Goal: Task Accomplishment & Management: Complete application form

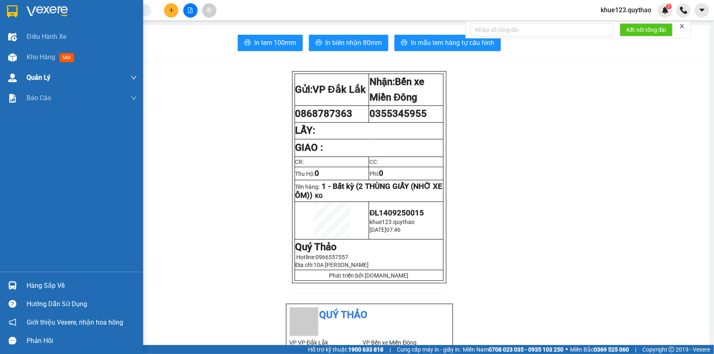
click at [49, 55] on span "Kho hàng" at bounding box center [41, 57] width 29 height 8
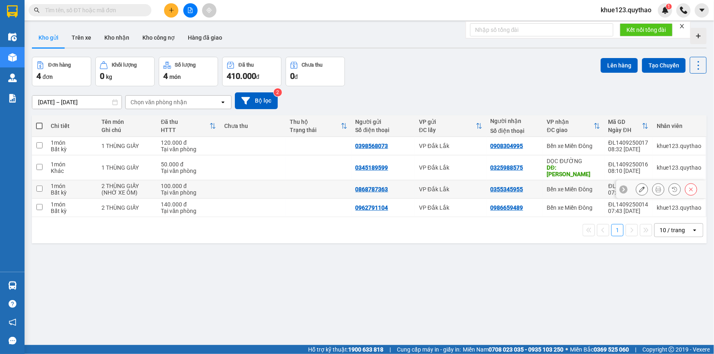
click at [39, 186] on input "checkbox" at bounding box center [39, 189] width 6 height 6
checkbox input "true"
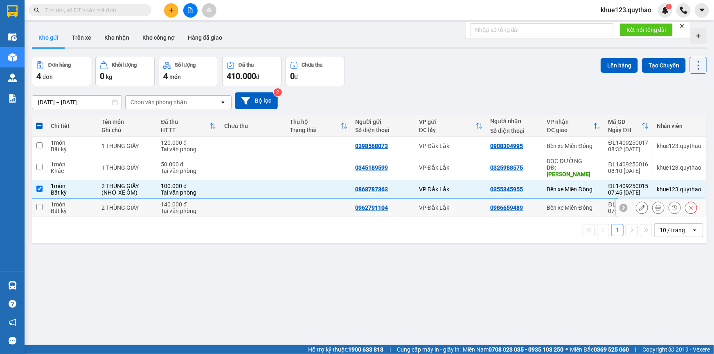
click at [37, 204] on input "checkbox" at bounding box center [39, 207] width 6 height 6
checkbox input "true"
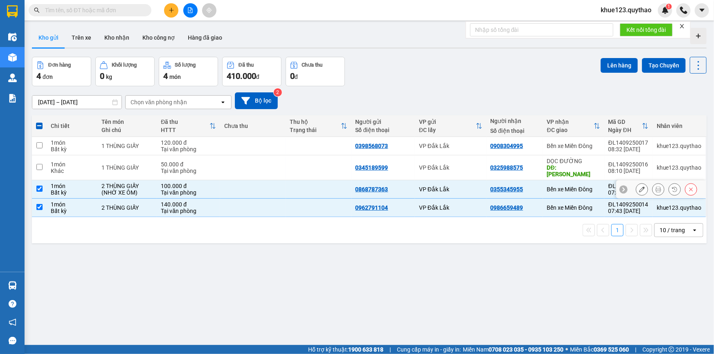
click at [38, 186] on input "checkbox" at bounding box center [39, 189] width 6 height 6
checkbox input "false"
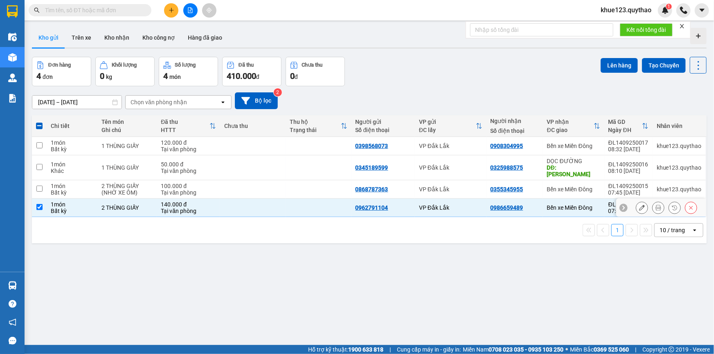
click at [36, 204] on input "checkbox" at bounding box center [39, 207] width 6 height 6
checkbox input "false"
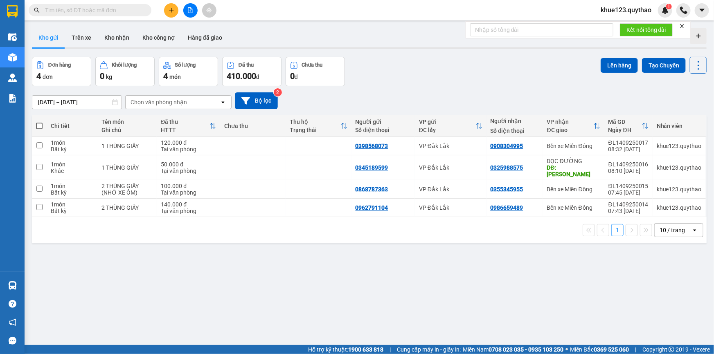
click at [105, 12] on input "text" at bounding box center [93, 10] width 97 height 9
click at [186, 12] on button at bounding box center [190, 10] width 14 height 14
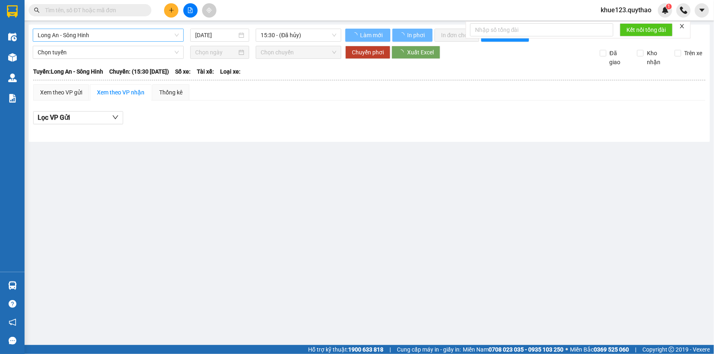
click at [107, 32] on span "Long An - Sông Hinh" at bounding box center [108, 35] width 141 height 12
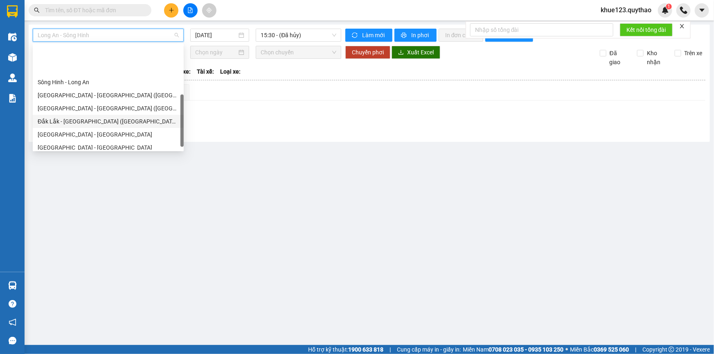
scroll to position [117, 0]
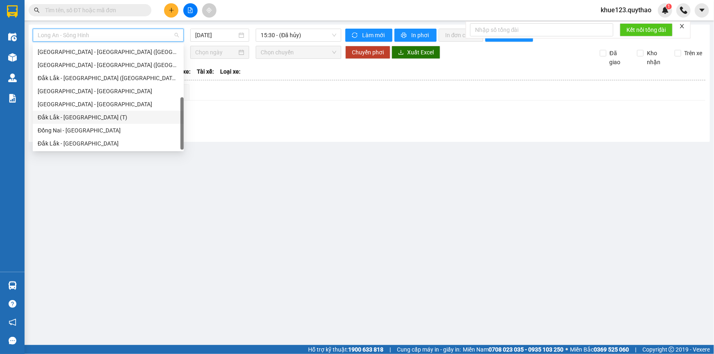
click at [111, 119] on div "Đắk Lắk - Sài Gòn (T)" at bounding box center [108, 117] width 141 height 9
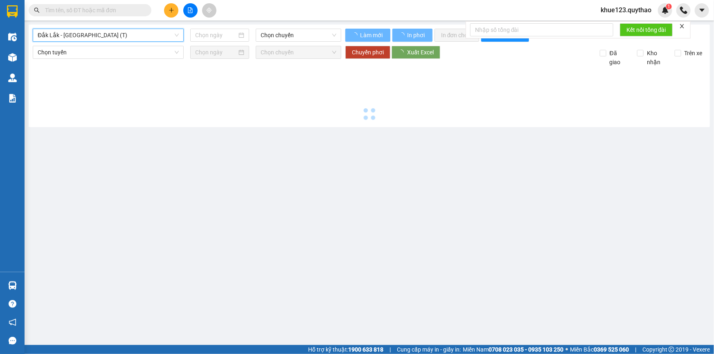
type input "[DATE]"
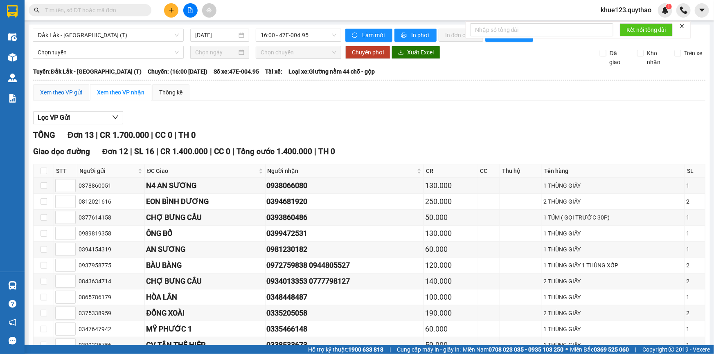
click at [72, 88] on div "Xem theo VP gửi" at bounding box center [61, 92] width 42 height 9
click at [116, 88] on div "Xem theo VP nhận" at bounding box center [120, 92] width 47 height 9
click at [76, 92] on div "Xem theo VP gửi" at bounding box center [61, 92] width 42 height 9
click at [203, 199] on table "STT Người gửi ĐC Giao Người nhận CR CC Thu hộ Tên hàng SL Ký nhận 0378860051 N4…" at bounding box center [370, 274] width 672 height 221
click at [234, 229] on tbody "0378860051 N4 AN SƯƠNG 0938066080 130.000 1 THÙNG GIẤY 1 0812021616 EON BÌNH DƯ…" at bounding box center [370, 281] width 672 height 207
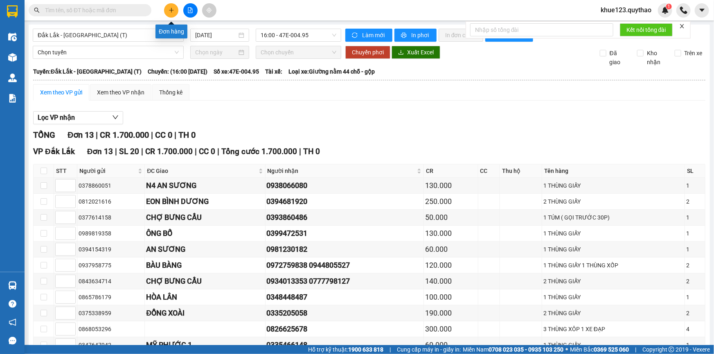
click at [172, 9] on icon "plus" at bounding box center [172, 10] width 6 height 6
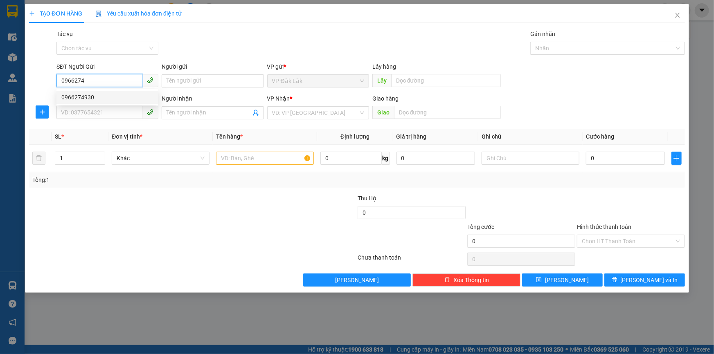
click at [88, 95] on div "0966274930" at bounding box center [107, 97] width 92 height 9
type input "0966274930"
type input "0918044590"
type input "THỊNH"
type input "0966274930"
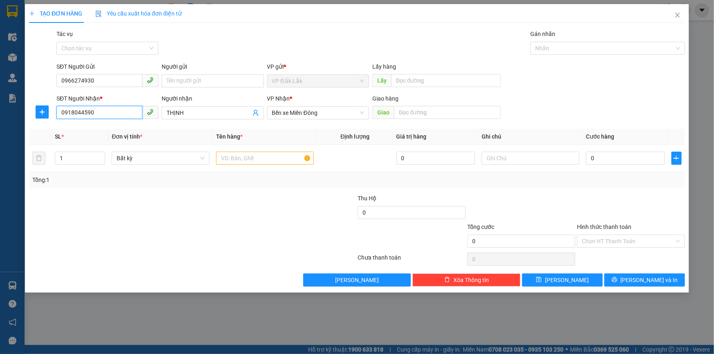
click at [113, 112] on input "0918044590" at bounding box center [99, 112] width 86 height 13
click at [122, 128] on div "0918044590 - THỊNH" at bounding box center [107, 129] width 92 height 9
click at [112, 114] on input "0918044590" at bounding box center [99, 112] width 86 height 13
click at [113, 111] on input "0918044590" at bounding box center [99, 112] width 86 height 13
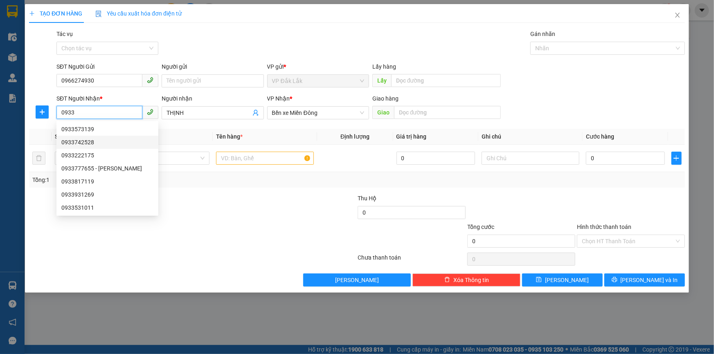
click at [85, 143] on div "0933742528" at bounding box center [107, 142] width 92 height 9
type input "0933742528"
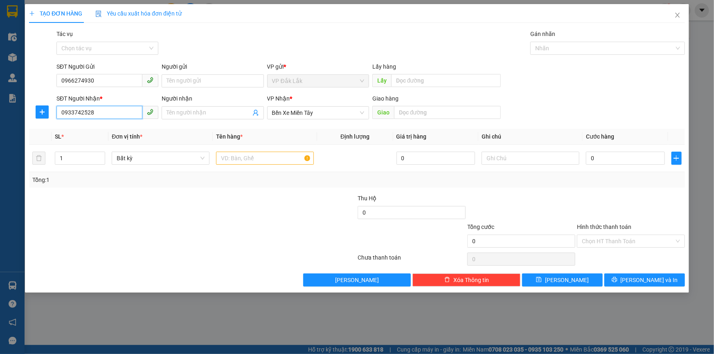
click at [98, 114] on input "0933742528" at bounding box center [99, 112] width 86 height 13
click at [83, 128] on div "0933749085" at bounding box center [107, 129] width 92 height 9
type input "0933749085"
click at [290, 160] on input "text" at bounding box center [265, 158] width 98 height 13
type input "2"
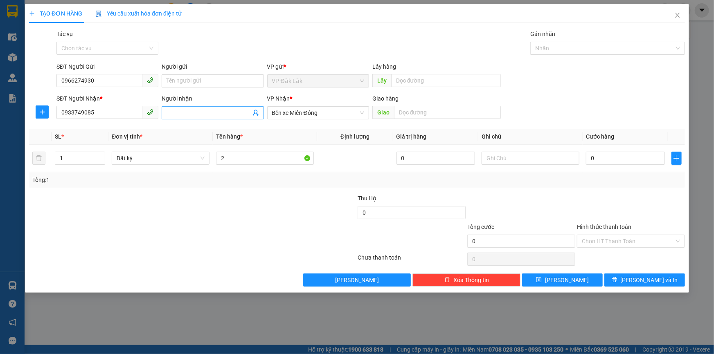
click at [237, 114] on input "Người nhận" at bounding box center [209, 112] width 84 height 9
type input "a"
type input "A"
type input "Ạ"
type input "ANH VẠN"
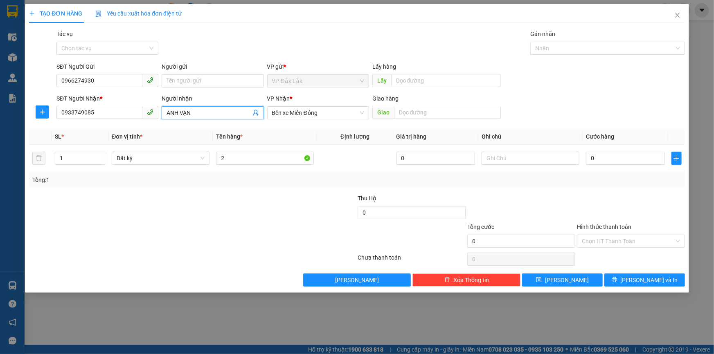
click at [322, 205] on div at bounding box center [303, 208] width 110 height 29
click at [251, 153] on input "2" at bounding box center [265, 158] width 98 height 13
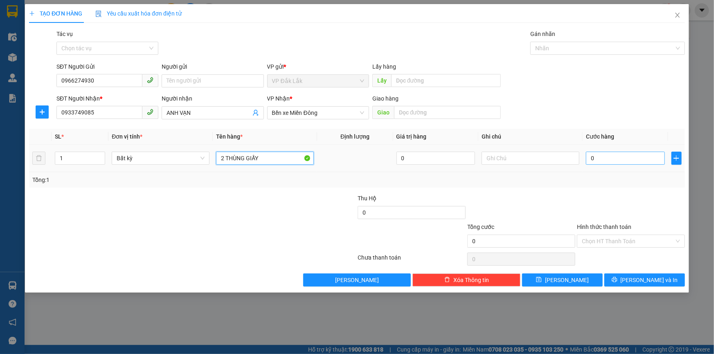
type input "2 THÙNG GIẤY"
click at [591, 160] on input "0" at bounding box center [625, 158] width 79 height 13
type input "1"
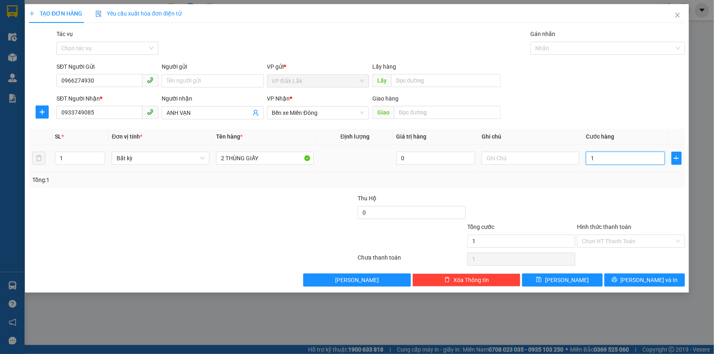
type input "10"
type input "100"
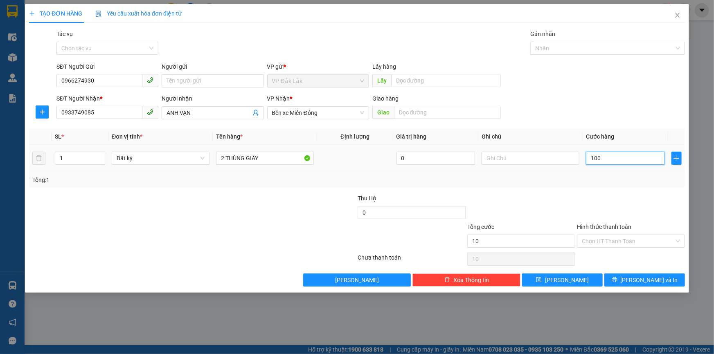
type input "100"
type input "1.000"
type input "10.000"
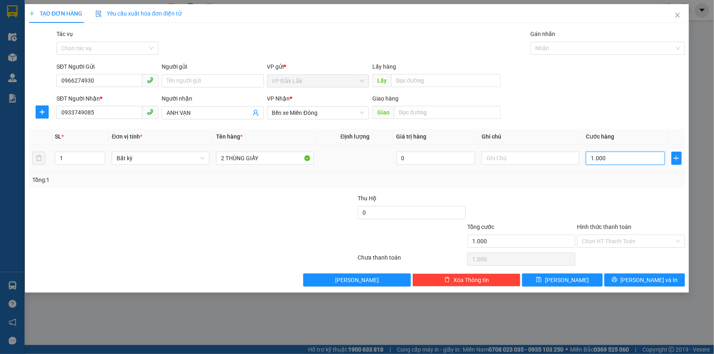
type input "10.000"
type input "100.000"
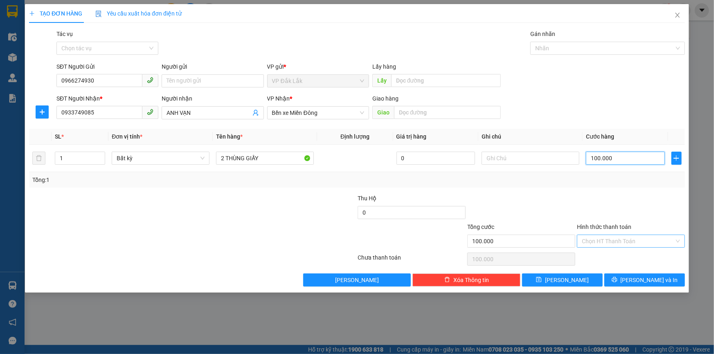
type input "100.000"
click at [623, 240] on input "Hình thức thanh toán" at bounding box center [628, 241] width 92 height 12
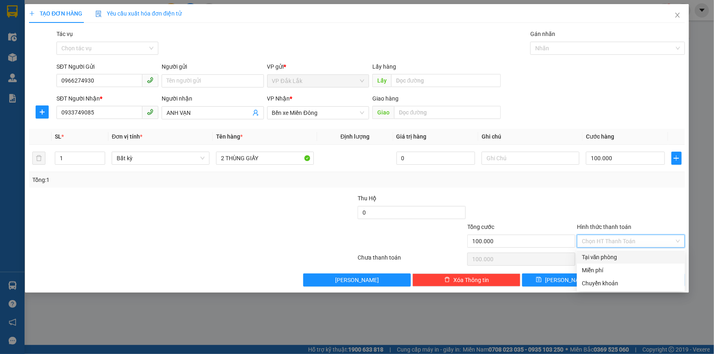
click at [626, 254] on div "Tại văn phòng" at bounding box center [631, 257] width 98 height 9
type input "0"
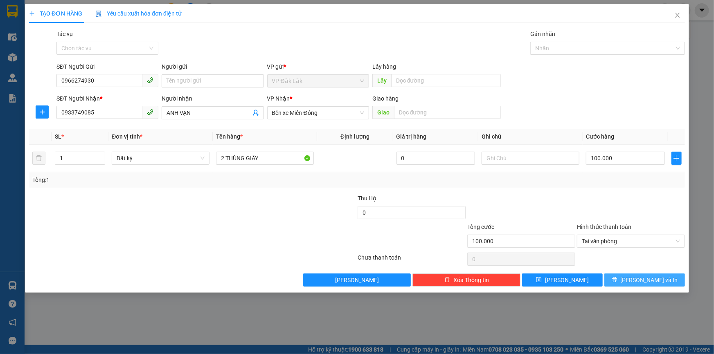
click at [617, 278] on icon "printer" at bounding box center [615, 280] width 6 height 6
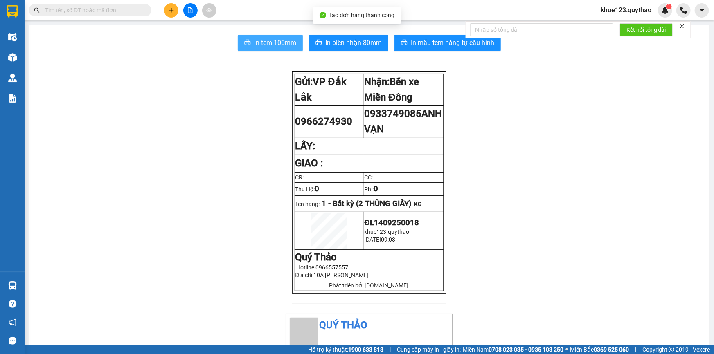
click at [286, 38] on span "In tem 100mm" at bounding box center [275, 43] width 42 height 10
click at [611, 7] on span "khue123.quythao" at bounding box center [626, 10] width 64 height 10
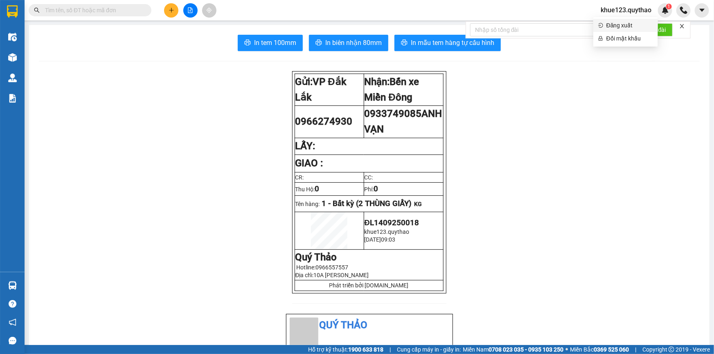
click at [619, 22] on span "Đăng xuất" at bounding box center [629, 25] width 47 height 9
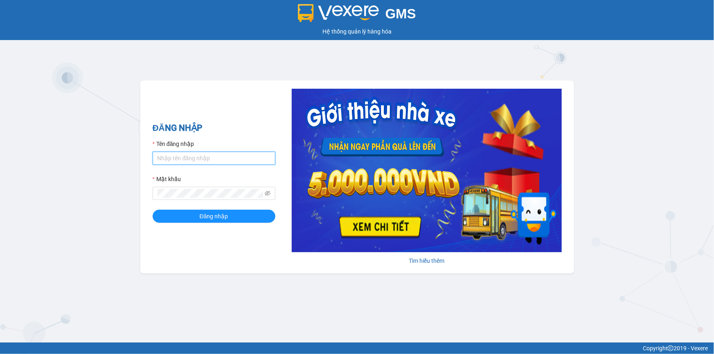
click at [200, 155] on input "Tên đăng nhập" at bounding box center [214, 158] width 123 height 13
type input "T"
click at [216, 161] on input "thily.quythao" at bounding box center [214, 158] width 123 height 13
drag, startPoint x: 225, startPoint y: 160, endPoint x: 190, endPoint y: 160, distance: 34.8
click at [190, 160] on input "thily.quythaoLy123456" at bounding box center [214, 158] width 123 height 13
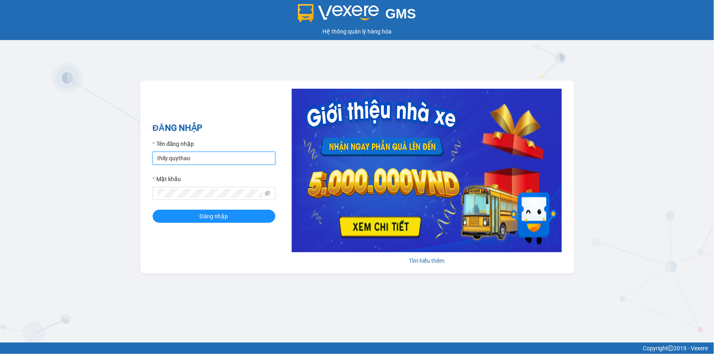
type input "thily.quythao"
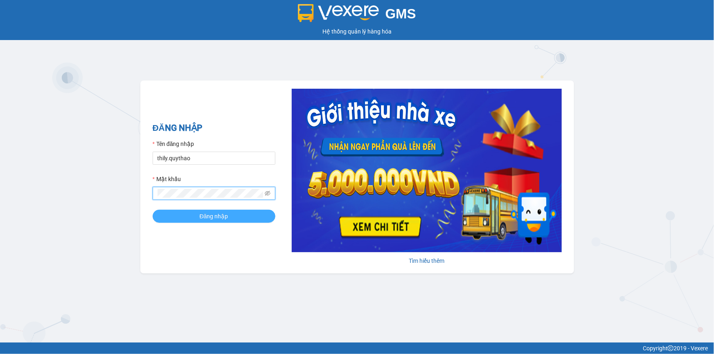
click at [213, 215] on span "Đăng nhập" at bounding box center [214, 216] width 29 height 9
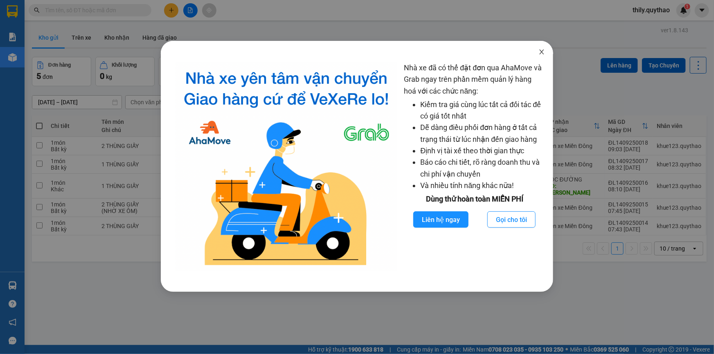
click at [541, 52] on icon "close" at bounding box center [541, 52] width 7 height 7
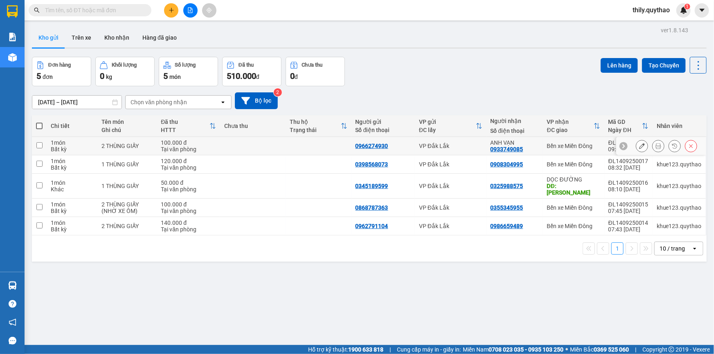
click at [43, 144] on td at bounding box center [39, 146] width 15 height 18
checkbox input "true"
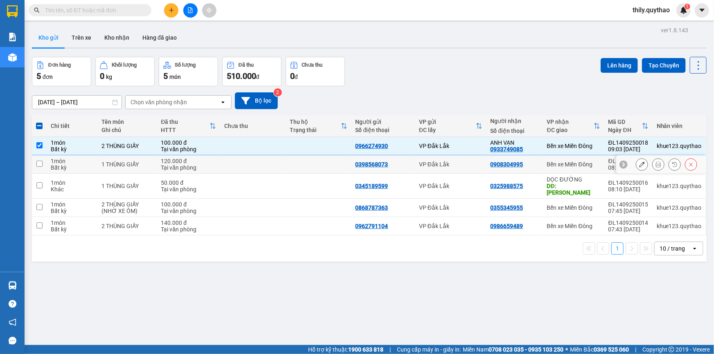
click at [38, 164] on input "checkbox" at bounding box center [39, 164] width 6 height 6
checkbox input "true"
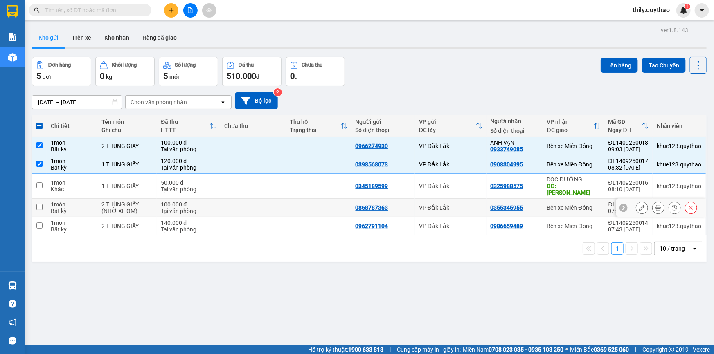
click at [38, 204] on input "checkbox" at bounding box center [39, 207] width 6 height 6
checkbox input "true"
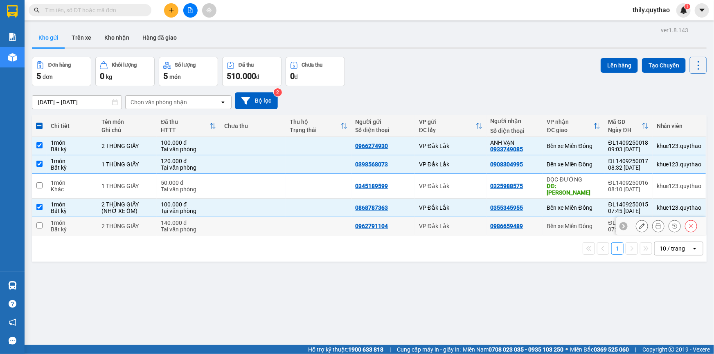
click at [41, 223] on input "checkbox" at bounding box center [39, 226] width 6 height 6
checkbox input "true"
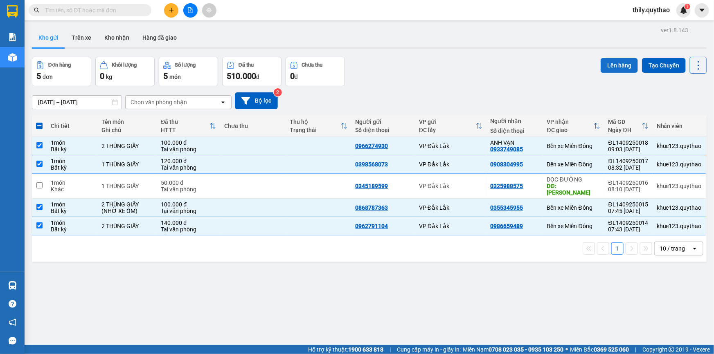
click at [601, 60] on button "Lên hàng" at bounding box center [619, 65] width 37 height 15
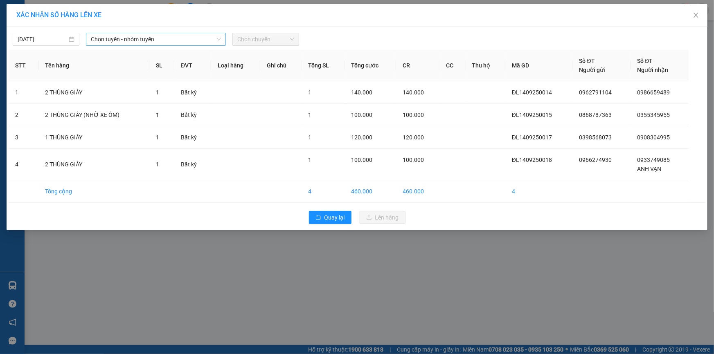
click at [213, 38] on span "Chọn tuyến - nhóm tuyến" at bounding box center [156, 39] width 130 height 12
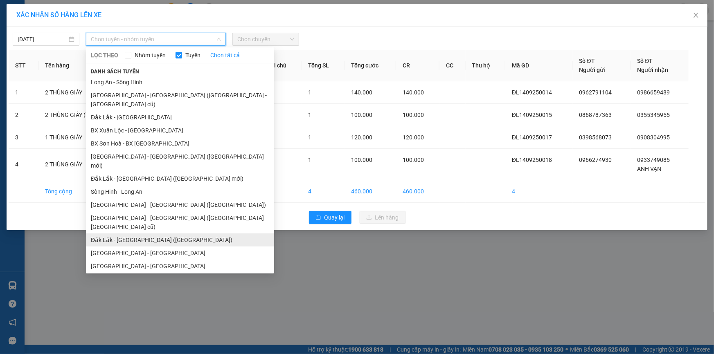
scroll to position [14, 0]
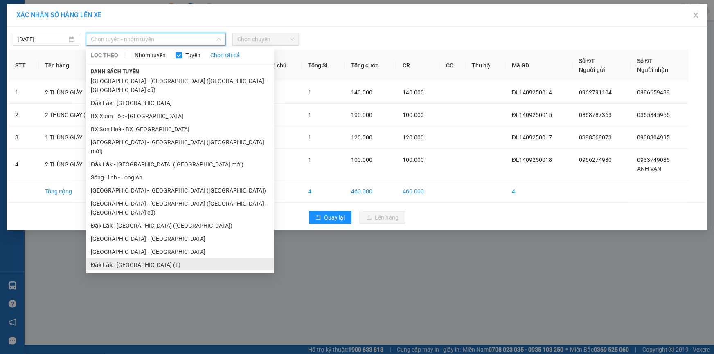
click at [154, 259] on li "Đắk Lắk - [GEOGRAPHIC_DATA] (T)" at bounding box center [180, 265] width 188 height 13
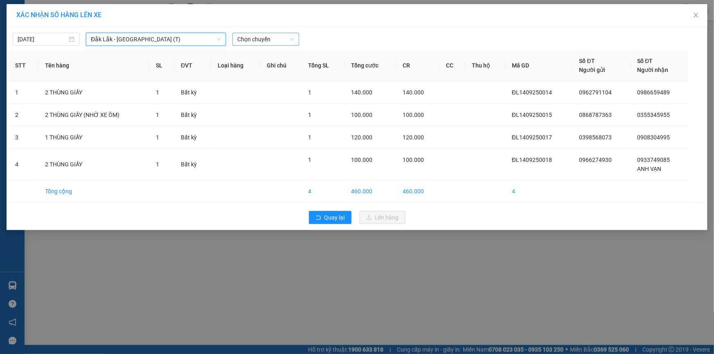
click at [275, 39] on span "Chọn chuyến" at bounding box center [265, 39] width 57 height 12
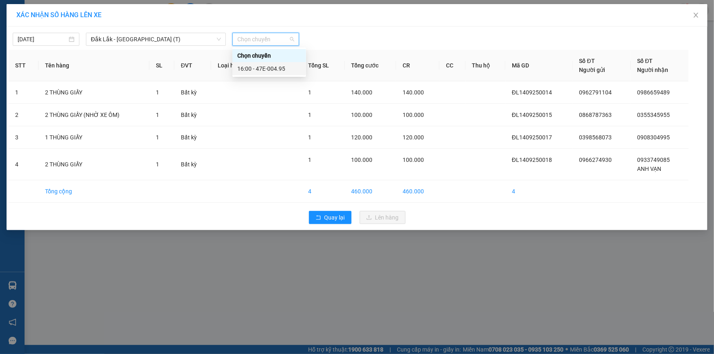
click at [278, 71] on div "16:00 - 47E-004.95" at bounding box center [269, 68] width 64 height 9
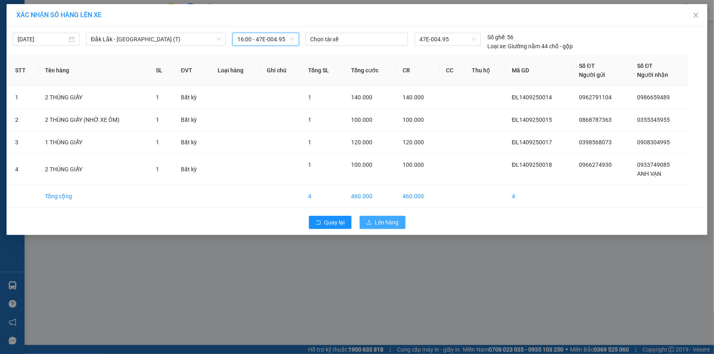
click at [400, 221] on button "Lên hàng" at bounding box center [383, 222] width 46 height 13
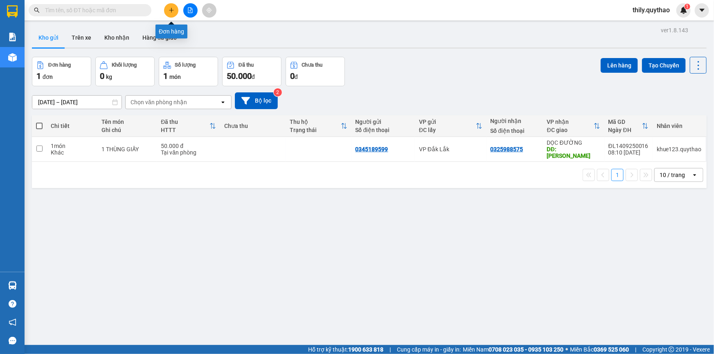
click at [176, 11] on button at bounding box center [171, 10] width 14 height 14
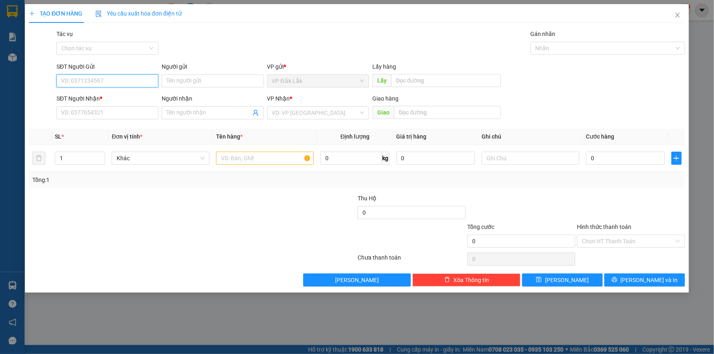
click at [92, 83] on input "SĐT Người Gửi" at bounding box center [107, 80] width 102 height 13
type input "0902872525"
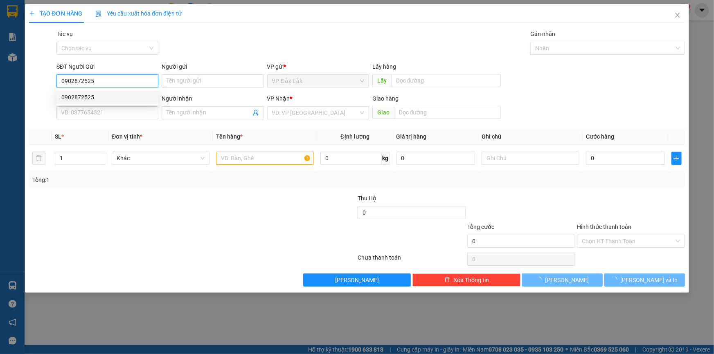
click at [84, 97] on div "0902872525" at bounding box center [107, 97] width 92 height 9
type input "0912081415"
type input "ANH NAM"
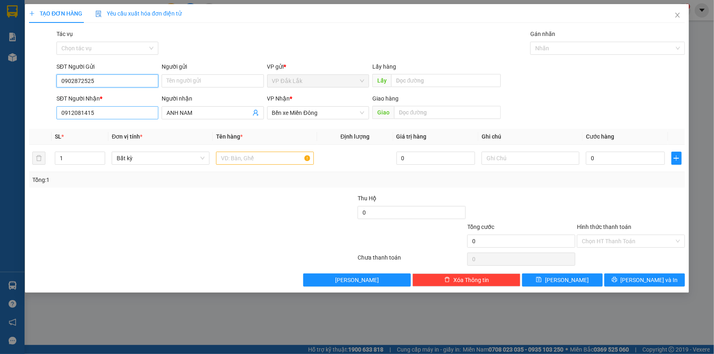
type input "0902872525"
click at [102, 113] on input "0912081415" at bounding box center [107, 112] width 102 height 13
type input "0"
type input "0908777101"
click at [233, 160] on input "text" at bounding box center [265, 158] width 98 height 13
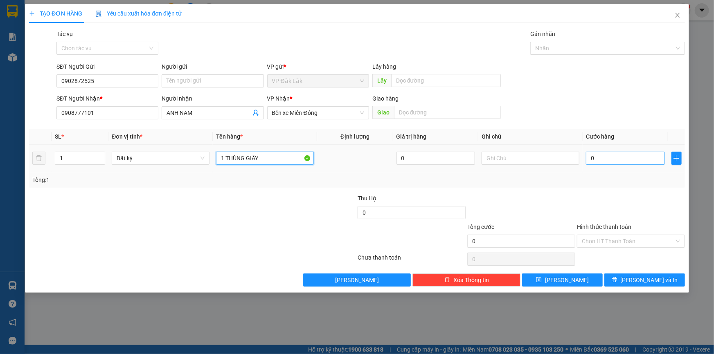
type input "1 THÙNG GIẤY"
click at [588, 158] on input "0" at bounding box center [625, 158] width 79 height 13
type input "5"
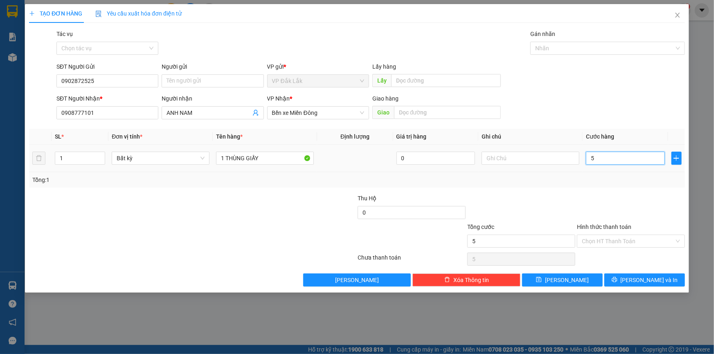
type input "50"
type input "500"
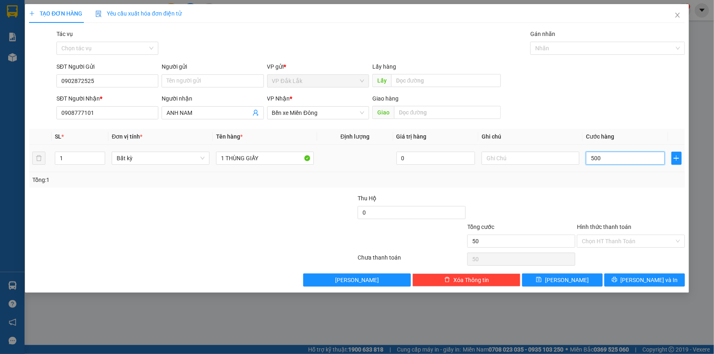
type input "500"
type input "5.000"
type input "50.000"
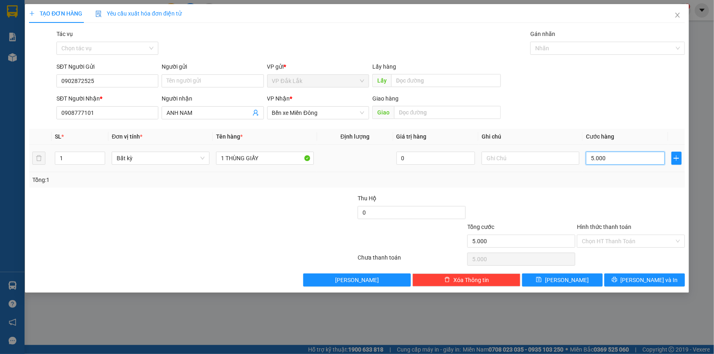
type input "50.000"
click at [632, 239] on input "Hình thức thanh toán" at bounding box center [628, 241] width 92 height 12
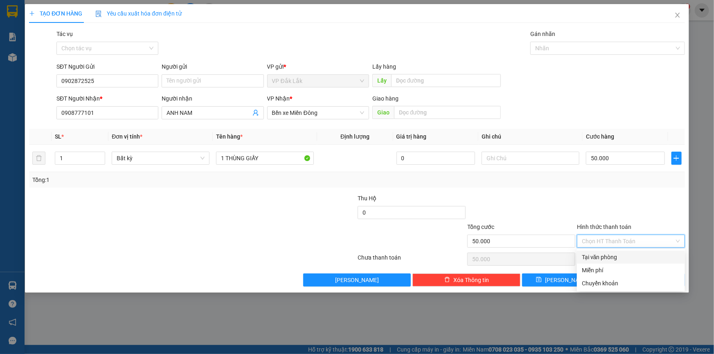
click at [628, 254] on div "Tại văn phòng" at bounding box center [631, 257] width 98 height 9
type input "0"
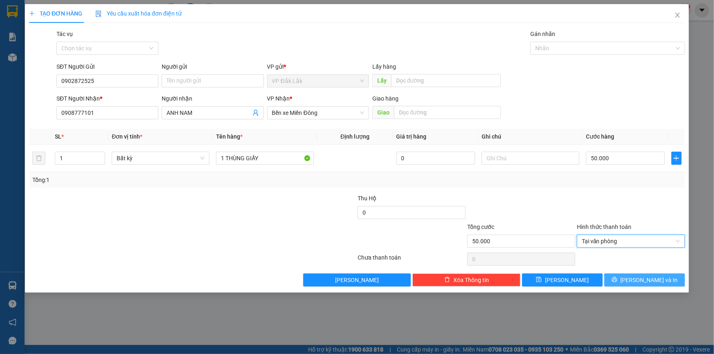
click at [617, 279] on icon "printer" at bounding box center [614, 279] width 5 height 5
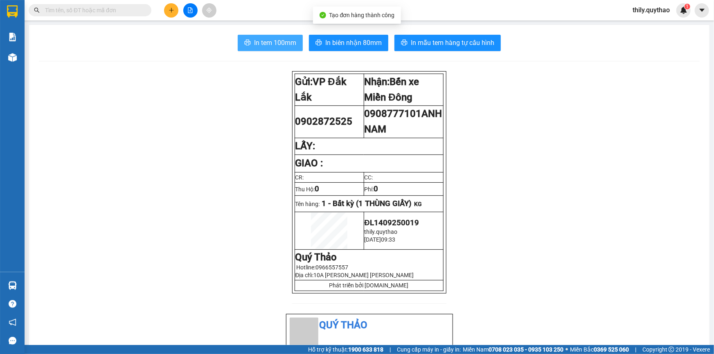
drag, startPoint x: 269, startPoint y: 41, endPoint x: 278, endPoint y: 39, distance: 9.1
click at [268, 41] on span "In tem 100mm" at bounding box center [275, 43] width 42 height 10
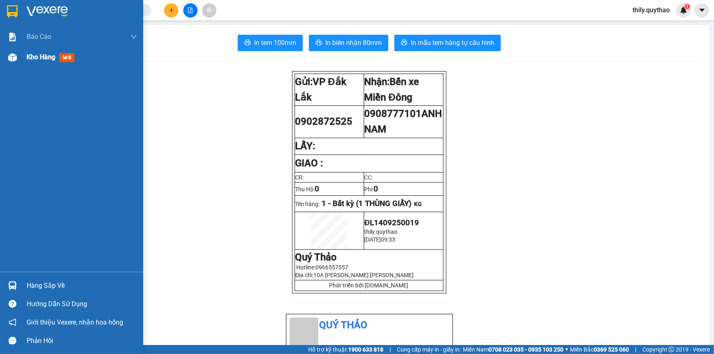
click at [46, 55] on span "Kho hàng" at bounding box center [41, 57] width 29 height 8
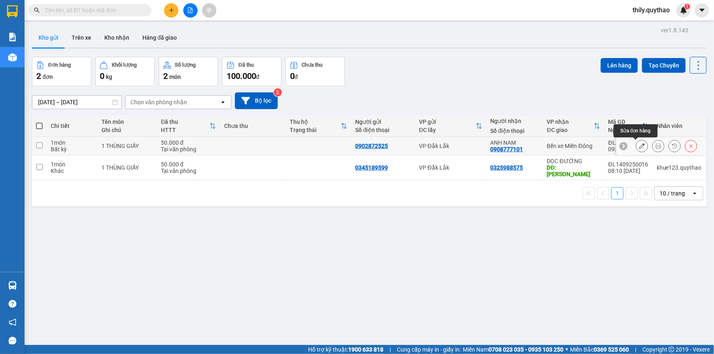
click at [639, 147] on icon at bounding box center [642, 146] width 6 height 6
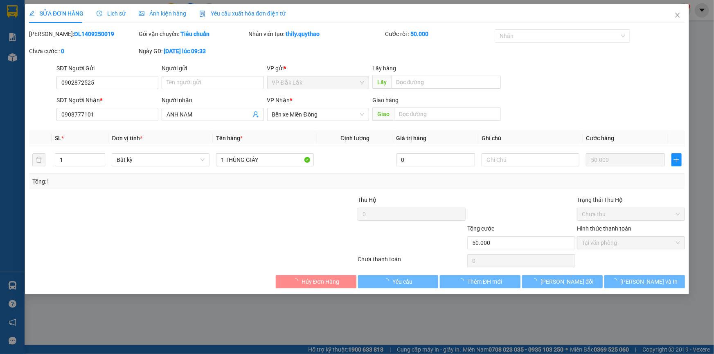
type input "0902872525"
type input "0908777101"
type input "50.000"
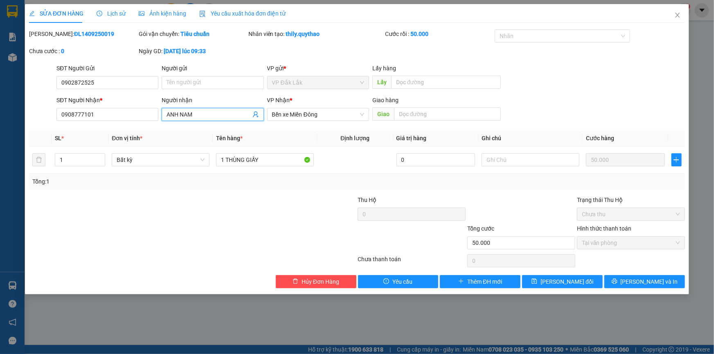
click at [234, 113] on input "ANH NAM" at bounding box center [209, 114] width 84 height 9
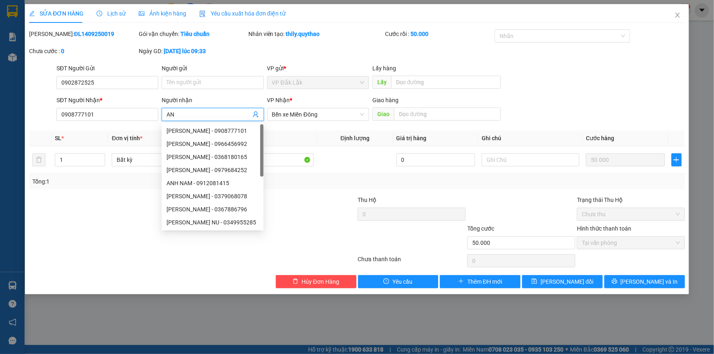
type input "A"
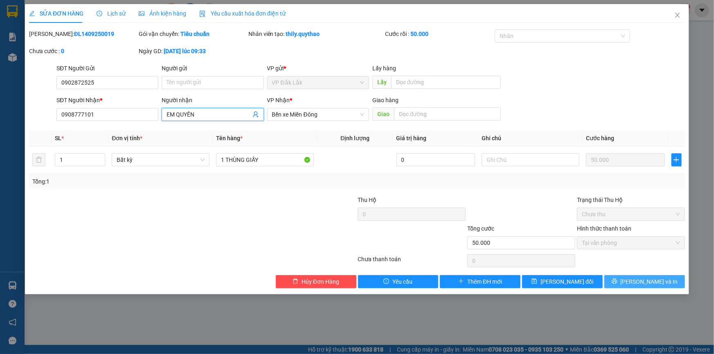
type input "EM QUYÊN"
click at [621, 281] on button "Lưu và In" at bounding box center [644, 281] width 81 height 13
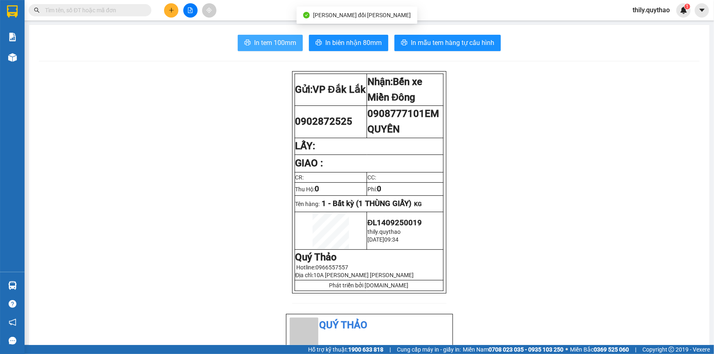
click at [275, 36] on button "In tem 100mm" at bounding box center [270, 43] width 65 height 16
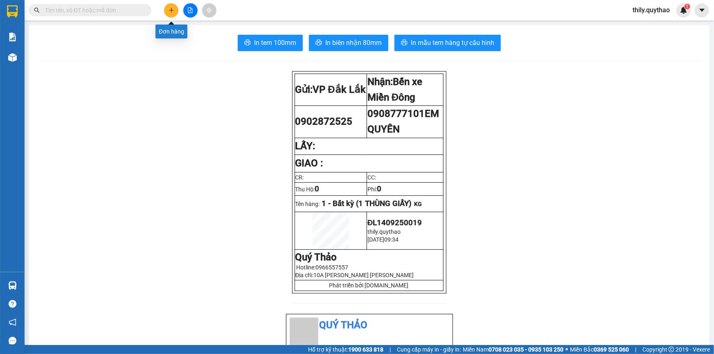
click at [172, 11] on icon "plus" at bounding box center [172, 10] width 6 height 6
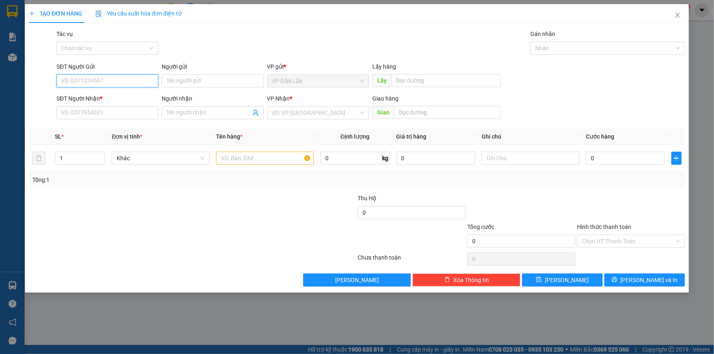
click at [113, 80] on input "SĐT Người Gửi" at bounding box center [107, 80] width 102 height 13
type input "0357191213"
click at [78, 109] on input "SĐT Người Nhận *" at bounding box center [107, 112] width 102 height 13
drag, startPoint x: 104, startPoint y: 83, endPoint x: 58, endPoint y: 88, distance: 46.5
click at [58, 88] on div "SĐT Người Gửi 0357191213 0357191213" at bounding box center [107, 76] width 102 height 29
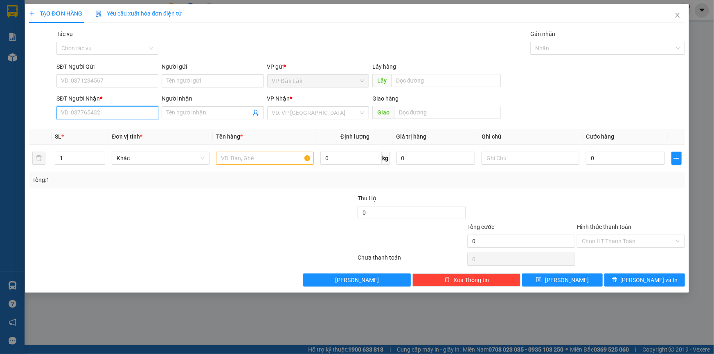
paste input "0357191213"
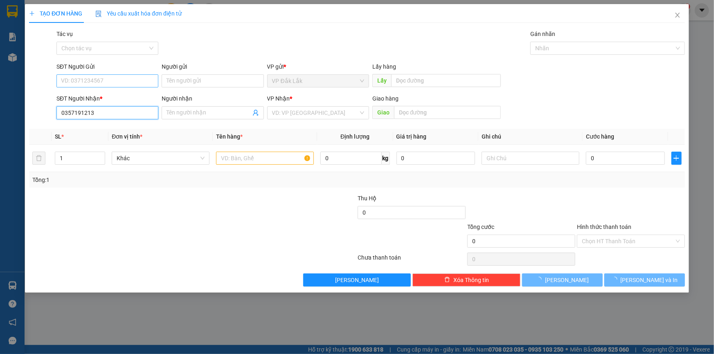
type input "0357191213"
click at [124, 86] on input "SĐT Người Gửi" at bounding box center [107, 80] width 102 height 13
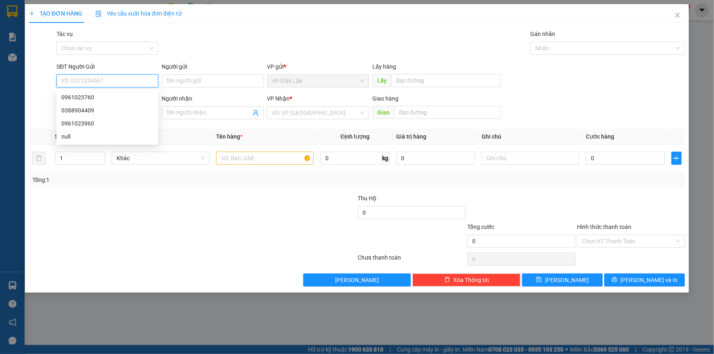
click at [126, 83] on input "SĐT Người Gửi" at bounding box center [107, 80] width 102 height 13
click at [99, 110] on div "0388904409" at bounding box center [107, 110] width 92 height 9
type input "0388904409"
click at [327, 113] on input "search" at bounding box center [315, 113] width 86 height 12
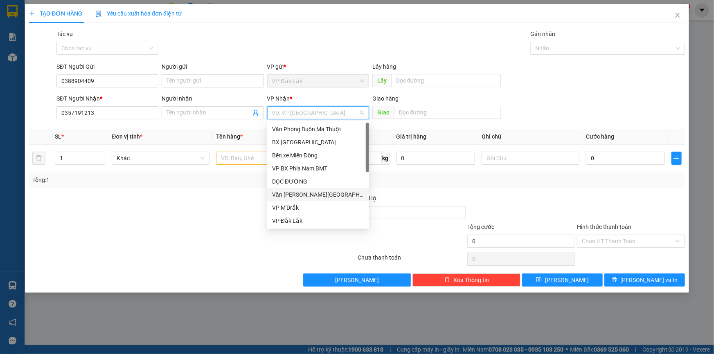
click at [321, 194] on div "Văn Phòng [GEOGRAPHIC_DATA]" at bounding box center [318, 194] width 92 height 9
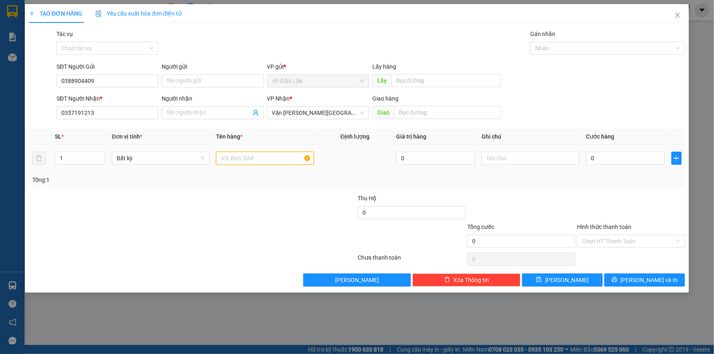
click at [290, 160] on input "text" at bounding box center [265, 158] width 98 height 13
click at [337, 109] on span "Văn Phòng [GEOGRAPHIC_DATA]" at bounding box center [318, 113] width 92 height 12
type input "1 THÙNG GIẤY"
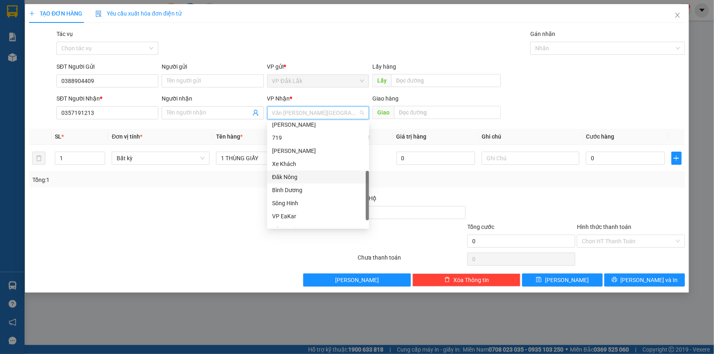
scroll to position [111, 0]
click at [331, 133] on div "Bến xe Miền Đông Mới" at bounding box center [318, 135] width 92 height 9
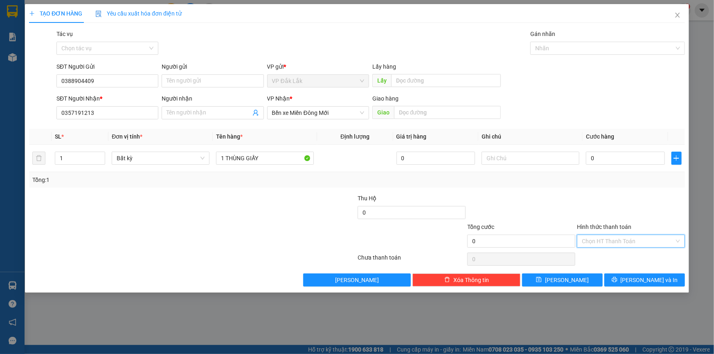
click at [619, 242] on input "Hình thức thanh toán" at bounding box center [628, 241] width 92 height 12
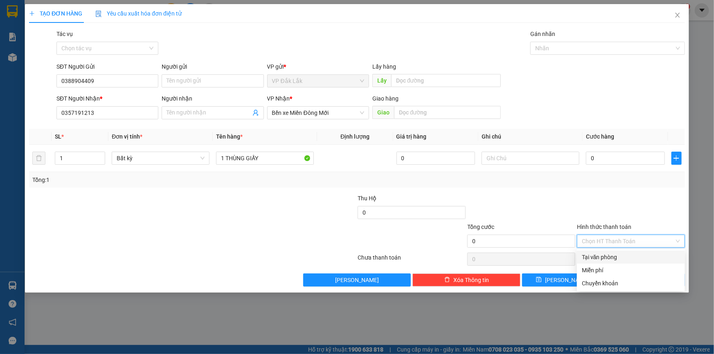
click at [619, 258] on div "Tại văn phòng" at bounding box center [631, 257] width 98 height 9
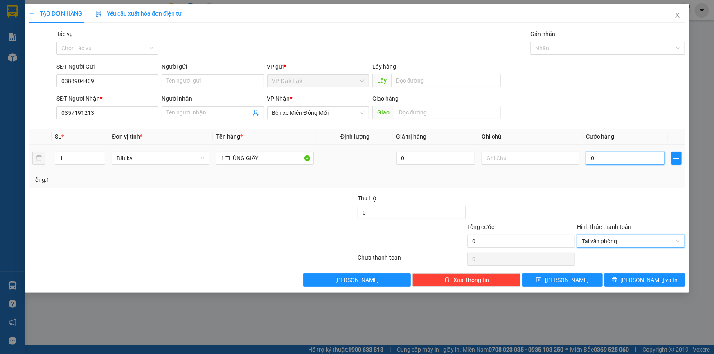
click at [590, 160] on input "0" at bounding box center [625, 158] width 79 height 13
type input "8"
type input "80"
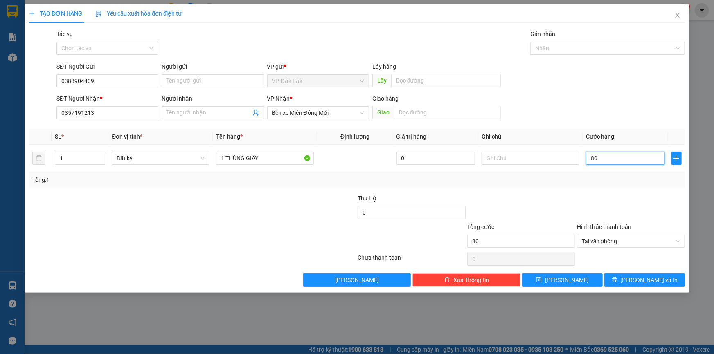
type input "800"
type input "8.000"
type input "80.000"
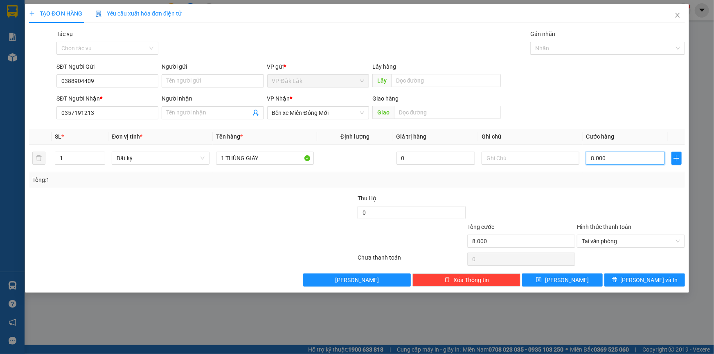
type input "80.000"
click at [596, 155] on input "80.000" at bounding box center [625, 158] width 79 height 13
click at [594, 155] on input "80.000" at bounding box center [625, 158] width 79 height 13
type input "0.000"
type input "0"
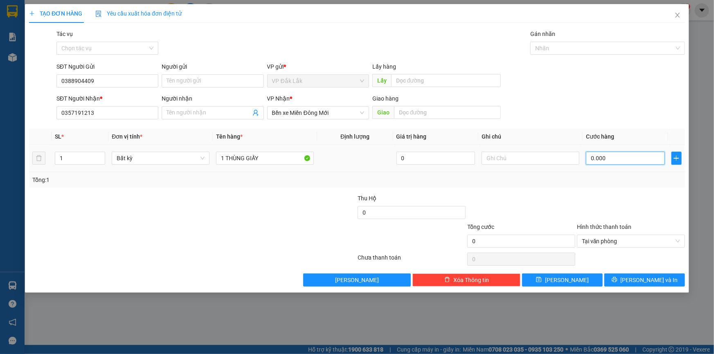
type input "70.000"
type input "0.000"
type input "0"
type input "80.000"
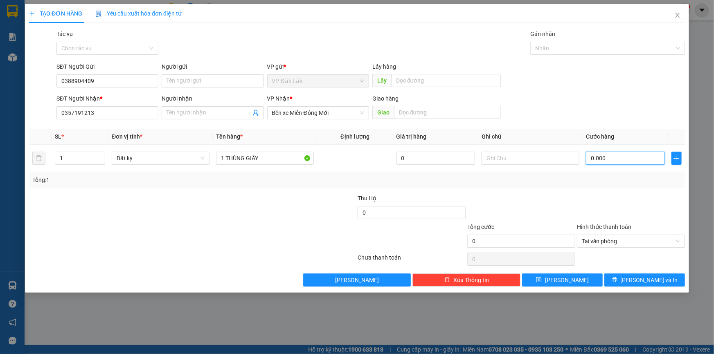
type input "80.000"
type input "0.000"
type input "0"
type input "70.000"
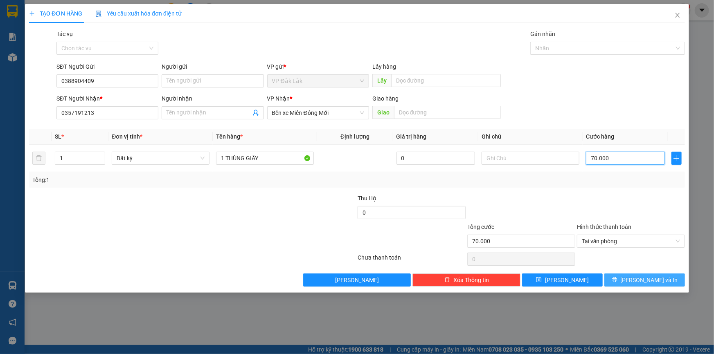
type input "70.000"
click at [625, 277] on button "[PERSON_NAME] và In" at bounding box center [644, 280] width 81 height 13
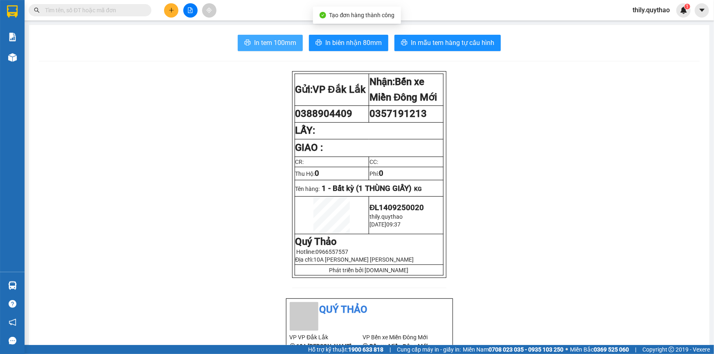
click at [278, 45] on span "In tem 100mm" at bounding box center [275, 43] width 42 height 10
click at [170, 8] on icon "plus" at bounding box center [172, 10] width 6 height 6
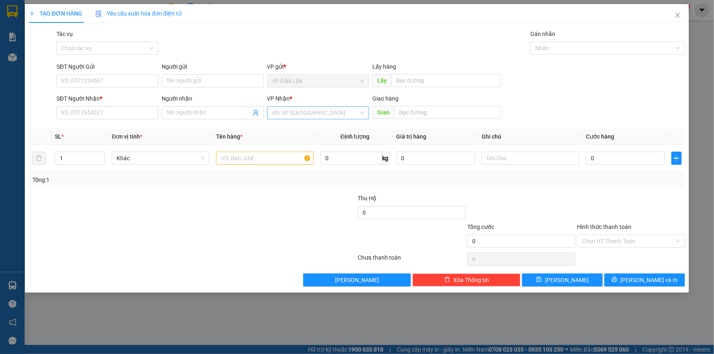
click at [304, 114] on input "search" at bounding box center [315, 113] width 86 height 12
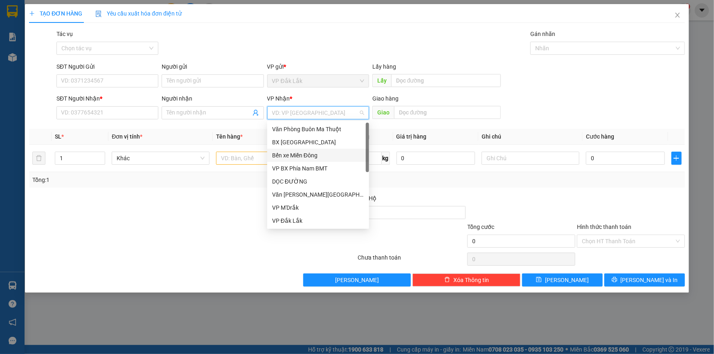
click at [331, 157] on div "Bến xe Miền Đông" at bounding box center [318, 155] width 92 height 9
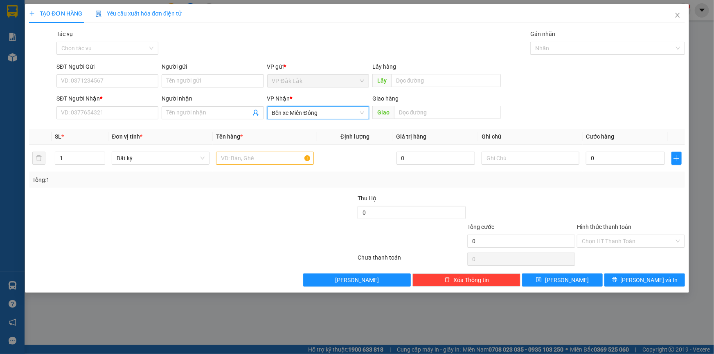
click at [361, 113] on span "Bến xe Miền Đông" at bounding box center [318, 113] width 92 height 12
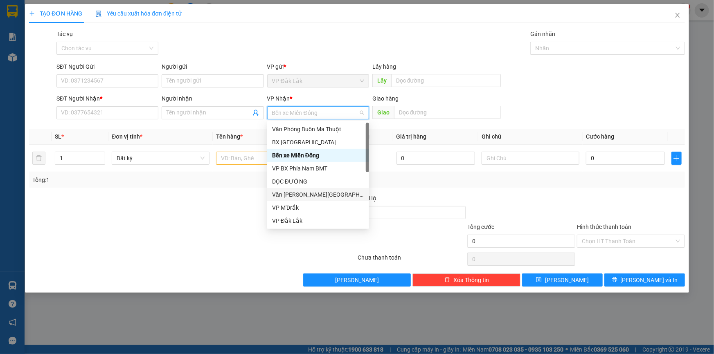
click at [318, 191] on div "Văn Phòng [GEOGRAPHIC_DATA]" at bounding box center [318, 194] width 92 height 9
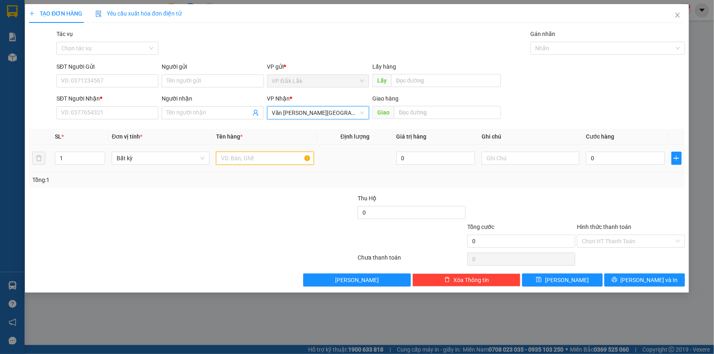
click at [288, 156] on input "text" at bounding box center [265, 158] width 98 height 13
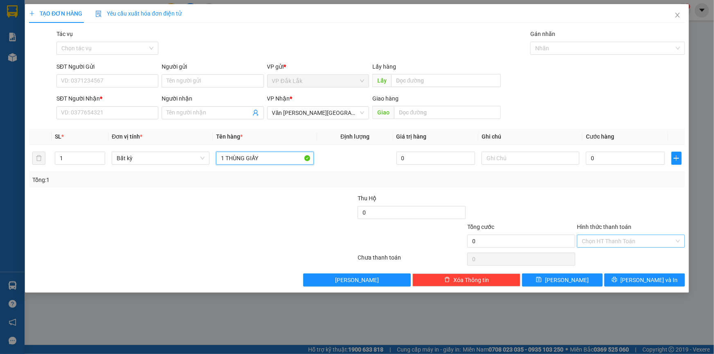
type input "1 THÙNG GIẤY"
click at [614, 243] on input "Hình thức thanh toán" at bounding box center [628, 241] width 92 height 12
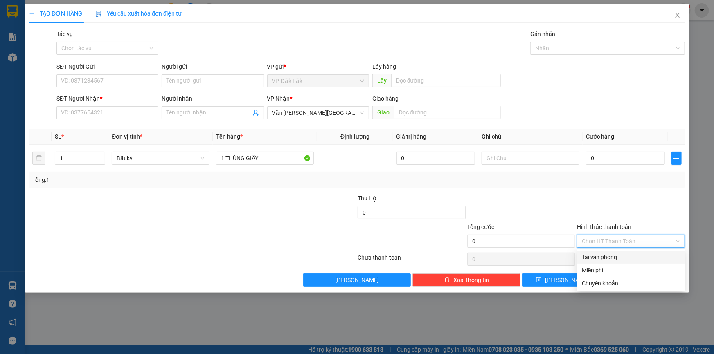
click at [616, 257] on div "Tại văn phòng" at bounding box center [631, 257] width 98 height 9
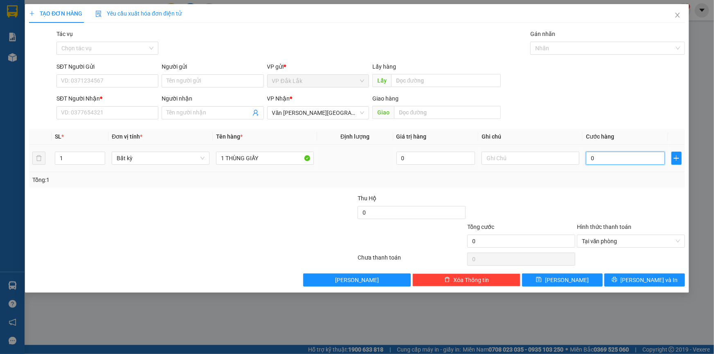
click at [589, 159] on input "0" at bounding box center [625, 158] width 79 height 13
type input "4"
type input "40"
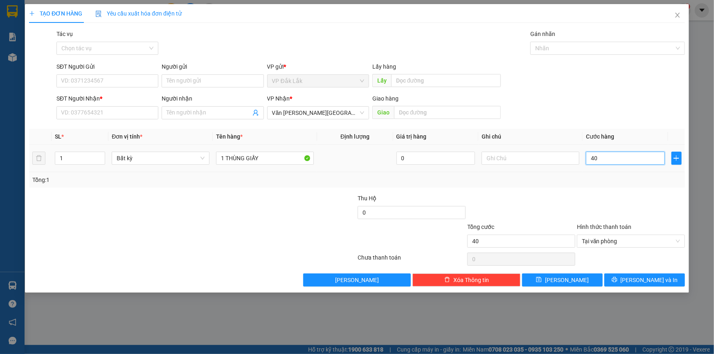
type input "400"
type input "4.000"
type input "40.000"
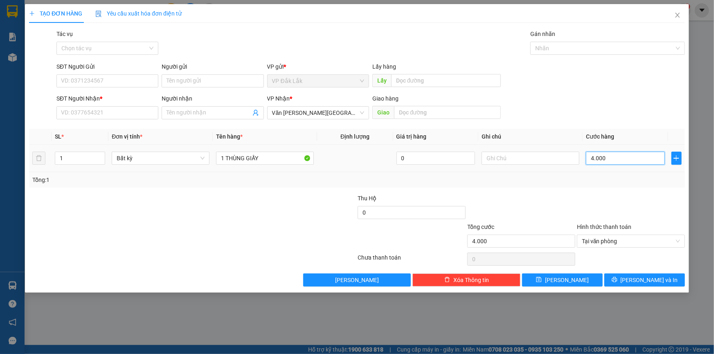
type input "40.000"
click at [125, 80] on input "SĐT Người Gửi" at bounding box center [107, 80] width 102 height 13
type input "0775527706"
click at [125, 115] on input "SĐT Người Nhận *" at bounding box center [107, 112] width 102 height 13
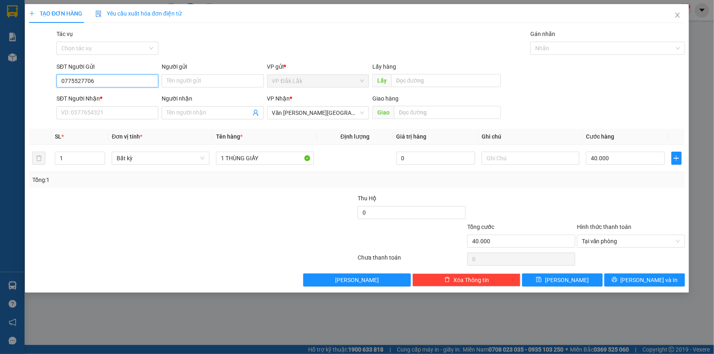
drag, startPoint x: 118, startPoint y: 85, endPoint x: 57, endPoint y: 77, distance: 61.4
click at [57, 77] on input "0775527706" at bounding box center [107, 80] width 102 height 13
paste input "0775527706"
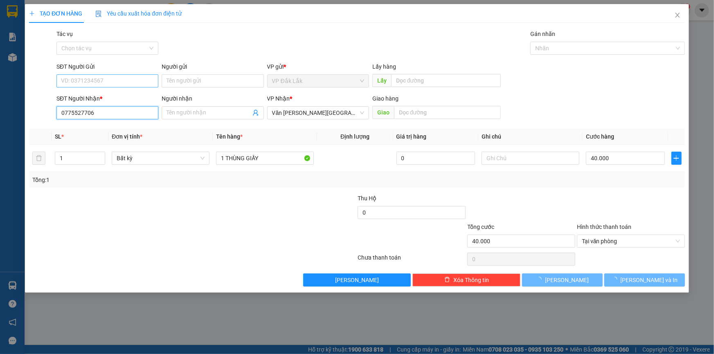
type input "0775527706"
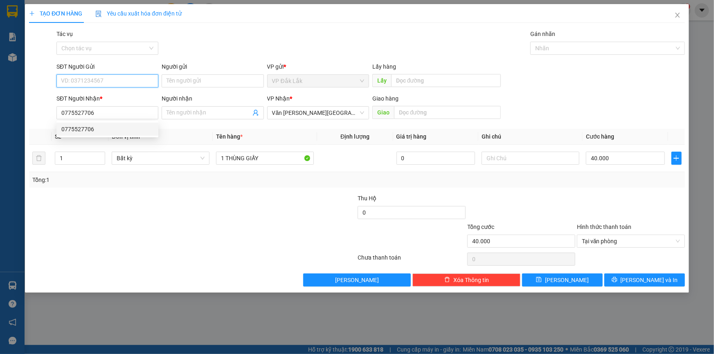
click at [104, 79] on input "SĐT Người Gửi" at bounding box center [107, 80] width 102 height 13
click at [91, 99] on div "0774538767" at bounding box center [107, 97] width 92 height 9
type input "0774538767"
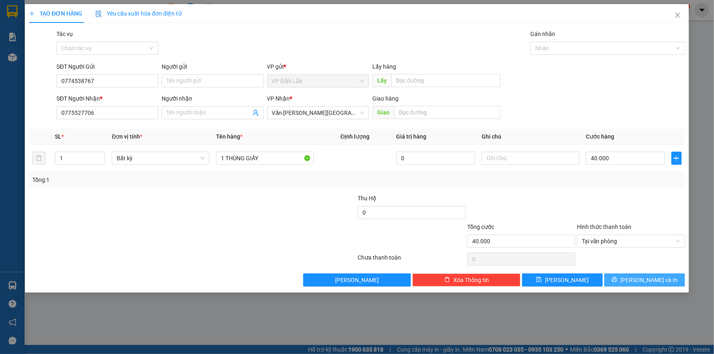
click at [646, 282] on span "[PERSON_NAME] và In" at bounding box center [649, 280] width 57 height 9
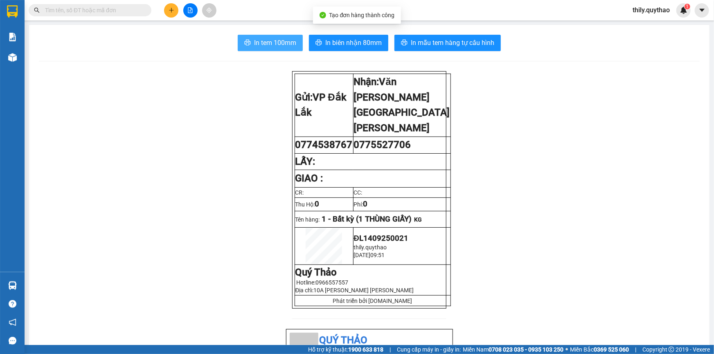
click at [290, 47] on span "In tem 100mm" at bounding box center [275, 43] width 42 height 10
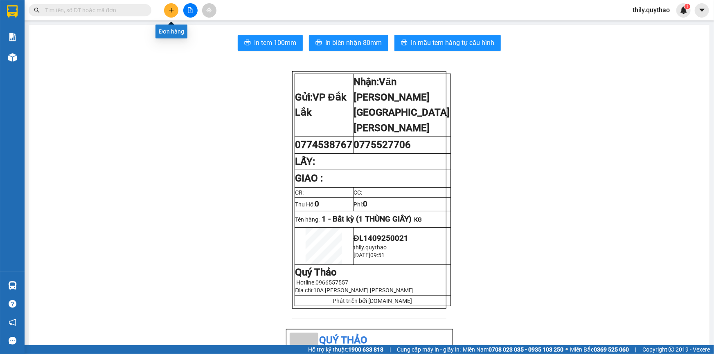
click at [169, 10] on icon "plus" at bounding box center [172, 10] width 6 height 6
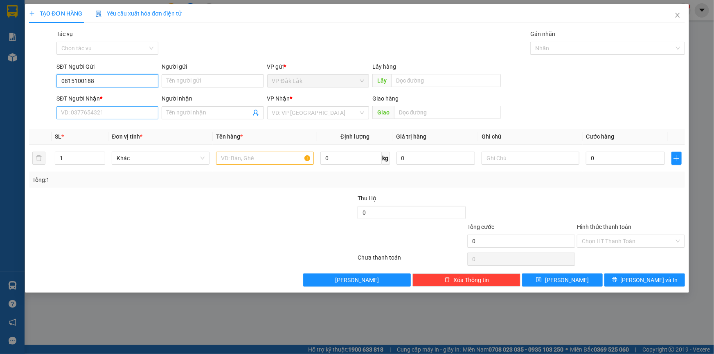
type input "0815100188"
click at [104, 114] on input "SĐT Người Nhận *" at bounding box center [107, 112] width 102 height 13
type input "0982093157"
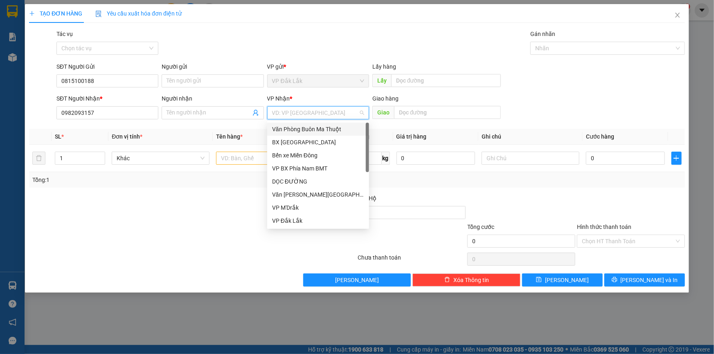
drag, startPoint x: 290, startPoint y: 111, endPoint x: 292, endPoint y: 124, distance: 12.8
click at [290, 112] on input "search" at bounding box center [315, 113] width 86 height 12
click at [287, 180] on div "DỌC ĐƯỜNG" at bounding box center [318, 181] width 92 height 9
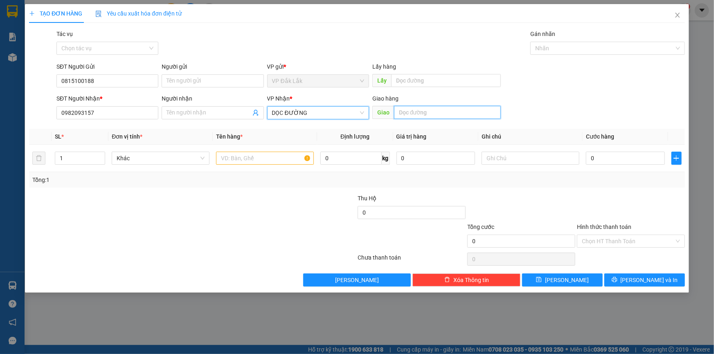
click at [411, 112] on input "text" at bounding box center [447, 112] width 107 height 13
type input "BX TAM HIỆP"
click at [261, 161] on input "text" at bounding box center [265, 158] width 98 height 13
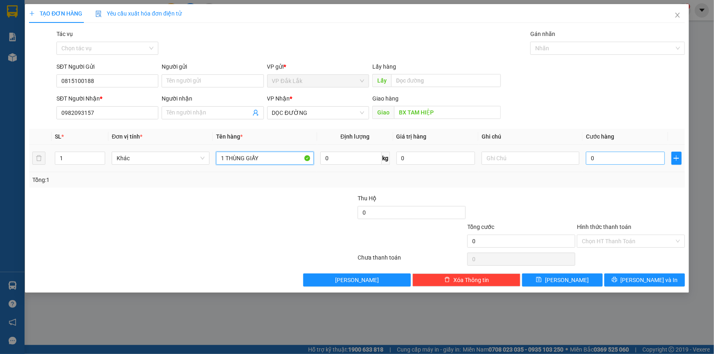
type input "1 THÙNG GIẤY"
click at [589, 158] on input "0" at bounding box center [625, 158] width 79 height 13
type input "1"
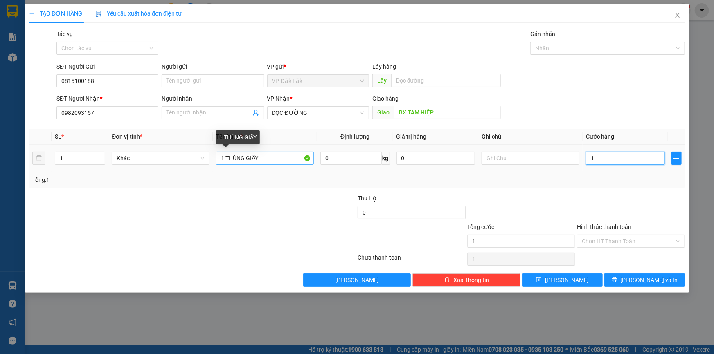
type input "12"
type input "120"
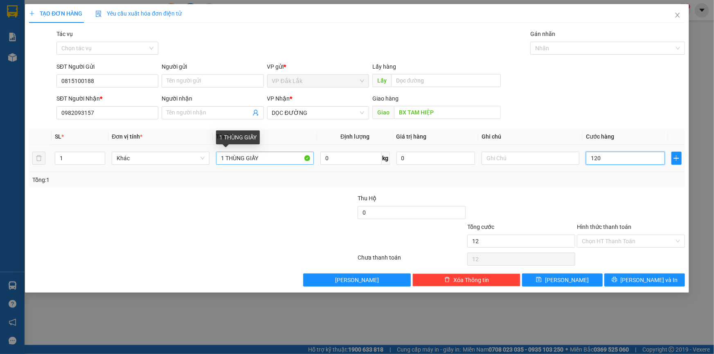
type input "120"
type input "1.200"
type input "12.000"
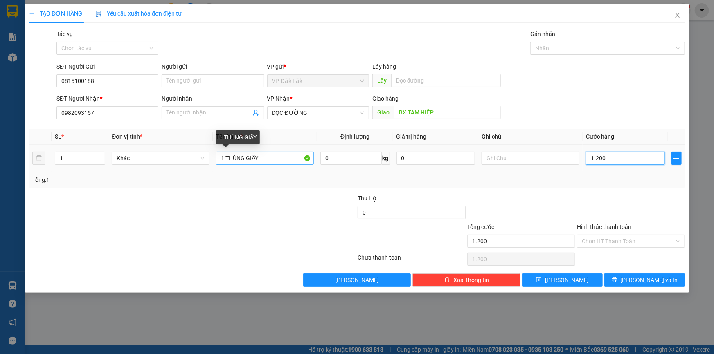
type input "12.000"
type input "120.000"
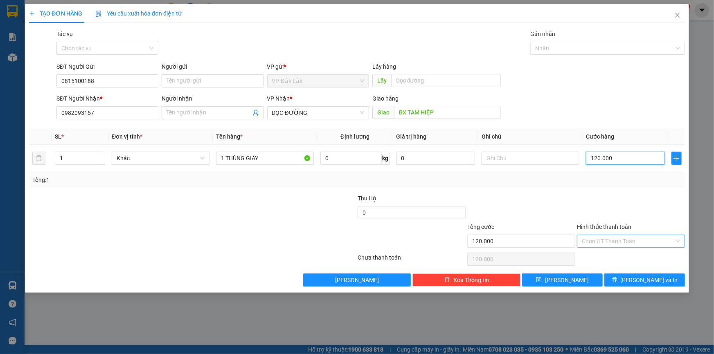
type input "120.000"
click at [647, 240] on input "Hình thức thanh toán" at bounding box center [628, 241] width 92 height 12
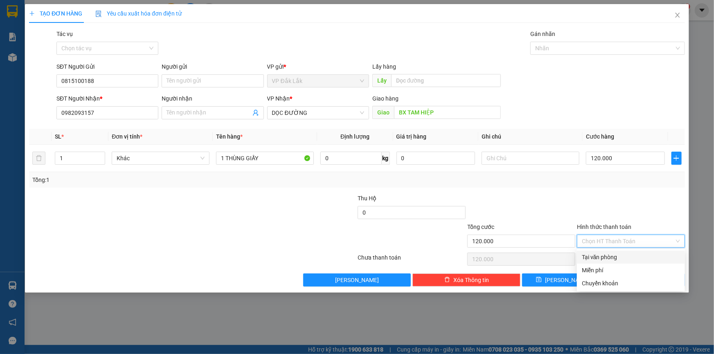
click at [649, 255] on div "Tại văn phòng" at bounding box center [631, 257] width 98 height 9
type input "0"
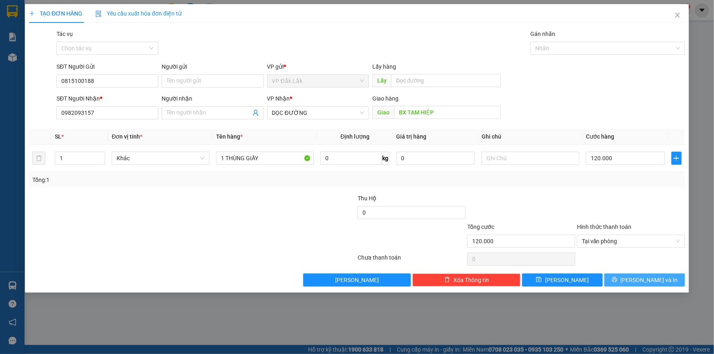
click at [644, 281] on span "[PERSON_NAME] và In" at bounding box center [649, 280] width 57 height 9
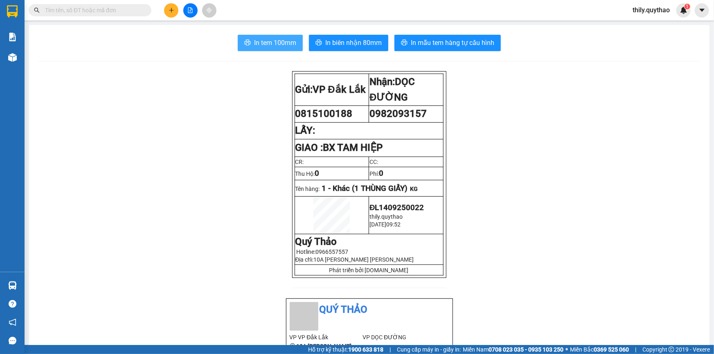
click at [286, 48] on span "In tem 100mm" at bounding box center [275, 43] width 42 height 10
click at [171, 5] on button at bounding box center [171, 10] width 14 height 14
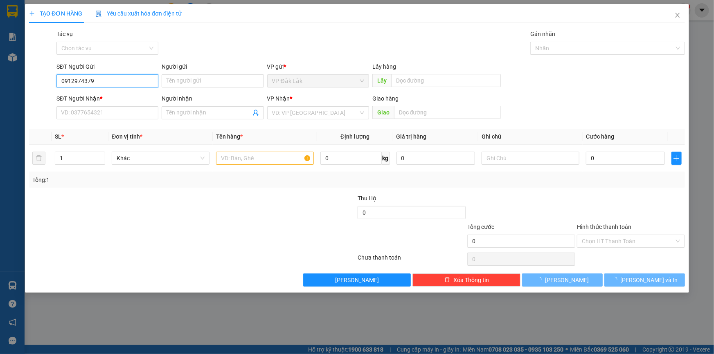
type input "0912974379"
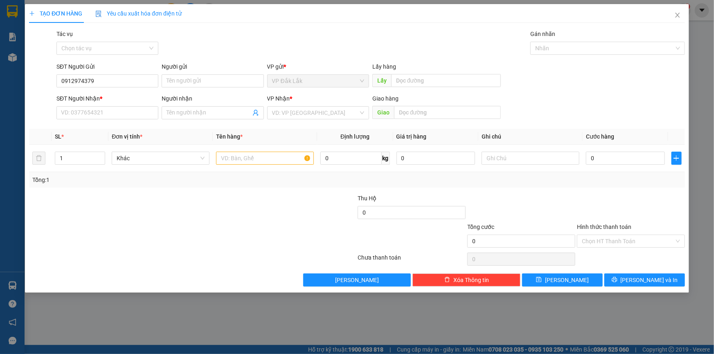
click at [128, 119] on div "SĐT Người Nhận * VD: 0377654321" at bounding box center [107, 108] width 102 height 29
click at [133, 115] on input "SĐT Người Nhận *" at bounding box center [107, 112] width 102 height 13
type input "0896880699"
click at [321, 110] on input "search" at bounding box center [315, 113] width 86 height 12
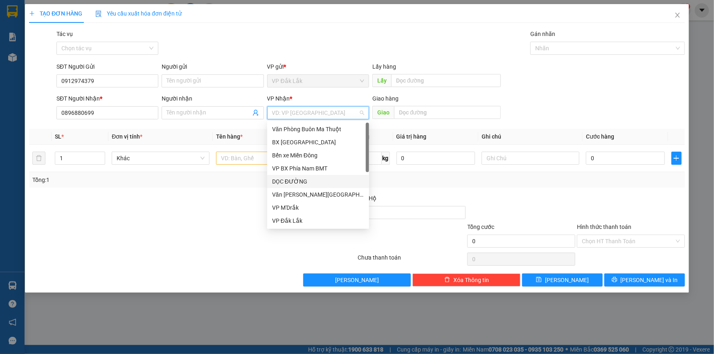
click at [310, 178] on div "DỌC ĐƯỜNG" at bounding box center [318, 181] width 92 height 9
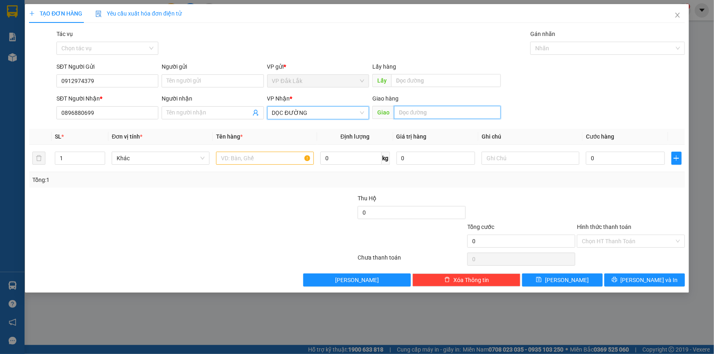
click at [405, 111] on input "text" at bounding box center [447, 112] width 107 height 13
type input "TAM HIỆP"
click at [284, 155] on input "text" at bounding box center [265, 158] width 98 height 13
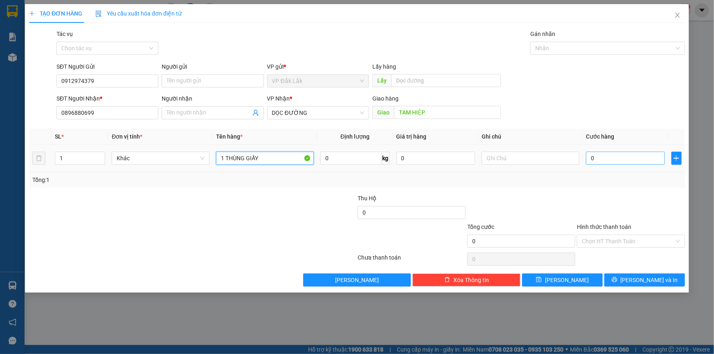
type input "1 THÙNG GIẤY"
click at [593, 156] on input "0" at bounding box center [625, 158] width 79 height 13
type input "8"
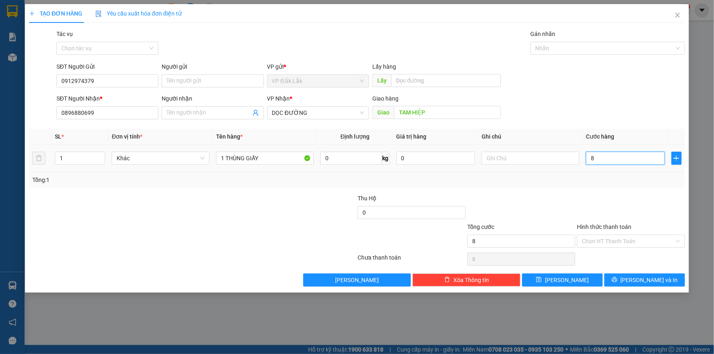
type input "80"
type input "800"
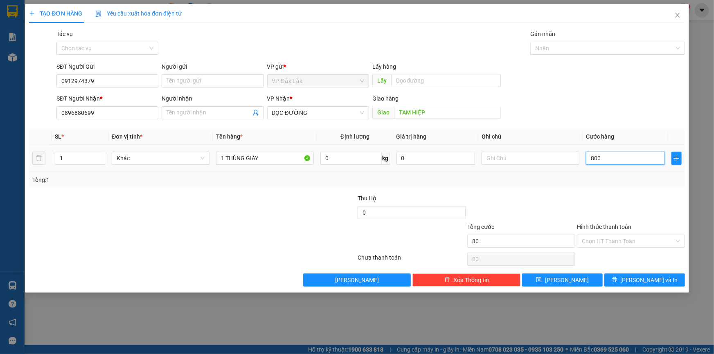
type input "800"
type input "8.000"
type input "80.000"
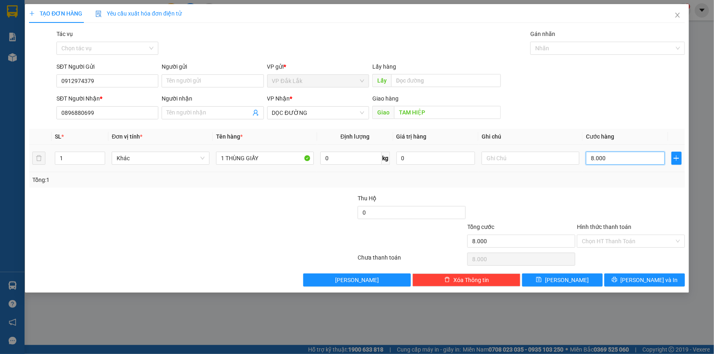
type input "80.000"
drag, startPoint x: 632, startPoint y: 240, endPoint x: 633, endPoint y: 245, distance: 5.1
click at [632, 241] on input "Hình thức thanh toán" at bounding box center [628, 241] width 92 height 12
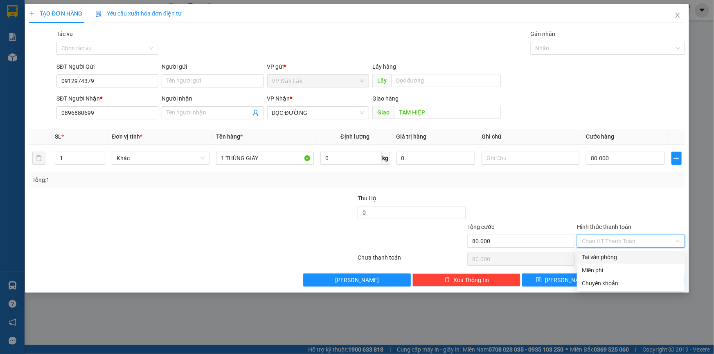
click at [635, 257] on div "Tại văn phòng" at bounding box center [631, 257] width 98 height 9
type input "0"
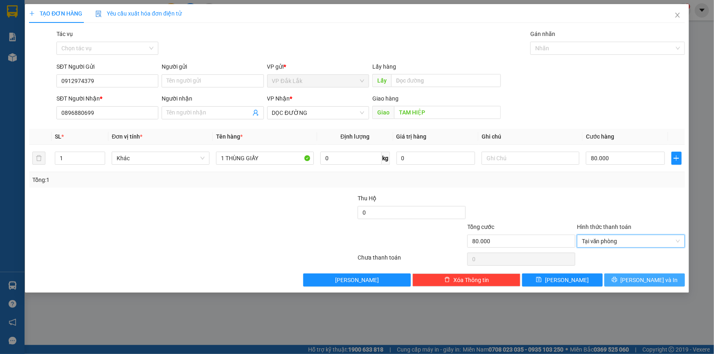
click at [637, 276] on button "[PERSON_NAME] và In" at bounding box center [644, 280] width 81 height 13
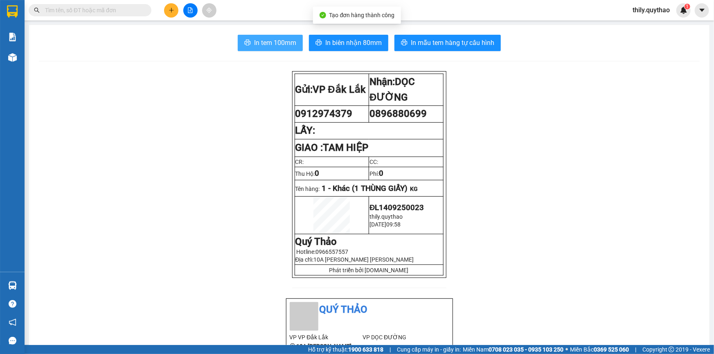
click at [279, 43] on span "In tem 100mm" at bounding box center [275, 43] width 42 height 10
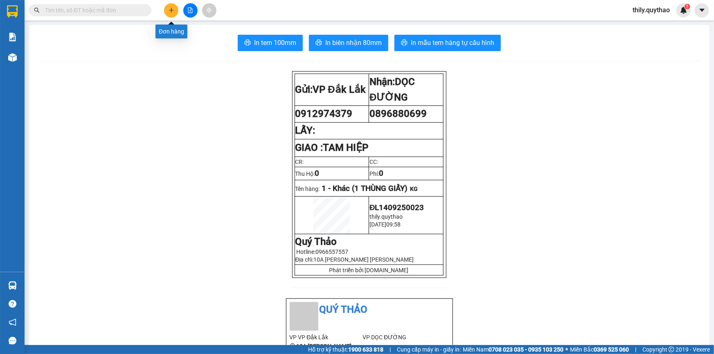
click at [167, 8] on button at bounding box center [171, 10] width 14 height 14
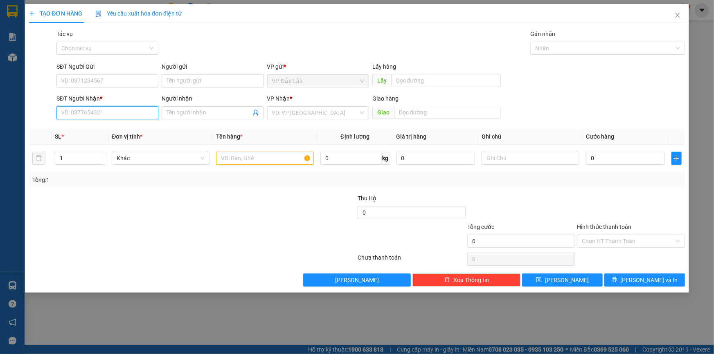
click at [92, 114] on input "SĐT Người Nhận *" at bounding box center [107, 112] width 102 height 13
type input "0385991380"
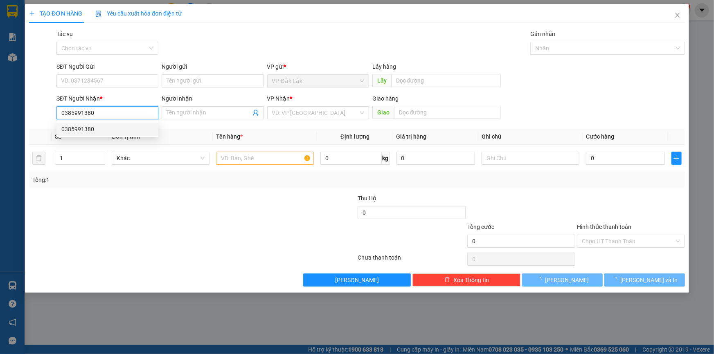
click at [104, 131] on div "0385991380" at bounding box center [107, 129] width 92 height 9
type input "UBND Q12"
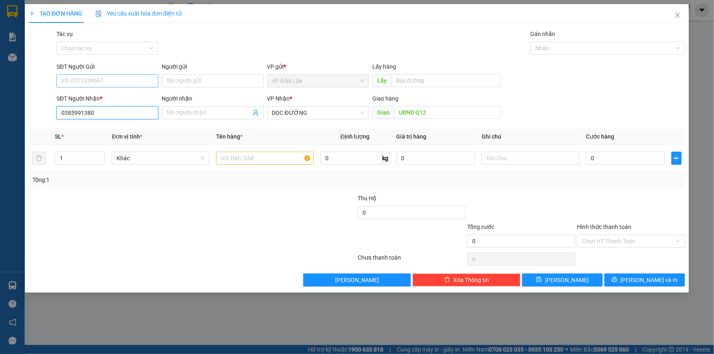
type input "0385991380"
click at [128, 82] on input "SĐT Người Gửi" at bounding box center [107, 80] width 102 height 13
click at [124, 97] on div "0914407155" at bounding box center [107, 97] width 92 height 9
type input "0914407155"
click at [281, 159] on input "text" at bounding box center [265, 158] width 98 height 13
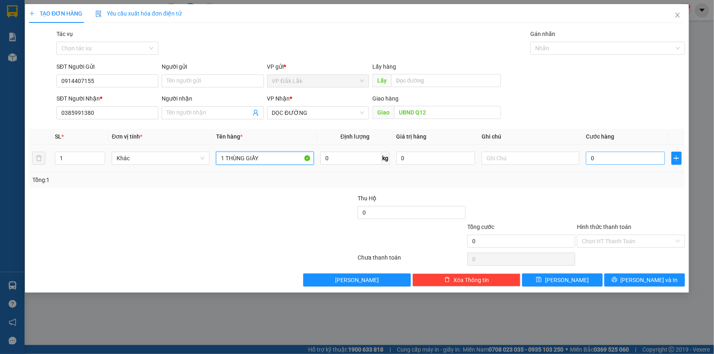
type input "1 THÙNG GIẤY"
click at [589, 159] on input "0" at bounding box center [625, 158] width 79 height 13
click at [603, 238] on input "Hình thức thanh toán" at bounding box center [628, 241] width 92 height 12
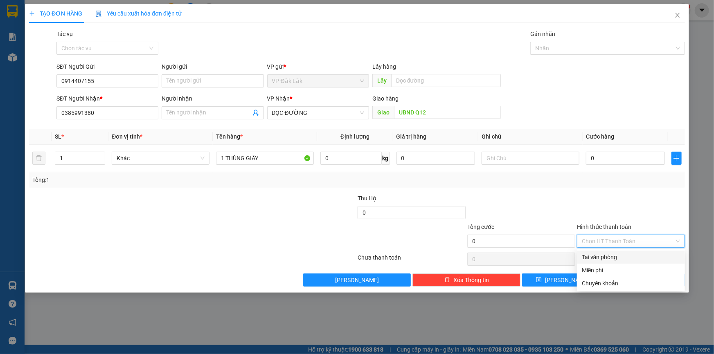
click at [612, 257] on div "Tại văn phòng" at bounding box center [631, 257] width 98 height 9
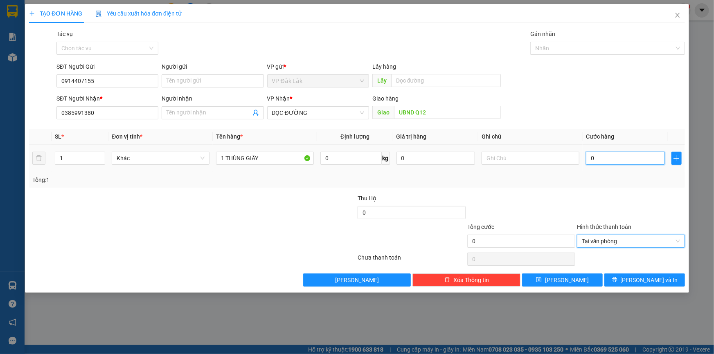
click at [590, 161] on input "0" at bounding box center [625, 158] width 79 height 13
type input "1"
type input "12"
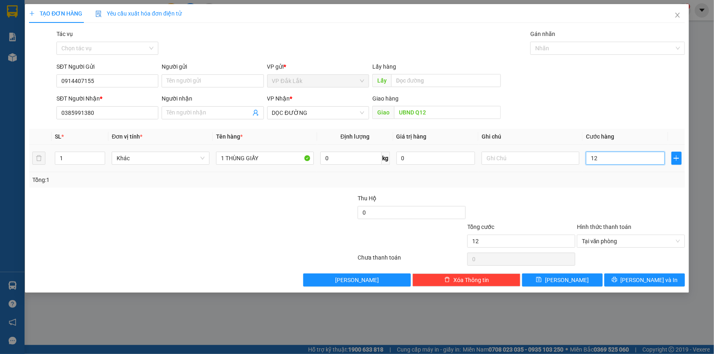
type input "120"
type input "1.200"
type input "12.000"
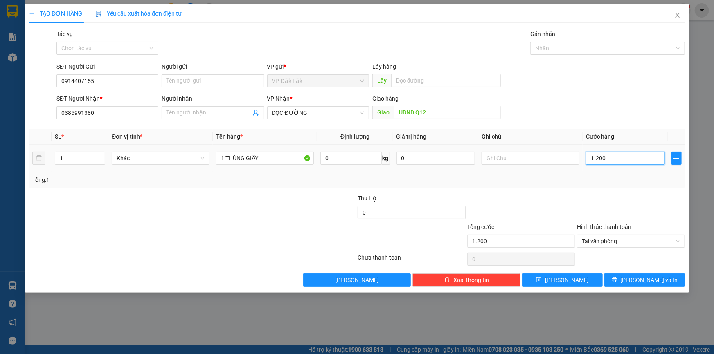
type input "12.000"
type input "120.000"
click at [617, 279] on icon "printer" at bounding box center [615, 280] width 6 height 6
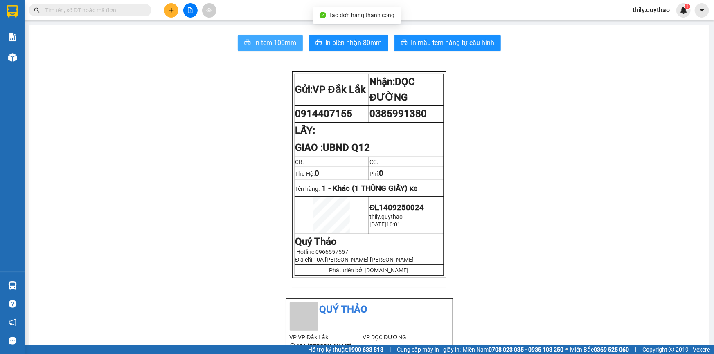
click at [275, 37] on button "In tem 100mm" at bounding box center [270, 43] width 65 height 16
click at [97, 8] on input "text" at bounding box center [93, 10] width 97 height 9
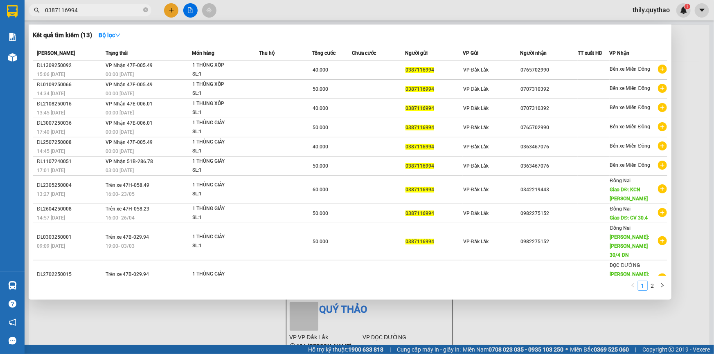
click at [91, 10] on input "0387116994" at bounding box center [93, 10] width 97 height 9
type input "0"
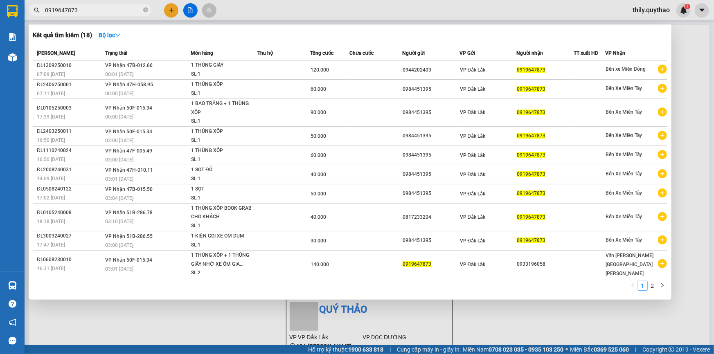
type input "0919647873"
click at [165, 11] on div at bounding box center [357, 177] width 714 height 354
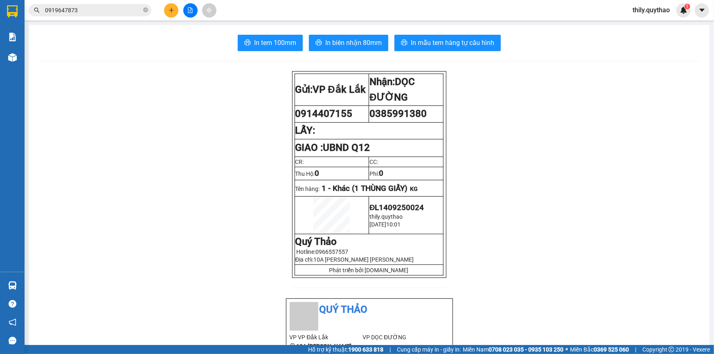
click at [176, 12] on button at bounding box center [171, 10] width 14 height 14
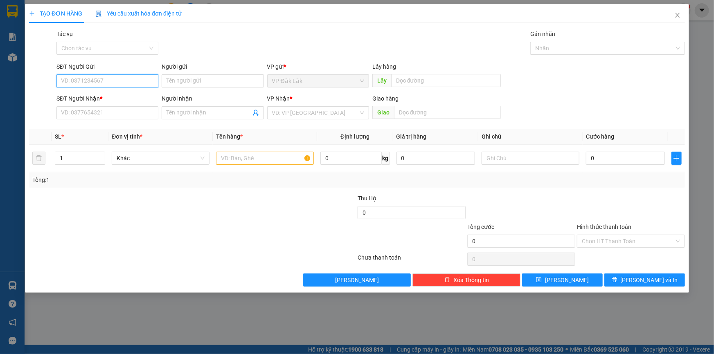
click at [99, 82] on input "SĐT Người Gửi" at bounding box center [107, 80] width 102 height 13
type input "0898884468"
click at [82, 113] on input "SĐT Người Nhận *" at bounding box center [107, 112] width 102 height 13
drag, startPoint x: 103, startPoint y: 86, endPoint x: 52, endPoint y: 84, distance: 50.8
click at [52, 84] on div "SĐT Người Gửi 0898884468 0898884468 Người gửi Tên người gửi VP gửi * VP Đắk Lắk…" at bounding box center [356, 76] width 657 height 29
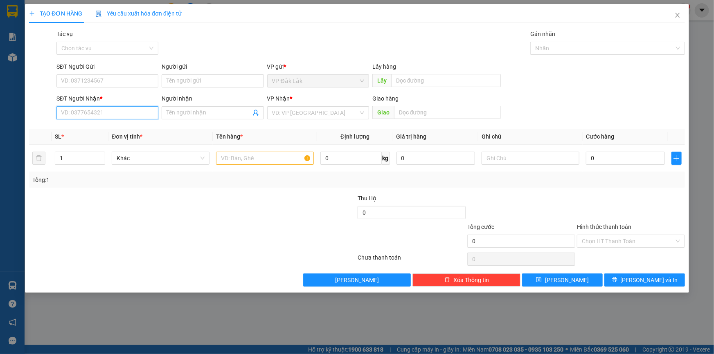
paste input "0898884468"
type input "0898884468"
drag, startPoint x: 300, startPoint y: 110, endPoint x: 309, endPoint y: 126, distance: 17.8
click at [300, 110] on input "search" at bounding box center [315, 113] width 86 height 12
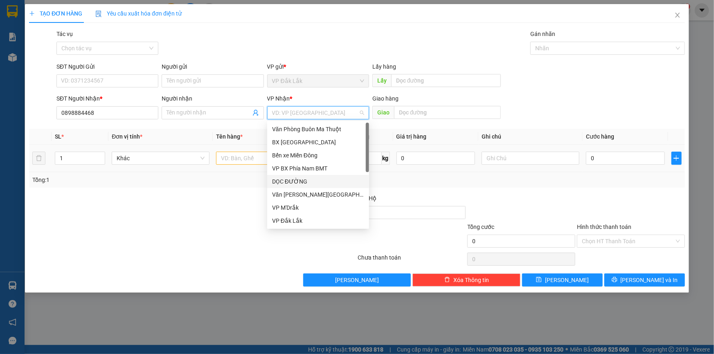
drag, startPoint x: 315, startPoint y: 178, endPoint x: 331, endPoint y: 168, distance: 19.9
click at [315, 178] on div "DỌC ĐƯỜNG" at bounding box center [318, 181] width 92 height 9
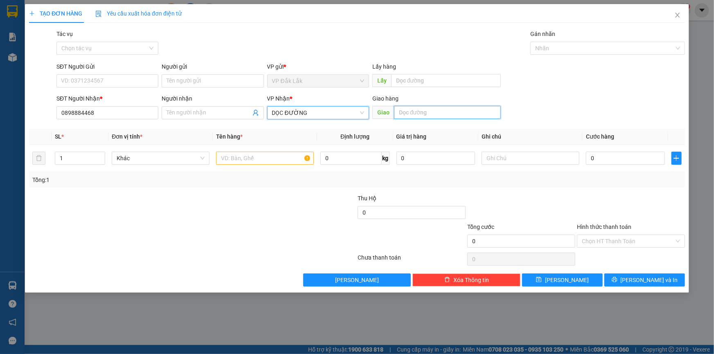
click at [417, 112] on input "text" at bounding box center [447, 112] width 107 height 13
type input "GÒ ĐÂUK"
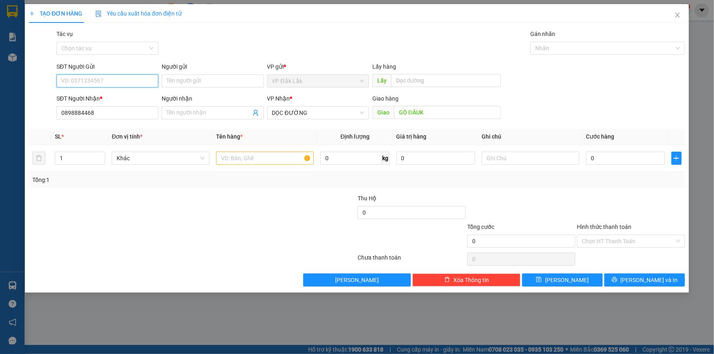
click at [86, 84] on input "SĐT Người Gửi" at bounding box center [107, 80] width 102 height 13
click at [85, 100] on div "0327350557" at bounding box center [107, 97] width 92 height 9
type input "0327350557"
click at [425, 112] on input "GÒ ĐÂUK" at bounding box center [447, 112] width 107 height 13
type input "CX GÒ ĐẬU"
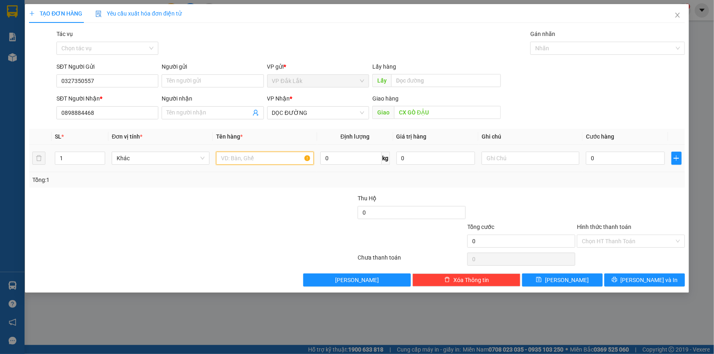
click at [291, 155] on input "text" at bounding box center [265, 158] width 98 height 13
type input "1 THÙNG GIẤY"
click at [590, 158] on input "0" at bounding box center [625, 158] width 79 height 13
type input "4"
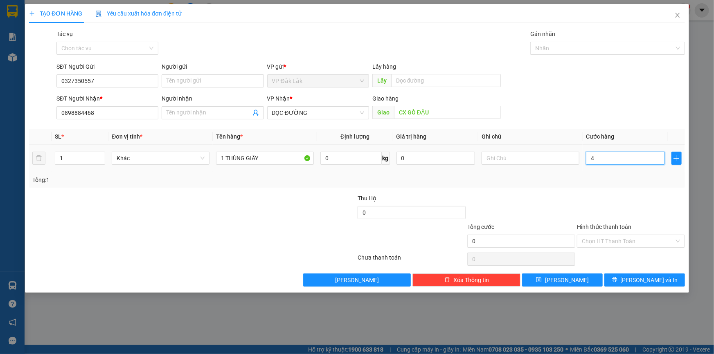
type input "4"
type input "40"
type input "400"
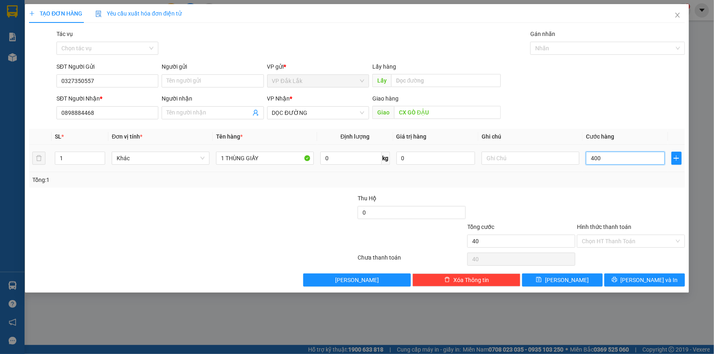
type input "400"
type input "4.000"
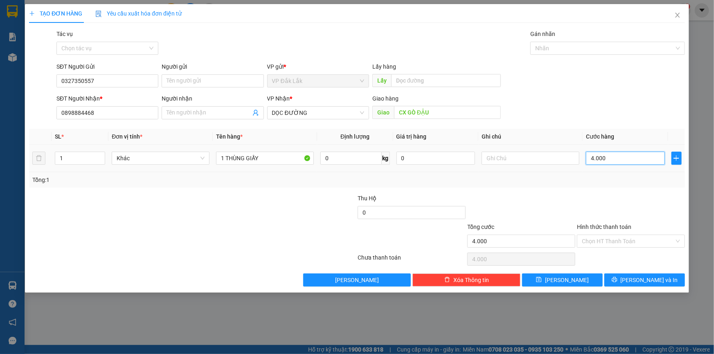
type input "40.000"
click at [617, 240] on input "Hình thức thanh toán" at bounding box center [628, 241] width 92 height 12
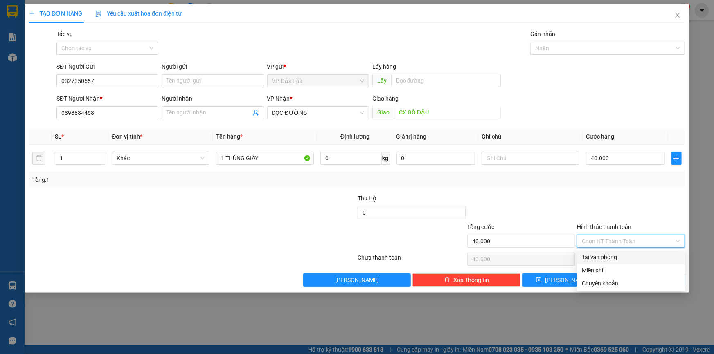
click at [619, 253] on div "Tại văn phòng" at bounding box center [631, 257] width 108 height 13
type input "0"
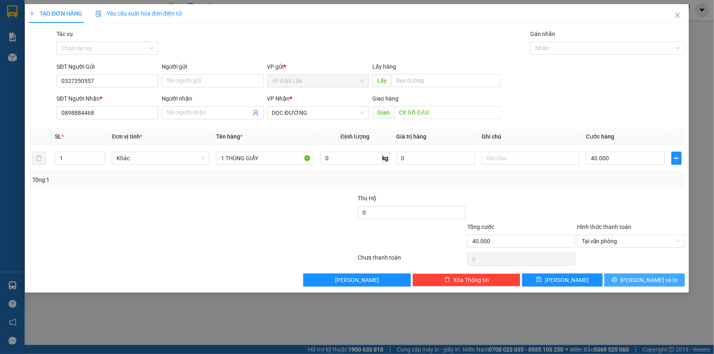
click at [617, 279] on icon "printer" at bounding box center [615, 280] width 6 height 6
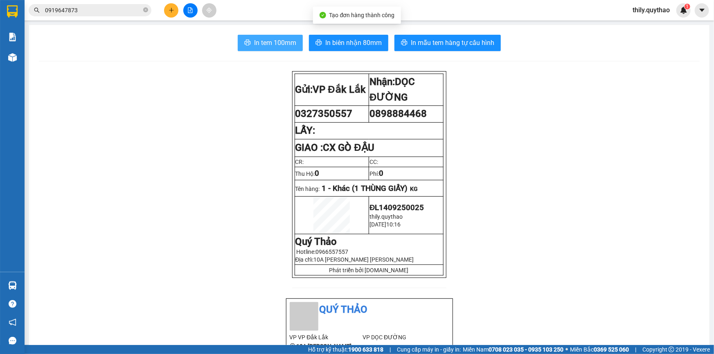
click at [250, 36] on button "In tem 100mm" at bounding box center [270, 43] width 65 height 16
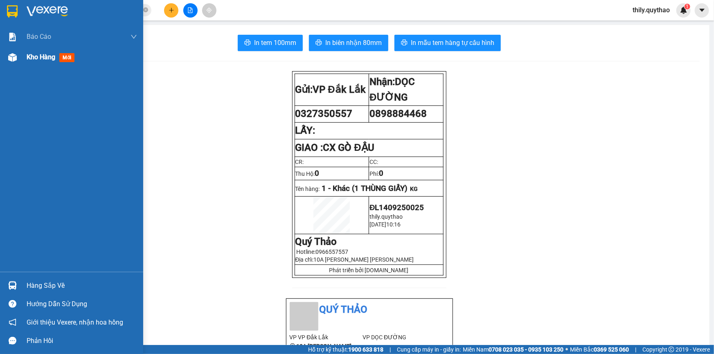
click at [27, 57] on span "Kho hàng" at bounding box center [41, 57] width 29 height 8
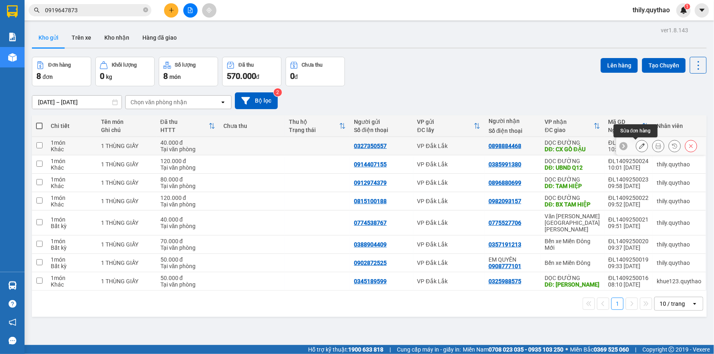
click at [639, 147] on icon at bounding box center [642, 146] width 6 height 6
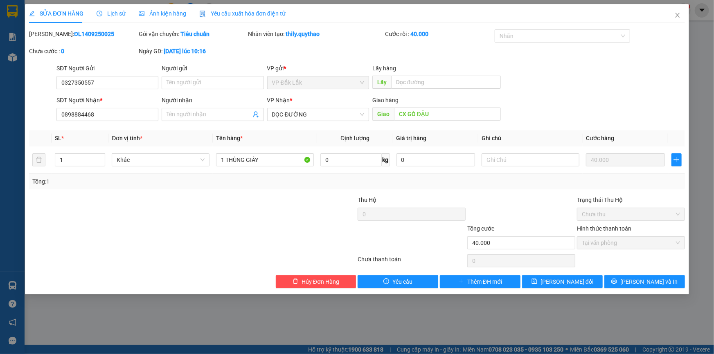
type input "0327350557"
type input "0898884468"
type input "CX GÒ ĐẬU"
type input "40.000"
click at [70, 115] on input "0898884468" at bounding box center [107, 114] width 102 height 13
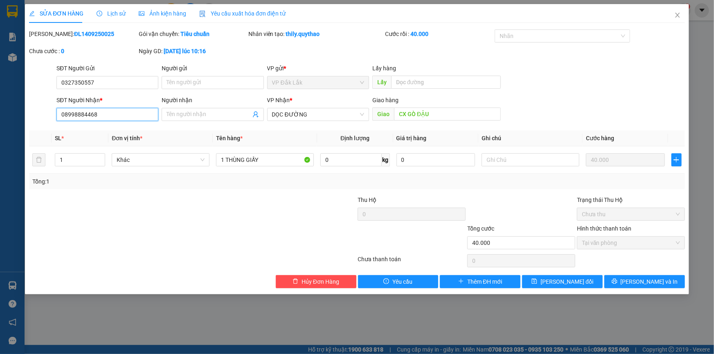
click at [83, 113] on input "08998884468" at bounding box center [107, 114] width 102 height 13
type input "0899884468"
click at [617, 281] on icon "printer" at bounding box center [615, 282] width 6 height 6
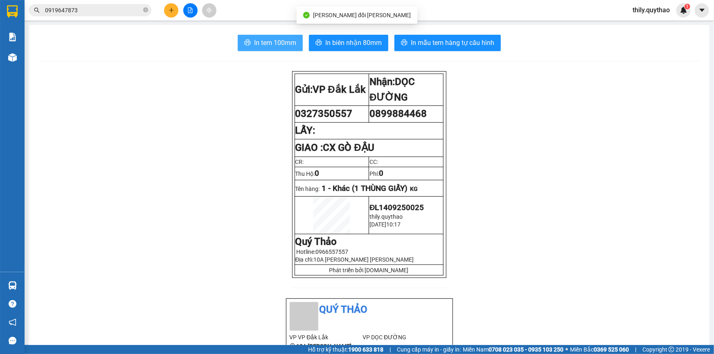
click at [279, 44] on span "In tem 100mm" at bounding box center [275, 43] width 42 height 10
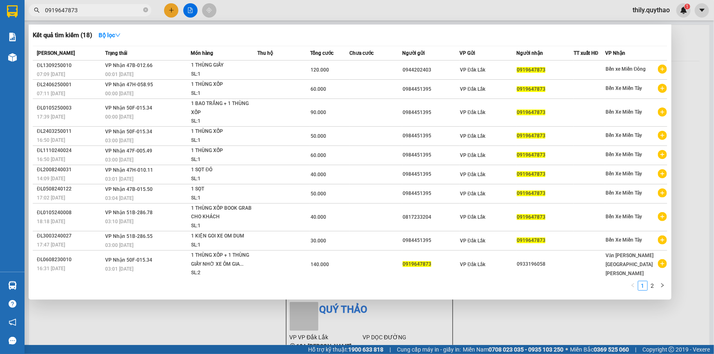
click at [88, 13] on input "0919647873" at bounding box center [93, 10] width 97 height 9
click at [178, 332] on div at bounding box center [357, 177] width 714 height 354
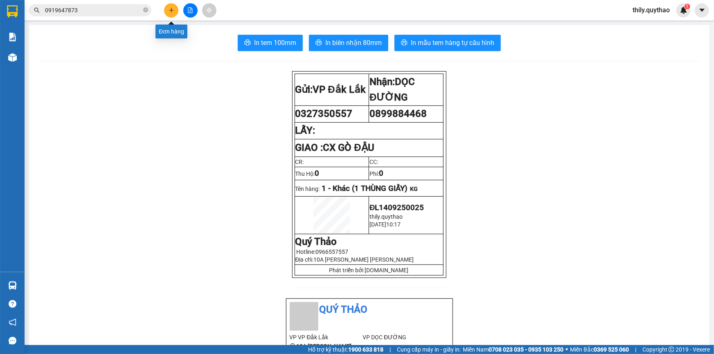
click at [167, 7] on button at bounding box center [171, 10] width 14 height 14
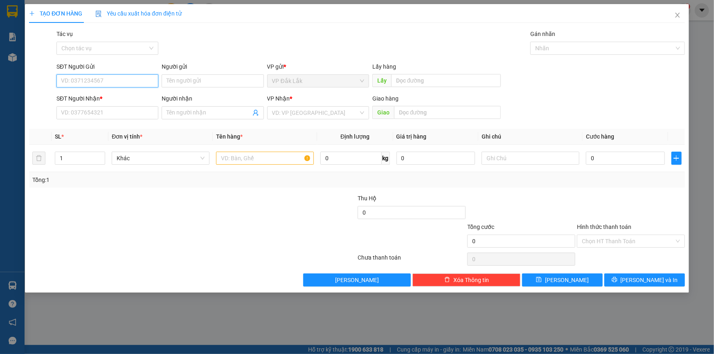
click at [119, 80] on input "SĐT Người Gửi" at bounding box center [107, 80] width 102 height 13
drag, startPoint x: 301, startPoint y: 111, endPoint x: 305, endPoint y: 119, distance: 9.1
click at [301, 111] on input "search" at bounding box center [315, 113] width 86 height 12
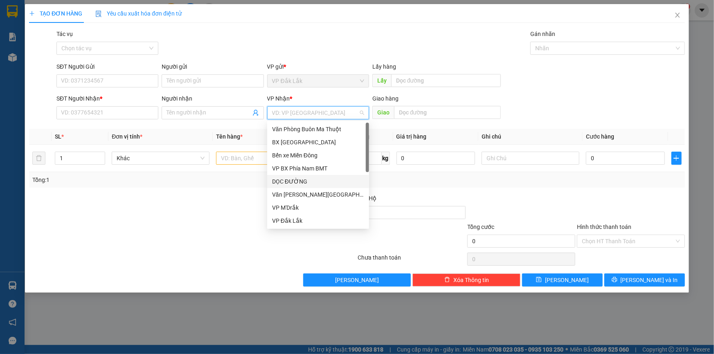
click at [315, 180] on div "DỌC ĐƯỜNG" at bounding box center [318, 181] width 92 height 9
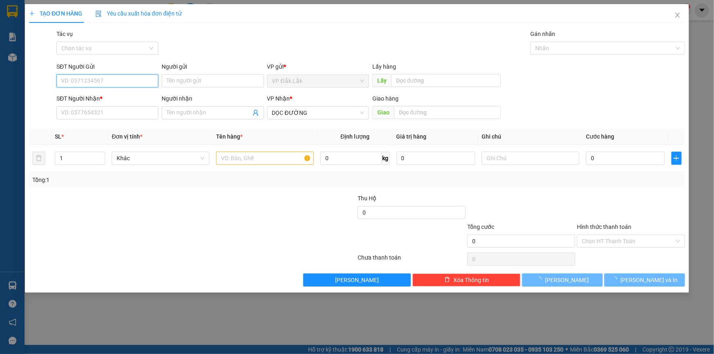
click at [110, 86] on input "SĐT Người Gửi" at bounding box center [107, 80] width 102 height 13
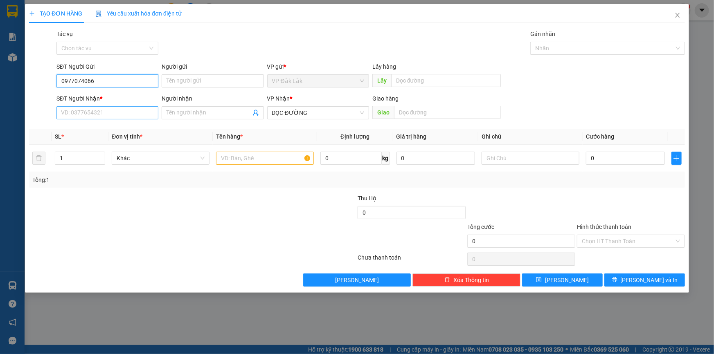
type input "0977074066"
click at [106, 110] on input "SĐT Người Nhận *" at bounding box center [107, 112] width 102 height 13
click at [250, 162] on input "text" at bounding box center [265, 158] width 98 height 13
type input "1 THÙNG GIẤY"
click at [82, 111] on input "SĐT Người Nhận *" at bounding box center [107, 112] width 102 height 13
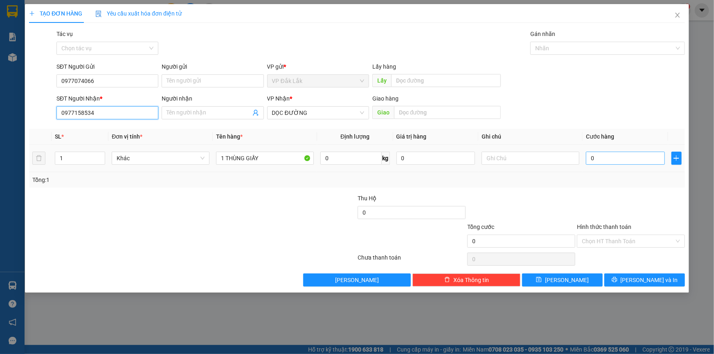
type input "0977158534"
click at [588, 155] on input "0" at bounding box center [625, 158] width 79 height 13
click at [599, 239] on input "Hình thức thanh toán" at bounding box center [628, 241] width 92 height 12
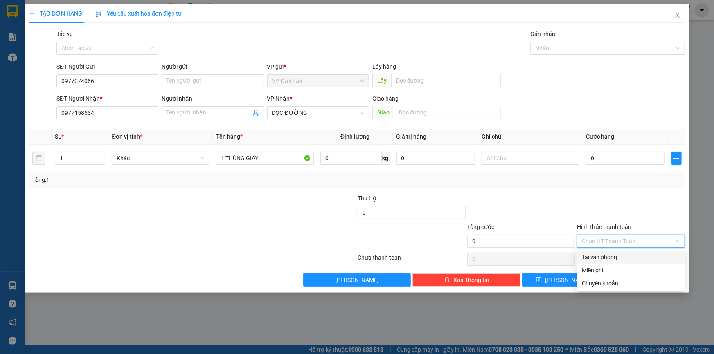
click at [611, 259] on div "Tại văn phòng" at bounding box center [631, 257] width 98 height 9
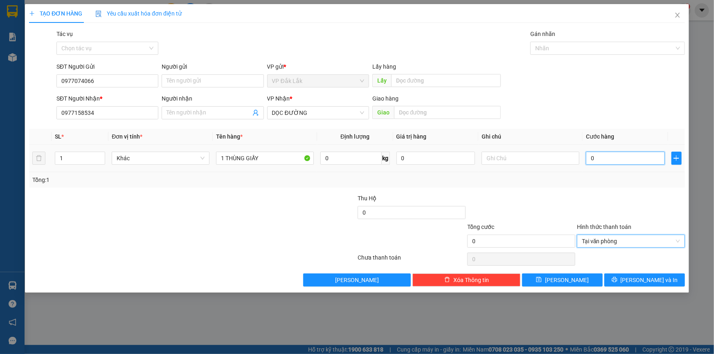
click at [589, 153] on input "0" at bounding box center [625, 158] width 79 height 13
type input "6"
type input "60"
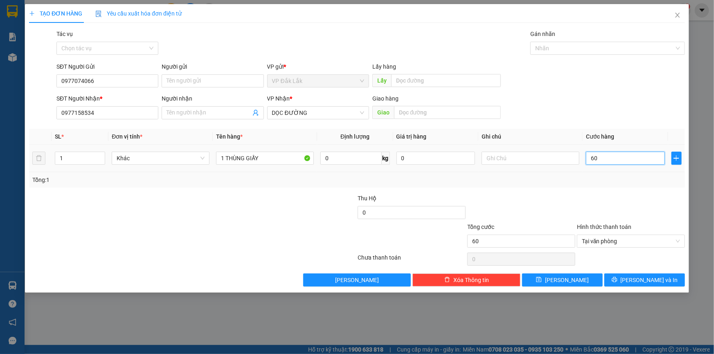
type input "600"
type input "6.000"
type input "60.000"
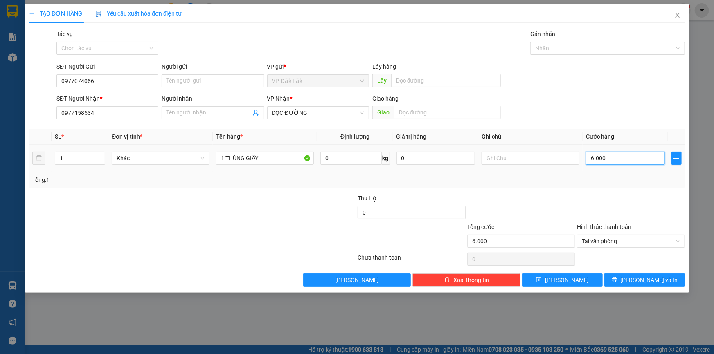
type input "60.000"
click at [617, 277] on icon "printer" at bounding box center [615, 280] width 6 height 6
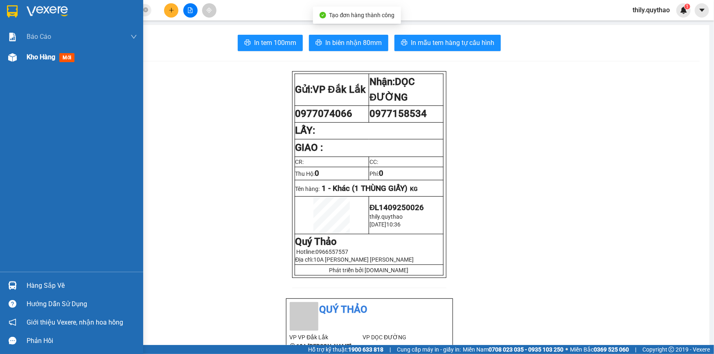
click at [12, 61] on img at bounding box center [12, 57] width 9 height 9
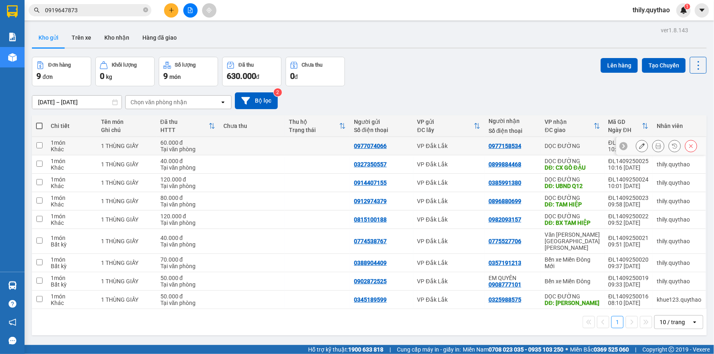
click at [642, 145] on div at bounding box center [666, 146] width 61 height 12
click at [639, 147] on icon at bounding box center [642, 146] width 6 height 6
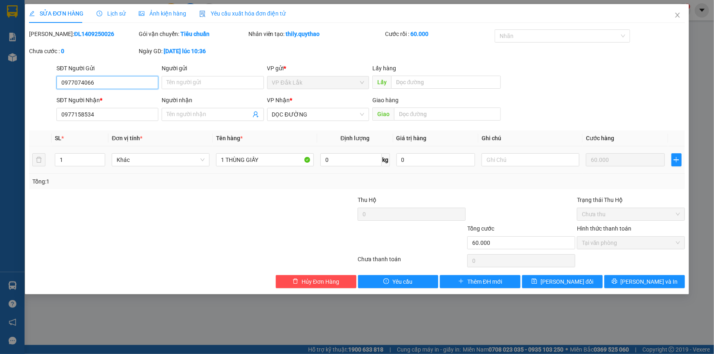
type input "0977074066"
type input "0977158534"
type input "60.000"
click at [418, 108] on input "text" at bounding box center [447, 114] width 107 height 13
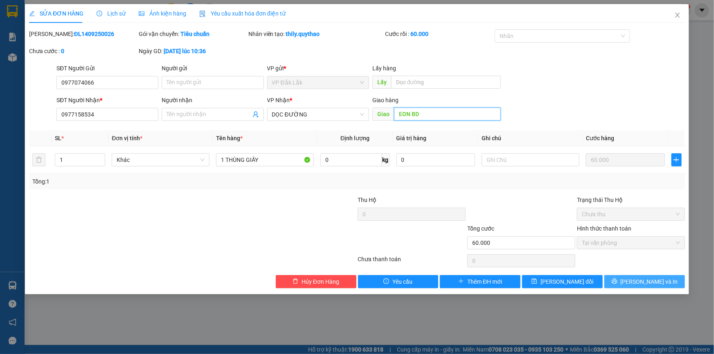
type input "EON BD"
click at [610, 279] on button "[PERSON_NAME] và In" at bounding box center [644, 281] width 81 height 13
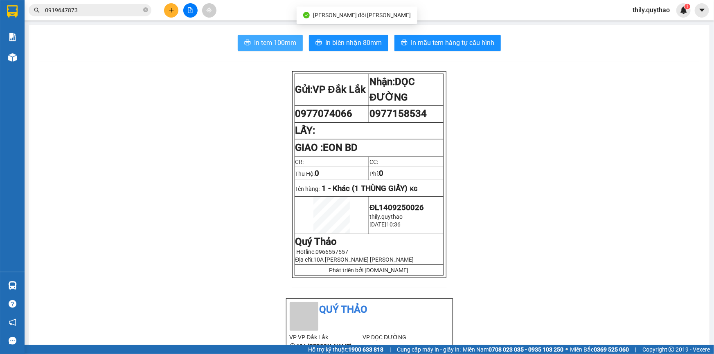
drag, startPoint x: 280, startPoint y: 37, endPoint x: 321, endPoint y: 35, distance: 41.4
click at [279, 38] on span "In tem 100mm" at bounding box center [275, 43] width 42 height 10
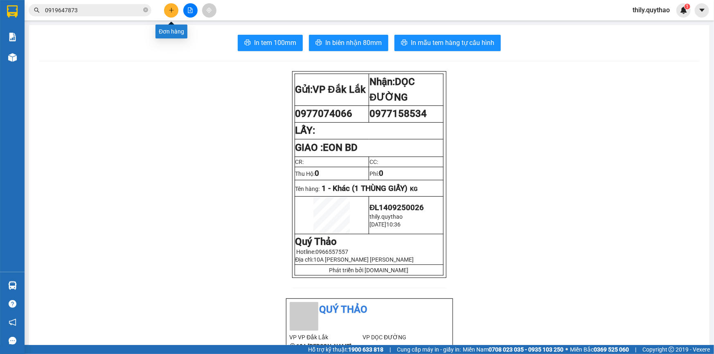
click at [171, 13] on button at bounding box center [171, 10] width 14 height 14
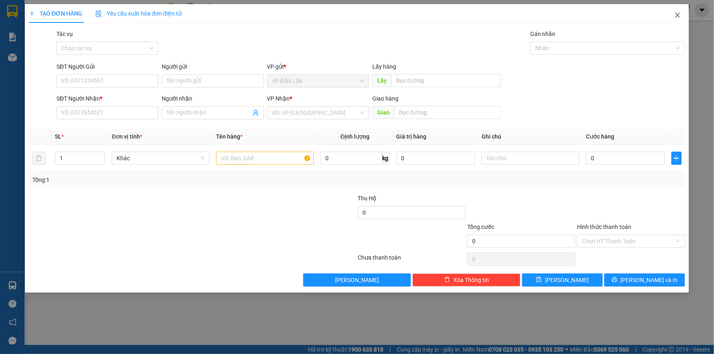
click at [675, 16] on icon "close" at bounding box center [677, 15] width 7 height 7
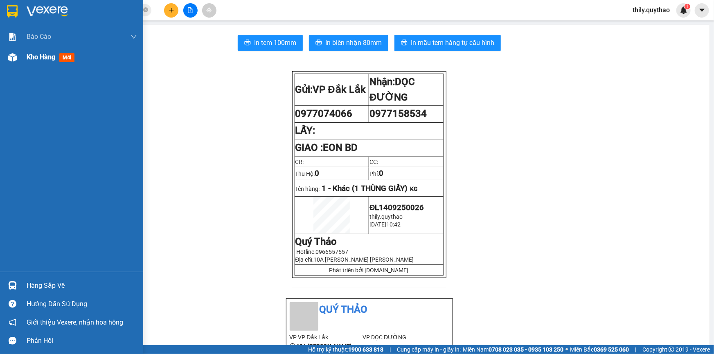
click at [50, 61] on span "Kho hàng" at bounding box center [41, 57] width 29 height 8
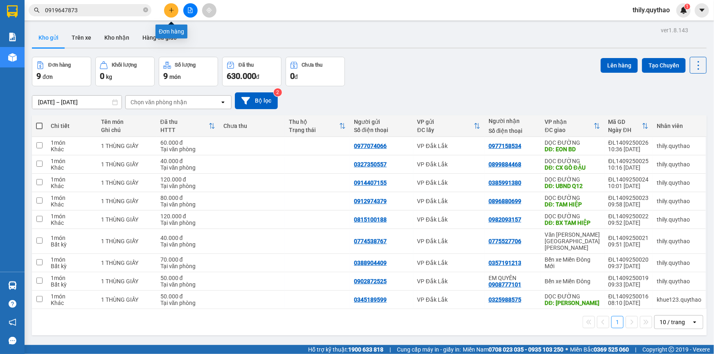
click at [171, 11] on icon "plus" at bounding box center [172, 10] width 6 height 6
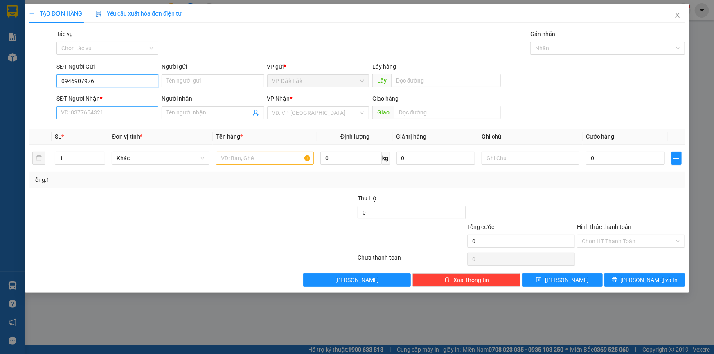
type input "0946907976"
click at [97, 118] on input "SĐT Người Nhận *" at bounding box center [107, 112] width 102 height 13
click at [299, 114] on input "search" at bounding box center [315, 113] width 86 height 12
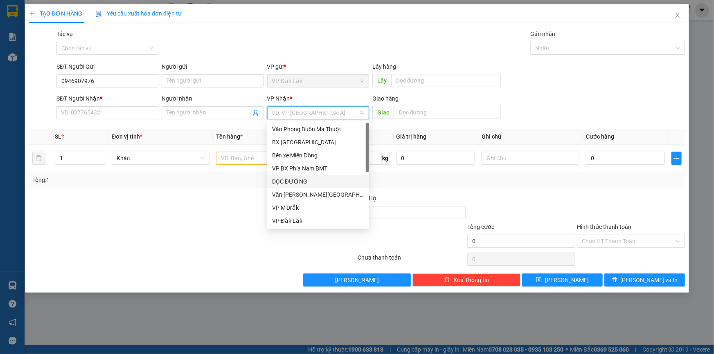
click at [316, 182] on div "DỌC ĐƯỜNG" at bounding box center [318, 181] width 92 height 9
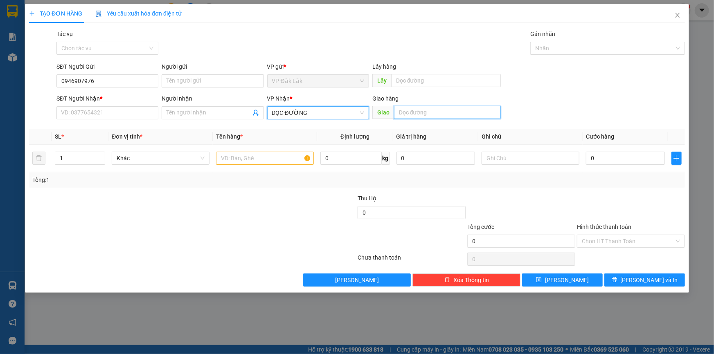
click at [418, 117] on input "text" at bounding box center [447, 112] width 107 height 13
type input "HIỆP PHƯỚC"
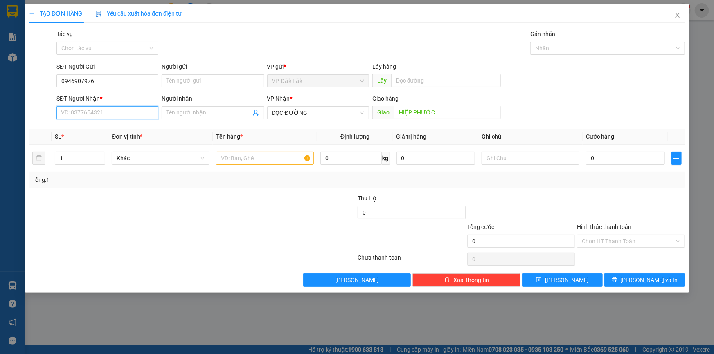
click at [119, 117] on input "SĐT Người Nhận *" at bounding box center [107, 112] width 102 height 13
type input "0975971913"
click at [106, 133] on div "0975971913" at bounding box center [107, 129] width 92 height 9
type input "HIỆP PHƯỚC"
type input "0975971913"
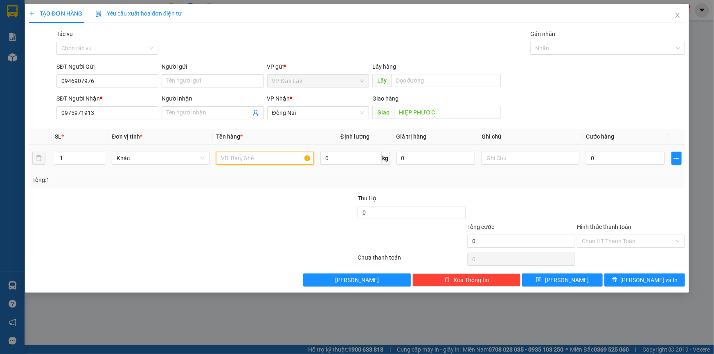
click at [272, 156] on input "text" at bounding box center [265, 158] width 98 height 13
type input "1 THÙNG GIẤY"
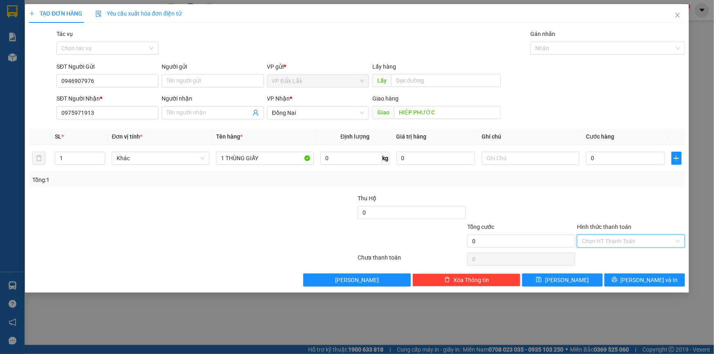
click at [597, 238] on input "Hình thức thanh toán" at bounding box center [628, 241] width 92 height 12
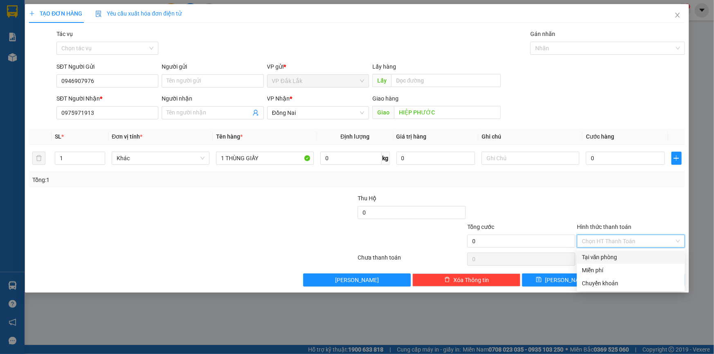
click at [607, 259] on div "Tại văn phòng" at bounding box center [631, 257] width 98 height 9
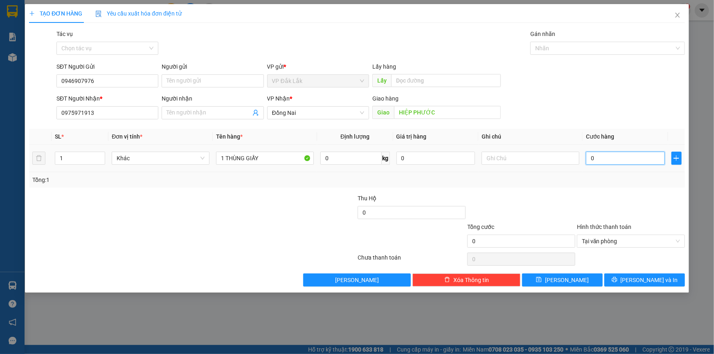
click at [589, 160] on input "0" at bounding box center [625, 158] width 79 height 13
type input "1"
type input "12"
click at [619, 279] on button "[PERSON_NAME] và In" at bounding box center [644, 280] width 81 height 13
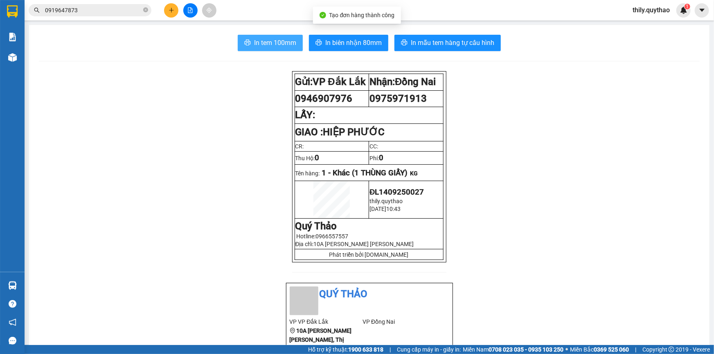
click at [271, 43] on span "In tem 100mm" at bounding box center [275, 43] width 42 height 10
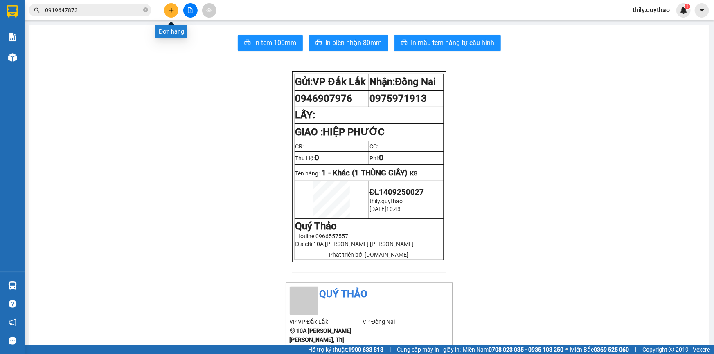
click at [170, 12] on icon "plus" at bounding box center [172, 10] width 6 height 6
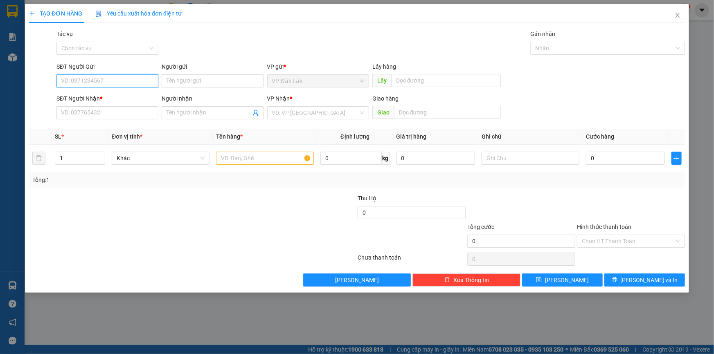
click at [124, 82] on input "SĐT Người Gửi" at bounding box center [107, 80] width 102 height 13
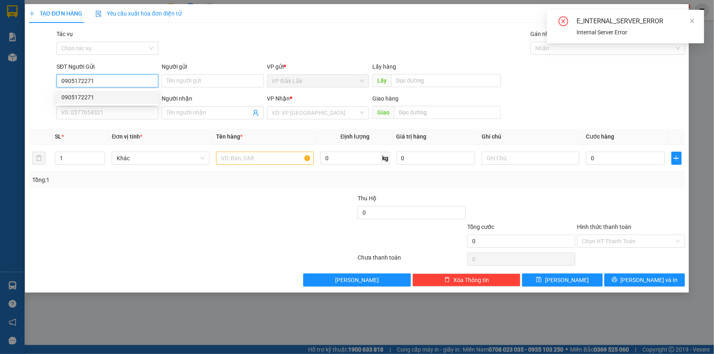
click at [101, 94] on div "0905172271" at bounding box center [107, 97] width 92 height 9
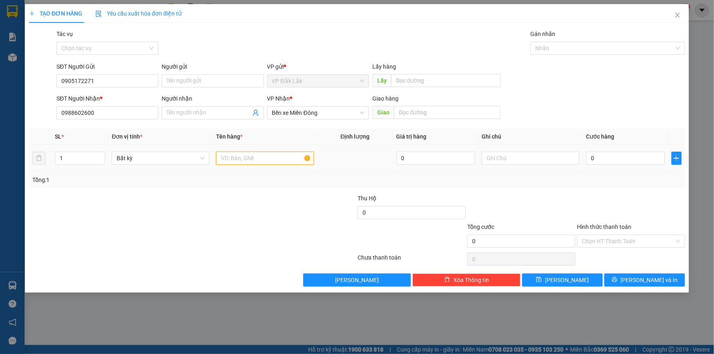
click at [263, 159] on input "text" at bounding box center [265, 158] width 98 height 13
click at [624, 241] on input "Hình thức thanh toán" at bounding box center [628, 241] width 92 height 12
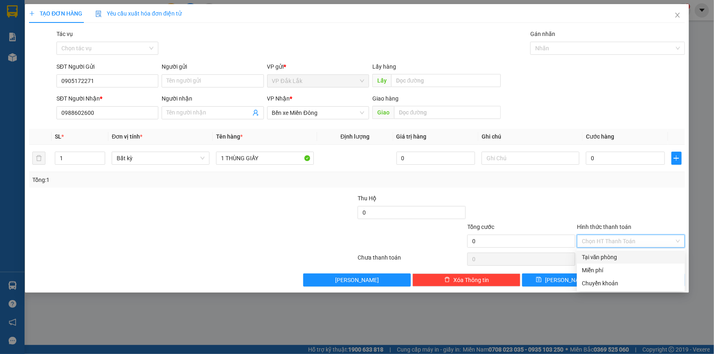
click at [631, 262] on div "Tại văn phòng" at bounding box center [631, 257] width 108 height 13
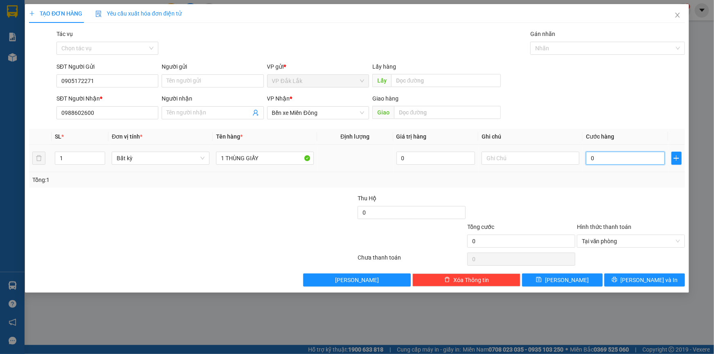
click at [588, 157] on input "0" at bounding box center [625, 158] width 79 height 13
click at [622, 278] on button "[PERSON_NAME] và In" at bounding box center [644, 280] width 81 height 13
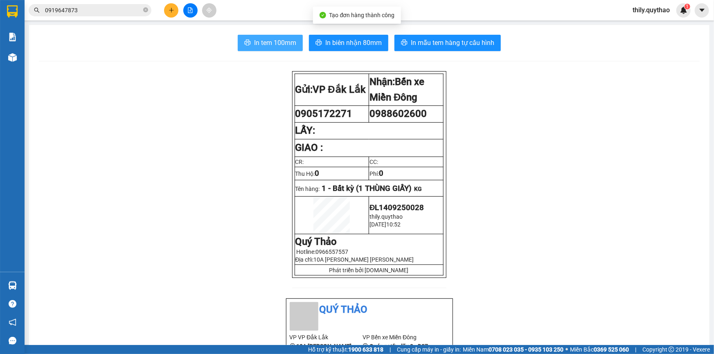
click at [284, 47] on span "In tem 100mm" at bounding box center [275, 43] width 42 height 10
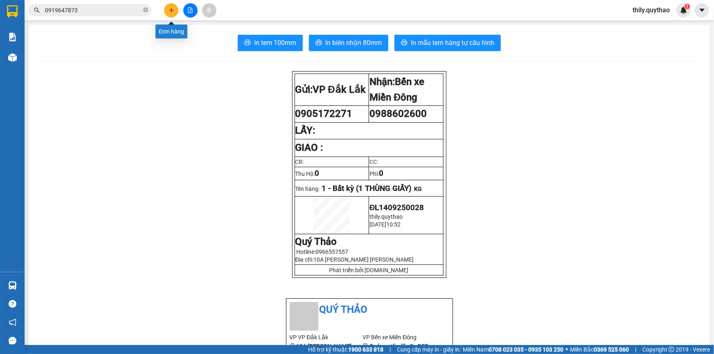
click at [170, 7] on icon "plus" at bounding box center [172, 10] width 6 height 6
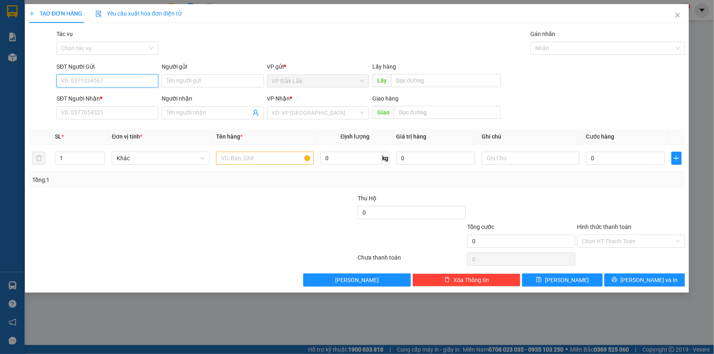
click at [121, 81] on input "SĐT Người Gửi" at bounding box center [107, 80] width 102 height 13
click at [98, 97] on div "0819665696" at bounding box center [107, 97] width 92 height 9
click at [250, 162] on input "text" at bounding box center [265, 158] width 98 height 13
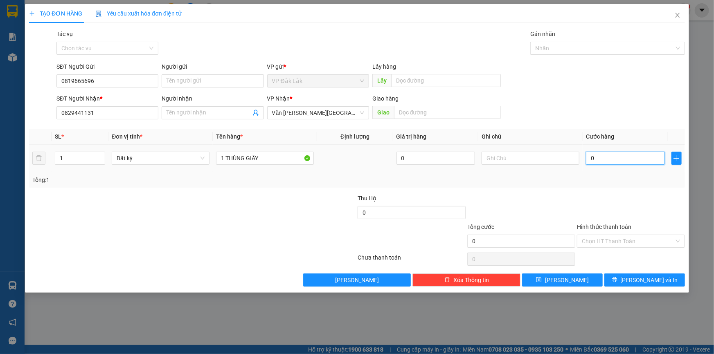
click at [589, 155] on input "0" at bounding box center [625, 158] width 79 height 13
click at [618, 241] on input "Hình thức thanh toán" at bounding box center [628, 241] width 92 height 12
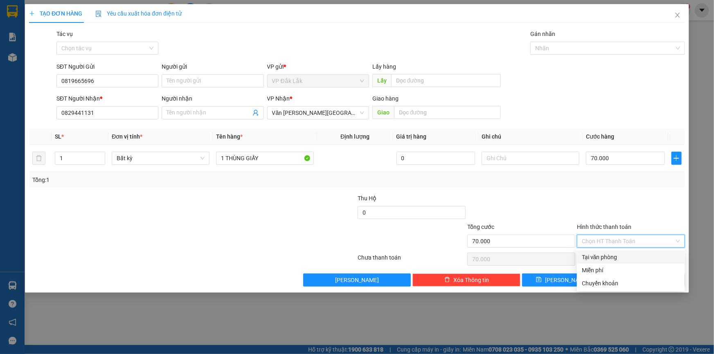
click at [626, 257] on div "Tại văn phòng" at bounding box center [631, 257] width 98 height 9
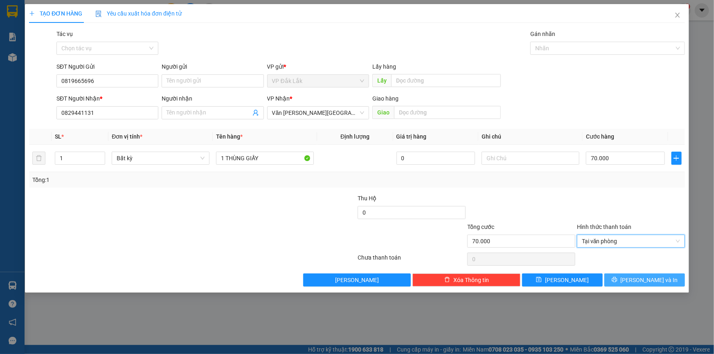
click at [642, 281] on span "[PERSON_NAME] và In" at bounding box center [649, 280] width 57 height 9
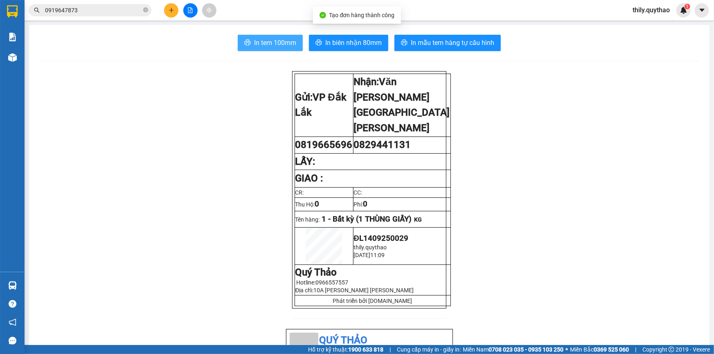
click at [284, 44] on span "In tem 100mm" at bounding box center [275, 43] width 42 height 10
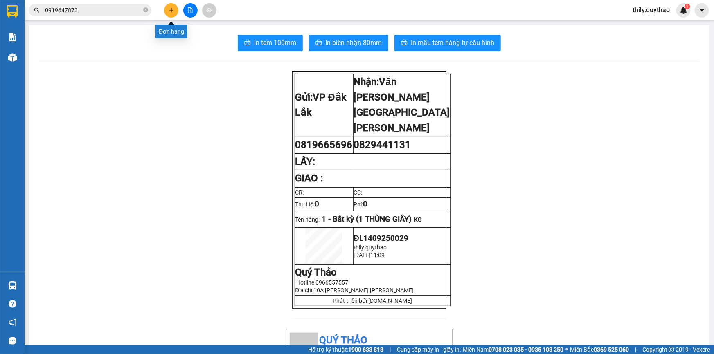
click at [167, 10] on button at bounding box center [171, 10] width 14 height 14
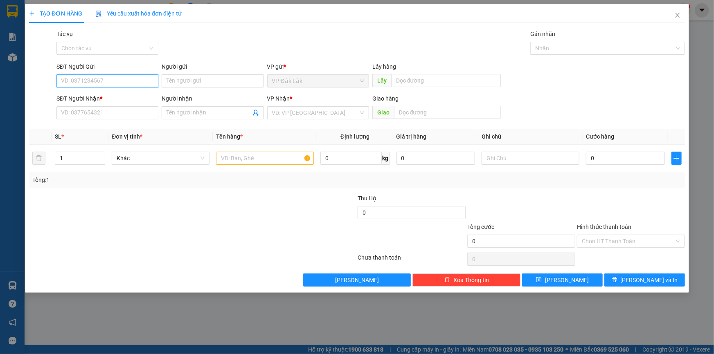
click at [113, 81] on input "SĐT Người Gửi" at bounding box center [107, 80] width 102 height 13
click at [71, 97] on div "0343448771" at bounding box center [107, 97] width 92 height 9
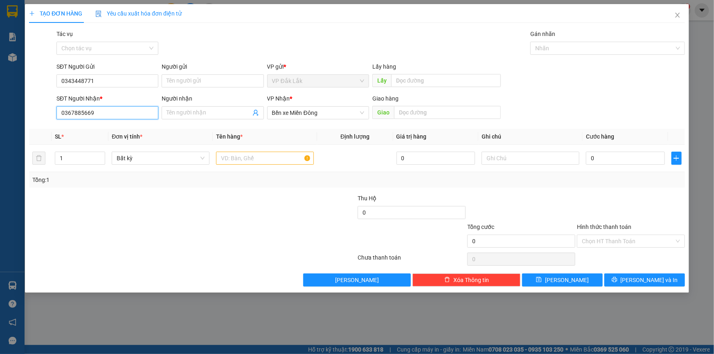
click at [103, 111] on input "0367885669" at bounding box center [107, 112] width 102 height 13
click at [254, 158] on input "text" at bounding box center [265, 158] width 98 height 13
click at [586, 160] on input "0" at bounding box center [625, 158] width 79 height 13
click at [634, 245] on input "Hình thức thanh toán" at bounding box center [628, 241] width 92 height 12
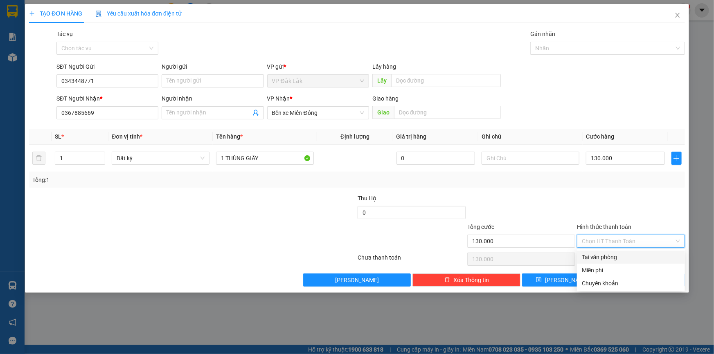
click at [631, 257] on div "Tại văn phòng" at bounding box center [631, 257] width 98 height 9
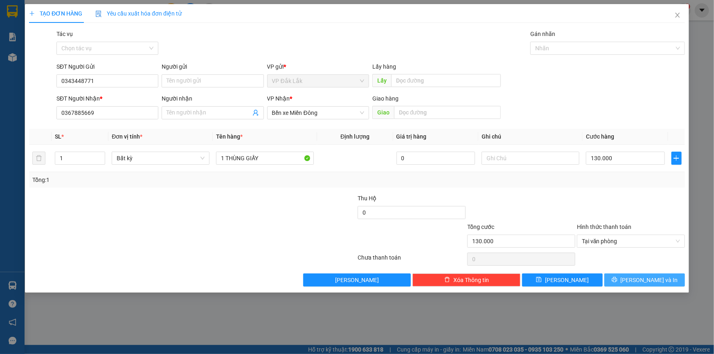
click at [617, 278] on icon "printer" at bounding box center [615, 280] width 6 height 6
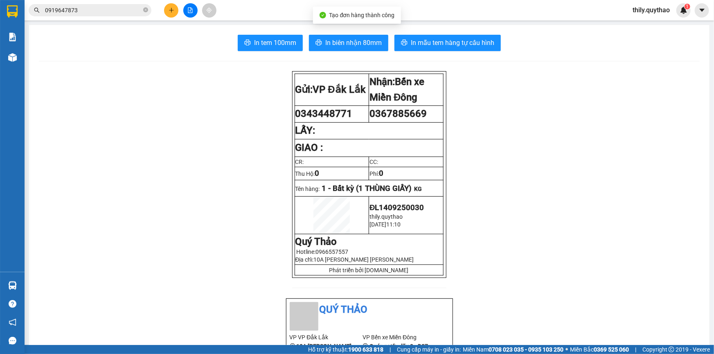
drag, startPoint x: 29, startPoint y: 56, endPoint x: 59, endPoint y: 55, distance: 29.9
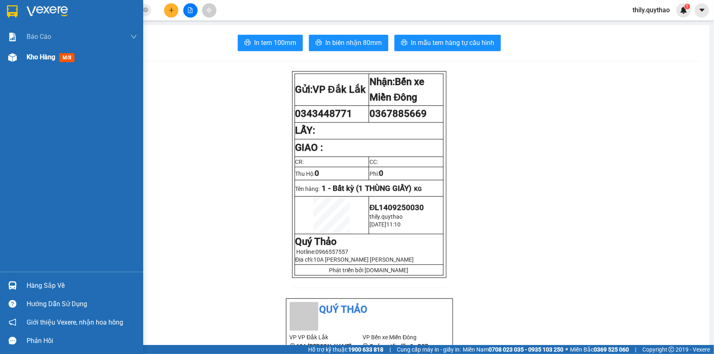
click at [10, 57] on img at bounding box center [12, 57] width 9 height 9
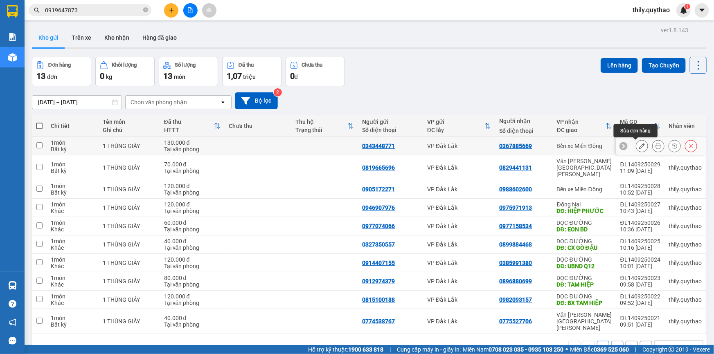
click at [637, 149] on button at bounding box center [641, 146] width 11 height 14
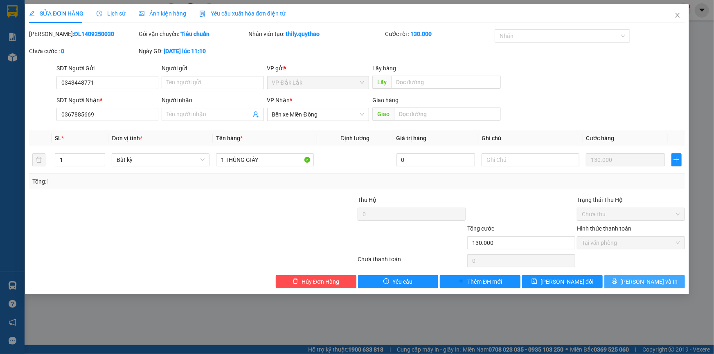
click at [647, 280] on span "[PERSON_NAME] và In" at bounding box center [649, 281] width 57 height 9
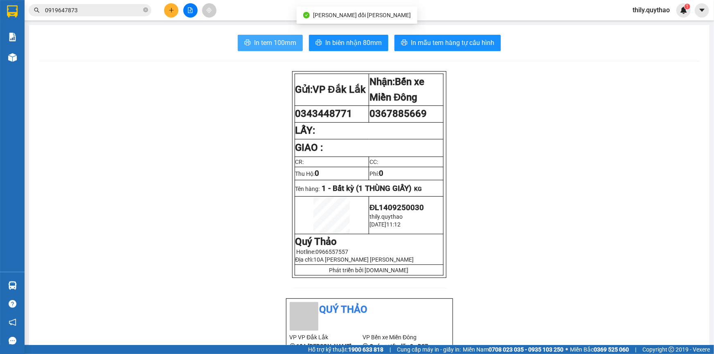
click at [282, 37] on button "In tem 100mm" at bounding box center [270, 43] width 65 height 16
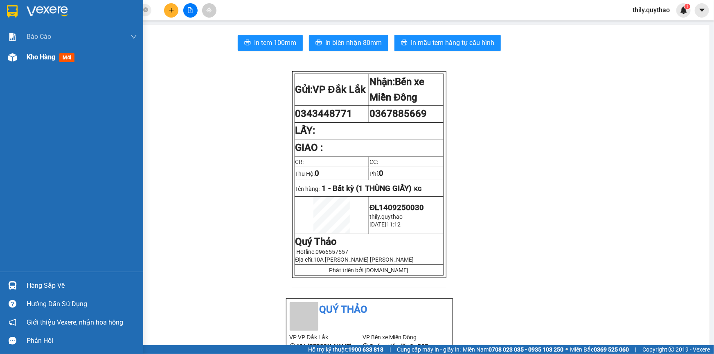
click at [11, 58] on img at bounding box center [12, 57] width 9 height 9
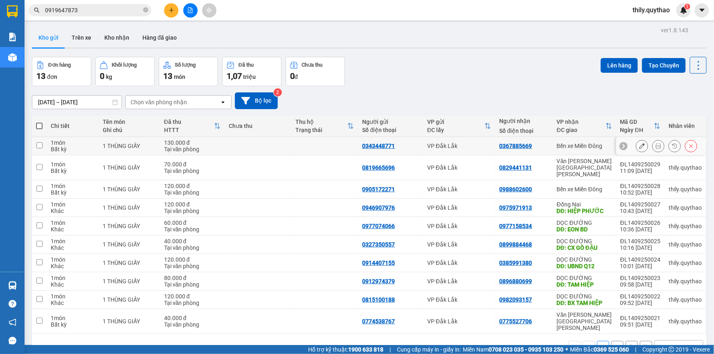
click at [389, 144] on div "0343448771" at bounding box center [378, 146] width 33 height 7
drag, startPoint x: 389, startPoint y: 144, endPoint x: 383, endPoint y: 149, distance: 8.1
click at [383, 149] on div "0343448771" at bounding box center [378, 146] width 33 height 7
click at [383, 147] on div "0343448771" at bounding box center [378, 146] width 33 height 7
click at [383, 146] on div "0343448771" at bounding box center [378, 146] width 33 height 7
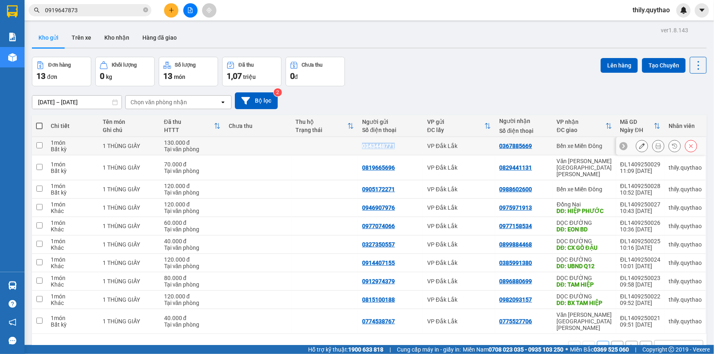
click at [383, 146] on div "0343448771" at bounding box center [378, 146] width 33 height 7
copy div "0343448771"
click at [169, 8] on icon "plus" at bounding box center [172, 10] width 6 height 6
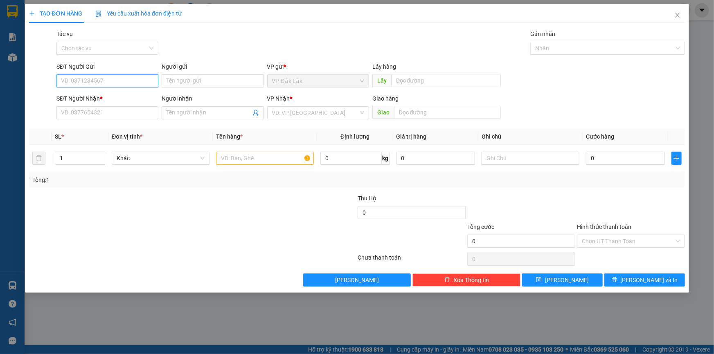
paste input "0343448771"
click at [676, 16] on icon "close" at bounding box center [677, 15] width 7 height 7
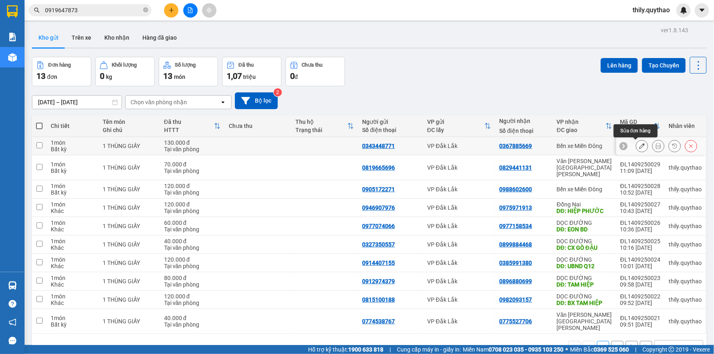
click at [639, 146] on icon at bounding box center [642, 146] width 6 height 6
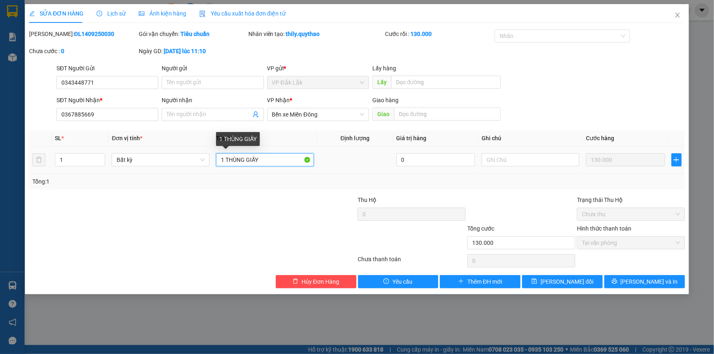
click at [275, 164] on input "1 THÙNG GIẤY" at bounding box center [265, 159] width 98 height 13
click at [680, 16] on icon "close" at bounding box center [677, 15] width 7 height 7
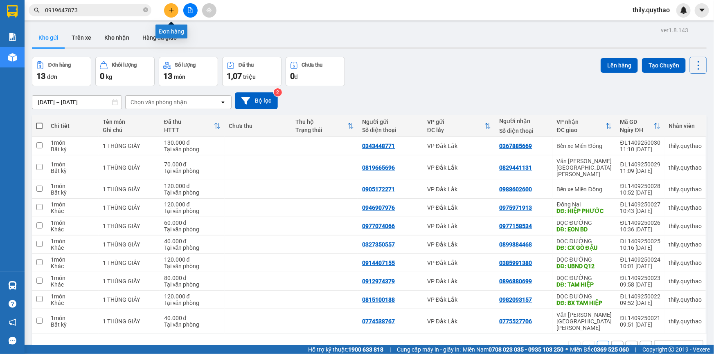
click at [173, 9] on icon "plus" at bounding box center [172, 10] width 6 height 6
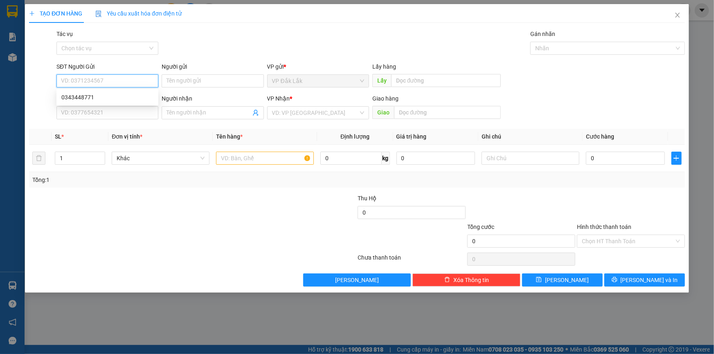
paste input "0343448771"
click at [83, 97] on div "0343448771" at bounding box center [107, 97] width 92 height 9
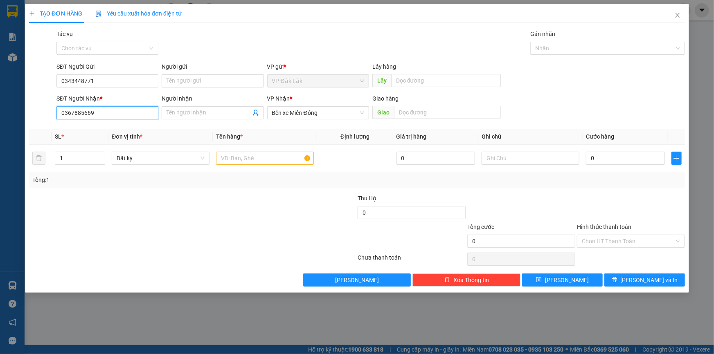
click at [97, 112] on input "0367885669" at bounding box center [107, 112] width 102 height 13
drag, startPoint x: 61, startPoint y: 113, endPoint x: 28, endPoint y: 113, distance: 32.3
click at [28, 113] on div "SĐT Người Nhận * 0367885669 Người nhận Tên người nhận VP Nhận * Bến xe Miền Đôn…" at bounding box center [356, 108] width 657 height 29
click at [120, 116] on input "0367885669" at bounding box center [107, 112] width 102 height 13
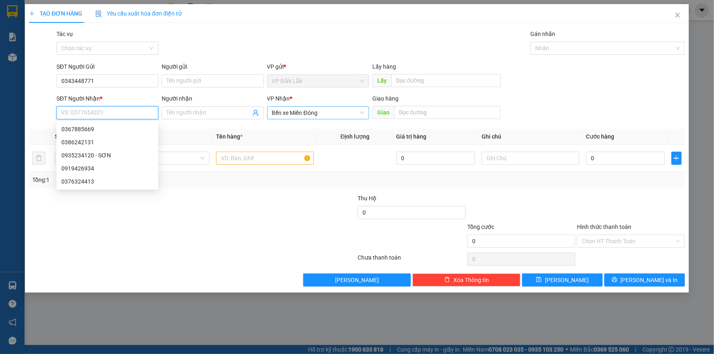
click at [329, 114] on span "Bến xe Miền Đông" at bounding box center [318, 113] width 92 height 12
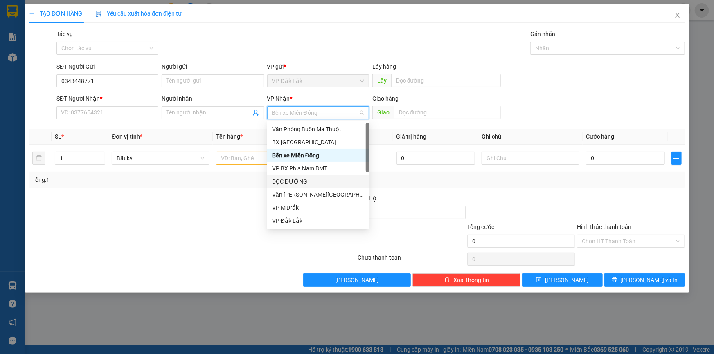
click at [311, 182] on div "DỌC ĐƯỜNG" at bounding box center [318, 181] width 92 height 9
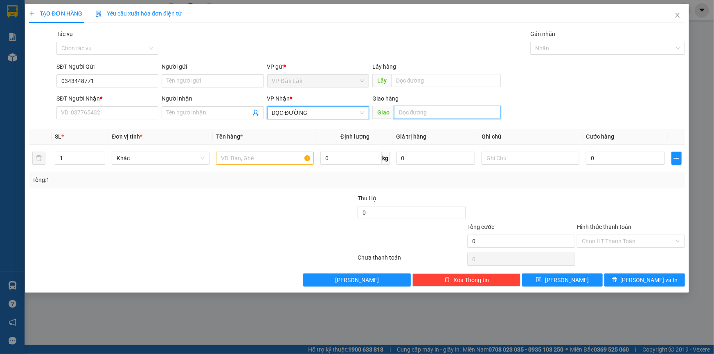
click at [416, 111] on input "text" at bounding box center [447, 112] width 107 height 13
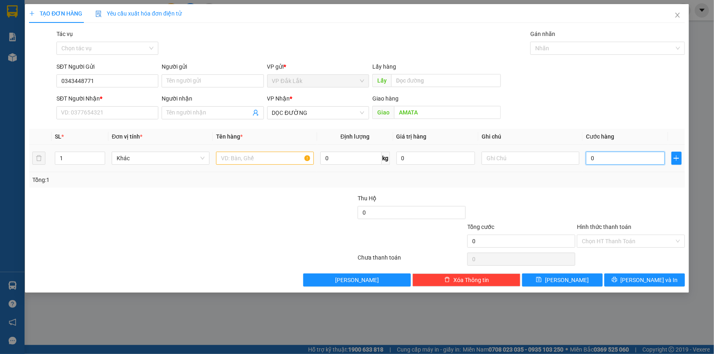
click at [590, 162] on input "0" at bounding box center [625, 158] width 79 height 13
click at [118, 113] on input "SĐT Người Nhận *" at bounding box center [107, 112] width 102 height 13
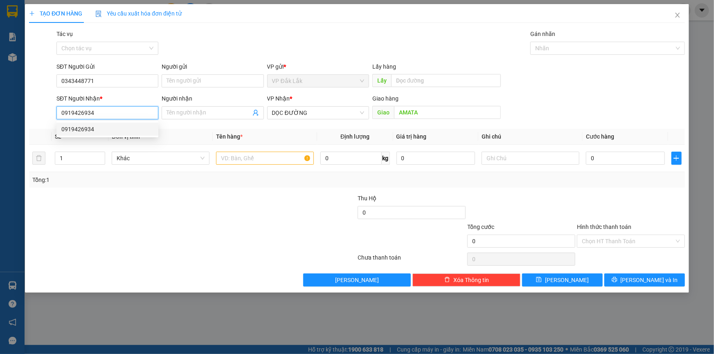
click at [102, 128] on div "0919426934" at bounding box center [107, 129] width 92 height 9
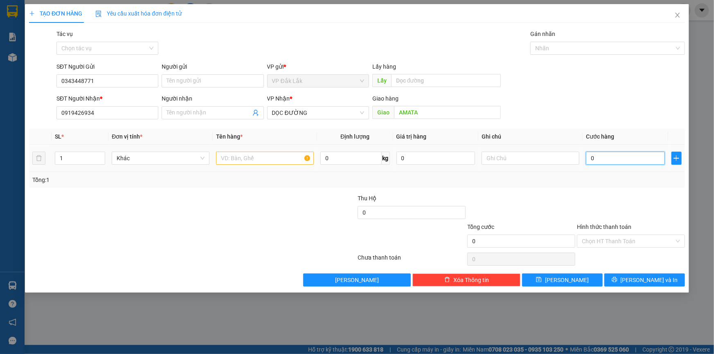
click at [590, 160] on input "0" at bounding box center [625, 158] width 79 height 13
click at [266, 160] on input "text" at bounding box center [265, 158] width 98 height 13
click at [647, 241] on input "Hình thức thanh toán" at bounding box center [628, 241] width 92 height 12
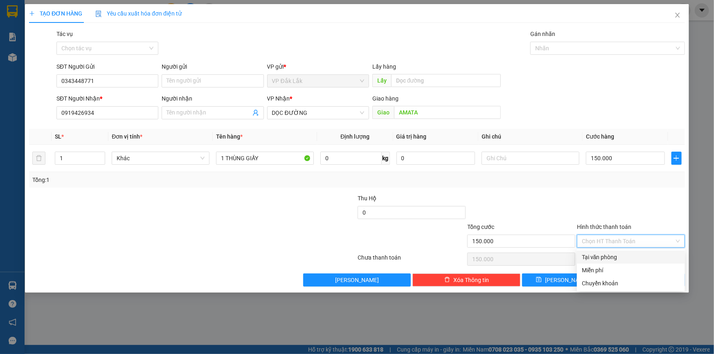
click at [644, 258] on div "Tại văn phòng" at bounding box center [631, 257] width 98 height 9
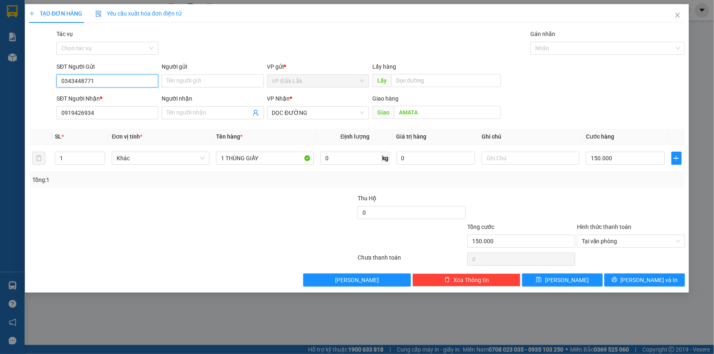
drag, startPoint x: 77, startPoint y: 81, endPoint x: 54, endPoint y: 80, distance: 23.7
click at [49, 80] on div "SĐT Người Gửi 0343448771 0343448771 Người gửi Tên người gửi VP gửi * VP Đắk Lắk…" at bounding box center [356, 76] width 657 height 29
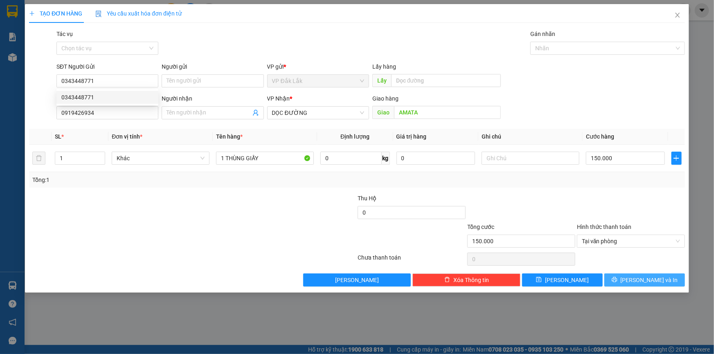
click at [626, 278] on button "[PERSON_NAME] và In" at bounding box center [644, 280] width 81 height 13
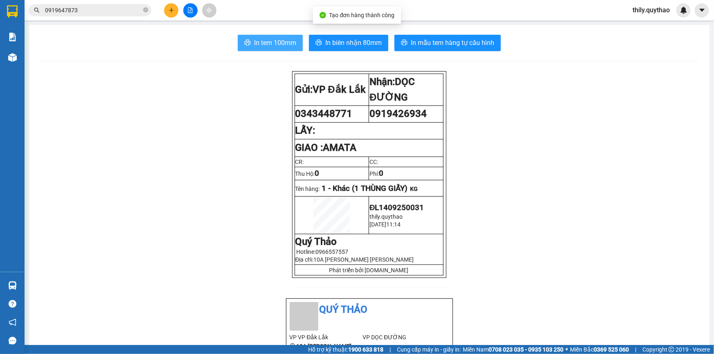
click at [279, 47] on span "In tem 100mm" at bounding box center [275, 43] width 42 height 10
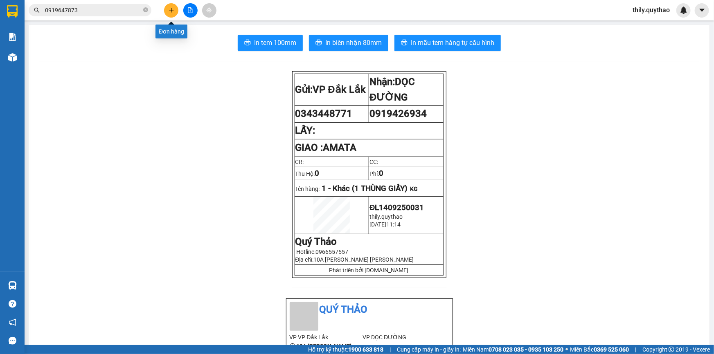
click at [172, 11] on icon "plus" at bounding box center [172, 10] width 6 height 6
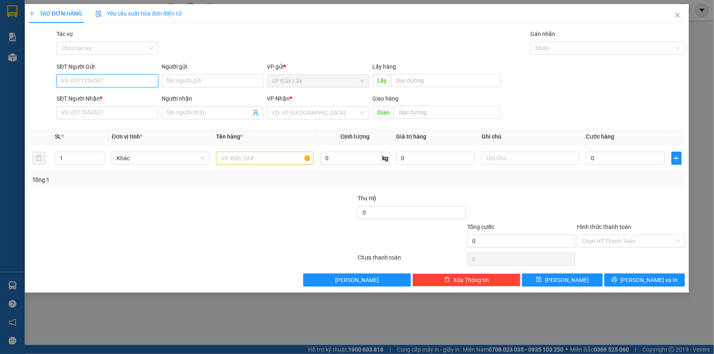
paste input "0343448771"
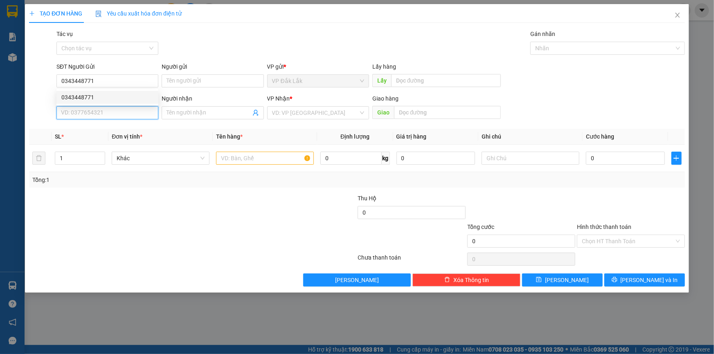
click at [115, 114] on input "SĐT Người Nhận *" at bounding box center [107, 112] width 102 height 13
click at [86, 130] on div "0386242131" at bounding box center [107, 129] width 92 height 9
click at [297, 155] on input "text" at bounding box center [265, 158] width 98 height 13
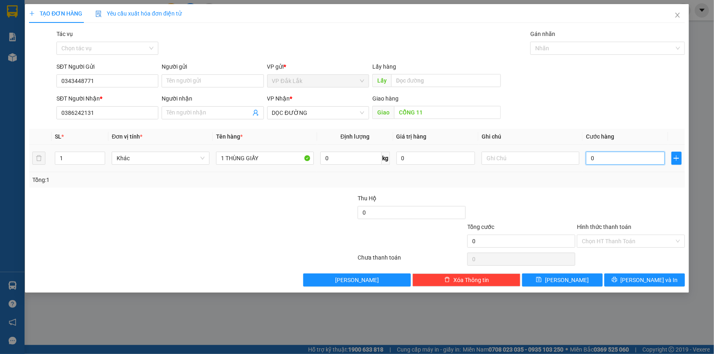
click at [588, 155] on input "0" at bounding box center [625, 158] width 79 height 13
drag, startPoint x: 640, startPoint y: 236, endPoint x: 642, endPoint y: 241, distance: 5.9
click at [640, 236] on div "Hình thức thanh toán Chọn HT Thanh Toán" at bounding box center [631, 237] width 108 height 29
click at [642, 242] on input "Hình thức thanh toán" at bounding box center [628, 241] width 92 height 12
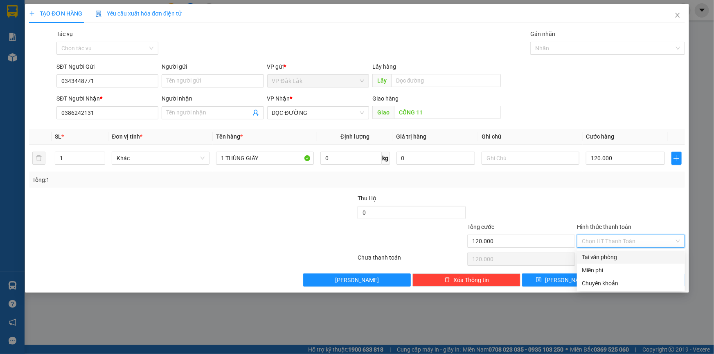
click at [642, 253] on div "Tại văn phòng" at bounding box center [631, 257] width 98 height 9
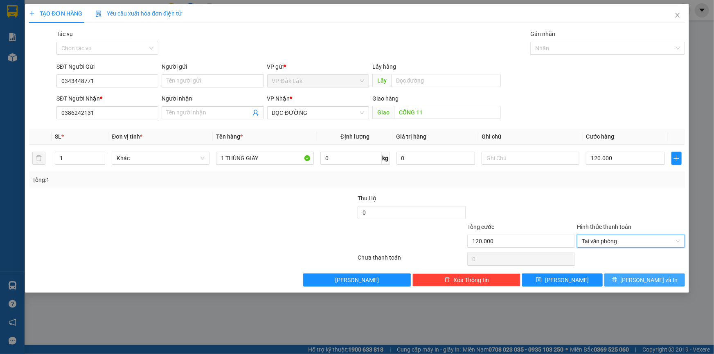
click at [644, 278] on span "[PERSON_NAME] và In" at bounding box center [649, 280] width 57 height 9
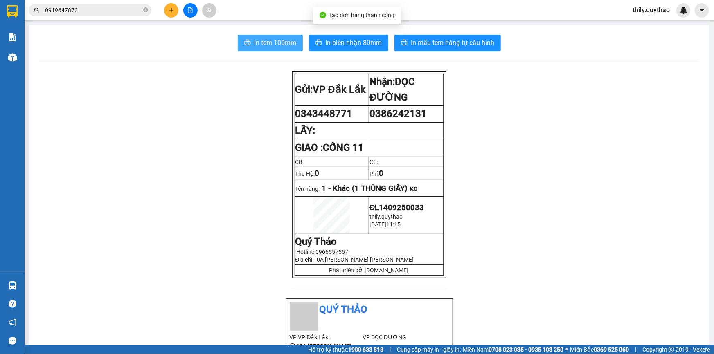
click at [270, 44] on span "In tem 100mm" at bounding box center [275, 43] width 42 height 10
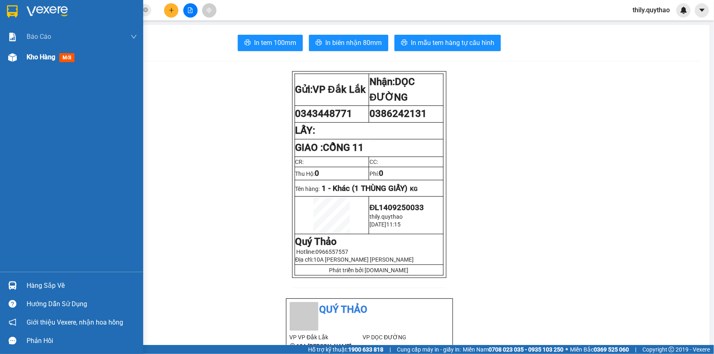
click at [66, 56] on span "mới" at bounding box center [66, 57] width 15 height 9
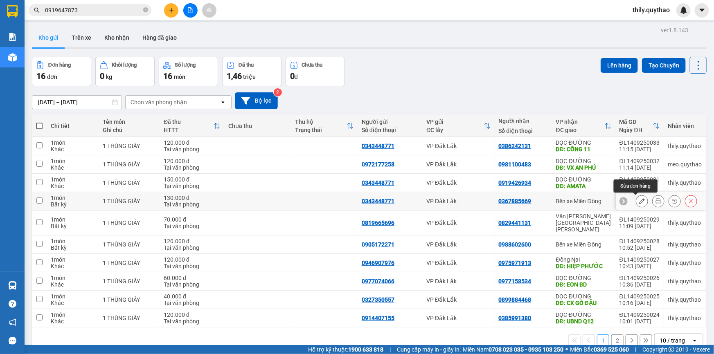
click at [639, 201] on icon at bounding box center [642, 201] width 6 height 6
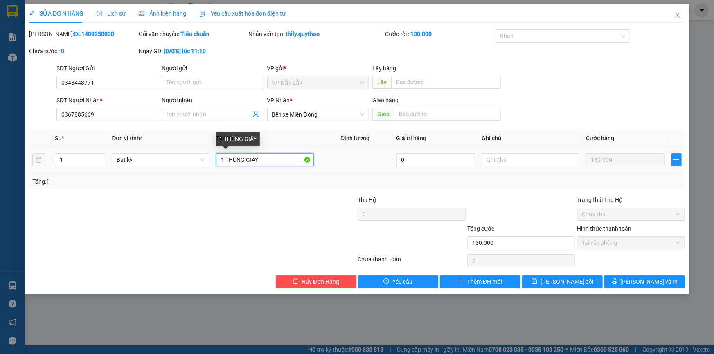
click at [270, 158] on input "1 THÙNG GIẤY" at bounding box center [265, 159] width 98 height 13
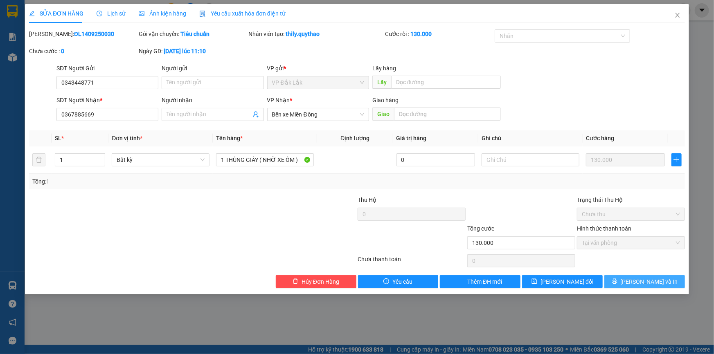
click at [617, 282] on icon "printer" at bounding box center [615, 282] width 6 height 6
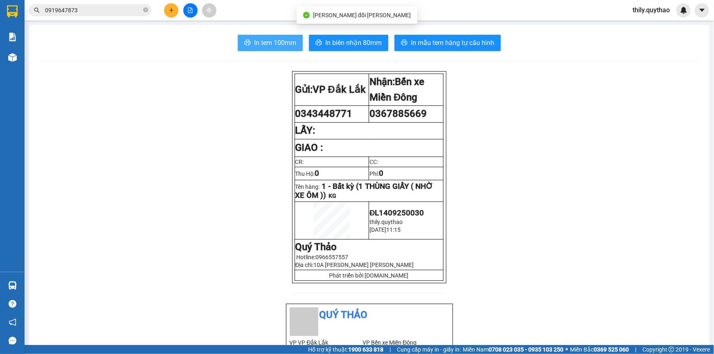
click at [261, 44] on span "In tem 100mm" at bounding box center [275, 43] width 42 height 10
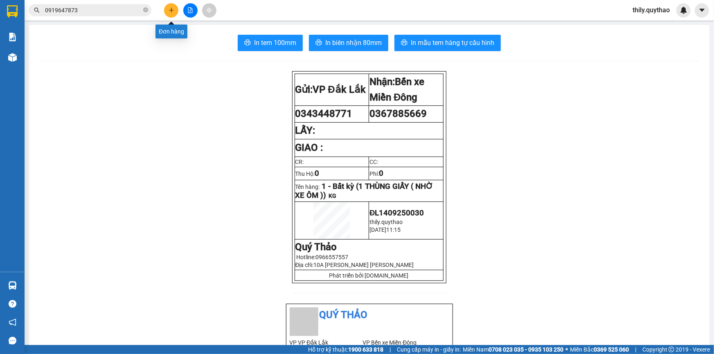
click at [170, 16] on button at bounding box center [171, 10] width 14 height 14
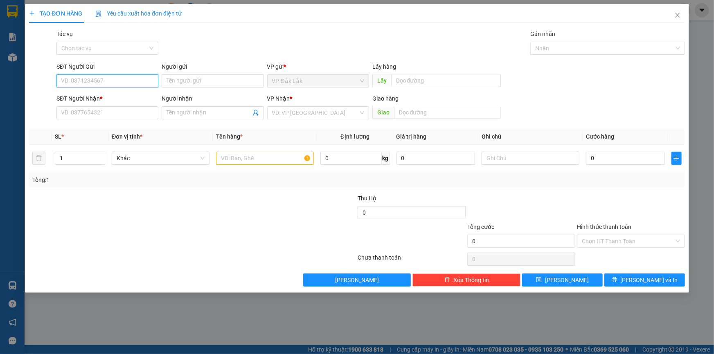
click at [116, 83] on input "SĐT Người Gửi" at bounding box center [107, 80] width 102 height 13
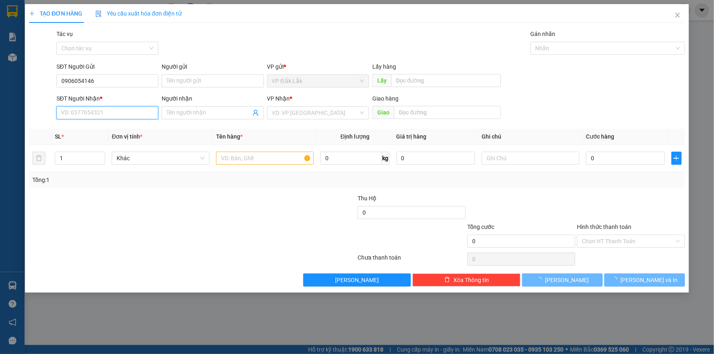
click at [109, 111] on input "SĐT Người Nhận *" at bounding box center [107, 112] width 102 height 13
click at [303, 111] on input "search" at bounding box center [315, 113] width 86 height 12
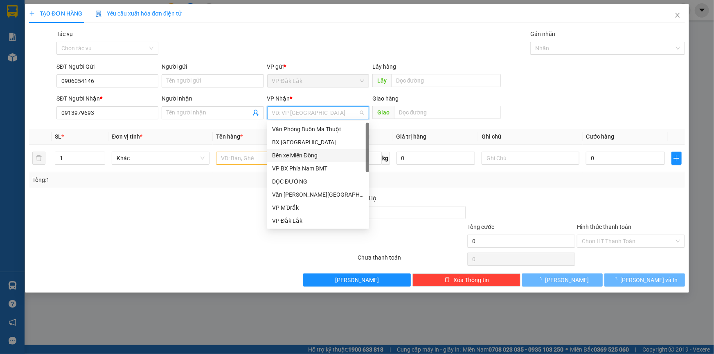
click at [302, 153] on div "Bến xe Miền Đông" at bounding box center [318, 155] width 92 height 9
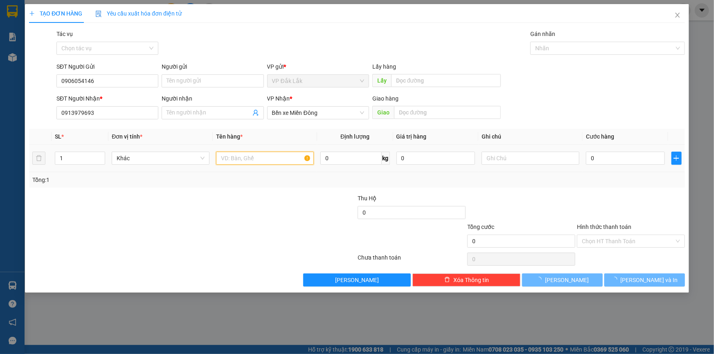
click at [258, 157] on input "text" at bounding box center [265, 158] width 98 height 13
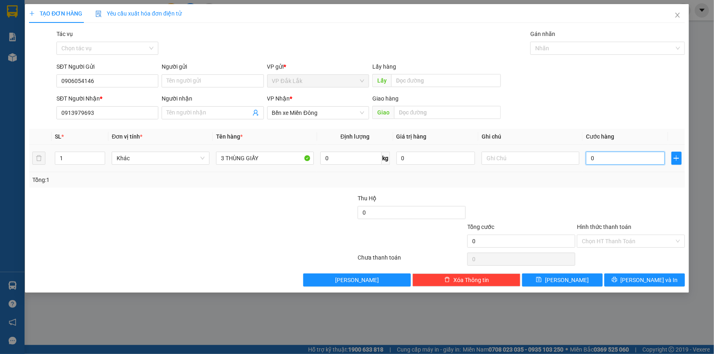
click at [592, 163] on input "0" at bounding box center [625, 158] width 79 height 13
drag, startPoint x: 619, startPoint y: 237, endPoint x: 623, endPoint y: 244, distance: 7.7
click at [620, 237] on input "Hình thức thanh toán" at bounding box center [628, 241] width 92 height 12
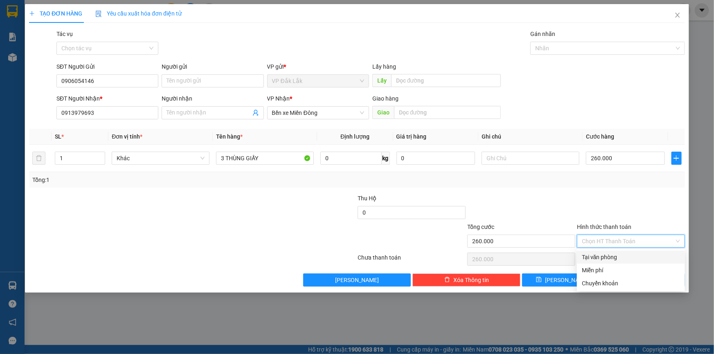
click at [630, 257] on div "Tại văn phòng" at bounding box center [631, 257] width 98 height 9
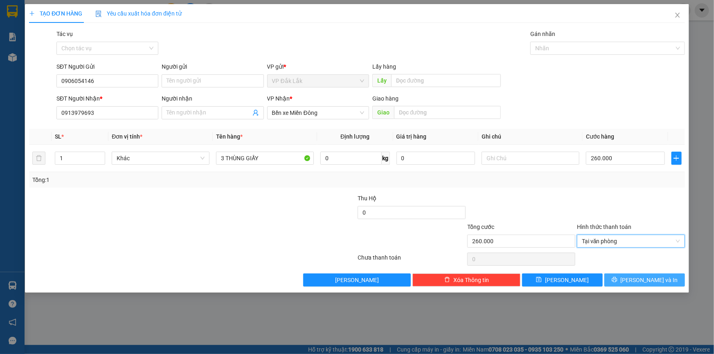
click at [637, 278] on button "[PERSON_NAME] và In" at bounding box center [644, 280] width 81 height 13
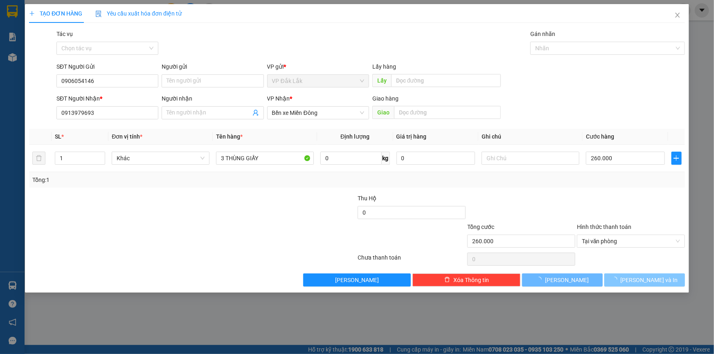
click at [654, 283] on span "[PERSON_NAME] và In" at bounding box center [649, 280] width 57 height 9
click at [654, 282] on span "[PERSON_NAME] và In" at bounding box center [649, 280] width 57 height 9
click at [656, 277] on span "[PERSON_NAME] và In" at bounding box center [649, 280] width 57 height 9
click at [657, 276] on span "[PERSON_NAME] và In" at bounding box center [649, 280] width 57 height 9
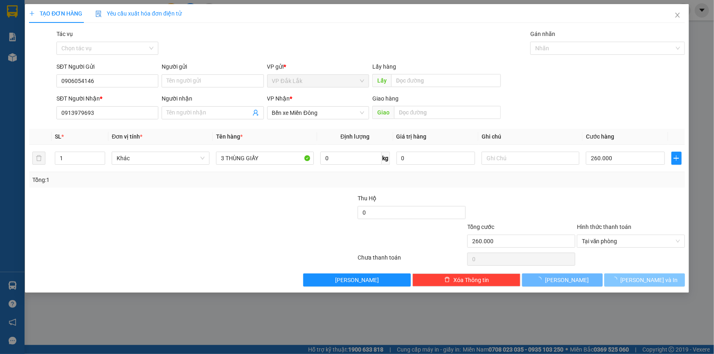
click at [657, 280] on span "[PERSON_NAME] và In" at bounding box center [649, 280] width 57 height 9
click at [617, 281] on icon "printer" at bounding box center [615, 280] width 6 height 6
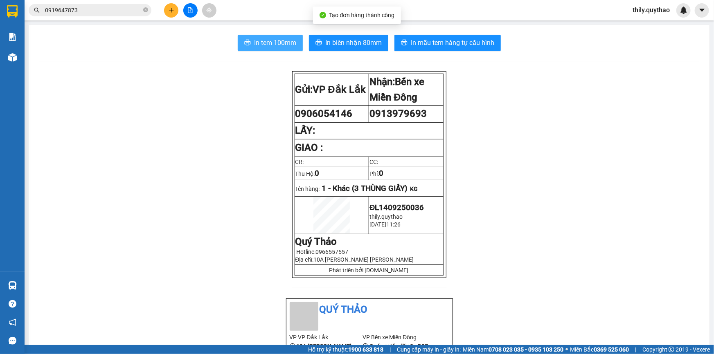
click at [288, 40] on span "In tem 100mm" at bounding box center [275, 43] width 42 height 10
click at [283, 45] on span "In tem 100mm" at bounding box center [275, 43] width 42 height 10
click at [294, 40] on button "In tem 100mm" at bounding box center [270, 43] width 65 height 16
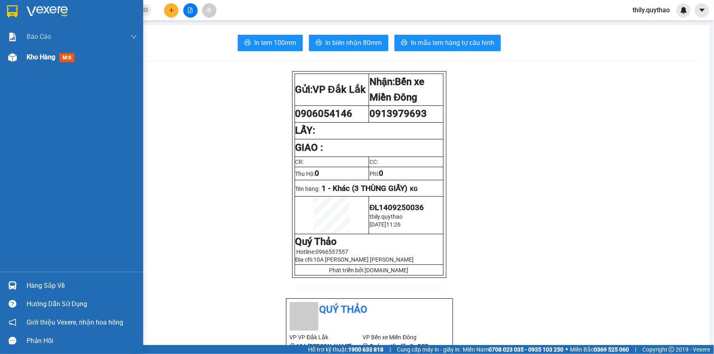
click at [25, 56] on div "Kho hàng mới" at bounding box center [71, 57] width 143 height 20
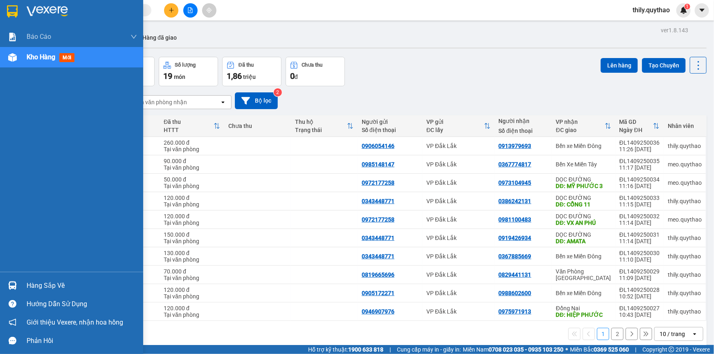
click at [45, 59] on span "Kho hàng" at bounding box center [41, 57] width 29 height 8
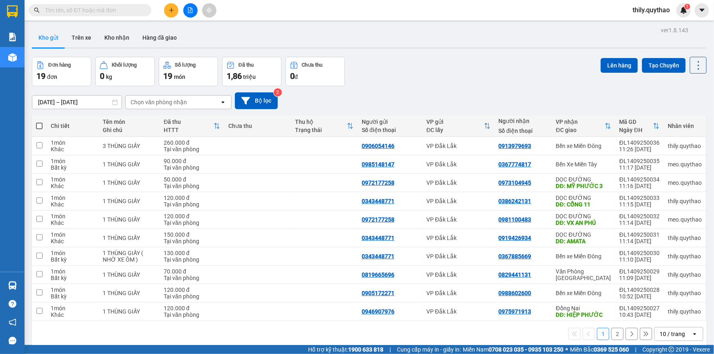
click at [137, 8] on input "text" at bounding box center [93, 10] width 97 height 9
click at [187, 4] on button at bounding box center [190, 10] width 14 height 14
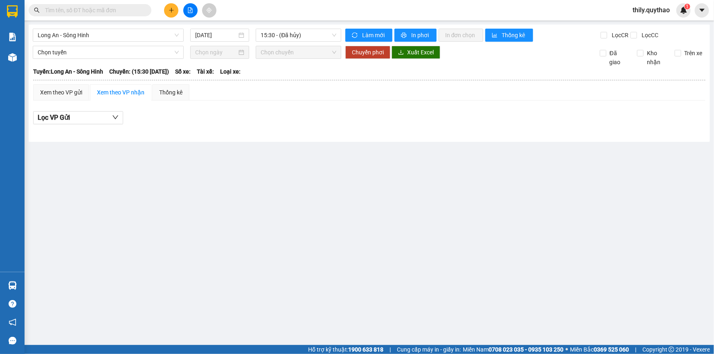
click at [126, 43] on div "Long An - Sông Hinh 14/09/2025 15:30 - (Đã hủy) Làm mới In phơi In đơn chọn Thố…" at bounding box center [369, 83] width 681 height 117
click at [128, 38] on span "Long An - Sông Hinh" at bounding box center [108, 35] width 141 height 12
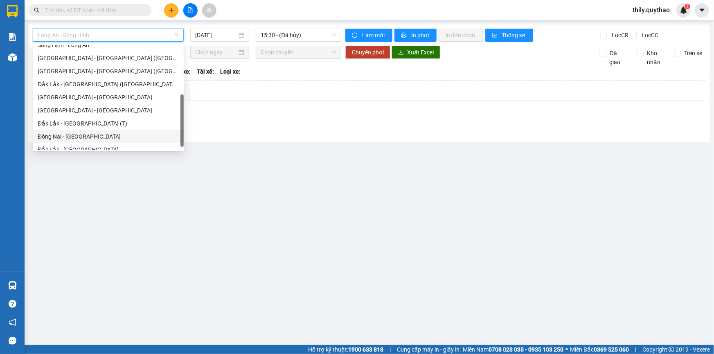
scroll to position [117, 0]
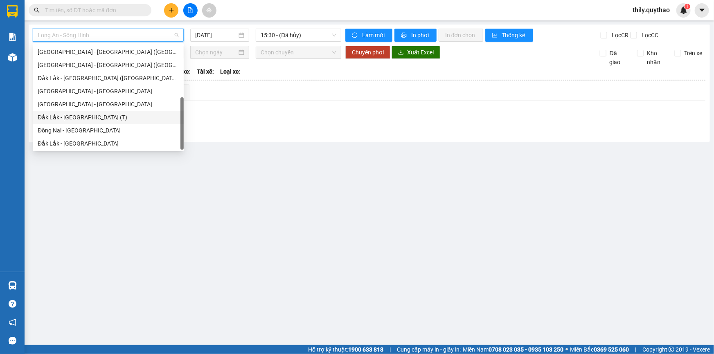
click at [110, 115] on div "Đắk Lắk - [GEOGRAPHIC_DATA] (T)" at bounding box center [108, 117] width 141 height 9
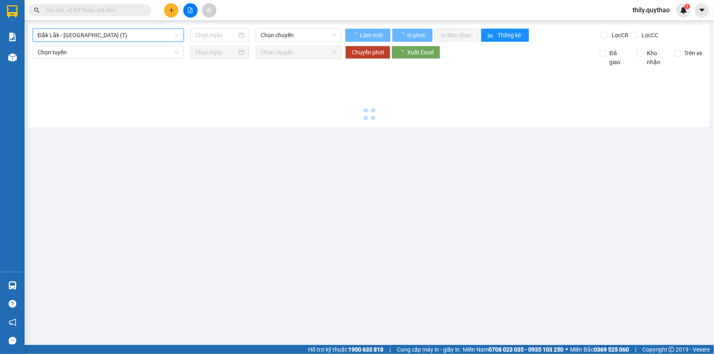
type input "[DATE]"
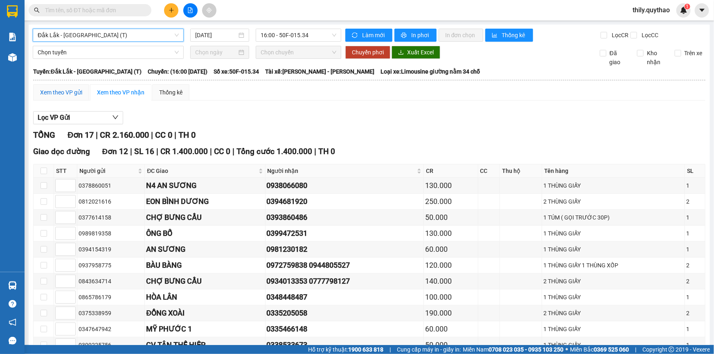
click at [74, 94] on div "Xem theo VP gửi" at bounding box center [61, 92] width 42 height 9
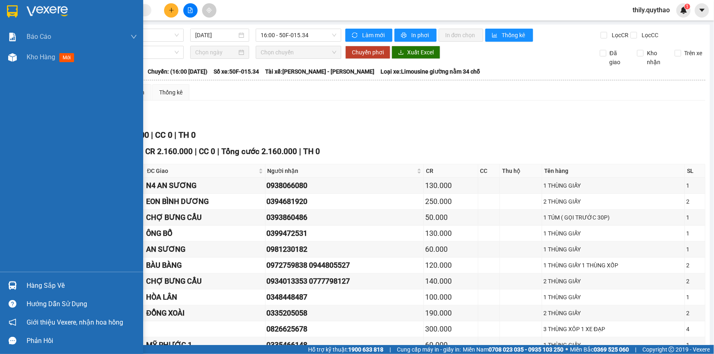
click at [0, 53] on div "Kho hàng mới" at bounding box center [71, 57] width 143 height 20
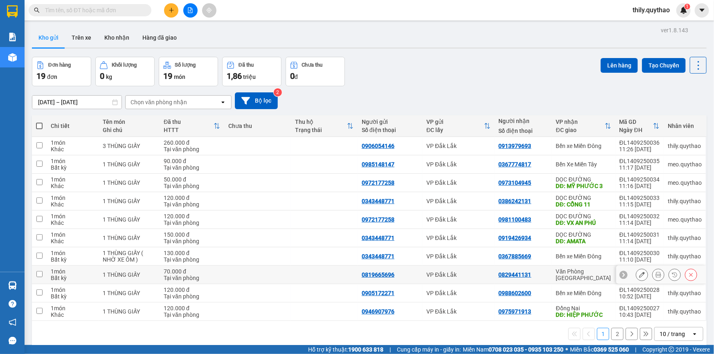
scroll to position [37, 0]
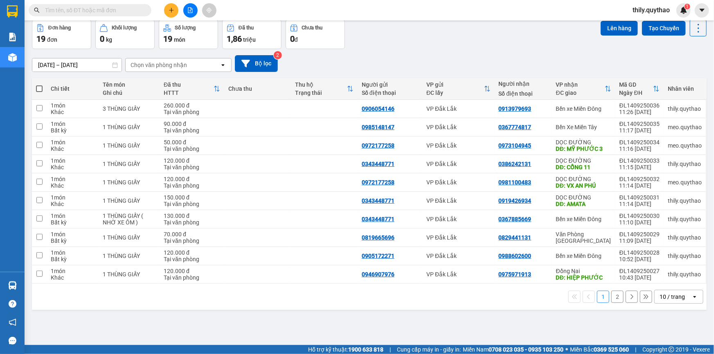
click at [611, 299] on button "2" at bounding box center [617, 297] width 12 height 12
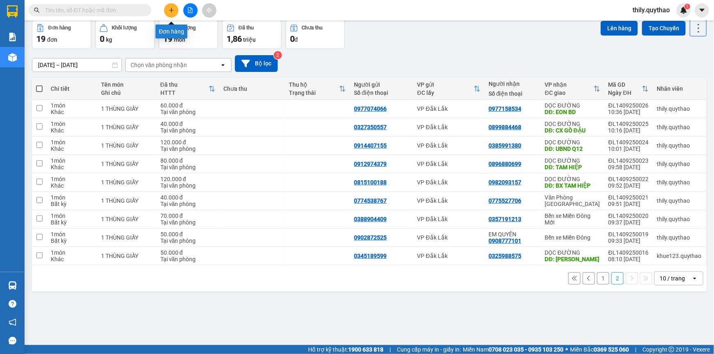
click at [171, 10] on icon "plus" at bounding box center [171, 10] width 5 height 0
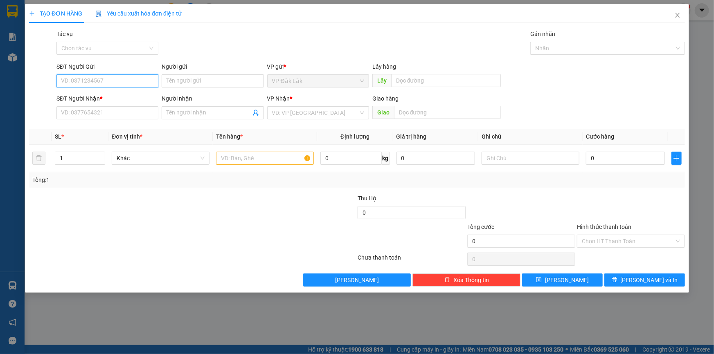
click at [100, 81] on input "SĐT Người Gửi" at bounding box center [107, 80] width 102 height 13
type input "0935983631"
click at [86, 95] on div "0935983631" at bounding box center [107, 97] width 92 height 9
type input "0357958725"
type input "CỔNG 11"
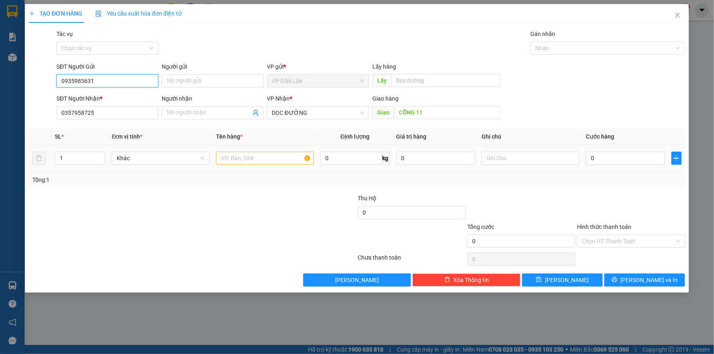
type input "0935983631"
click at [292, 159] on input "text" at bounding box center [265, 158] width 98 height 13
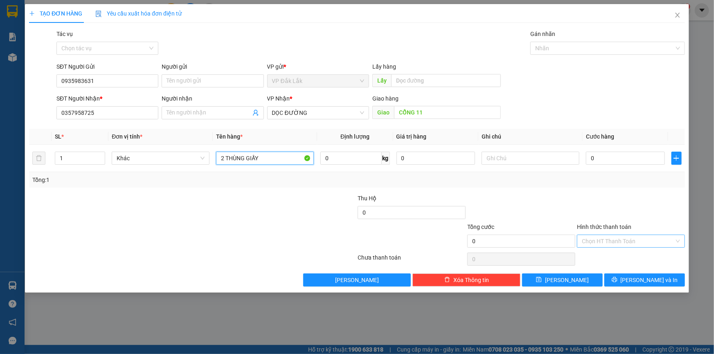
type input "2 THÙNG GIẤY"
click at [636, 236] on input "Hình thức thanh toán" at bounding box center [628, 241] width 92 height 12
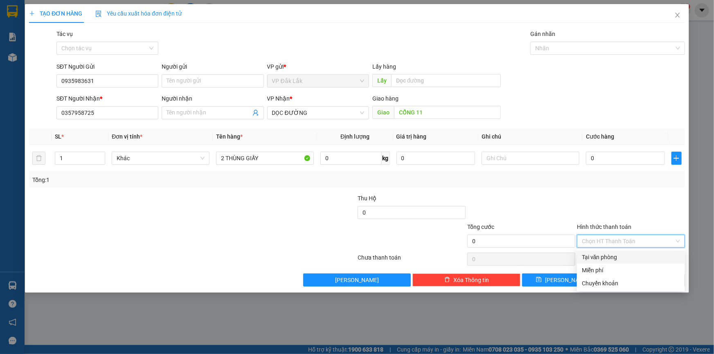
drag, startPoint x: 633, startPoint y: 253, endPoint x: 633, endPoint y: 258, distance: 4.5
click at [633, 257] on div "Tại văn phòng" at bounding box center [631, 257] width 108 height 13
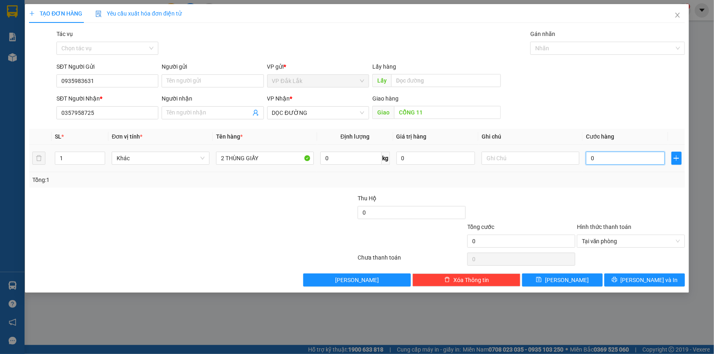
click at [589, 160] on input "0" at bounding box center [625, 158] width 79 height 13
type input "3"
type input "30"
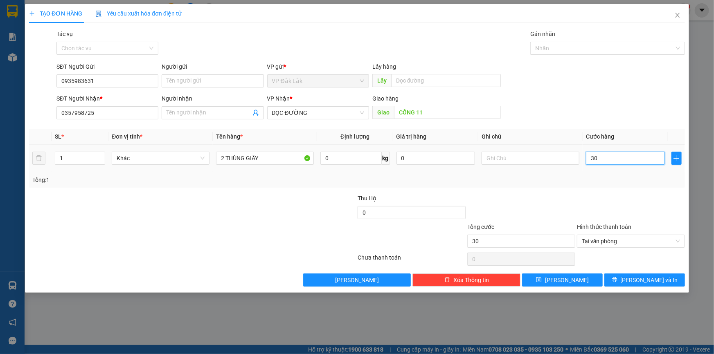
type input "300"
type input "3.000"
type input "30.000"
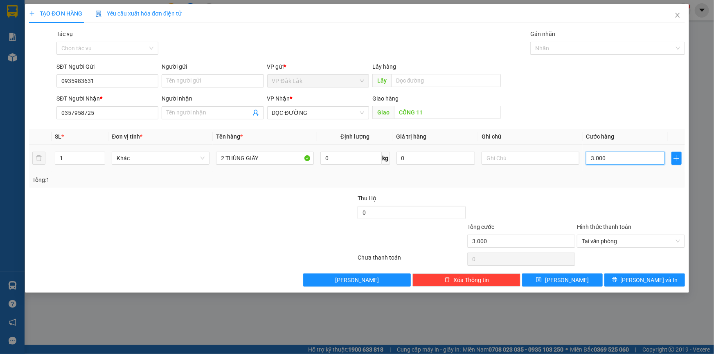
type input "30.000"
type input "300.000"
click at [663, 277] on button "[PERSON_NAME] và In" at bounding box center [644, 280] width 81 height 13
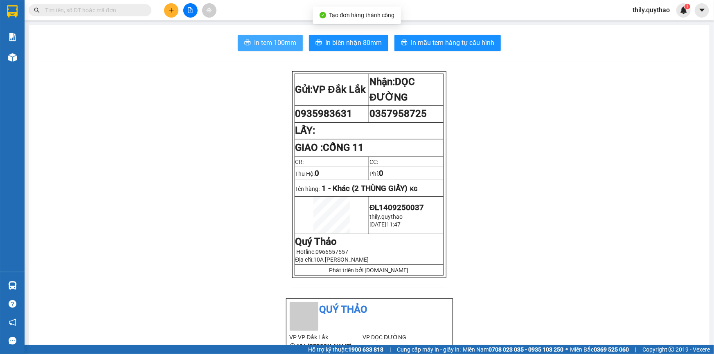
click at [277, 41] on span "In tem 100mm" at bounding box center [275, 43] width 42 height 10
click at [274, 41] on span "In tem 100mm" at bounding box center [275, 43] width 42 height 10
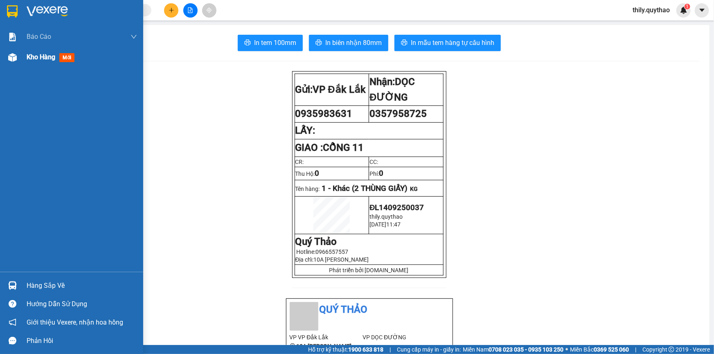
click at [45, 61] on span "Kho hàng" at bounding box center [41, 57] width 29 height 8
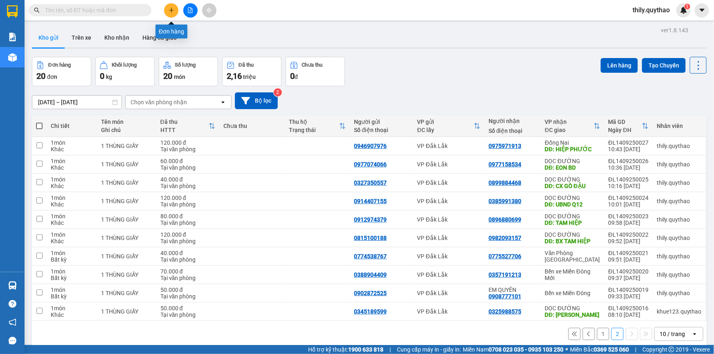
click at [169, 7] on icon "plus" at bounding box center [172, 10] width 6 height 6
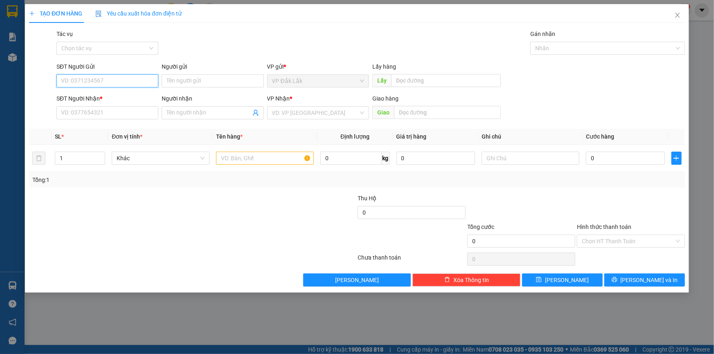
click at [120, 77] on input "SĐT Người Gửi" at bounding box center [107, 80] width 102 height 13
click at [285, 114] on input "search" at bounding box center [315, 113] width 86 height 12
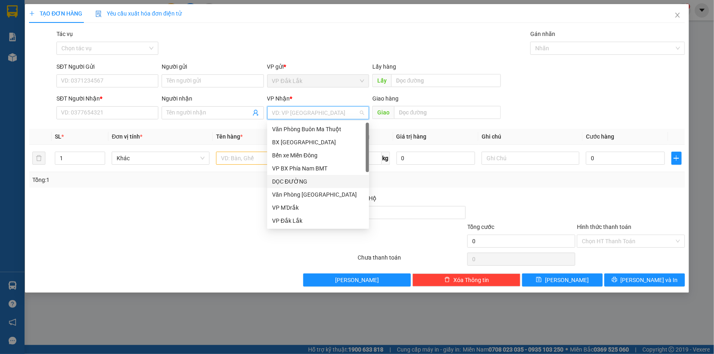
click at [300, 183] on div "DỌC ĐƯỜNG" at bounding box center [318, 181] width 92 height 9
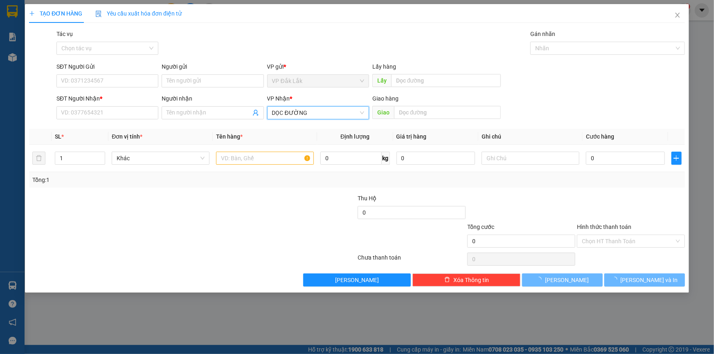
click at [426, 119] on div "Giao hàng Giao" at bounding box center [436, 108] width 128 height 29
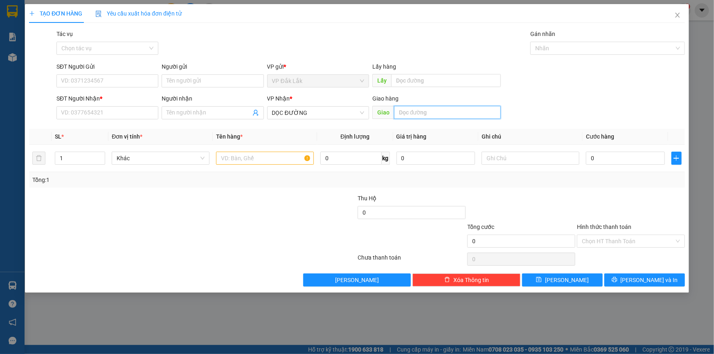
click at [428, 115] on input "text" at bounding box center [447, 112] width 107 height 13
type input "MỸ PHƯỚC 1"
click at [255, 164] on input "text" at bounding box center [265, 158] width 98 height 13
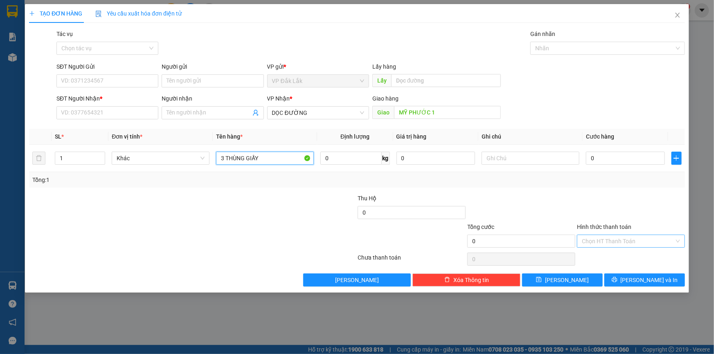
type input "3 THÙNG GIẤY"
click at [632, 243] on input "Hình thức thanh toán" at bounding box center [628, 241] width 92 height 12
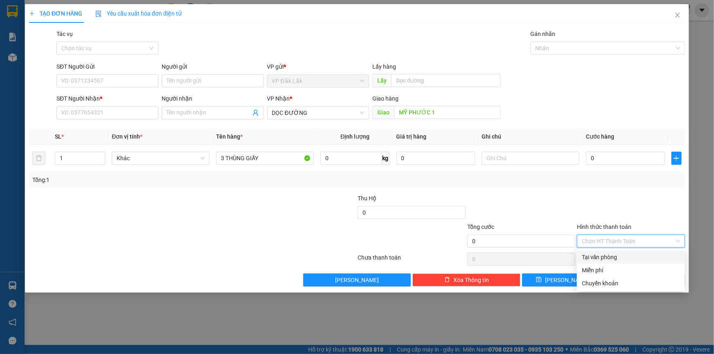
click at [630, 254] on div "Tại văn phòng" at bounding box center [631, 257] width 98 height 9
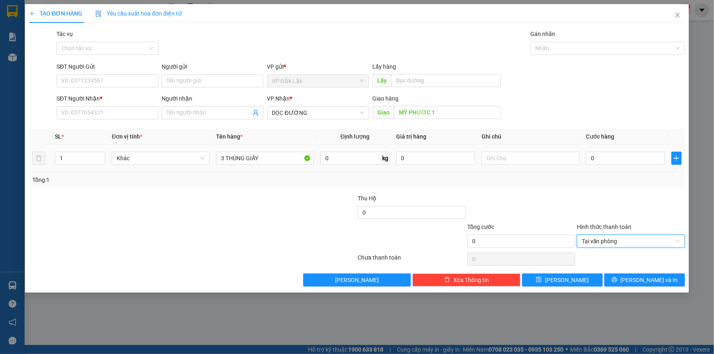
click at [590, 165] on div "0" at bounding box center [625, 158] width 79 height 16
click at [590, 155] on input "0" at bounding box center [625, 158] width 79 height 13
type input "1"
type input "18"
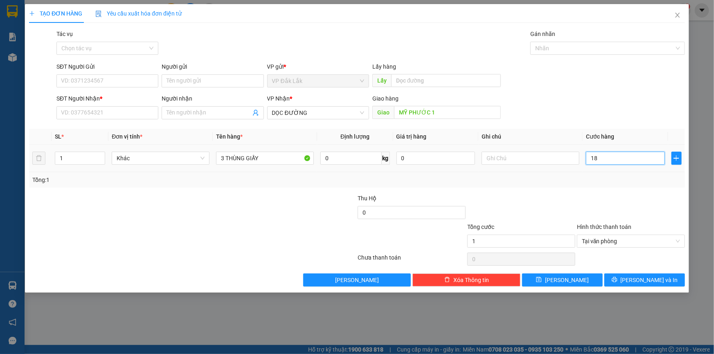
type input "18"
type input "180"
type input "1.800"
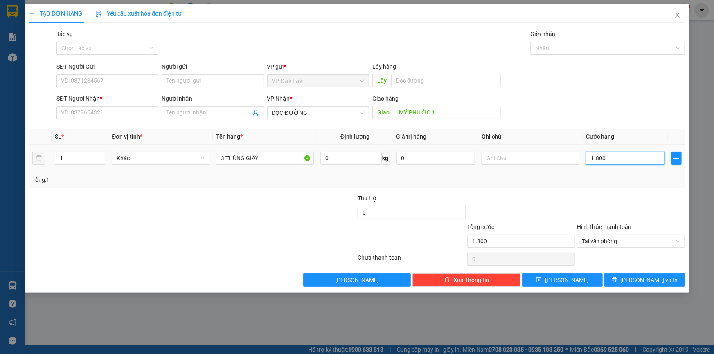
type input "18.000"
type input "180.000"
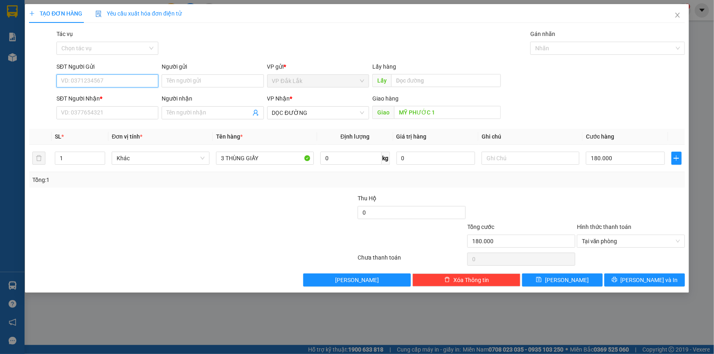
click at [92, 83] on input "SĐT Người Gửi" at bounding box center [107, 80] width 102 height 13
click at [88, 94] on div "0398567221" at bounding box center [107, 97] width 92 height 9
type input "0398567221"
click at [93, 112] on input "SĐT Người Nhận *" at bounding box center [107, 112] width 102 height 13
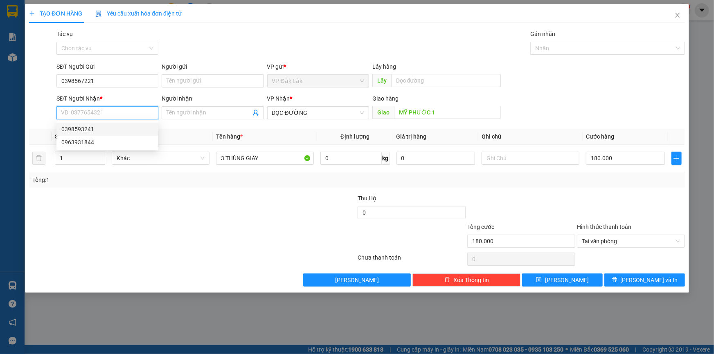
click at [102, 113] on input "SĐT Người Nhận *" at bounding box center [107, 112] width 102 height 13
type input "0865040947"
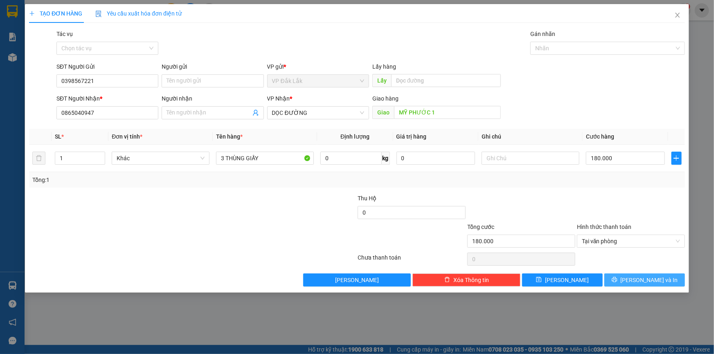
click at [626, 276] on button "[PERSON_NAME] và In" at bounding box center [644, 280] width 81 height 13
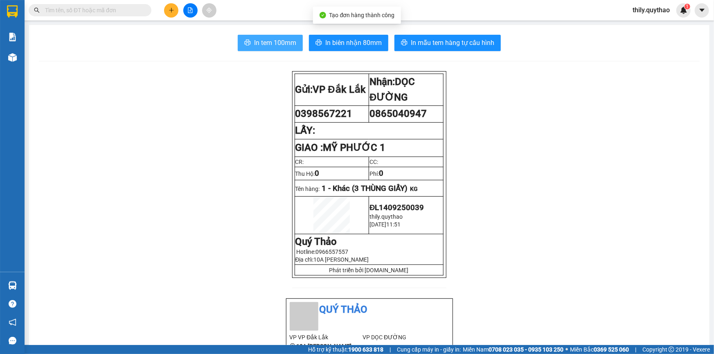
click at [273, 40] on span "In tem 100mm" at bounding box center [275, 43] width 42 height 10
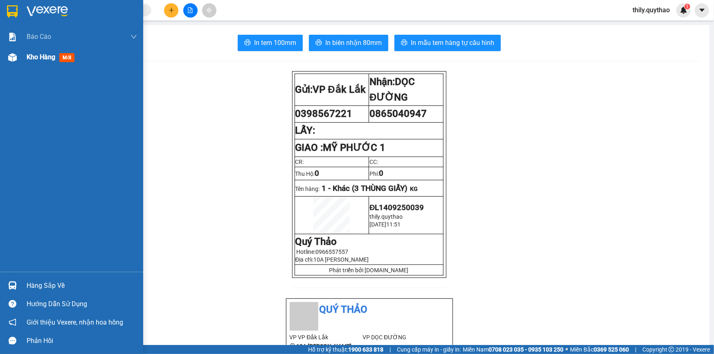
click at [23, 54] on div "Kho hàng mới" at bounding box center [71, 57] width 143 height 20
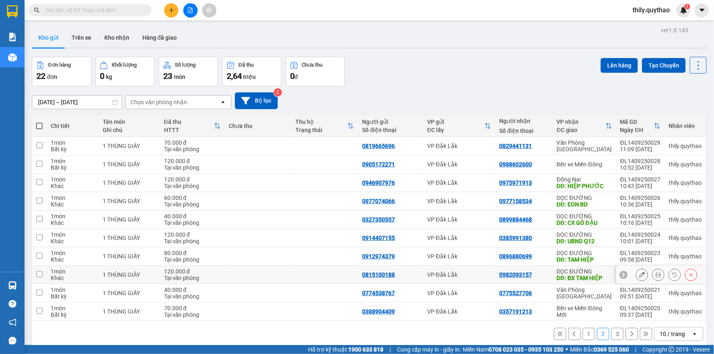
scroll to position [37, 0]
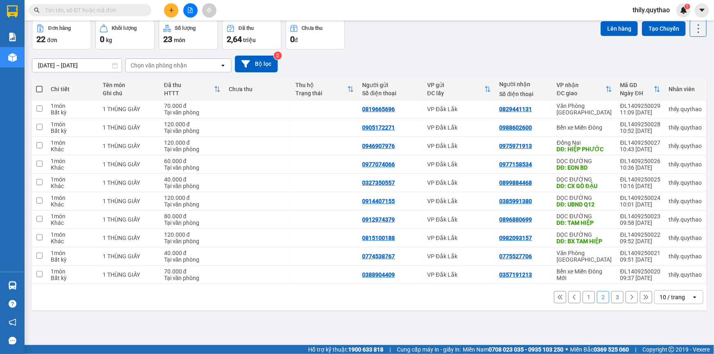
click at [583, 298] on button "1" at bounding box center [589, 297] width 12 height 12
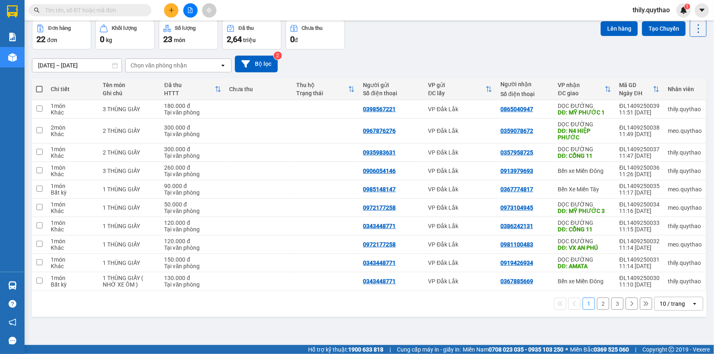
click at [600, 304] on button "2" at bounding box center [603, 304] width 12 height 12
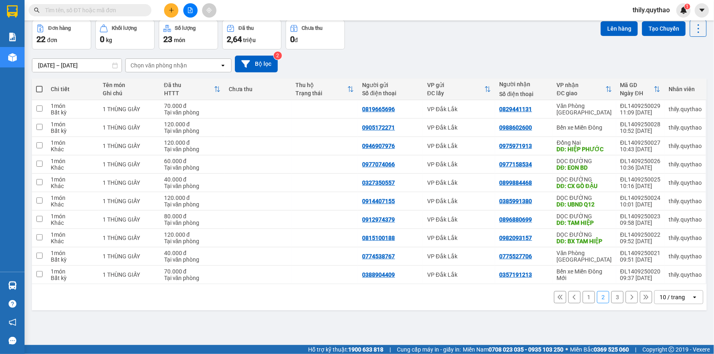
click at [612, 297] on button "3" at bounding box center [617, 297] width 12 height 12
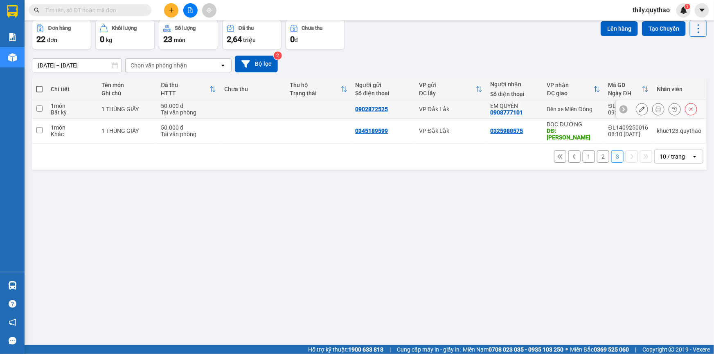
click at [372, 109] on div "0902872525" at bounding box center [372, 109] width 33 height 7
copy div "0902872525"
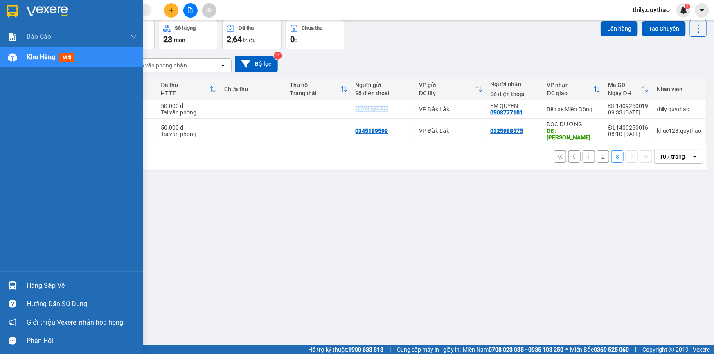
click at [16, 59] on img at bounding box center [12, 57] width 9 height 9
click at [7, 58] on div at bounding box center [12, 57] width 14 height 14
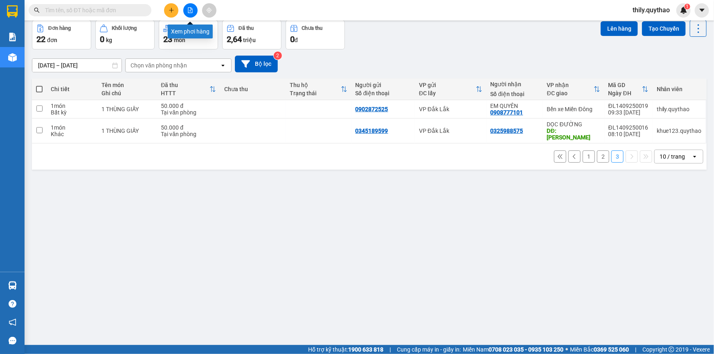
drag, startPoint x: 192, startPoint y: 5, endPoint x: 176, endPoint y: 20, distance: 22.3
click at [192, 5] on button at bounding box center [190, 10] width 14 height 14
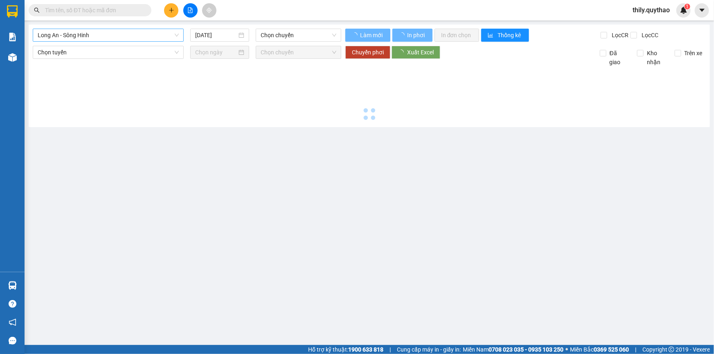
click at [133, 34] on span "Long An - Sông Hinh" at bounding box center [108, 35] width 141 height 12
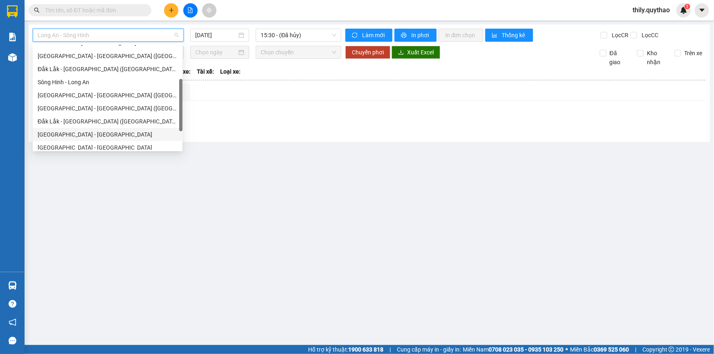
scroll to position [111, 0]
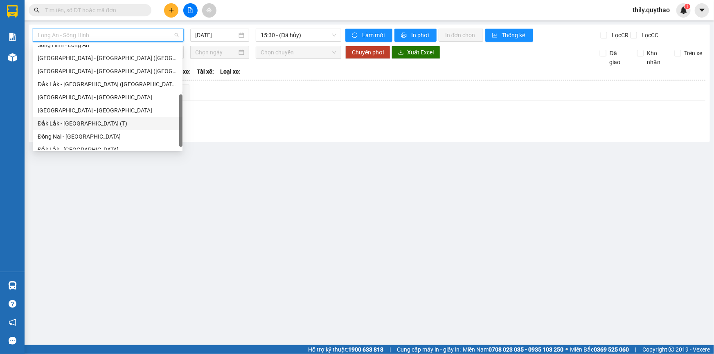
click at [102, 123] on div "Đắk Lắk - [GEOGRAPHIC_DATA] (T)" at bounding box center [108, 123] width 140 height 9
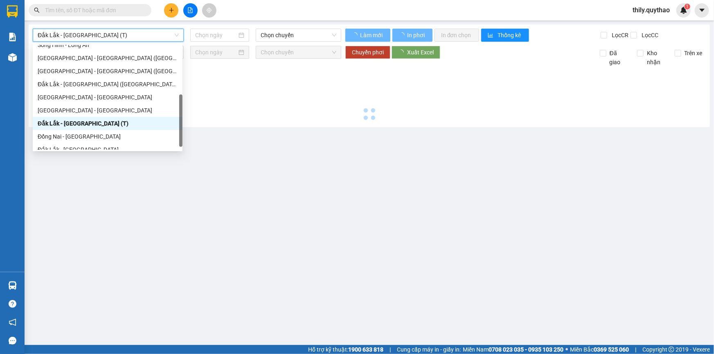
type input "[DATE]"
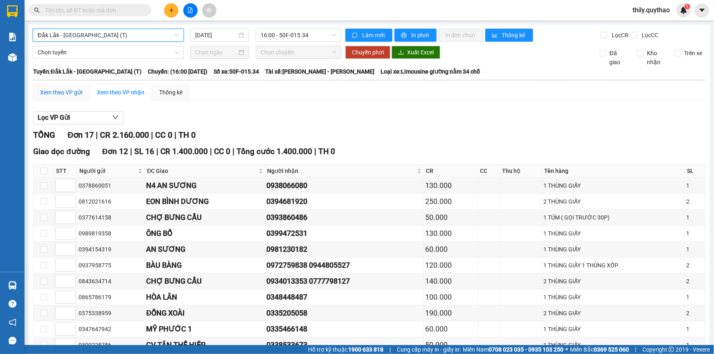
click at [61, 90] on div "Xem theo VP gửi" at bounding box center [61, 92] width 42 height 9
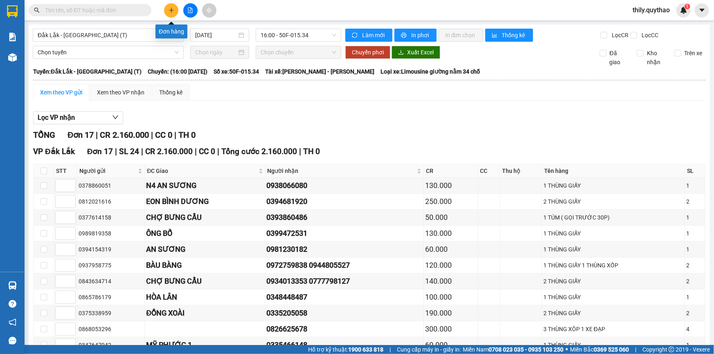
click at [172, 6] on button at bounding box center [171, 10] width 14 height 14
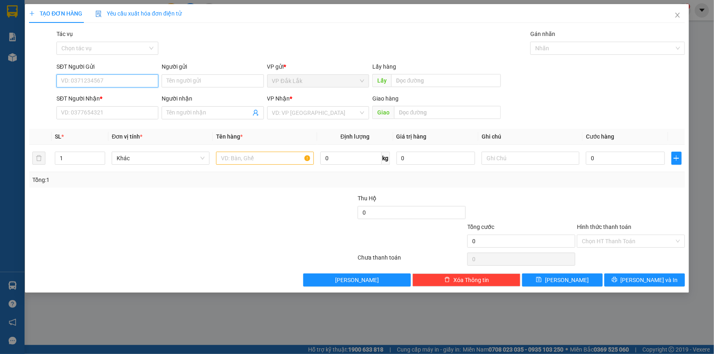
click at [128, 79] on input "SĐT Người Gửi" at bounding box center [107, 80] width 102 height 13
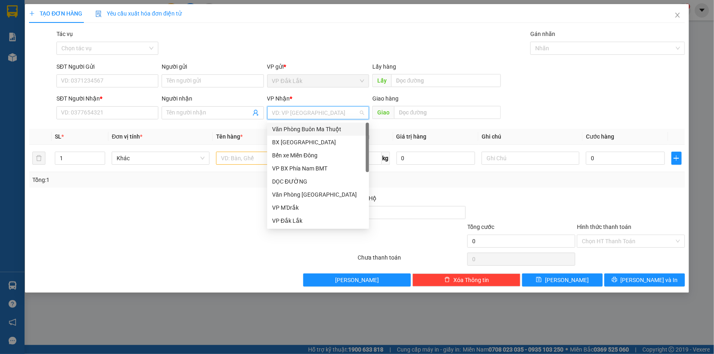
click at [291, 115] on input "search" at bounding box center [315, 113] width 86 height 12
click at [315, 158] on div "Bến xe Miền Đông" at bounding box center [318, 155] width 92 height 9
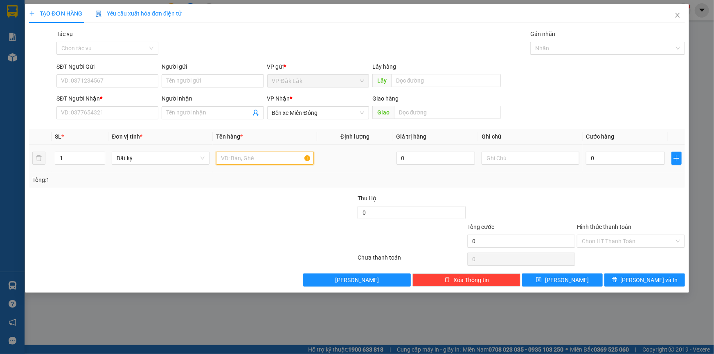
click at [268, 163] on input "text" at bounding box center [265, 158] width 98 height 13
type input "1 THÙNG GIẤY"
click at [96, 77] on input "SĐT Người Gửi" at bounding box center [107, 80] width 102 height 13
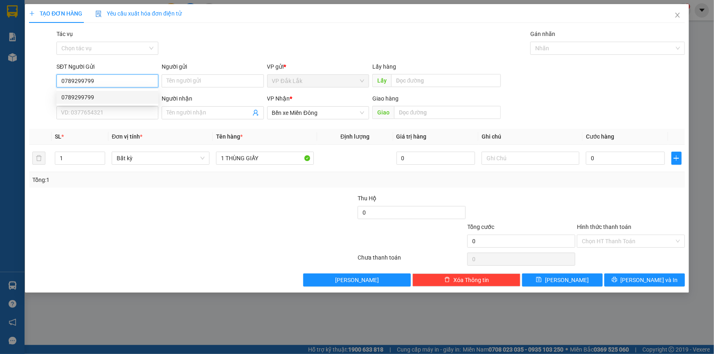
click at [83, 91] on div "0789299799" at bounding box center [107, 97] width 102 height 13
type input "0789299799"
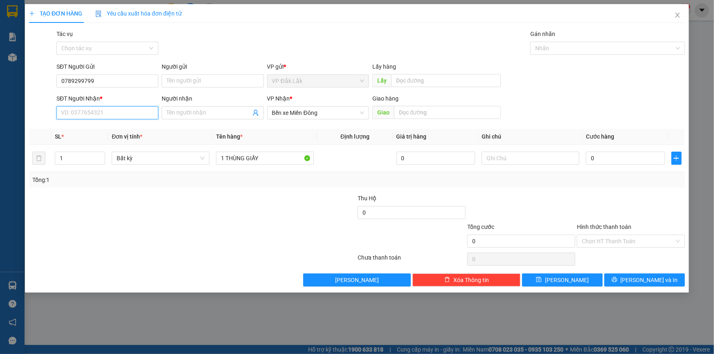
click at [83, 106] on input "SĐT Người Nhận *" at bounding box center [107, 112] width 102 height 13
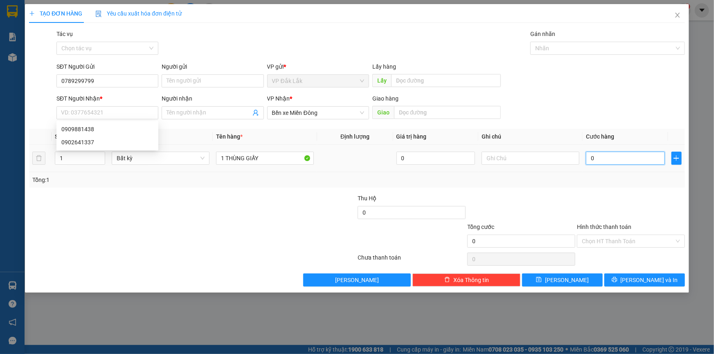
click at [590, 156] on input "0" at bounding box center [625, 158] width 79 height 13
type input "1"
type input "10"
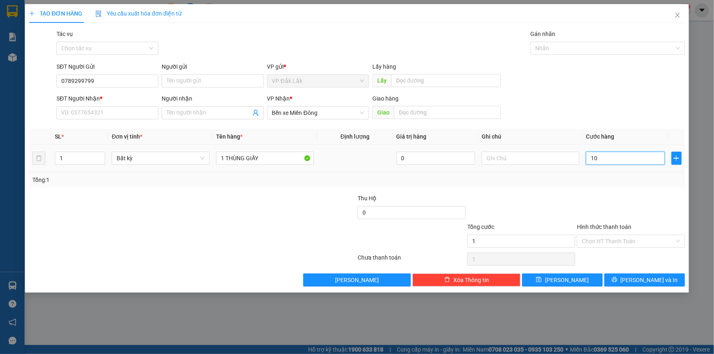
type input "10"
type input "100"
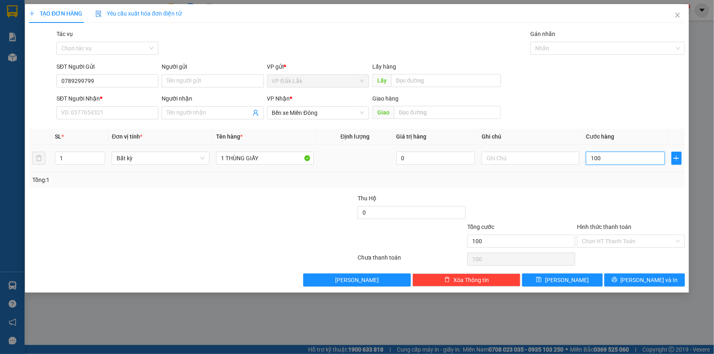
type input "1.000"
type input "10.000"
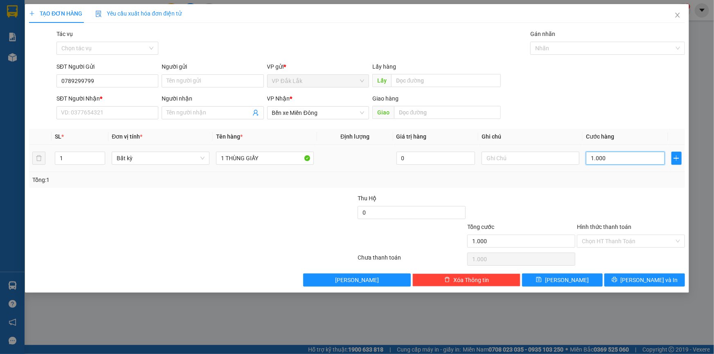
type input "10.000"
type input "1.000.002"
type input "1.000.000"
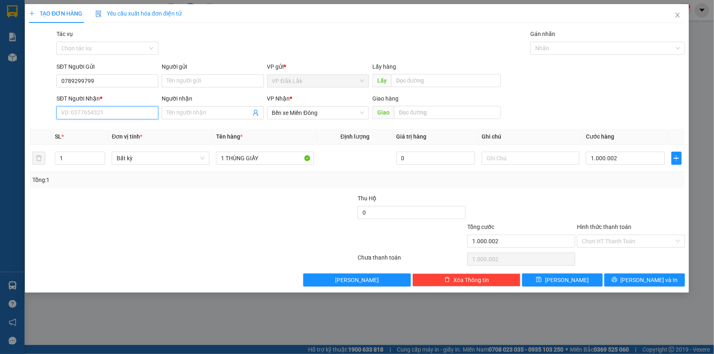
type input "1.000.000"
click at [125, 115] on input "SĐT Người Nhận *" at bounding box center [107, 112] width 102 height 13
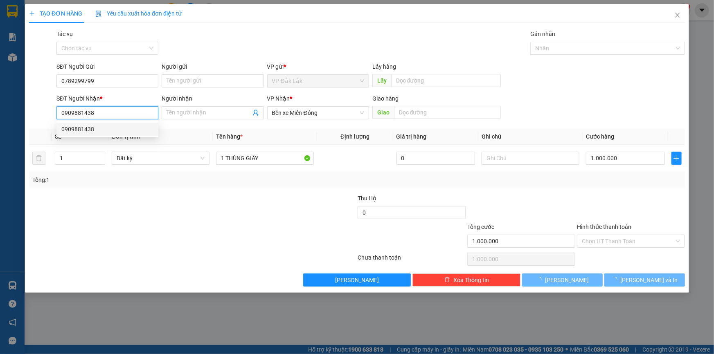
click at [103, 125] on div "0909881438" at bounding box center [107, 129] width 92 height 9
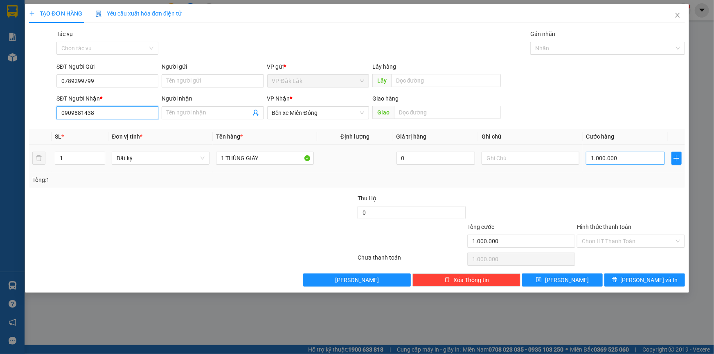
type input "0909881438"
click at [627, 156] on input "1.000.000" at bounding box center [625, 158] width 79 height 13
type input "0"
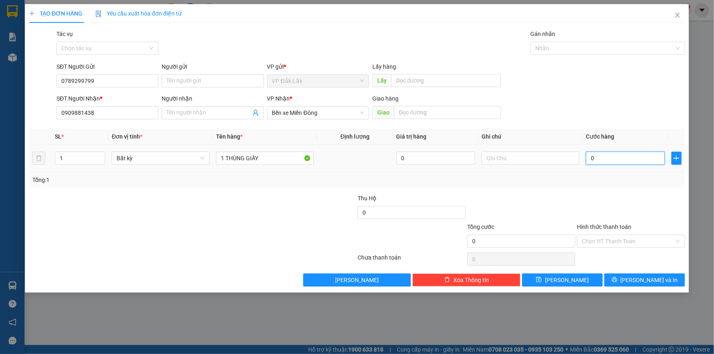
type input "10"
type input "100"
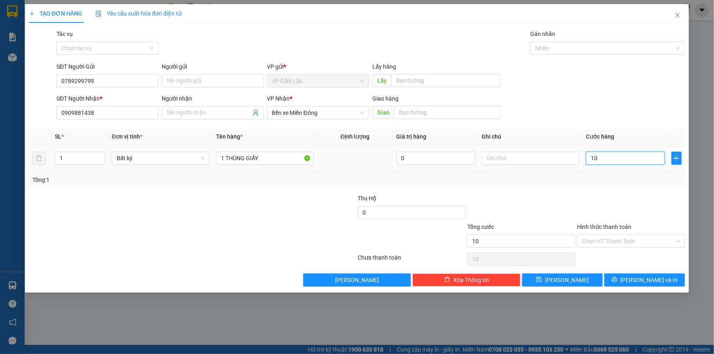
type input "100"
type input "1.000"
type input "10.000"
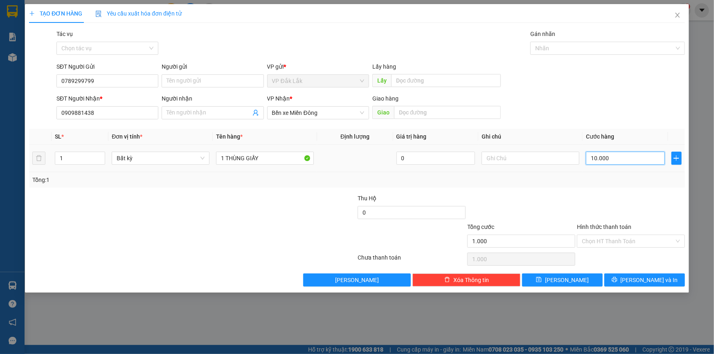
type input "10.000"
type input "100.000"
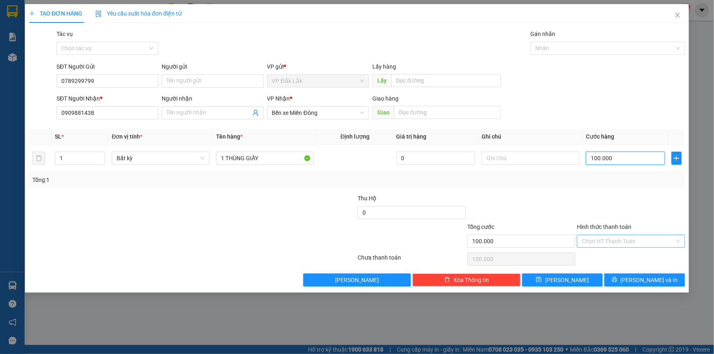
type input "100.000"
click at [641, 243] on input "Hình thức thanh toán" at bounding box center [628, 241] width 92 height 12
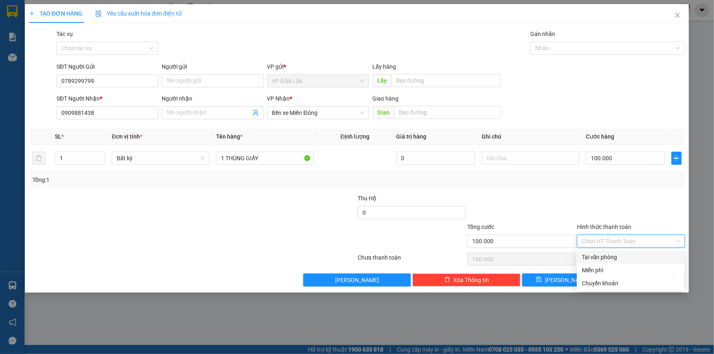
click at [638, 258] on div "Tại văn phòng" at bounding box center [631, 257] width 98 height 9
type input "0"
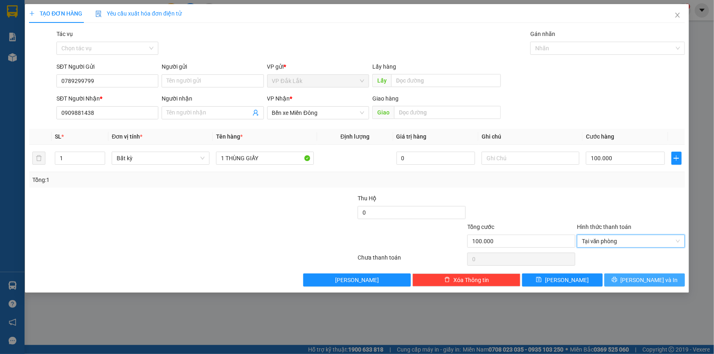
click at [640, 278] on span "[PERSON_NAME] và In" at bounding box center [649, 280] width 57 height 9
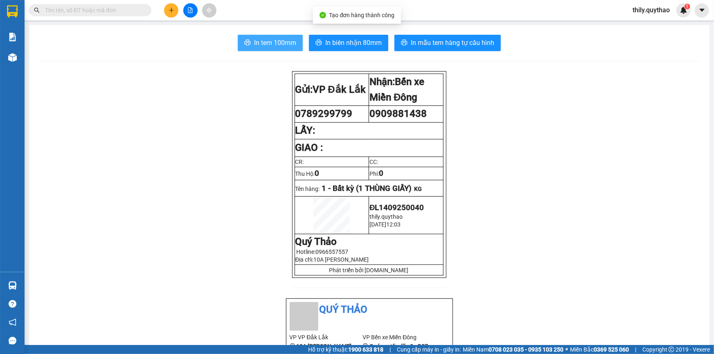
click at [258, 47] on span "In tem 100mm" at bounding box center [275, 43] width 42 height 10
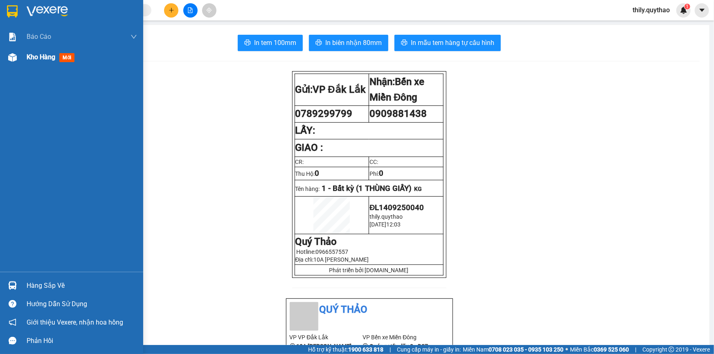
click at [17, 57] on div at bounding box center [12, 57] width 14 height 14
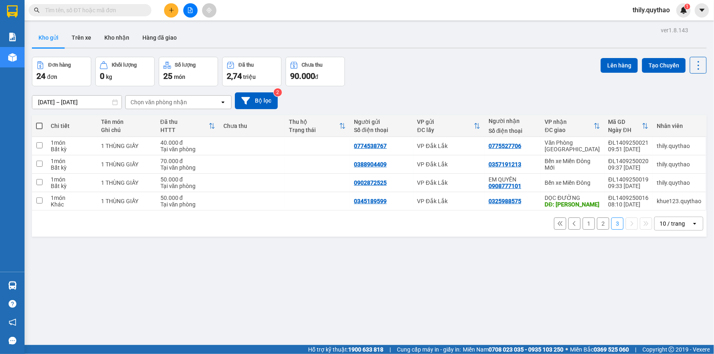
click at [583, 221] on button "1" at bounding box center [589, 224] width 12 height 12
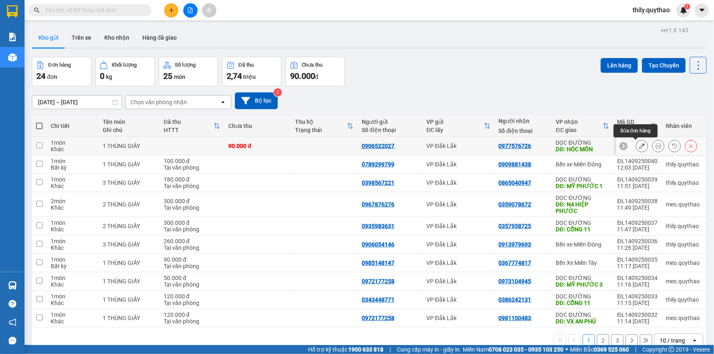
click at [639, 147] on button at bounding box center [641, 146] width 11 height 14
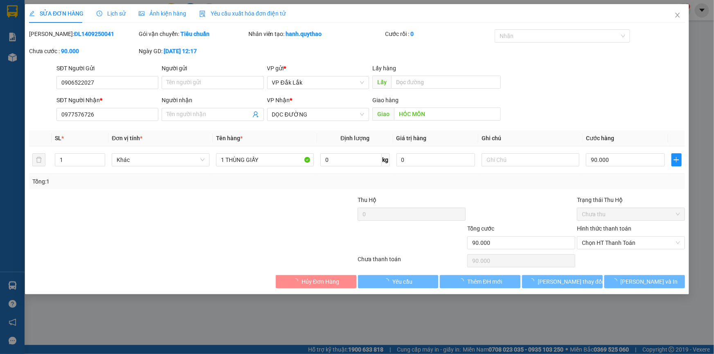
type input "0906522027"
type input "0977576726"
type input "HÓC MÔN"
type input "90.000"
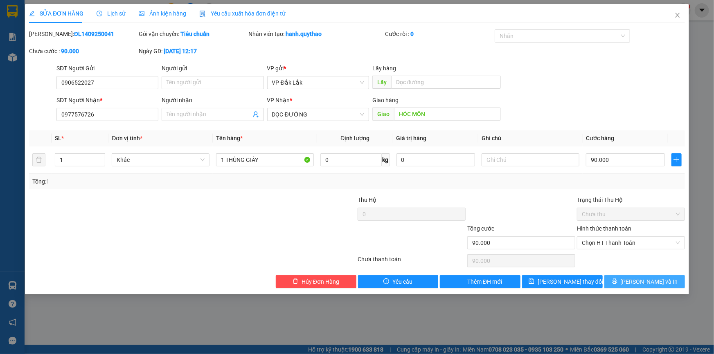
click at [638, 282] on span "[PERSON_NAME] và In" at bounding box center [649, 281] width 57 height 9
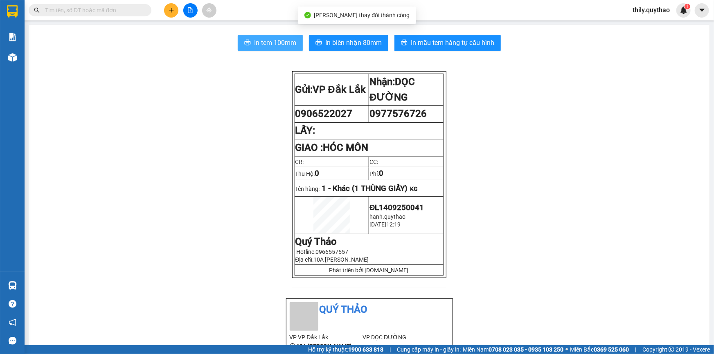
click at [292, 42] on span "In tem 100mm" at bounding box center [275, 43] width 42 height 10
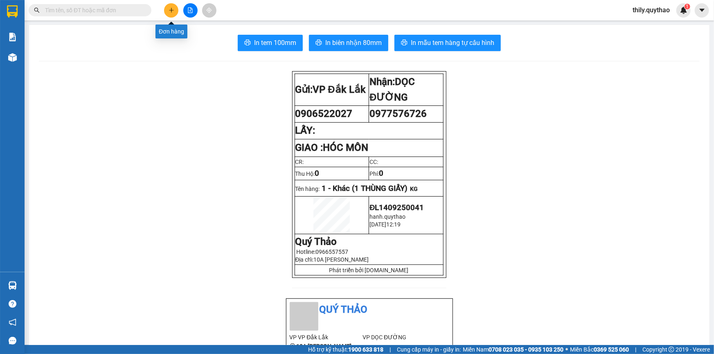
click at [172, 7] on icon "plus" at bounding box center [172, 10] width 6 height 6
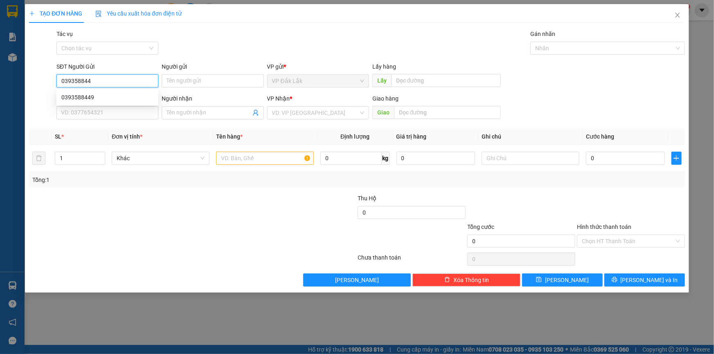
type input "0393588449"
click at [74, 99] on div "0393588449" at bounding box center [107, 97] width 92 height 9
type input "0975992433"
click at [337, 115] on span "Văn Phòng [GEOGRAPHIC_DATA]" at bounding box center [318, 113] width 92 height 12
type input "0393588449"
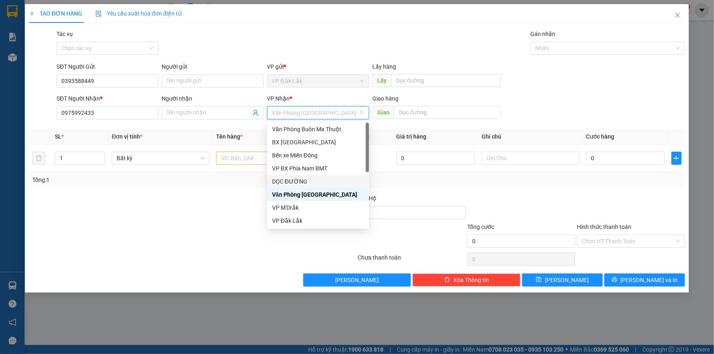
click at [313, 180] on div "DỌC ĐƯỜNG" at bounding box center [318, 181] width 92 height 9
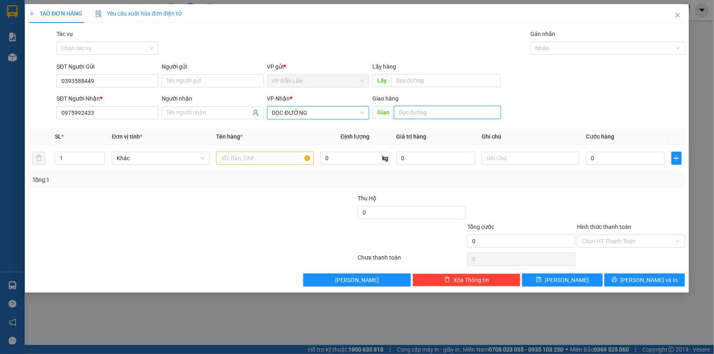
click at [422, 114] on input "text" at bounding box center [447, 112] width 107 height 13
type input "CHỢ MỚI LONG THÀNH"
click at [290, 157] on input "text" at bounding box center [265, 158] width 98 height 13
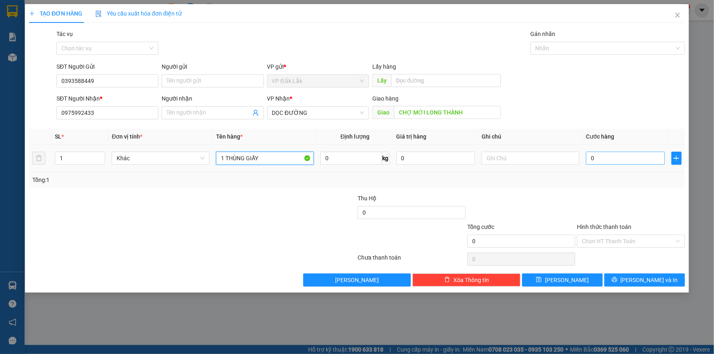
type input "1 THÙNG GIẤY"
click at [589, 163] on input "0" at bounding box center [625, 158] width 79 height 13
type input "1"
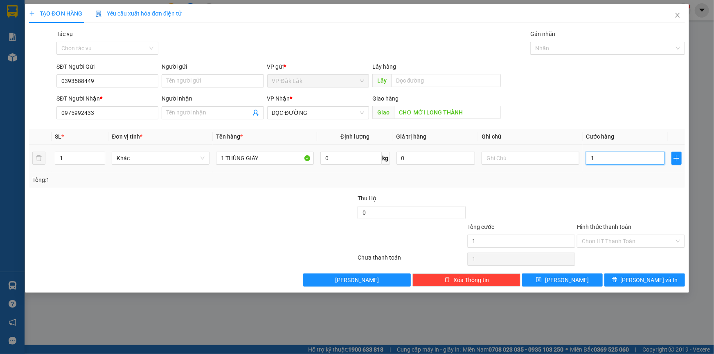
type input "10"
type input "100"
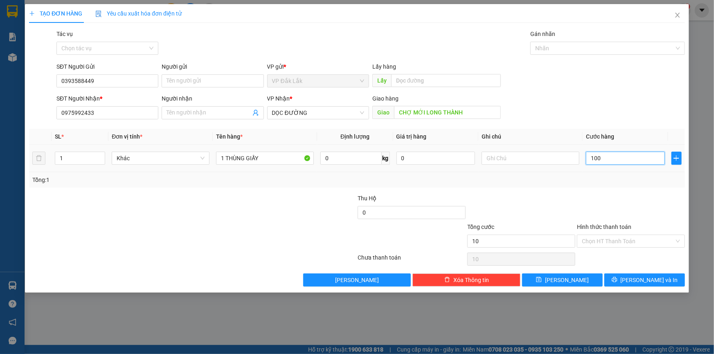
type input "100"
type input "1.000"
type input "10.000"
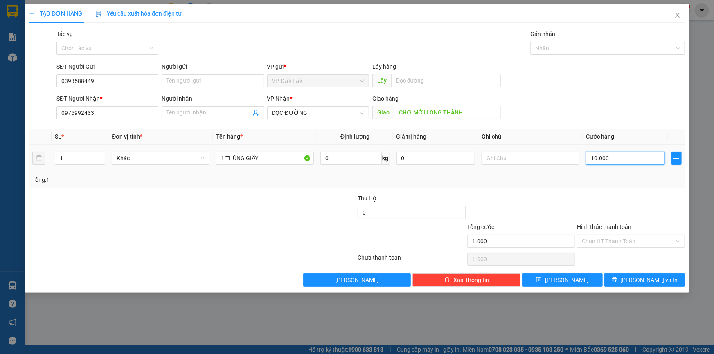
type input "10.000"
type input "100.000"
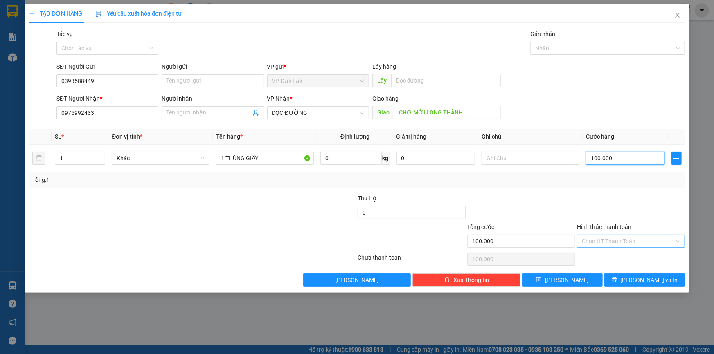
type input "100.000"
click at [634, 241] on input "Hình thức thanh toán" at bounding box center [628, 241] width 92 height 12
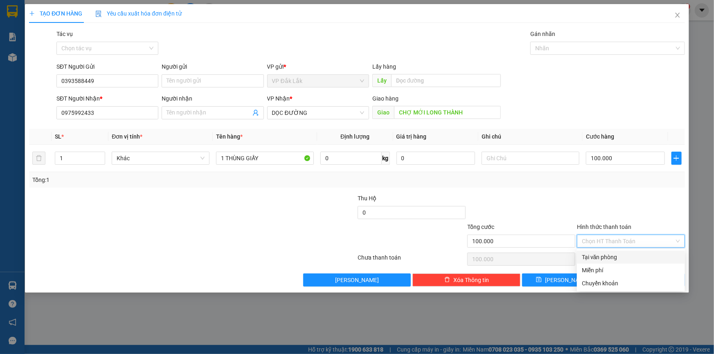
click at [632, 259] on div "Tại văn phòng" at bounding box center [631, 257] width 98 height 9
type input "0"
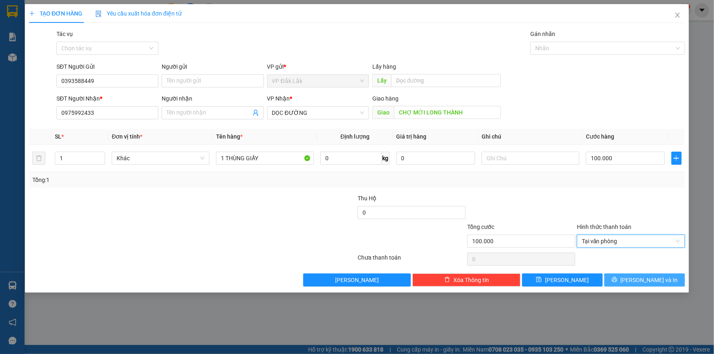
click at [649, 280] on span "[PERSON_NAME] và In" at bounding box center [649, 280] width 57 height 9
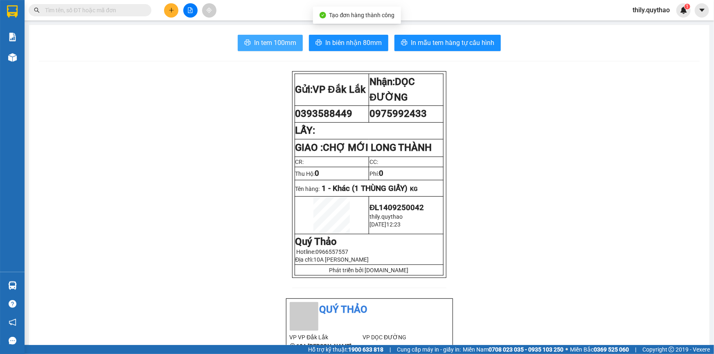
click at [267, 38] on span "In tem 100mm" at bounding box center [275, 43] width 42 height 10
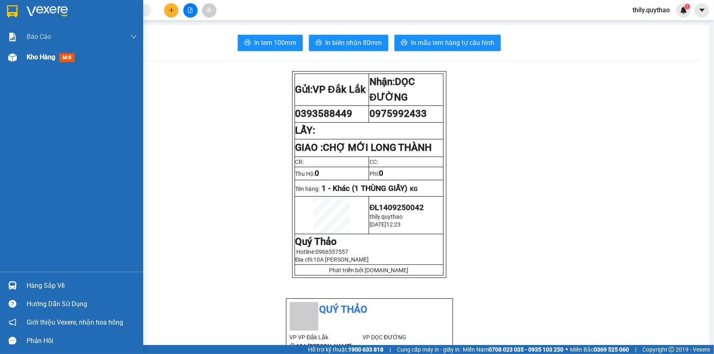
click at [43, 58] on span "Kho hàng" at bounding box center [41, 57] width 29 height 8
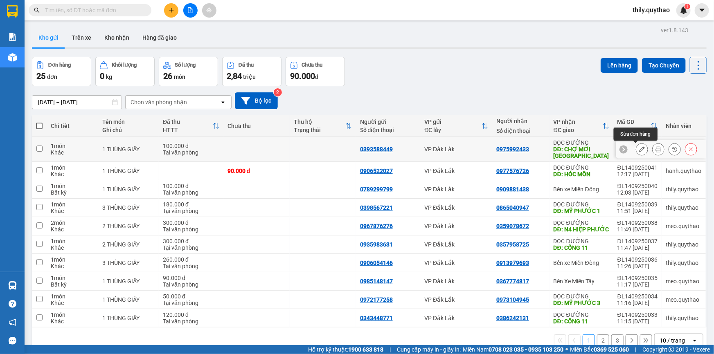
click at [639, 149] on icon at bounding box center [642, 149] width 6 height 6
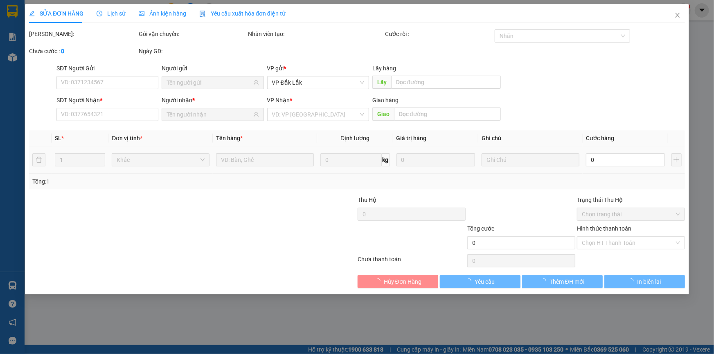
type input "0393588449"
type input "0975992433"
type input "CHỢ MỚI LONG THÀNH"
type input "100.000"
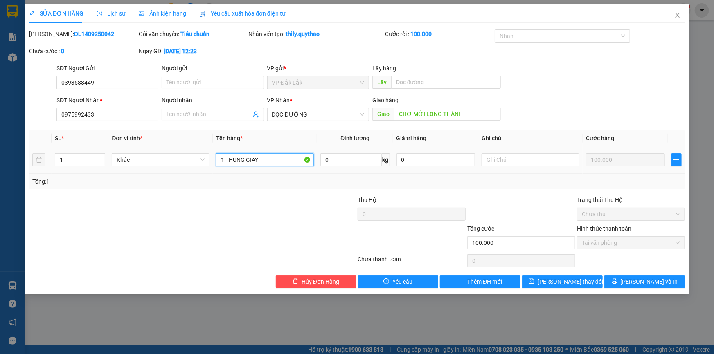
click at [280, 165] on input "1 THÙNG GIẤY" at bounding box center [265, 159] width 98 height 13
type input "1 THÙNG GIẤY ( GỌI TRC 1 TIẾNG )"
click at [654, 286] on button "[PERSON_NAME] và In" at bounding box center [644, 281] width 81 height 13
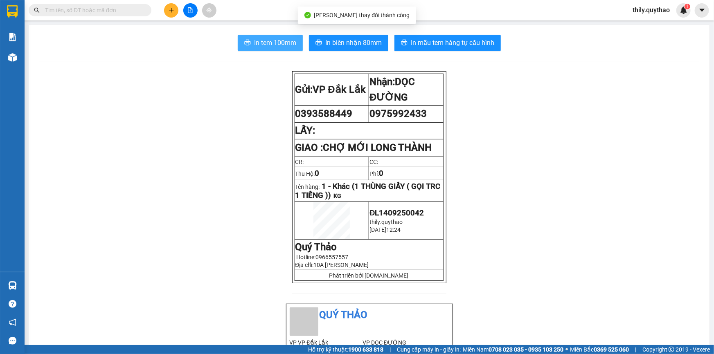
click at [261, 43] on span "In tem 100mm" at bounding box center [275, 43] width 42 height 10
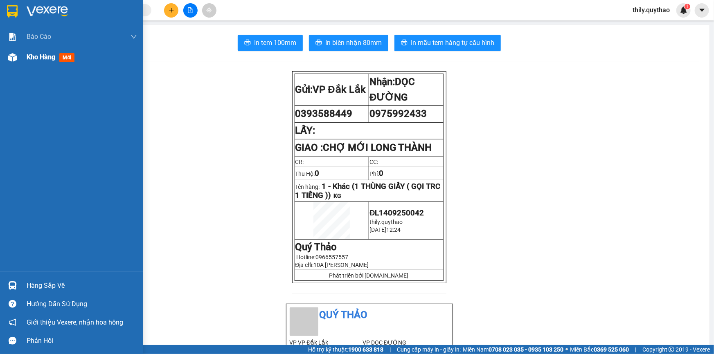
click at [12, 57] on img at bounding box center [12, 57] width 9 height 9
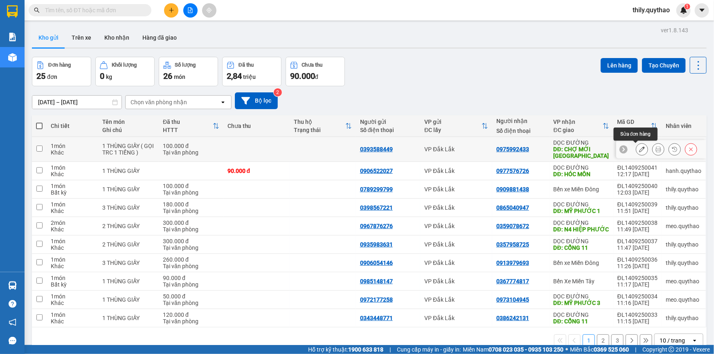
click at [639, 149] on icon at bounding box center [642, 149] width 6 height 6
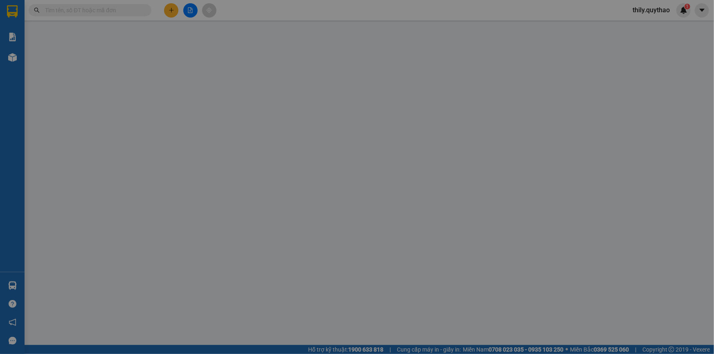
type input "0393588449"
type input "0975992433"
type input "CHỢ MỚI LONG THÀNH"
type input "100.000"
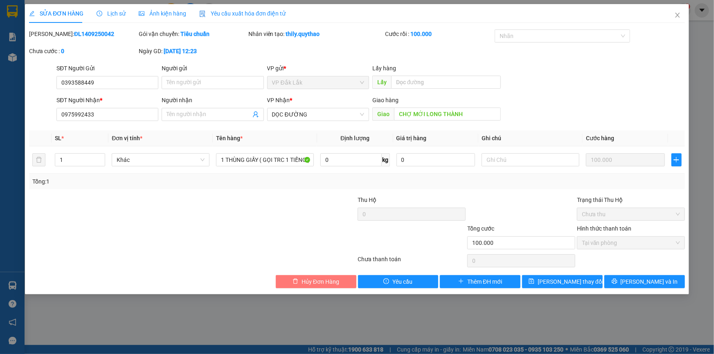
click at [339, 280] on span "Hủy Đơn Hàng" at bounding box center [321, 281] width 38 height 9
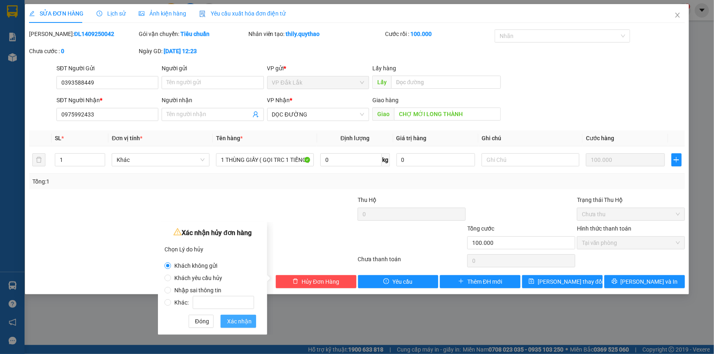
click at [238, 322] on span "Xác nhận" at bounding box center [239, 321] width 25 height 9
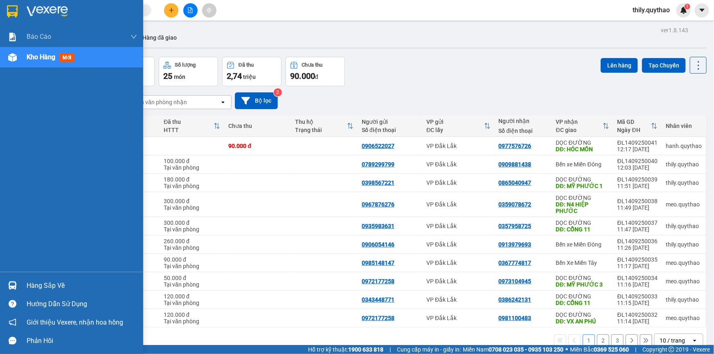
click at [57, 58] on div "Kho hàng mới" at bounding box center [52, 57] width 51 height 10
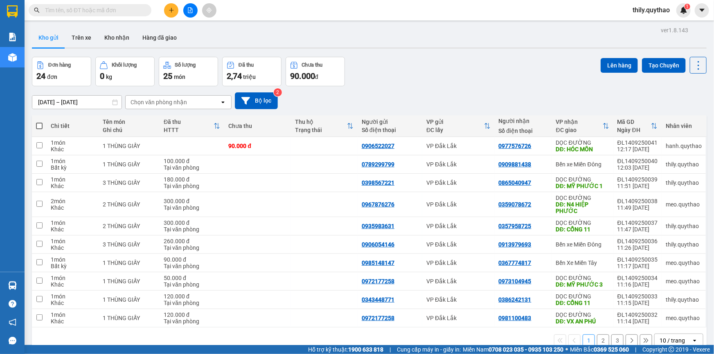
click at [171, 9] on icon "plus" at bounding box center [171, 10] width 0 height 5
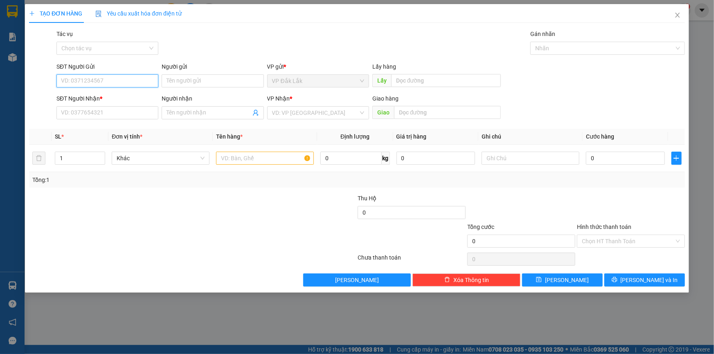
click at [84, 79] on input "SĐT Người Gửi" at bounding box center [107, 80] width 102 height 13
type input "0941639294"
click at [110, 99] on div "0941639294 - TÙNG" at bounding box center [107, 97] width 92 height 9
type input "TÙNG"
type input "0349814304"
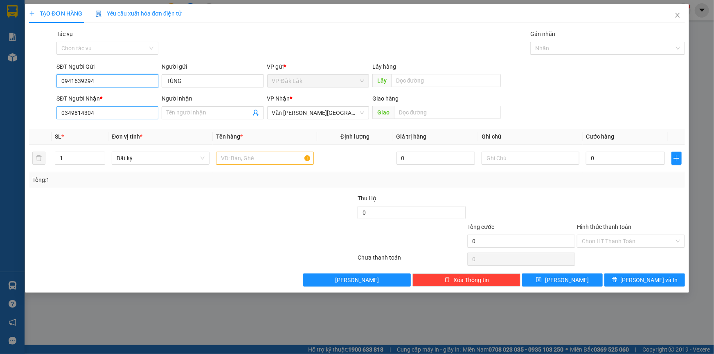
type input "0941639294"
click at [117, 117] on input "0349814304" at bounding box center [107, 112] width 102 height 13
type input "0"
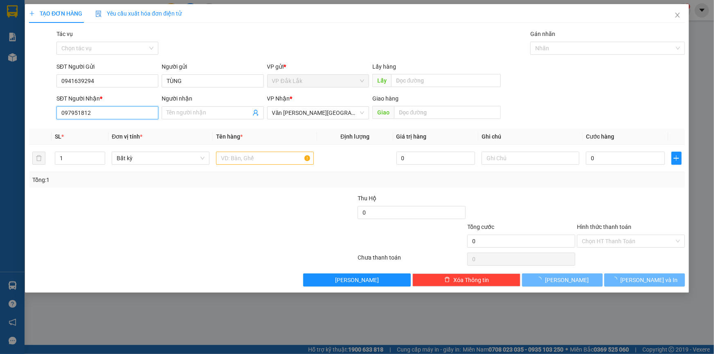
type input "0979518129"
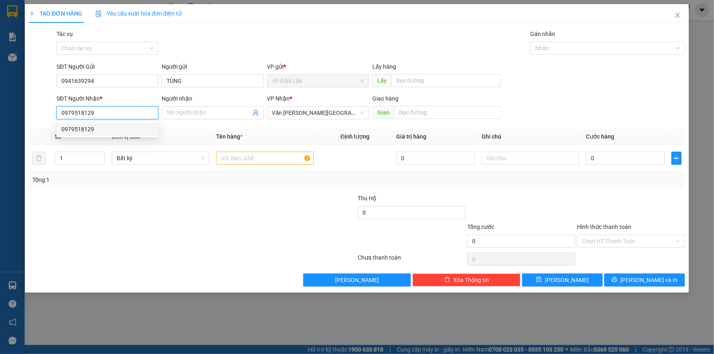
click at [93, 127] on div "0979518129" at bounding box center [107, 129] width 92 height 9
type input "CX SỐ 4"
click at [347, 113] on span "Bình Dương" at bounding box center [318, 113] width 92 height 12
type input "0979518129"
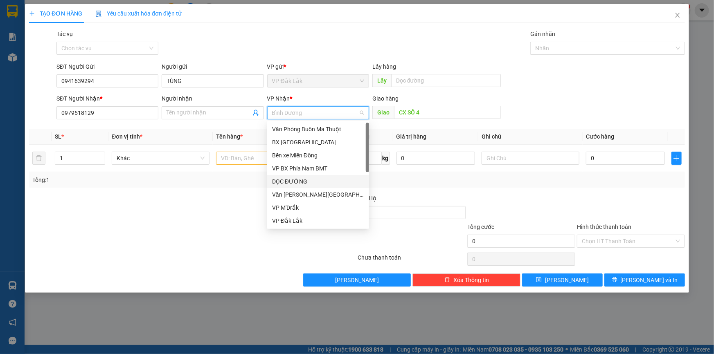
click at [311, 178] on div "DỌC ĐƯỜNG" at bounding box center [318, 181] width 92 height 9
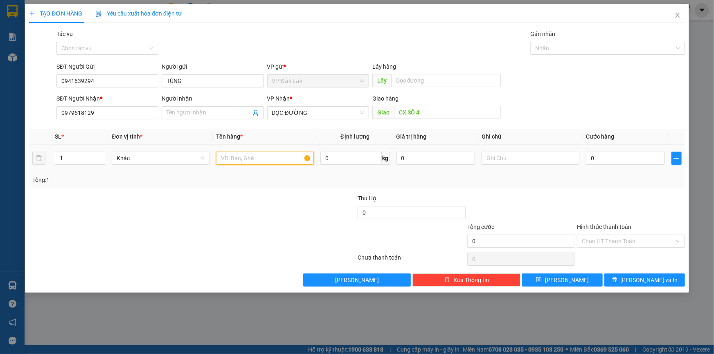
click at [275, 156] on input "text" at bounding box center [265, 158] width 98 height 13
type input "1 THÙNG GIẤY"
click at [591, 161] on input "0" at bounding box center [625, 158] width 79 height 13
type input "6"
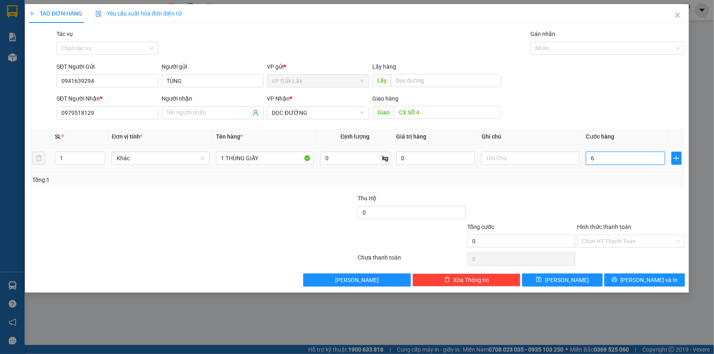
type input "6"
type input "60"
type input "600"
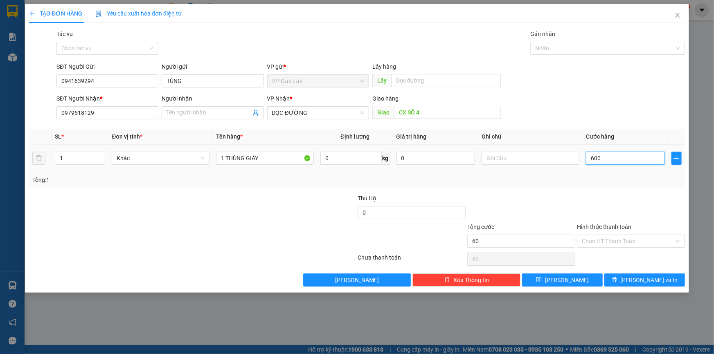
type input "600"
type input "6.000"
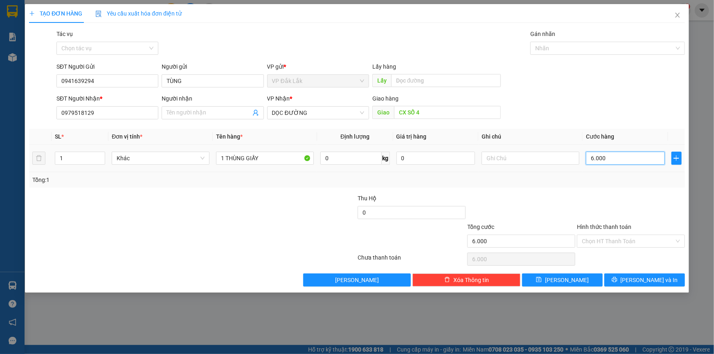
type input "60.000"
click at [663, 238] on input "Hình thức thanh toán" at bounding box center [628, 241] width 92 height 12
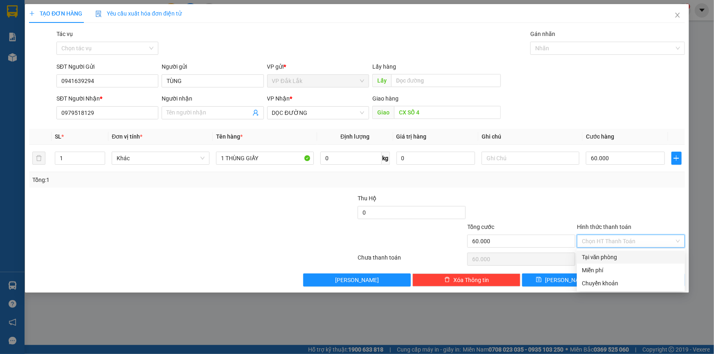
click at [662, 257] on div "Tại văn phòng" at bounding box center [631, 257] width 98 height 9
type input "0"
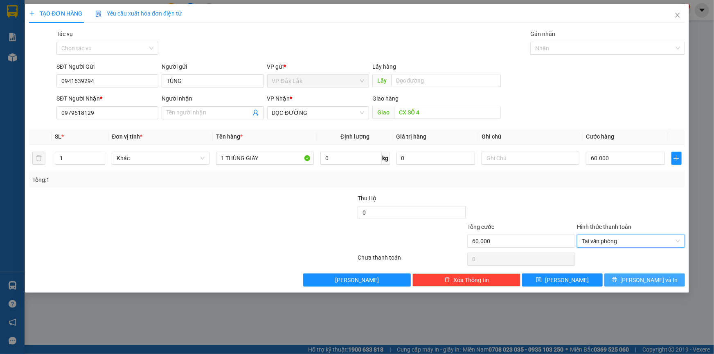
click at [653, 283] on span "[PERSON_NAME] và In" at bounding box center [649, 280] width 57 height 9
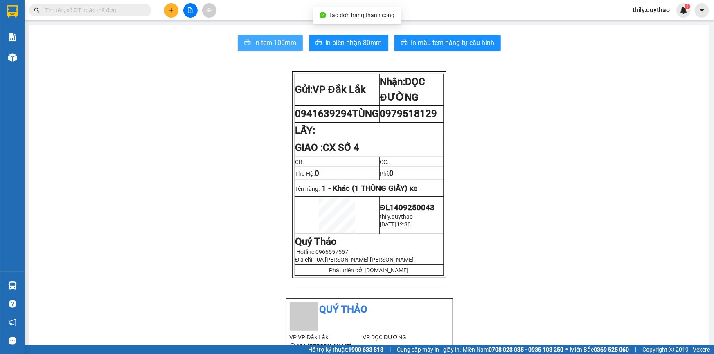
click at [284, 43] on span "In tem 100mm" at bounding box center [275, 43] width 42 height 10
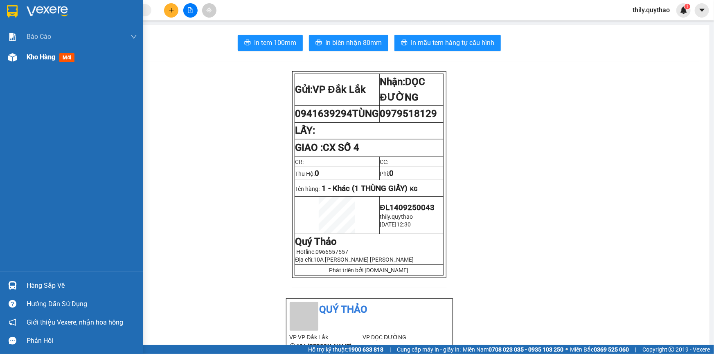
click at [78, 60] on div "Kho hàng mới" at bounding box center [52, 57] width 51 height 10
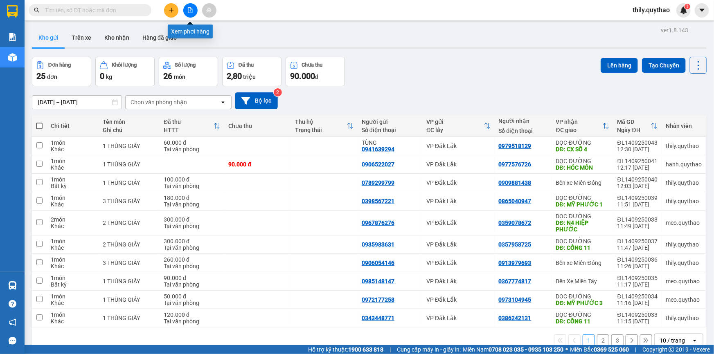
click at [186, 7] on button at bounding box center [190, 10] width 14 height 14
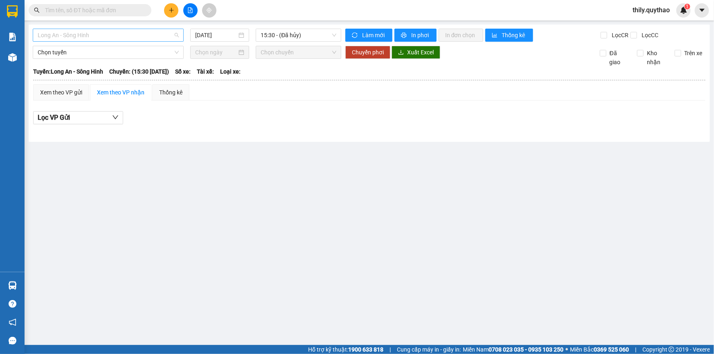
click at [133, 32] on span "Long An - Sông Hinh" at bounding box center [108, 35] width 141 height 12
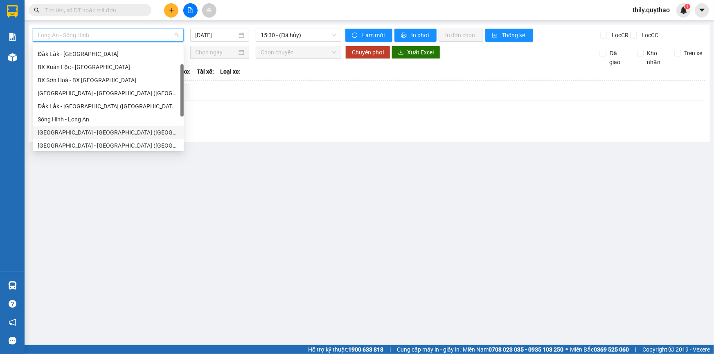
scroll to position [117, 0]
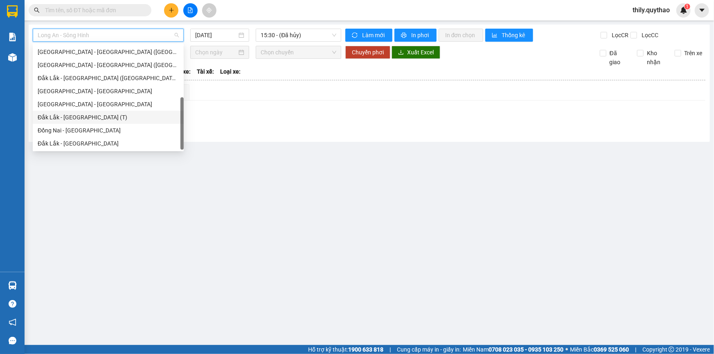
click at [119, 117] on div "Đắk Lắk - [GEOGRAPHIC_DATA] (T)" at bounding box center [108, 117] width 141 height 9
type input "[DATE]"
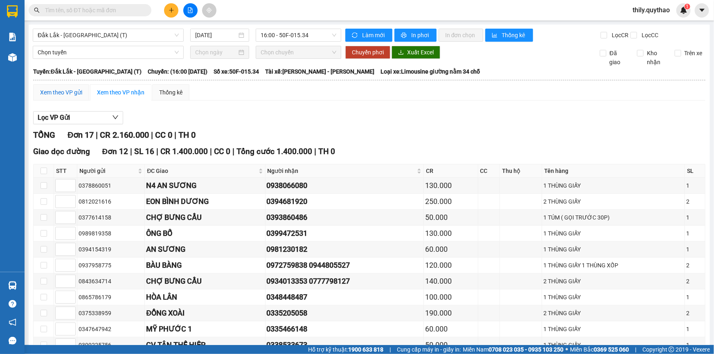
click at [55, 89] on div "Xem theo VP gửi" at bounding box center [61, 92] width 42 height 9
click at [119, 87] on div "Xem theo VP nhận" at bounding box center [120, 92] width 61 height 16
click at [169, 12] on icon "plus" at bounding box center [172, 10] width 6 height 6
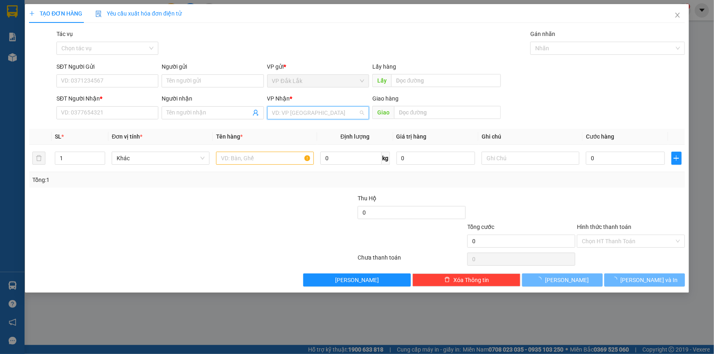
click at [358, 113] on input "search" at bounding box center [315, 113] width 86 height 12
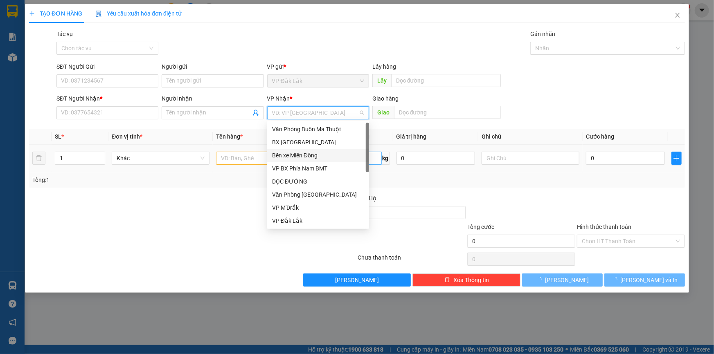
click at [327, 151] on div "Bến xe Miền Đông" at bounding box center [318, 155] width 92 height 9
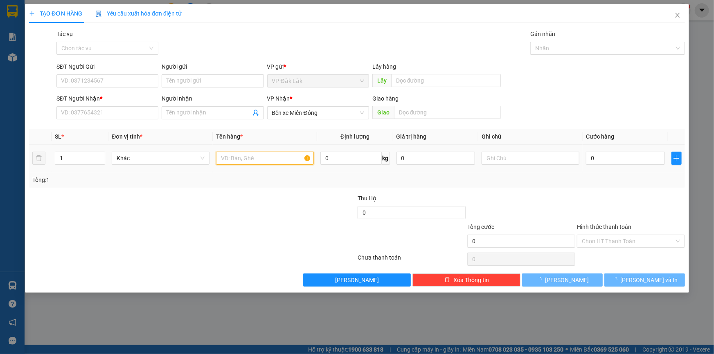
click at [281, 161] on input "text" at bounding box center [265, 158] width 98 height 13
type input "1 THÙNG GIẤY"
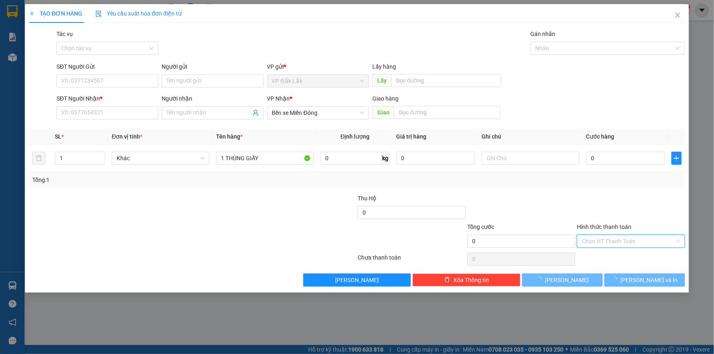
click at [624, 242] on input "Hình thức thanh toán" at bounding box center [628, 241] width 92 height 12
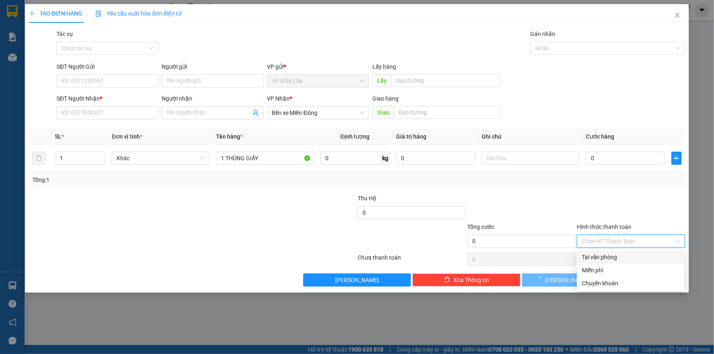
click at [623, 251] on div "Tại văn phòng" at bounding box center [631, 257] width 108 height 13
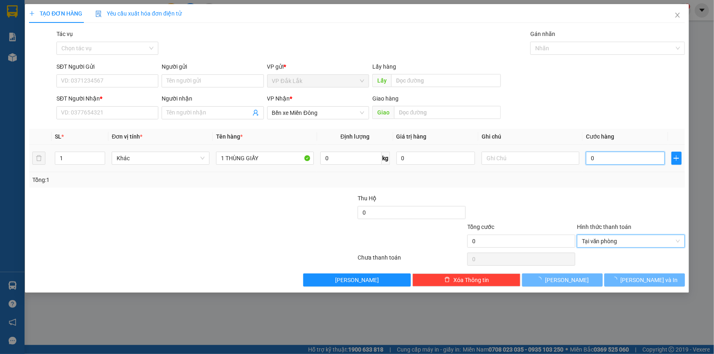
click at [593, 163] on input "0" at bounding box center [625, 158] width 79 height 13
type input "1"
type input "15"
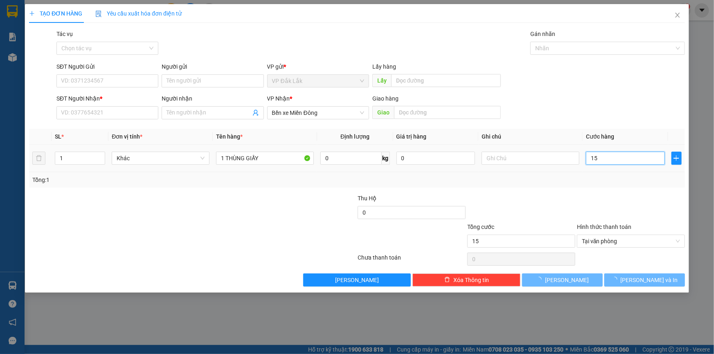
type input "150"
type input "1.500"
type input "15.000"
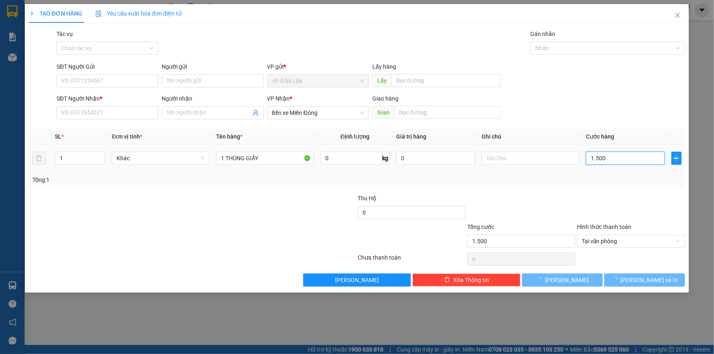
type input "15.000"
type input "150.000"
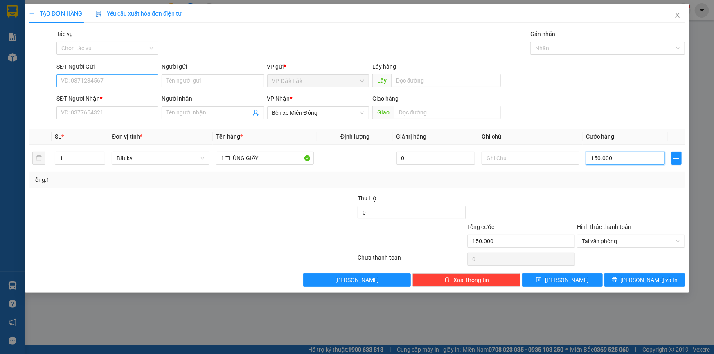
type input "150.000"
click at [136, 75] on input "SĐT Người Gửi" at bounding box center [107, 80] width 102 height 13
type input "0962081625"
click at [106, 113] on input "SĐT Người Nhận *" at bounding box center [107, 112] width 102 height 13
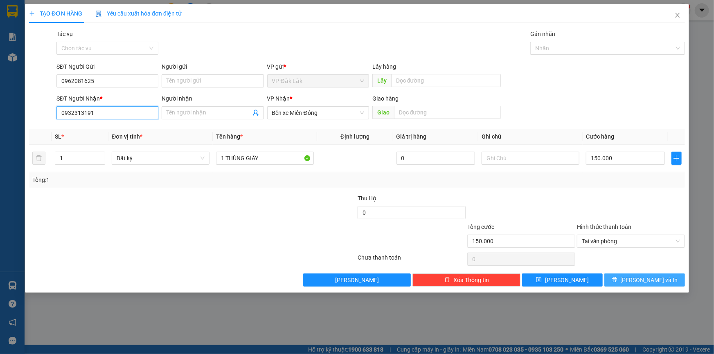
type input "0932313191"
click at [646, 279] on span "[PERSON_NAME] và In" at bounding box center [649, 280] width 57 height 9
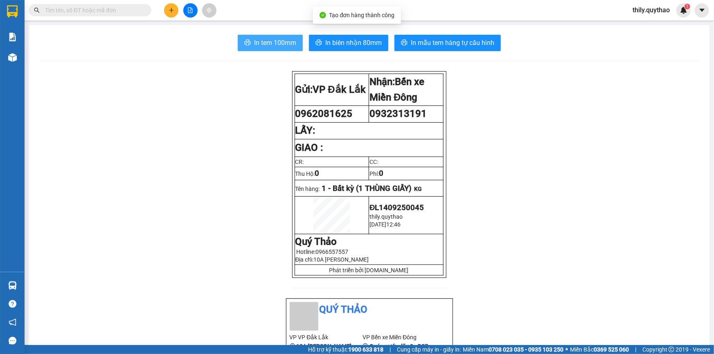
click at [272, 42] on span "In tem 100mm" at bounding box center [275, 43] width 42 height 10
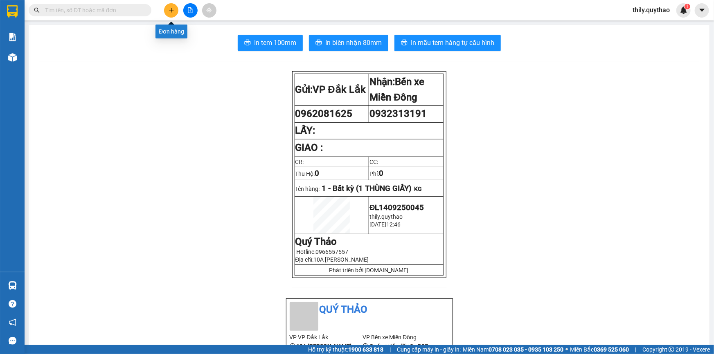
click at [176, 13] on button at bounding box center [171, 10] width 14 height 14
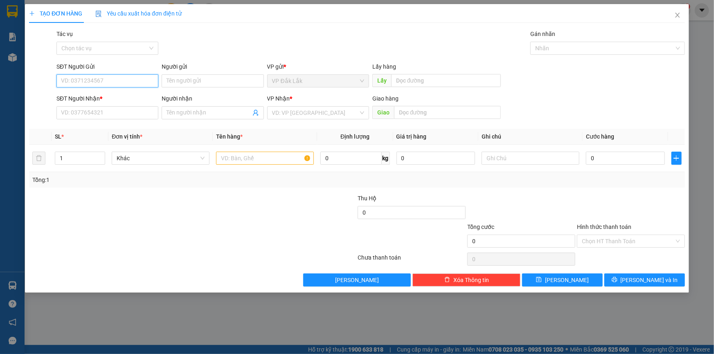
click at [89, 82] on input "SĐT Người Gửi" at bounding box center [107, 80] width 102 height 13
click at [81, 115] on input "SĐT Người Nhận *" at bounding box center [107, 112] width 102 height 13
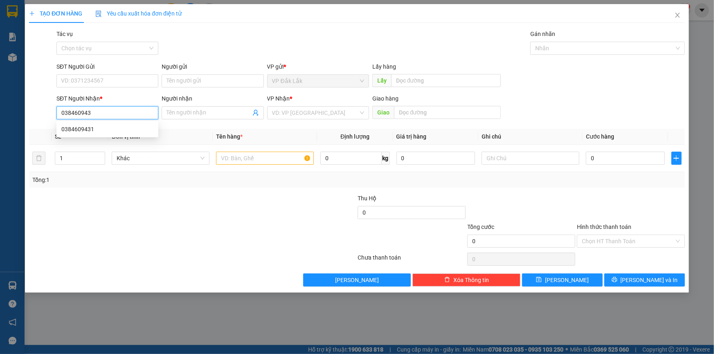
type input "0384609431"
click at [81, 131] on div "0384609431" at bounding box center [107, 129] width 92 height 9
type input "CỔNG XANH"
type input "0384609431"
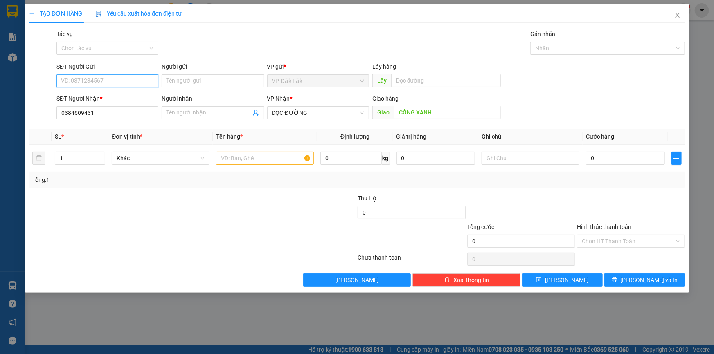
click at [83, 75] on input "SĐT Người Gửi" at bounding box center [107, 80] width 102 height 13
click at [92, 100] on div "0356580563" at bounding box center [107, 97] width 92 height 9
type input "0356580563"
click at [296, 160] on input "text" at bounding box center [265, 158] width 98 height 13
type input "1 TÚM TRẮNG"
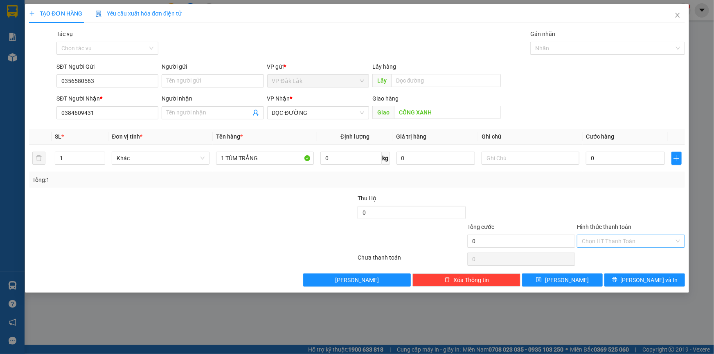
drag, startPoint x: 657, startPoint y: 241, endPoint x: 656, endPoint y: 248, distance: 7.9
click at [657, 241] on input "Hình thức thanh toán" at bounding box center [628, 241] width 92 height 12
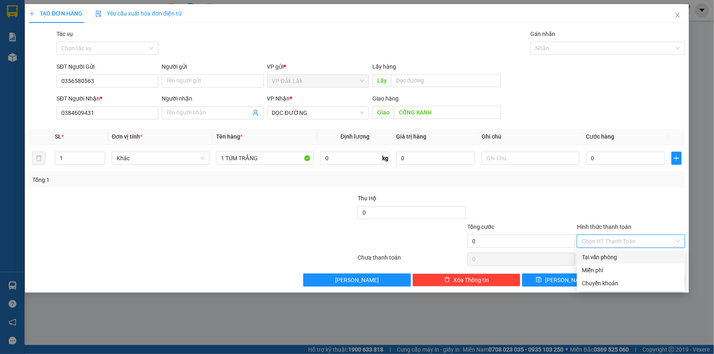
click at [653, 259] on div "Tại văn phòng" at bounding box center [631, 257] width 98 height 9
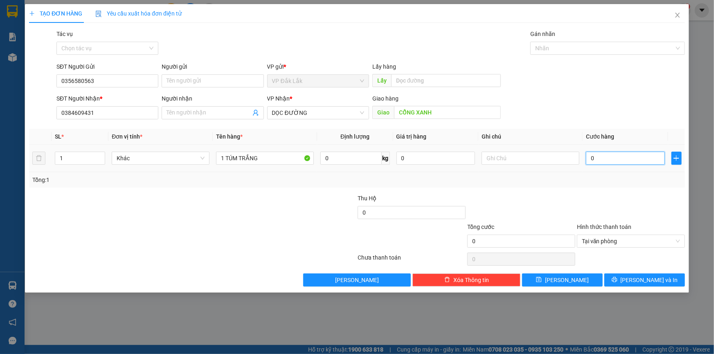
click at [593, 162] on input "0" at bounding box center [625, 158] width 79 height 13
type input "5"
type input "50"
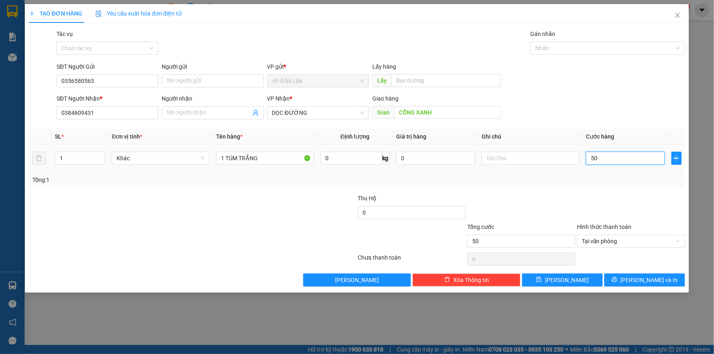
type input "500"
type input "5.000"
type input "50.000"
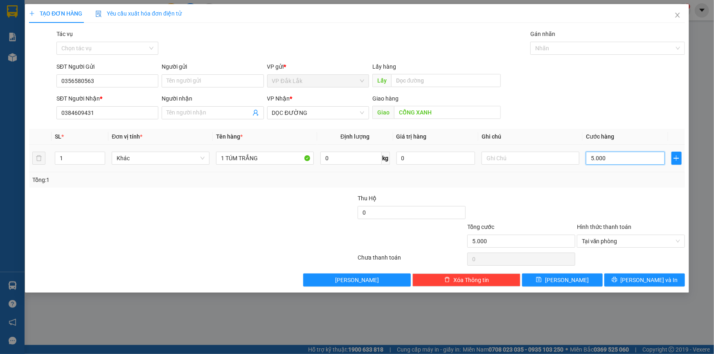
type input "50.000"
click at [654, 281] on span "[PERSON_NAME] và In" at bounding box center [649, 280] width 57 height 9
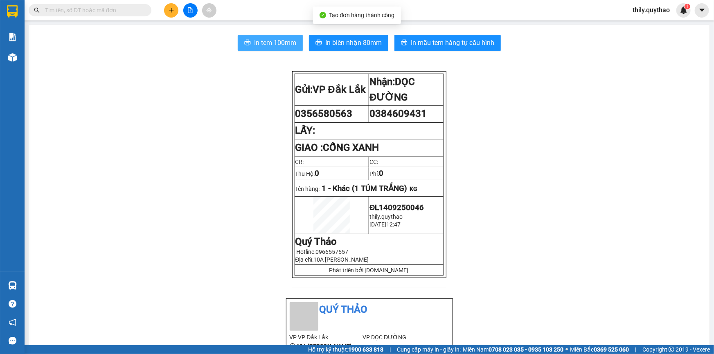
click at [264, 44] on span "In tem 100mm" at bounding box center [275, 43] width 42 height 10
click at [169, 8] on icon "plus" at bounding box center [172, 10] width 6 height 6
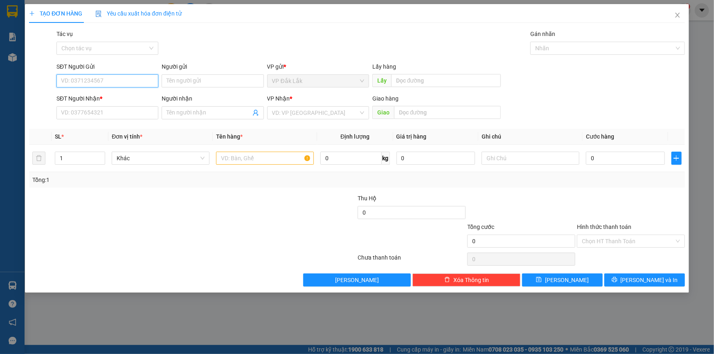
click at [115, 81] on input "SĐT Người Gửi" at bounding box center [107, 80] width 102 height 13
type input "0985832041"
click at [94, 94] on div "0985832041" at bounding box center [107, 97] width 92 height 9
type input "0384314542"
type input "CHỊ HẰNG"
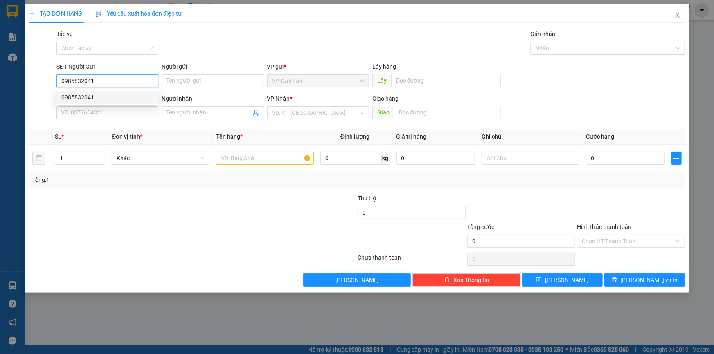
type input "[PERSON_NAME]"
type input "0985832041"
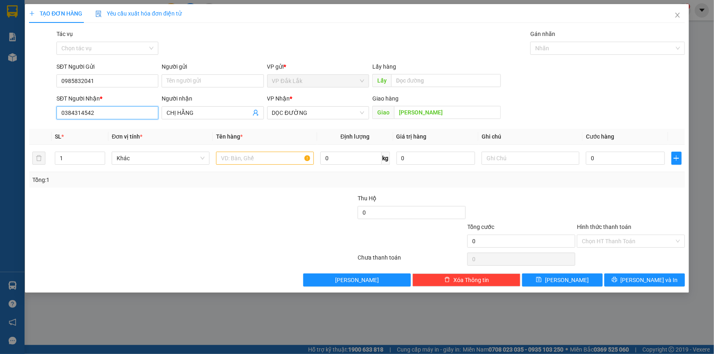
click at [111, 114] on input "0384314542" at bounding box center [107, 112] width 102 height 13
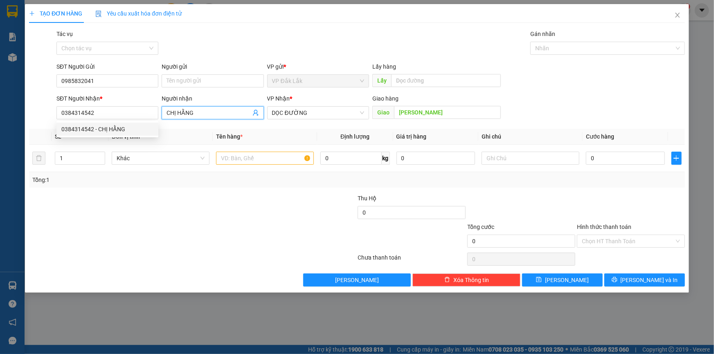
click at [203, 113] on input "CHỊ HẰNG" at bounding box center [209, 112] width 84 height 9
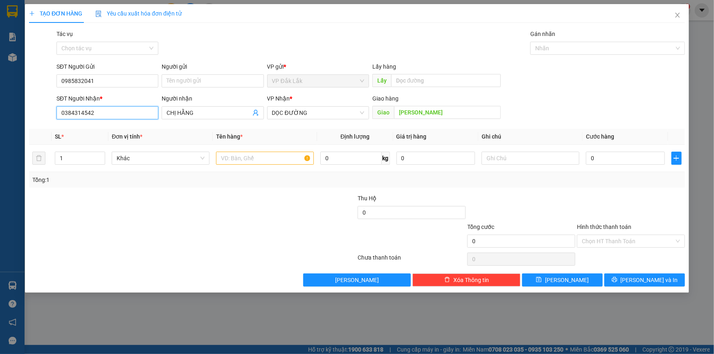
click at [108, 111] on input "0384314542" at bounding box center [107, 112] width 102 height 13
type input "0"
click at [92, 146] on div "0971340613" at bounding box center [107, 142] width 92 height 9
type input "0971340613"
type input "NGÃ BA CÔNG AN BẾN CÁT"
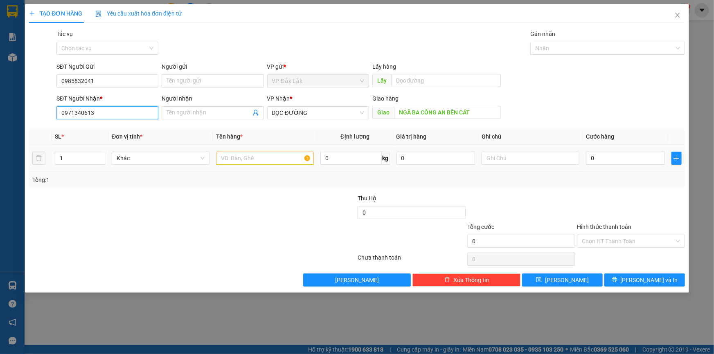
type input "0971340613"
click at [279, 155] on input "text" at bounding box center [265, 158] width 98 height 13
type input "1"
type input "2 THÙNG GIẤY"
click at [590, 164] on input "0" at bounding box center [625, 158] width 79 height 13
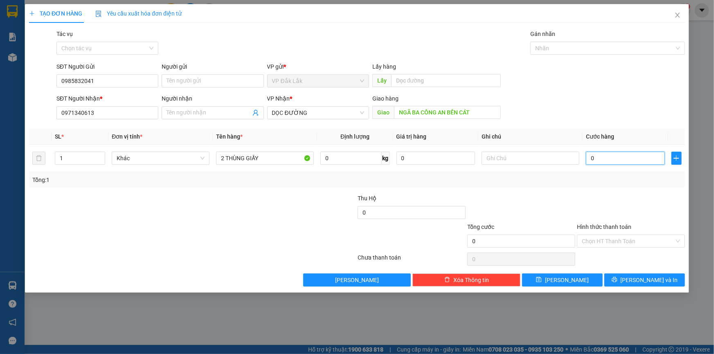
type input "1"
type input "12"
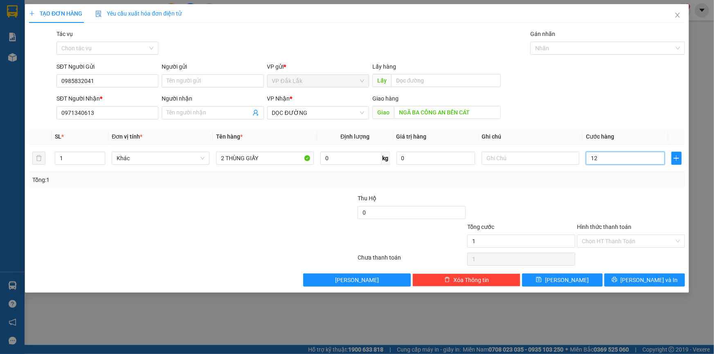
type input "12"
type input "120"
type input "1.200"
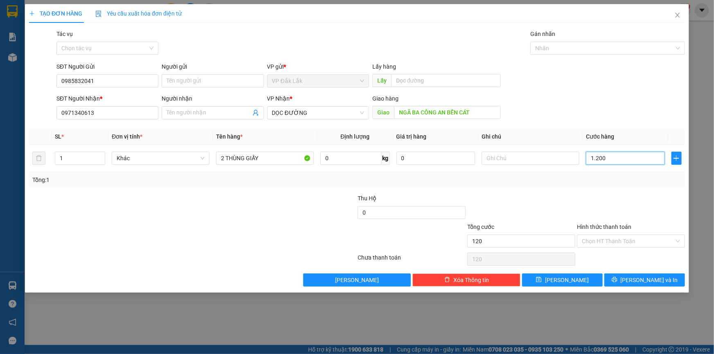
type input "1.200"
type input "120.000"
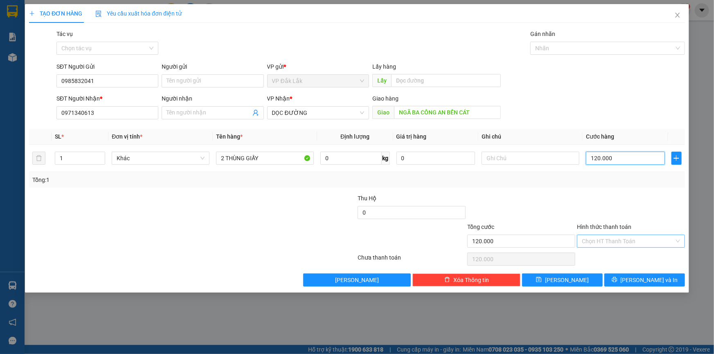
type input "120.000"
click at [640, 241] on input "Hình thức thanh toán" at bounding box center [628, 241] width 92 height 12
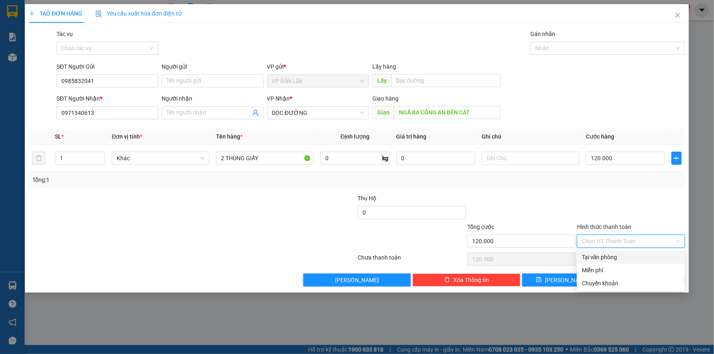
click at [639, 261] on div "Tại văn phòng" at bounding box center [631, 257] width 98 height 9
type input "0"
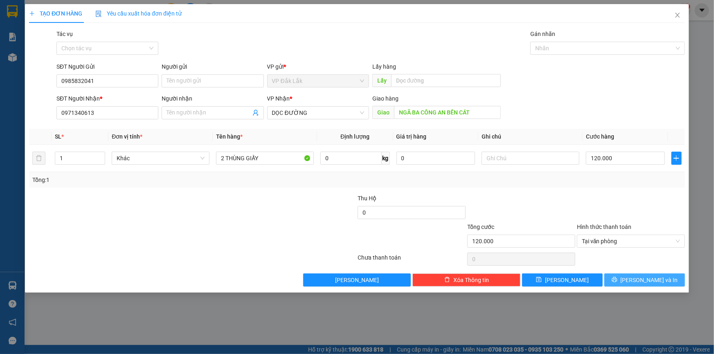
click at [639, 280] on span "[PERSON_NAME] và In" at bounding box center [649, 280] width 57 height 9
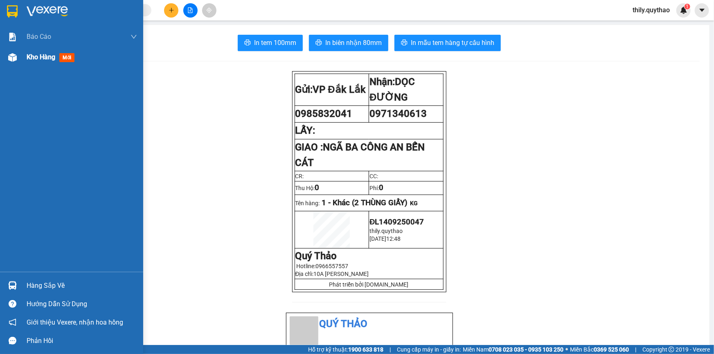
click at [23, 58] on div "Kho hàng mới" at bounding box center [71, 57] width 143 height 20
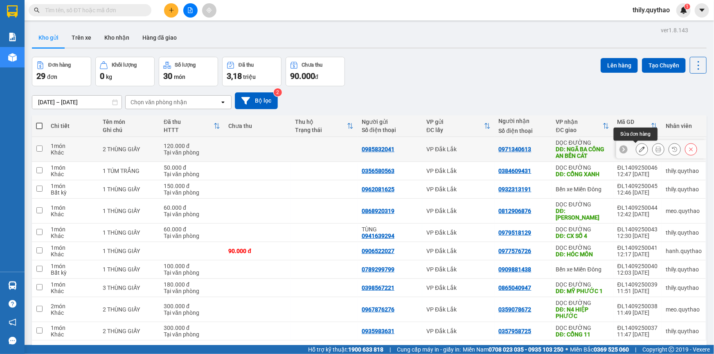
click at [639, 148] on icon at bounding box center [642, 149] width 6 height 6
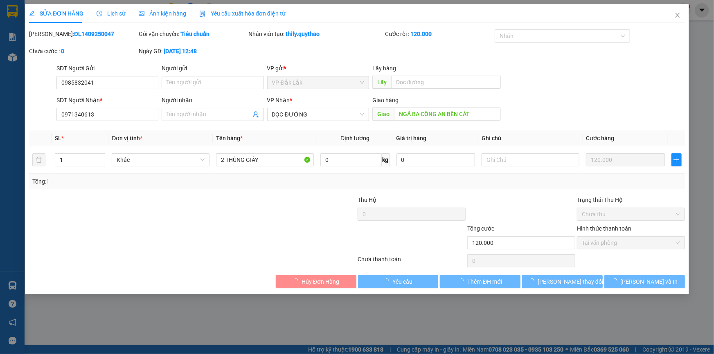
type input "0985832041"
type input "0971340613"
type input "NGÃ BA CÔNG AN BẾN CÁT"
type input "120.000"
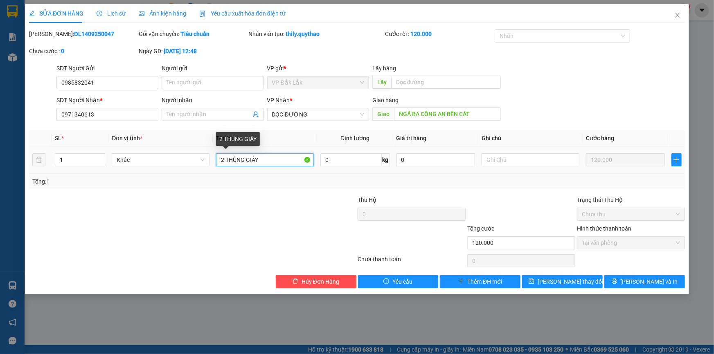
click at [266, 158] on input "2 THÙNG GIẤY" at bounding box center [265, 159] width 98 height 13
type input "2 THÙNG GIẤY + 3 BÌ NGHỆ"
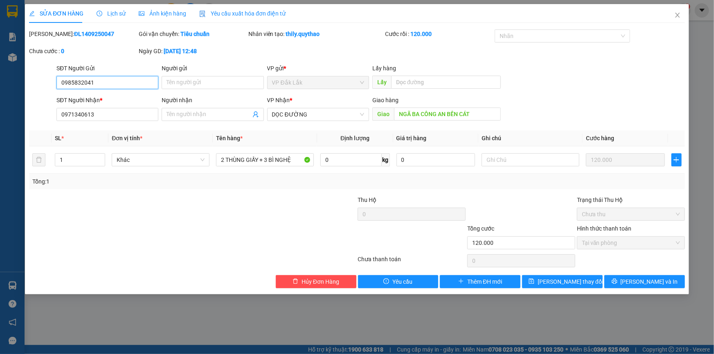
drag, startPoint x: 108, startPoint y: 82, endPoint x: 45, endPoint y: 83, distance: 63.0
click at [45, 83] on div "SĐT Người Gửi 0985832041 0985832041 Người gửi Tên người gửi VP gửi * VP Đắk Lắk…" at bounding box center [356, 78] width 657 height 29
click at [325, 279] on span "Hủy Đơn Hàng" at bounding box center [321, 281] width 38 height 9
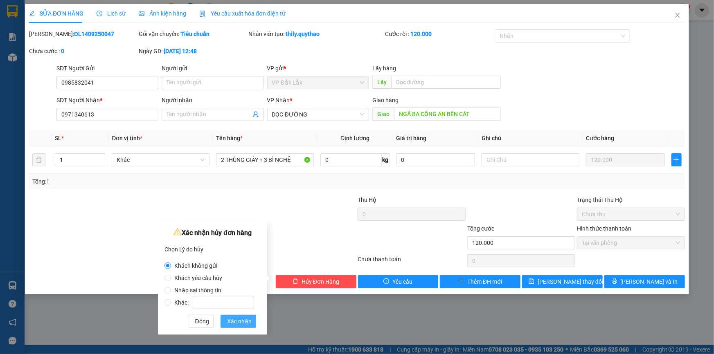
click at [234, 317] on span "Xác nhận" at bounding box center [239, 321] width 25 height 9
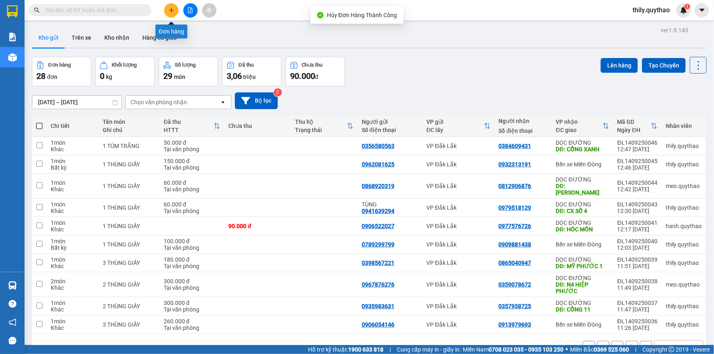
click at [172, 13] on icon "plus" at bounding box center [172, 10] width 6 height 6
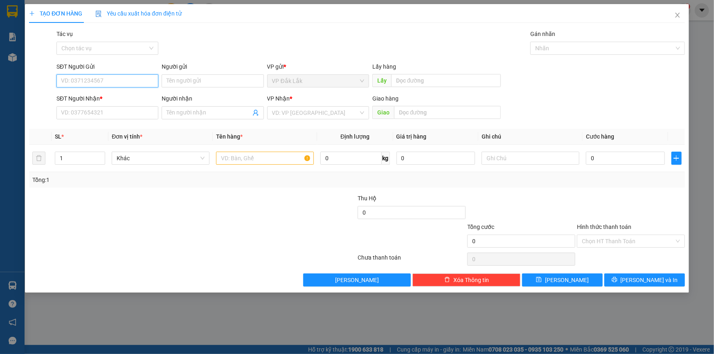
paste input "0985832041"
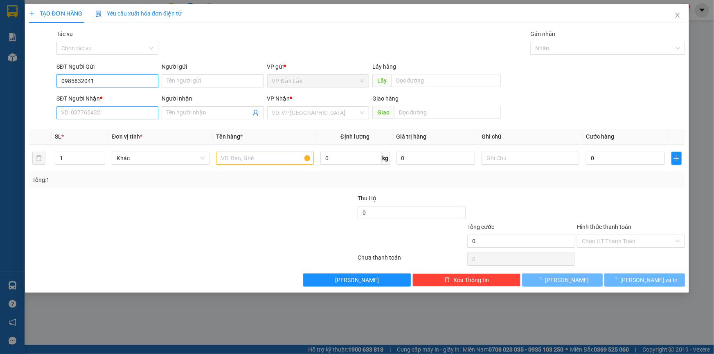
type input "0985832041"
click at [115, 115] on input "SĐT Người Nhận *" at bounding box center [107, 112] width 102 height 13
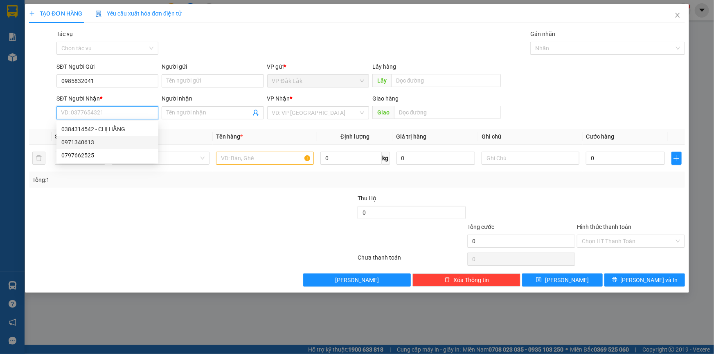
click at [95, 140] on div "0971340613" at bounding box center [107, 142] width 92 height 9
type input "0971340613"
type input "NGÃ BA CÔNG AN BẾN CÁT"
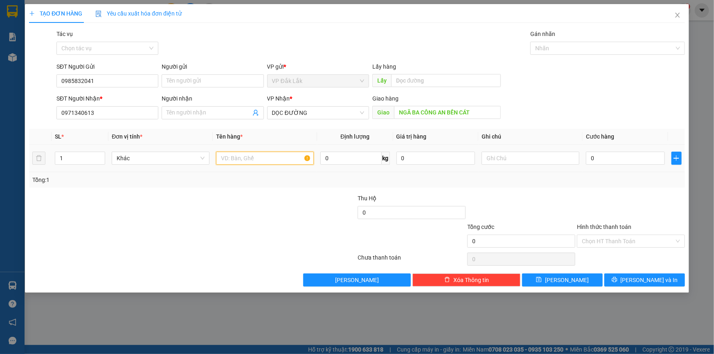
click at [256, 162] on input "text" at bounding box center [265, 158] width 98 height 13
click at [621, 237] on input "Hình thức thanh toán" at bounding box center [628, 241] width 92 height 12
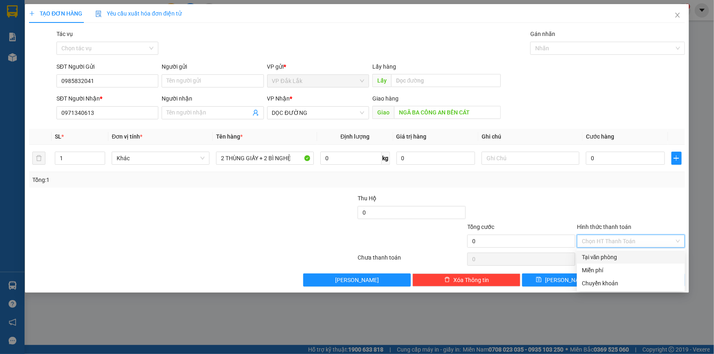
click at [624, 262] on div "Tại văn phòng" at bounding box center [631, 257] width 108 height 13
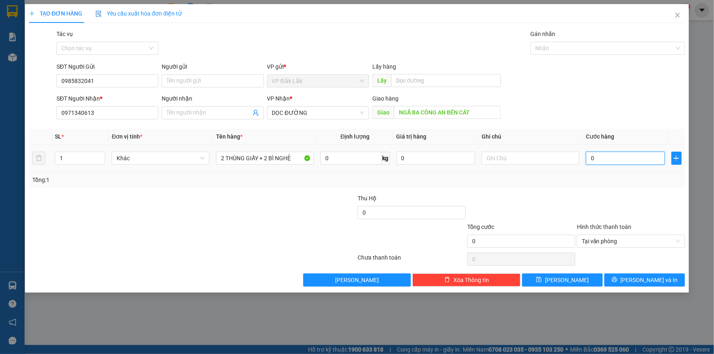
click at [591, 160] on input "0" at bounding box center [625, 158] width 79 height 13
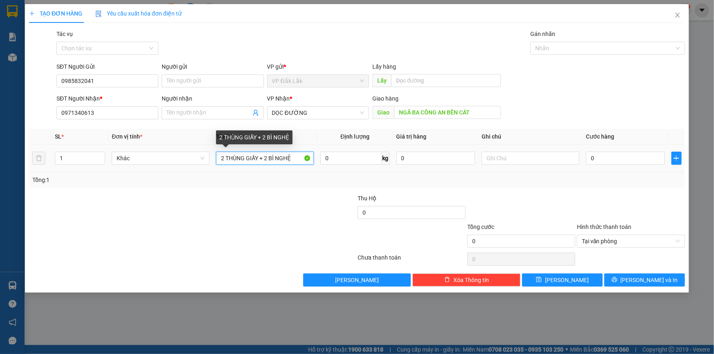
click at [269, 153] on input "2 THÙNG GIẤY + 2 BÌ NGHỆ" at bounding box center [265, 158] width 98 height 13
type input "2 THÙNG GIẤY +1 BÌ NGHỆ"
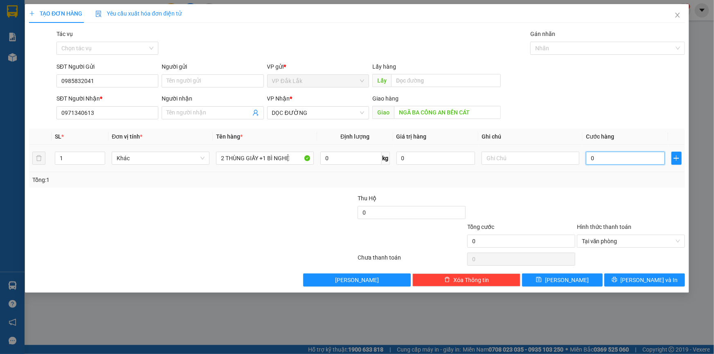
click at [589, 162] on input "0" at bounding box center [625, 158] width 79 height 13
type input "1"
type input "18"
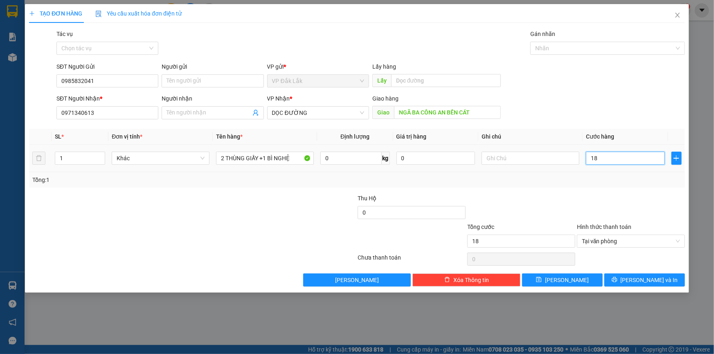
type input "180"
type input "1.800"
type input "18.000"
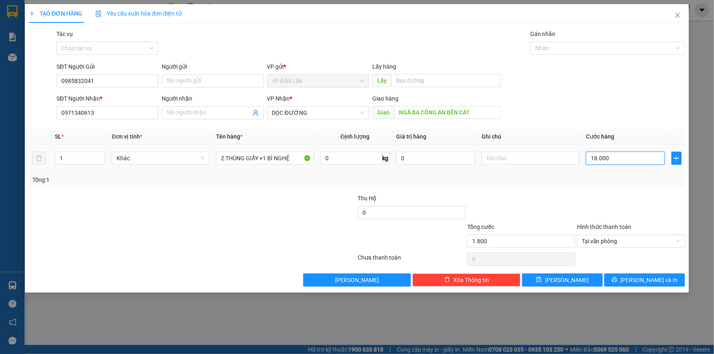
type input "18.000"
type input "180.000"
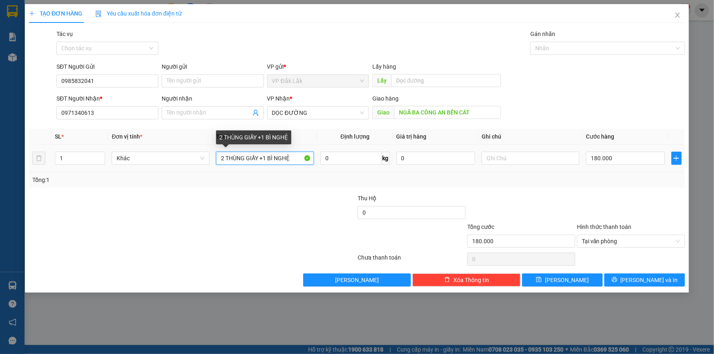
click at [267, 161] on input "2 THÙNG GIẤY +1 BÌ NGHỆ" at bounding box center [265, 158] width 98 height 13
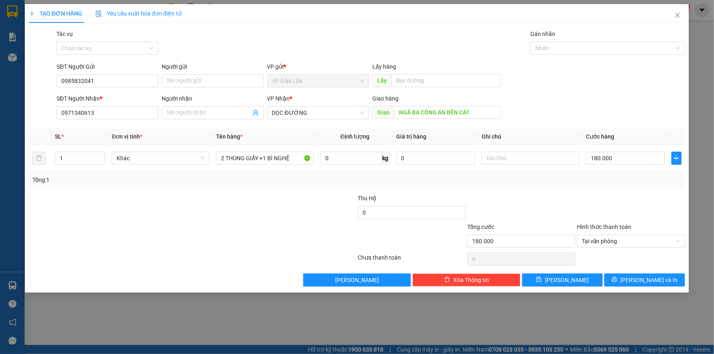
click at [286, 192] on div "Transit Pickup Surcharge Ids Transit Deliver Surcharge Ids Transit Deliver Surc…" at bounding box center [357, 157] width 656 height 257
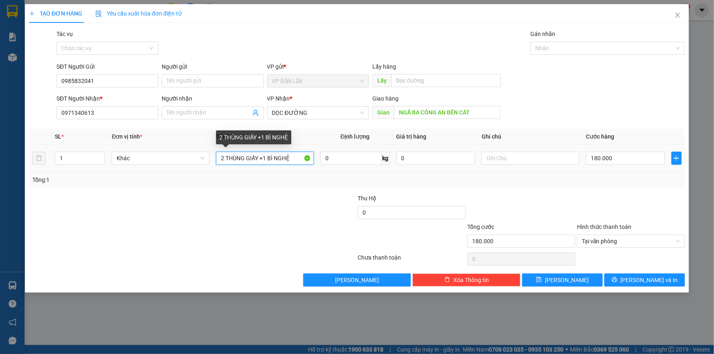
drag, startPoint x: 293, startPoint y: 162, endPoint x: 262, endPoint y: 163, distance: 31.5
click at [262, 163] on input "2 THÙNG GIẤY +1 BÌ NGHỆ" at bounding box center [265, 158] width 98 height 13
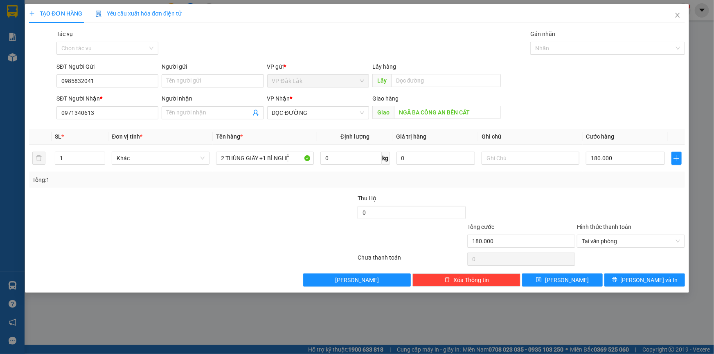
click at [262, 174] on div "Tổng: 1" at bounding box center [357, 180] width 656 height 16
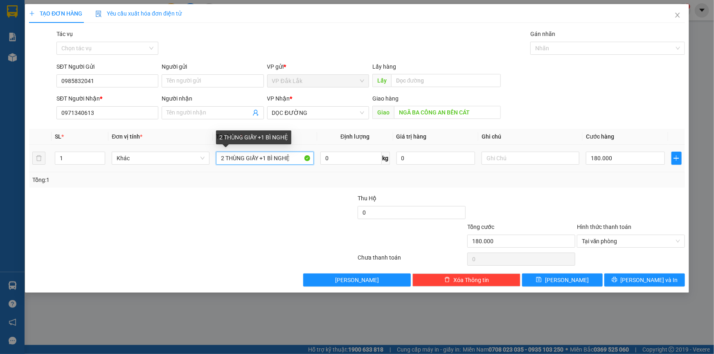
click at [293, 158] on input "2 THÙNG GIẤY +1 BÌ NGHỆ" at bounding box center [265, 158] width 98 height 13
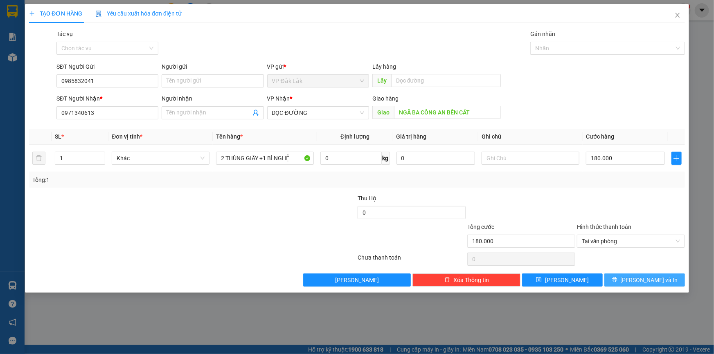
click at [622, 279] on button "[PERSON_NAME] và In" at bounding box center [644, 280] width 81 height 13
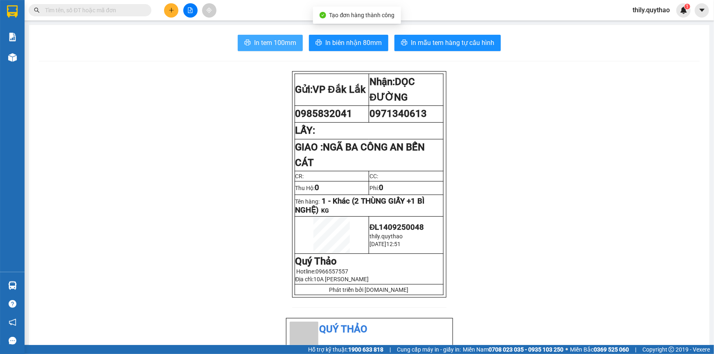
click at [261, 37] on button "In tem 100mm" at bounding box center [270, 43] width 65 height 16
click at [169, 8] on icon "plus" at bounding box center [172, 10] width 6 height 6
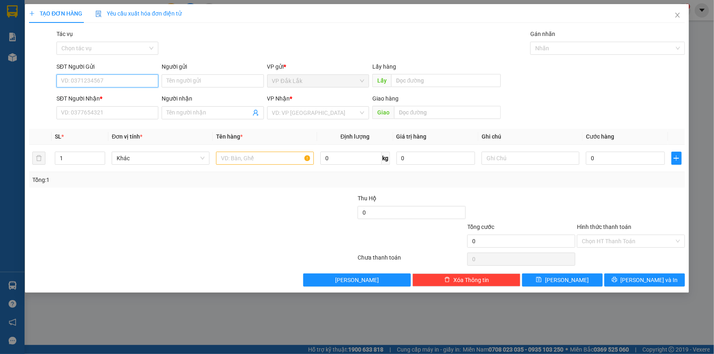
click at [102, 79] on input "SĐT Người Gửi" at bounding box center [107, 80] width 102 height 13
click at [104, 106] on div "0914117512" at bounding box center [107, 110] width 92 height 9
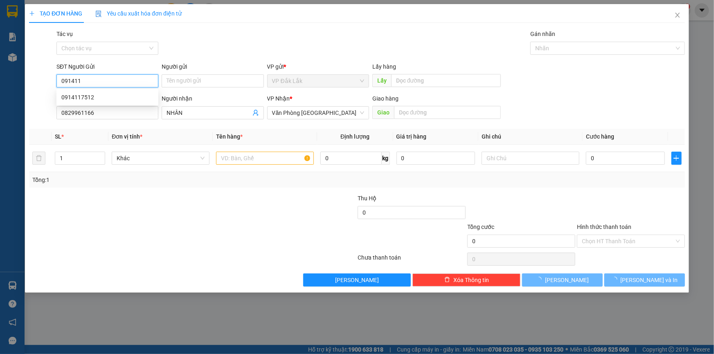
type input "0914117512"
type input "0829961166"
type input "NHÂN"
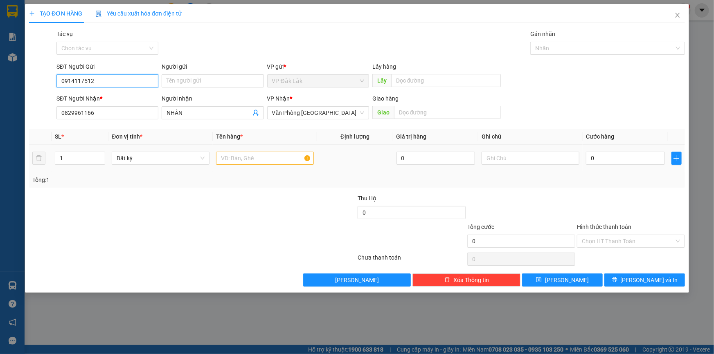
type input "0914117512"
click at [295, 153] on input "text" at bounding box center [265, 158] width 98 height 13
type input "1 THÙNG GIẤY"
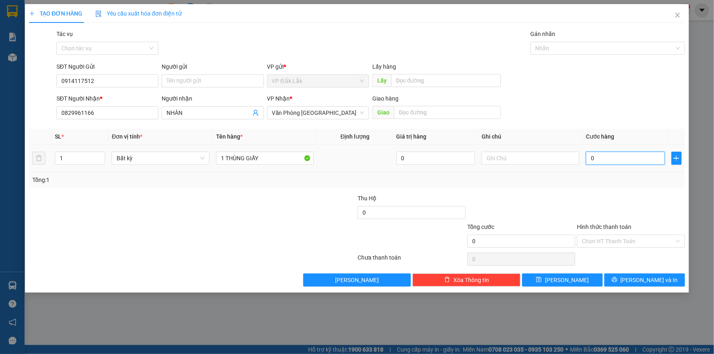
click at [589, 162] on input "0" at bounding box center [625, 158] width 79 height 13
type input "8"
type input "80"
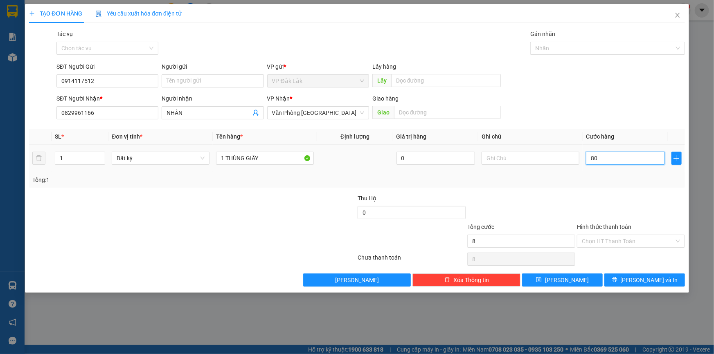
type input "80"
type input "800"
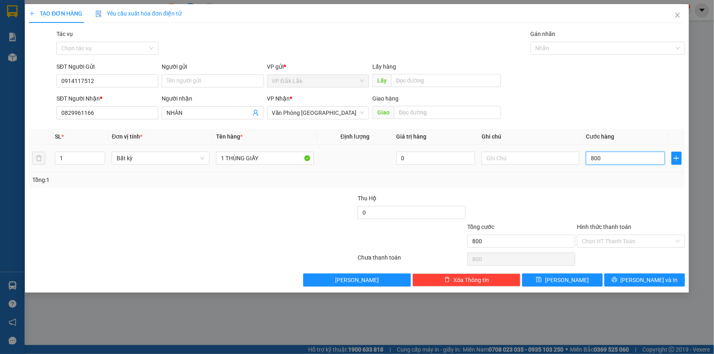
type input "8.000"
type input "80.000"
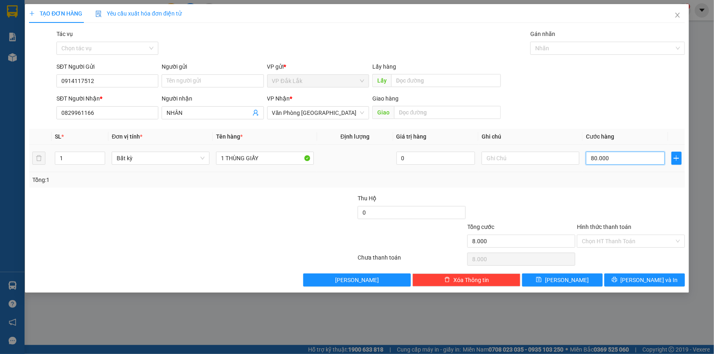
type input "80.000"
click at [599, 240] on input "Hình thức thanh toán" at bounding box center [628, 241] width 92 height 12
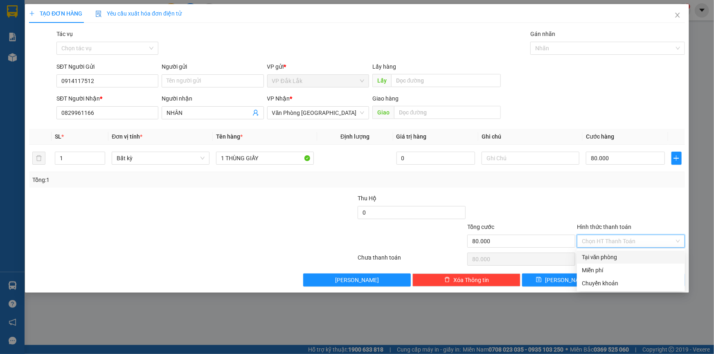
click at [606, 255] on div "Tại văn phòng" at bounding box center [631, 257] width 98 height 9
type input "0"
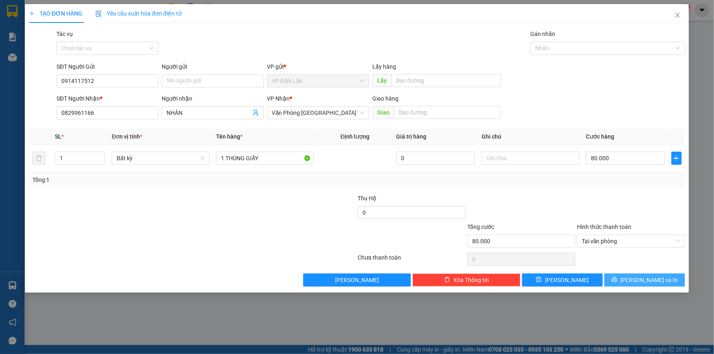
click at [610, 279] on button "[PERSON_NAME] và In" at bounding box center [644, 280] width 81 height 13
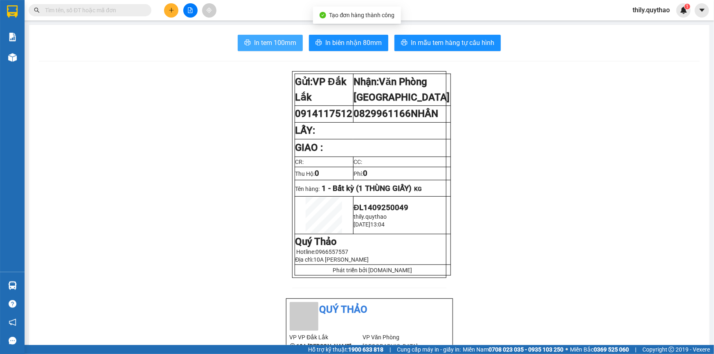
click at [269, 41] on span "In tem 100mm" at bounding box center [275, 43] width 42 height 10
click at [171, 13] on icon "plus" at bounding box center [172, 10] width 6 height 6
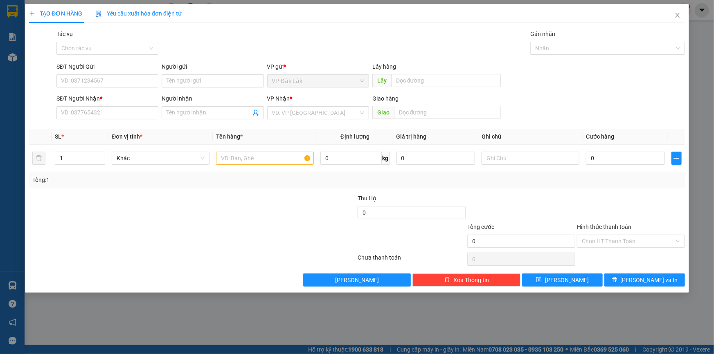
click at [119, 73] on div "SĐT Người Gửi" at bounding box center [107, 68] width 102 height 12
click at [125, 75] on input "SĐT Người Gửi" at bounding box center [107, 80] width 102 height 13
type input "0988240700"
click at [92, 99] on div "0988240700" at bounding box center [107, 97] width 92 height 9
type input "0978551521"
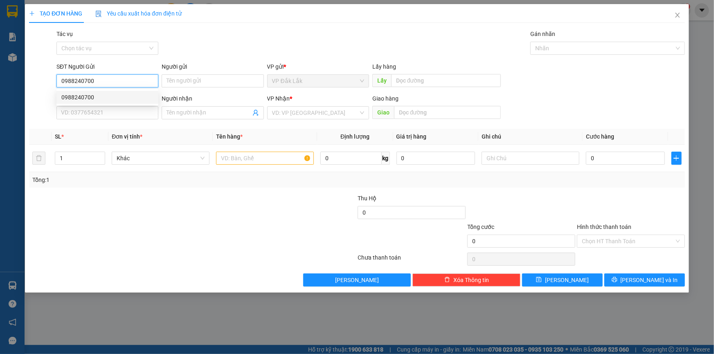
type input "UBND Q12"
type input "0988240700"
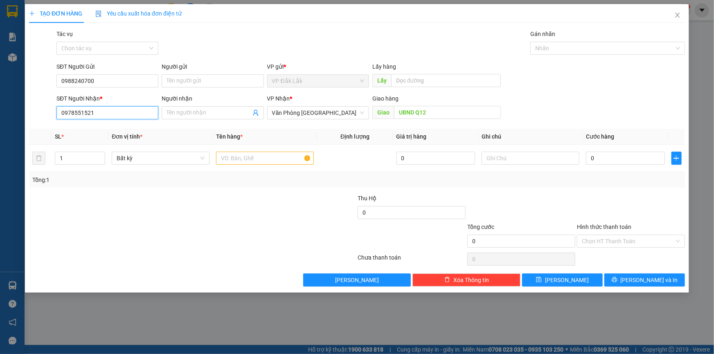
click at [101, 112] on input "0978551521" at bounding box center [107, 112] width 102 height 13
type input "0"
type input "0794208739"
click at [589, 157] on input "0" at bounding box center [625, 158] width 79 height 13
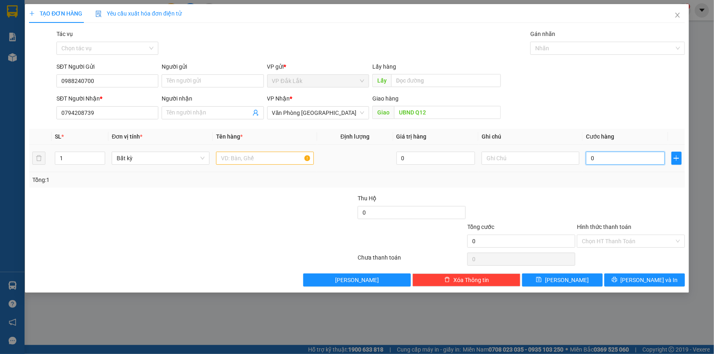
type input "8"
type input "0"
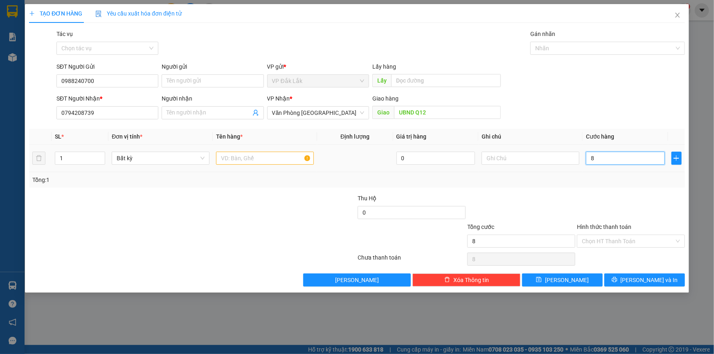
type input "0"
type input "09"
type input "9"
type input "090"
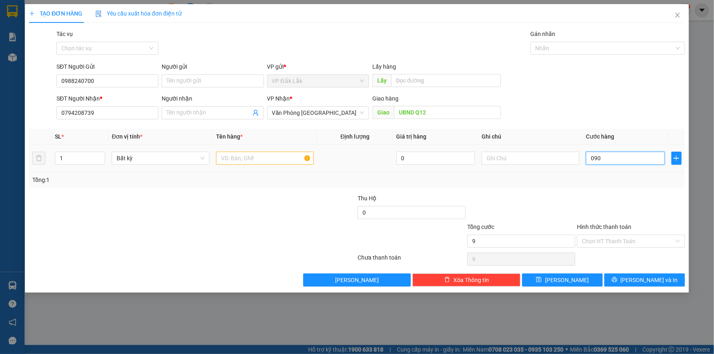
type input "90"
type input "0.900"
type input "900"
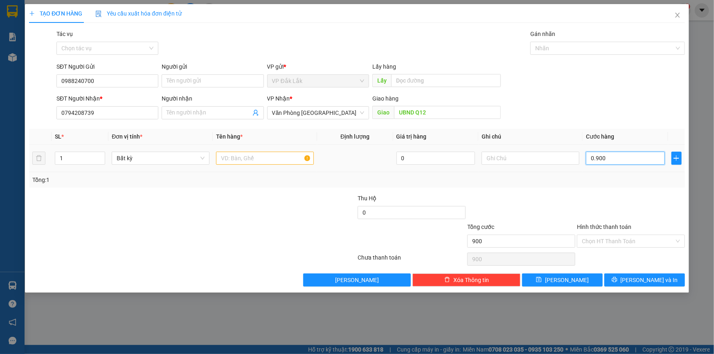
type input "09.000"
type input "9.000"
type input "0.900"
type input "900"
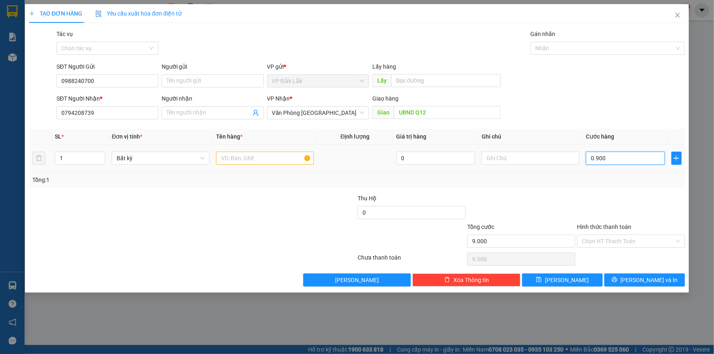
type input "900"
type input "090"
type input "90"
type input "09"
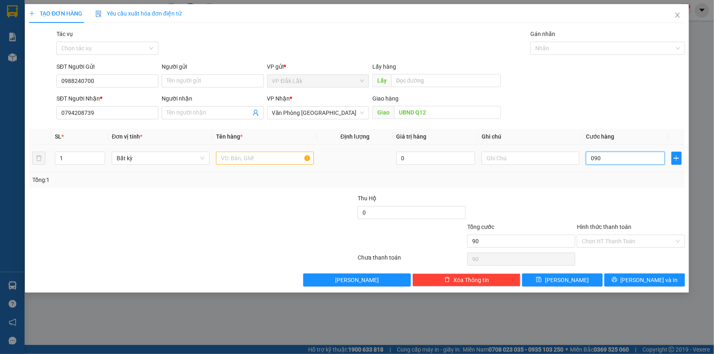
type input "9"
type input "0"
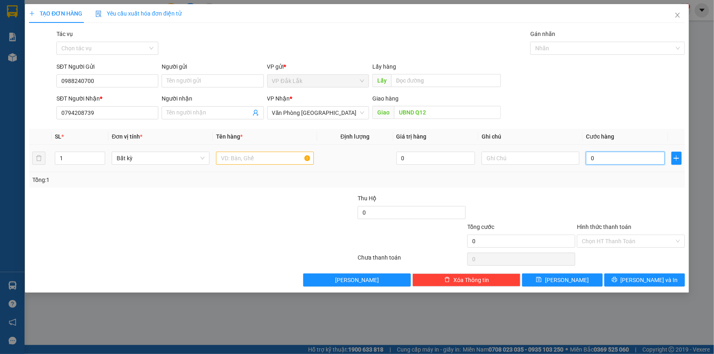
type input "90"
type input "900"
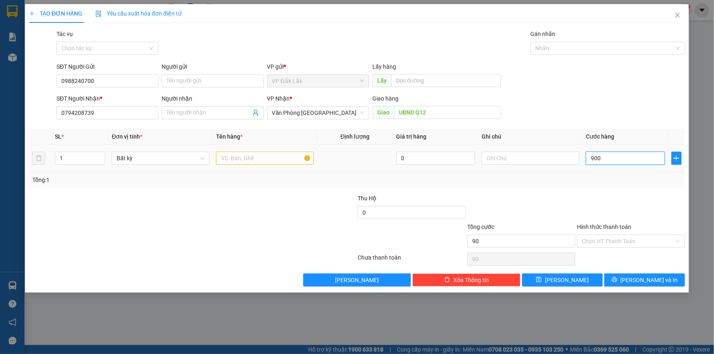
type input "900"
type input "9.000"
type input "90.000"
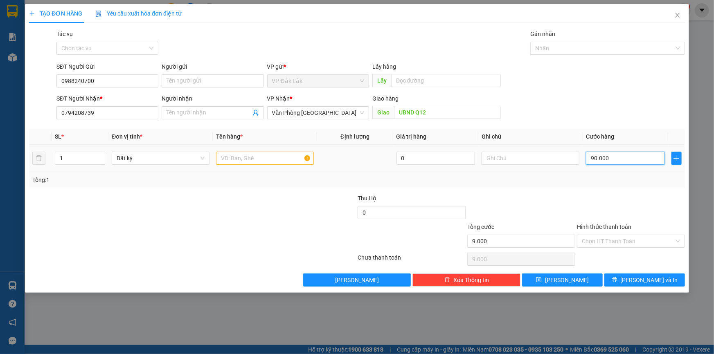
type input "90.000"
click at [275, 160] on input "text" at bounding box center [265, 158] width 98 height 13
type input "1 THÙNG GIẤY"
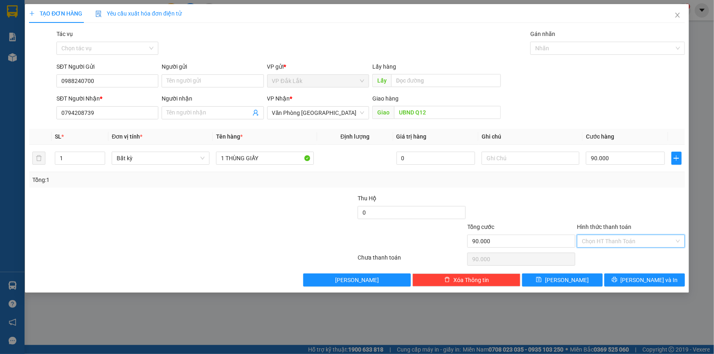
click at [639, 244] on input "Hình thức thanh toán" at bounding box center [628, 241] width 92 height 12
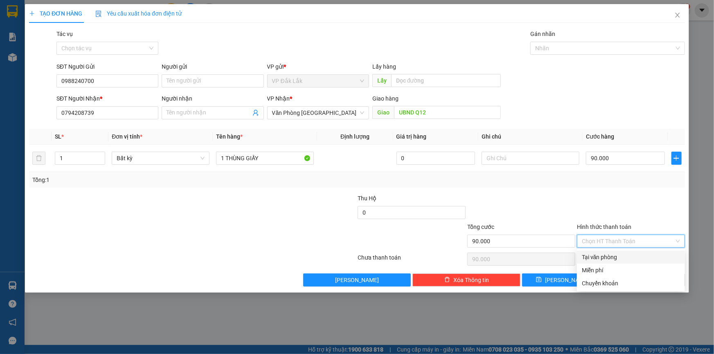
click at [636, 255] on div "Tại văn phòng" at bounding box center [631, 257] width 98 height 9
type input "0"
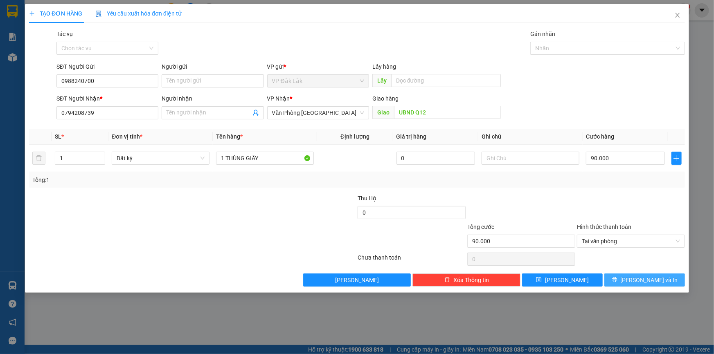
click at [631, 274] on button "[PERSON_NAME] và In" at bounding box center [644, 280] width 81 height 13
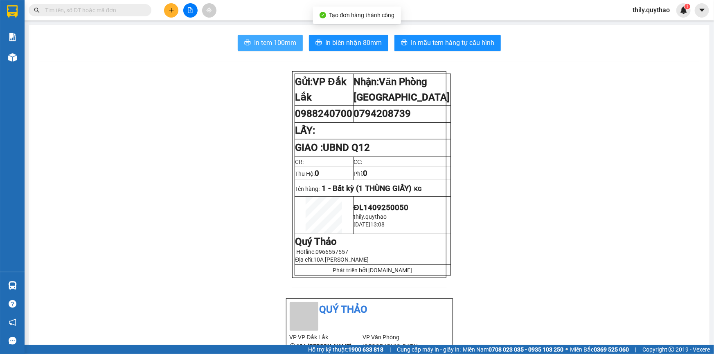
click at [285, 41] on span "In tem 100mm" at bounding box center [275, 43] width 42 height 10
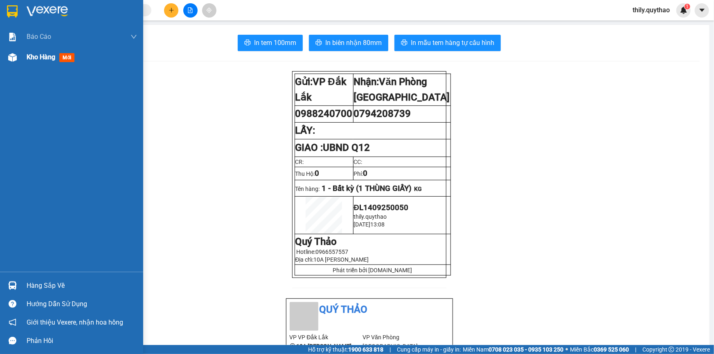
click at [13, 61] on img at bounding box center [12, 57] width 9 height 9
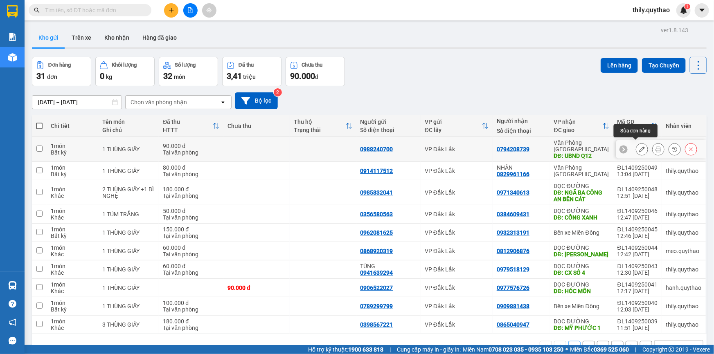
click at [638, 143] on button at bounding box center [641, 149] width 11 height 14
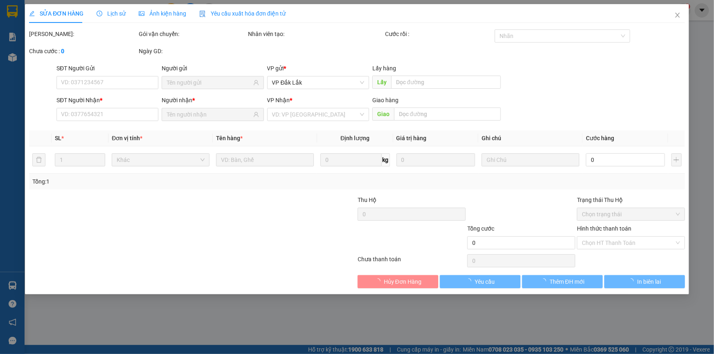
type input "0988240700"
type input "0794208739"
type input "UBND Q12"
type input "90.000"
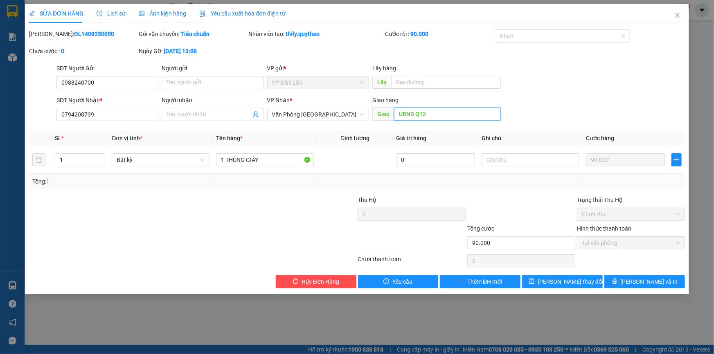
click at [435, 115] on input "UBND Q12" at bounding box center [447, 114] width 107 height 13
click at [330, 117] on span "Văn Phòng [GEOGRAPHIC_DATA]" at bounding box center [318, 114] width 92 height 12
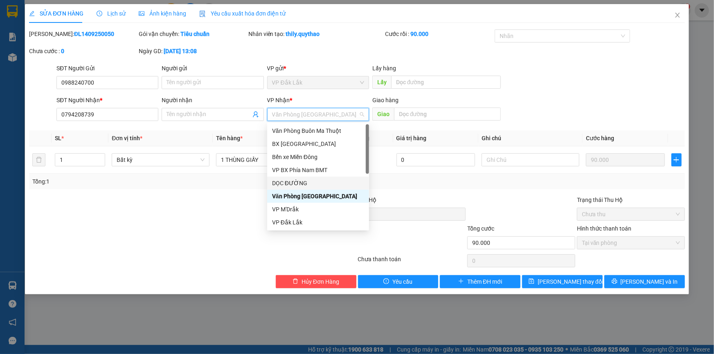
click at [311, 182] on div "DỌC ĐƯỜNG" at bounding box center [318, 183] width 92 height 9
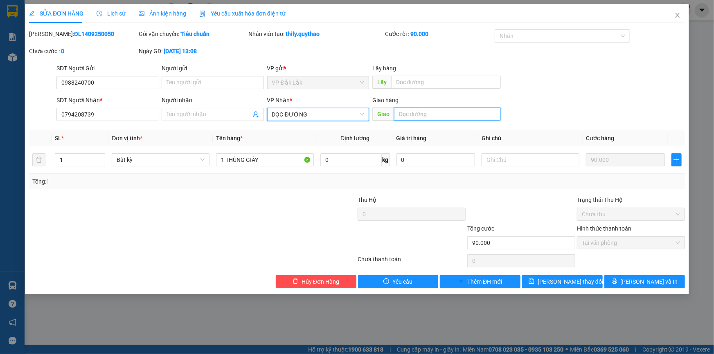
click at [401, 115] on input "text" at bounding box center [447, 114] width 107 height 13
type input "AM SƯƠNG"
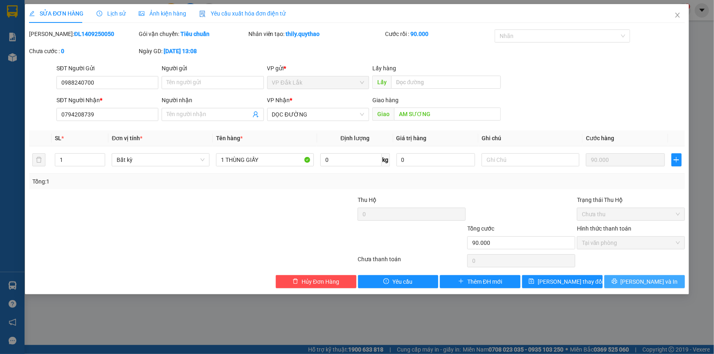
click at [640, 280] on span "[PERSON_NAME] và In" at bounding box center [649, 281] width 57 height 9
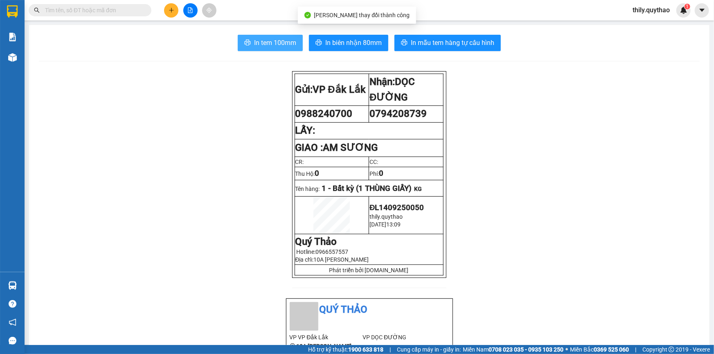
click at [287, 44] on span "In tem 100mm" at bounding box center [275, 43] width 42 height 10
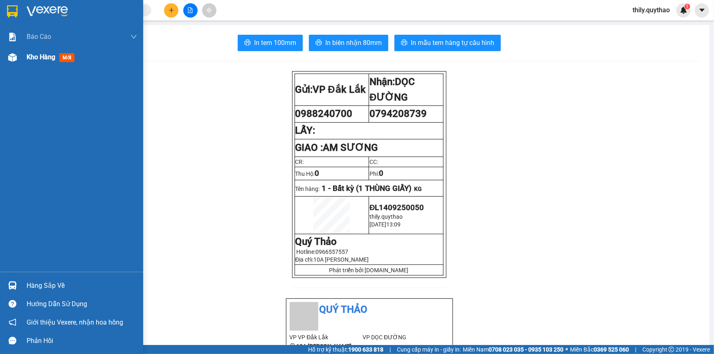
click at [56, 61] on div "Kho hàng mới" at bounding box center [52, 57] width 51 height 10
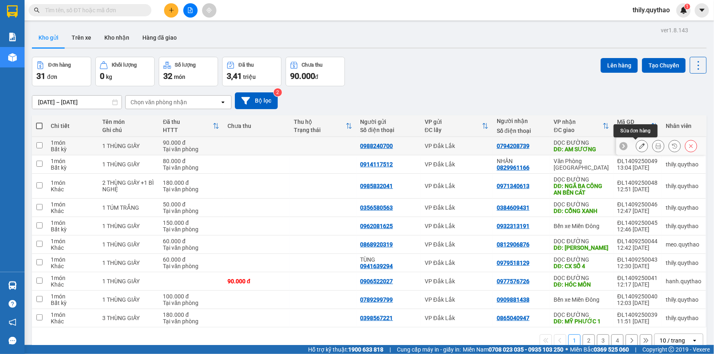
click at [639, 148] on icon at bounding box center [642, 146] width 6 height 6
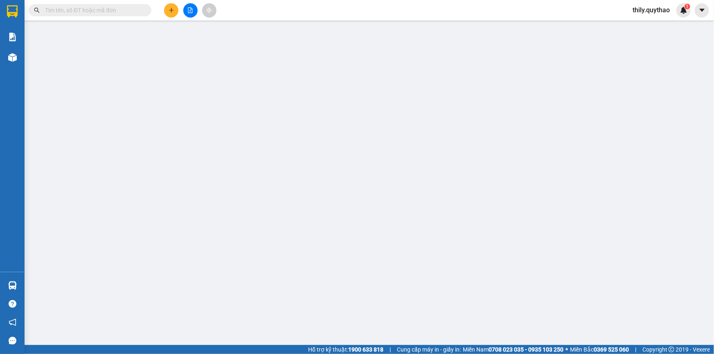
type input "0988240700"
type input "0794208739"
type input "AM SƯƠNG"
type input "90.000"
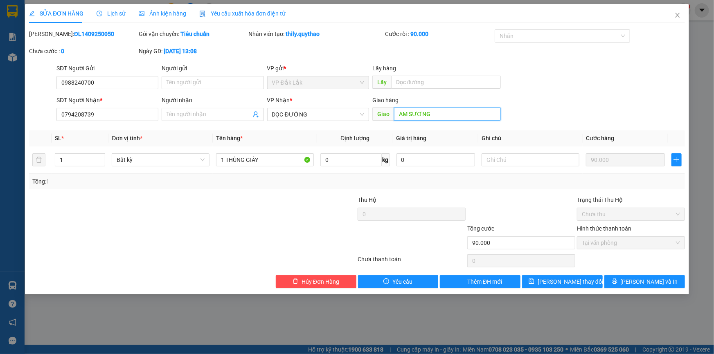
click at [408, 115] on input "AM SƯƠNG" at bounding box center [447, 114] width 107 height 13
type input "AN SƯƠNG"
click at [586, 283] on button "[PERSON_NAME] thay đổi" at bounding box center [562, 281] width 81 height 13
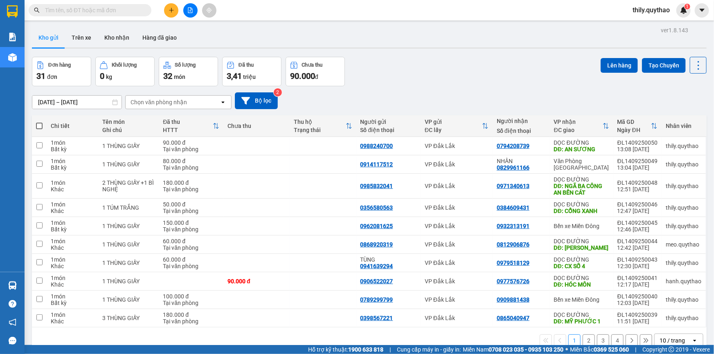
click at [169, 10] on icon "plus" at bounding box center [171, 10] width 5 height 0
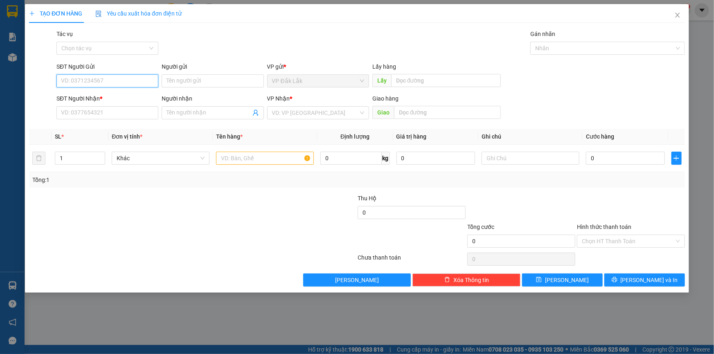
click at [86, 83] on input "SĐT Người Gửi" at bounding box center [107, 80] width 102 height 13
type input "0976148144"
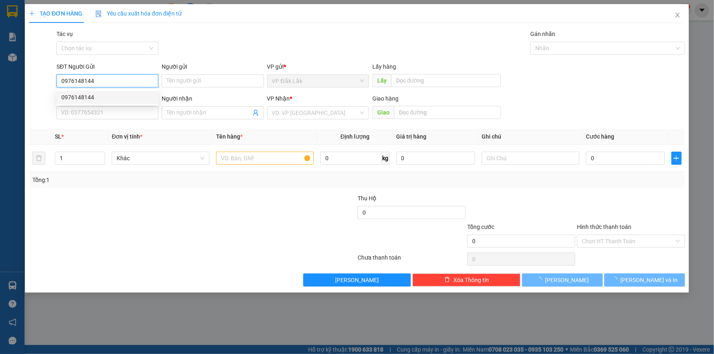
drag, startPoint x: 78, startPoint y: 94, endPoint x: 104, endPoint y: 111, distance: 31.9
click at [78, 94] on div "0976148144" at bounding box center [107, 97] width 92 height 9
type input "0374698874"
type input "HIỆP PHƯỚC"
type input "0976148144"
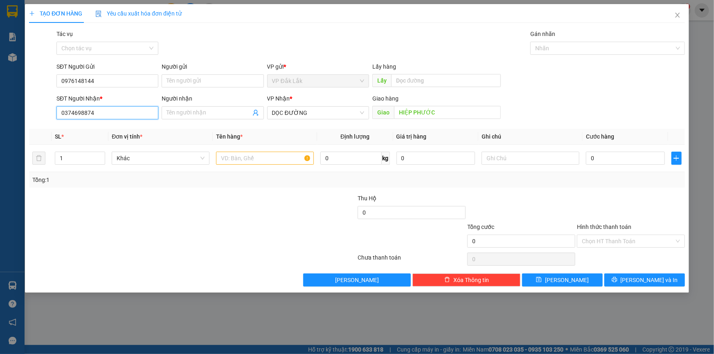
click at [104, 111] on input "0374698874" at bounding box center [107, 112] width 102 height 13
click at [245, 158] on input "text" at bounding box center [265, 158] width 98 height 13
type input "2"
type input "3 THÙNG GIẤY"
click at [623, 241] on input "Hình thức thanh toán" at bounding box center [628, 241] width 92 height 12
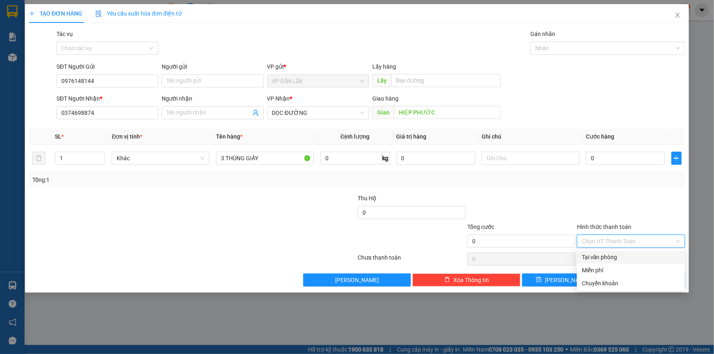
click at [630, 256] on div "Tại văn phòng" at bounding box center [631, 257] width 98 height 9
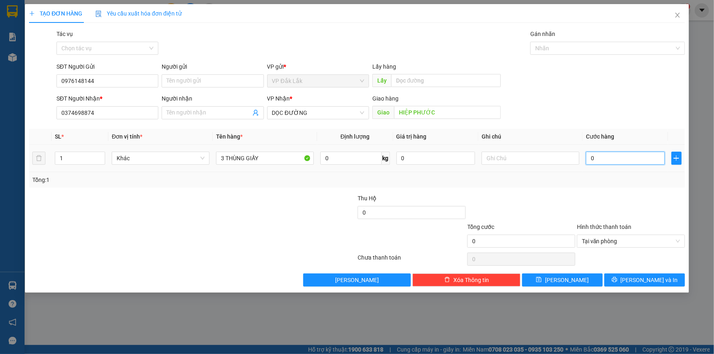
click at [590, 164] on input "0" at bounding box center [625, 158] width 79 height 13
type input "4"
type input "46"
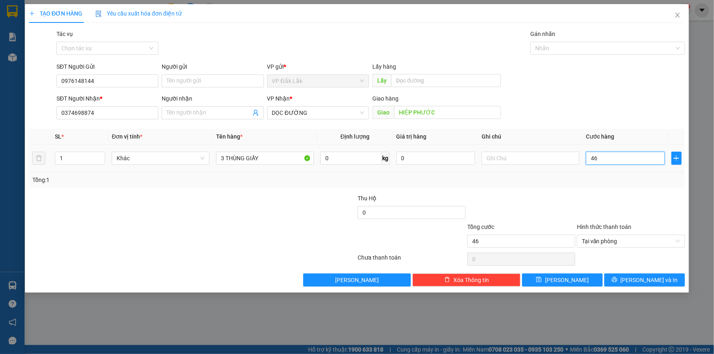
type input "460"
type input "4.600"
type input "46.000"
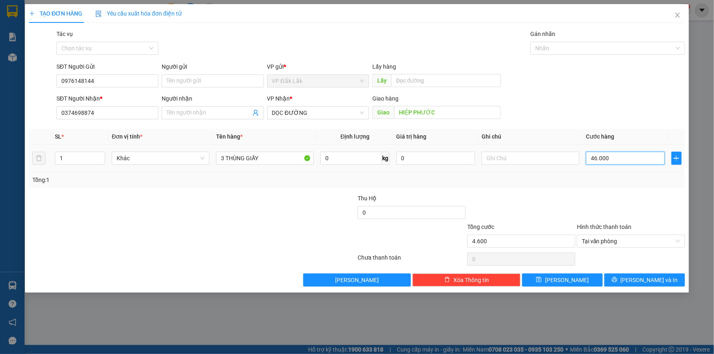
type input "46.000"
type input "460.000"
click at [651, 281] on span "[PERSON_NAME] và In" at bounding box center [649, 280] width 57 height 9
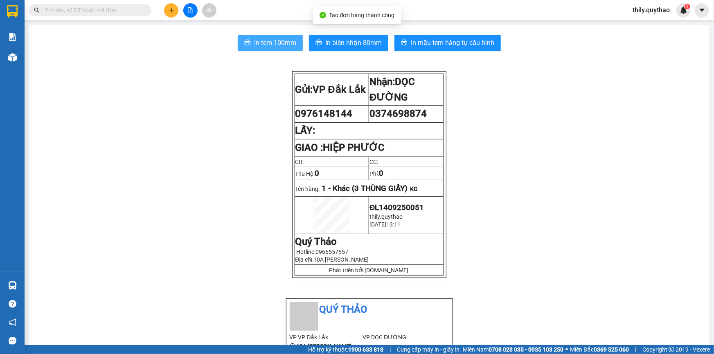
click at [268, 38] on span "In tem 100mm" at bounding box center [275, 43] width 42 height 10
click at [170, 7] on button at bounding box center [171, 10] width 14 height 14
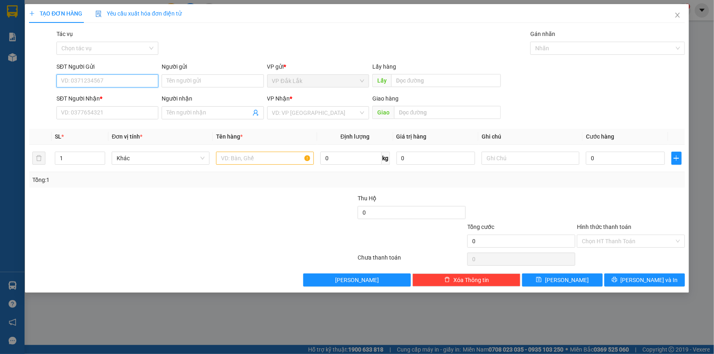
click at [83, 77] on input "SĐT Người Gửi" at bounding box center [107, 80] width 102 height 13
click at [81, 111] on input "SĐT Người Nhận *" at bounding box center [107, 112] width 102 height 13
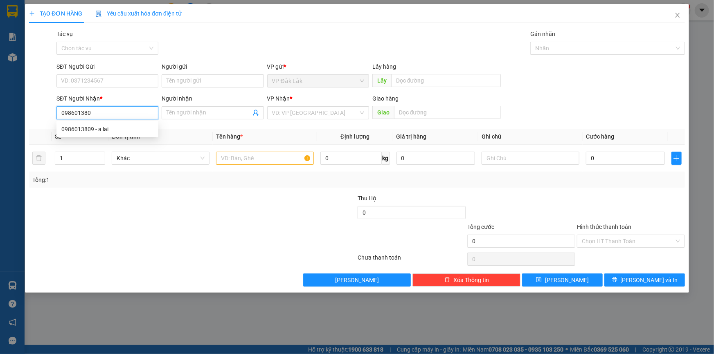
type input "0986013809"
click at [94, 128] on div "0986013809 - a lai" at bounding box center [107, 129] width 92 height 9
type input "a lai"
type input "BX AN SƯƠNG"
type input "0986013809"
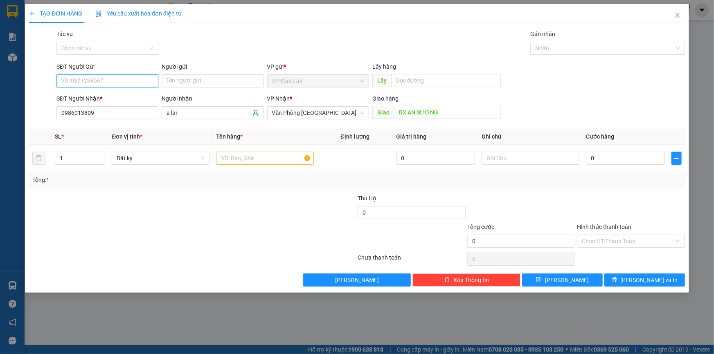
click at [96, 79] on input "SĐT Người Gửi" at bounding box center [107, 80] width 102 height 13
click at [352, 110] on span "Văn Phòng [GEOGRAPHIC_DATA]" at bounding box center [318, 113] width 92 height 12
type input "0978967425"
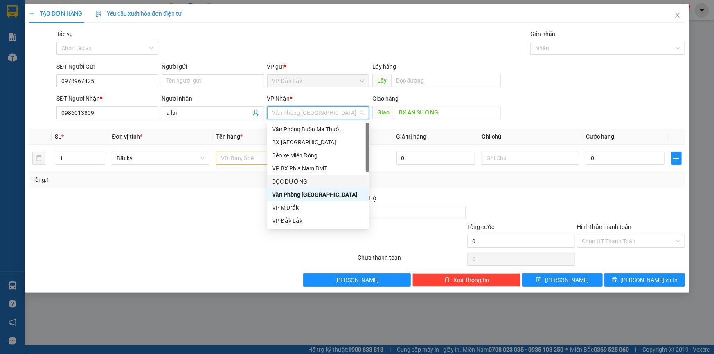
click at [330, 182] on div "DỌC ĐƯỜNG" at bounding box center [318, 181] width 92 height 9
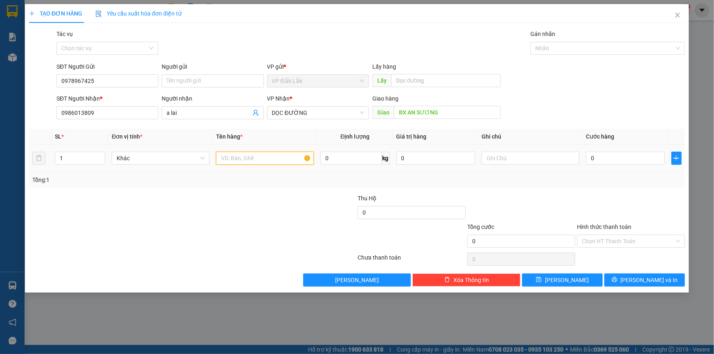
click at [252, 157] on input "text" at bounding box center [265, 158] width 98 height 13
type input "1 THÙNG GIẤY"
click at [452, 115] on input "BX AN SƯƠNG" at bounding box center [447, 112] width 107 height 13
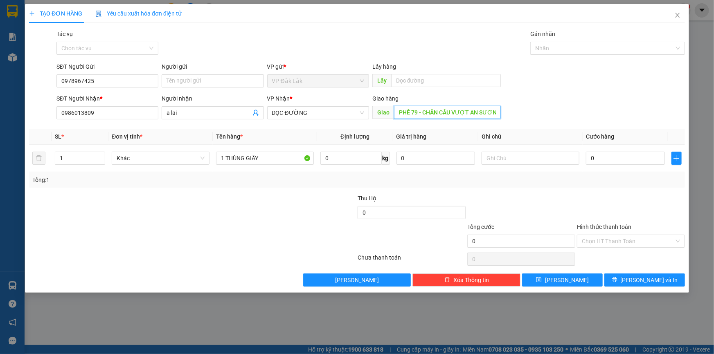
scroll to position [0, 13]
type input "CÀ PHÊ 79 - CHÂN CẦU VƯỢT AN SƯƠNG"
click at [589, 162] on input "0" at bounding box center [625, 158] width 79 height 13
type input "9"
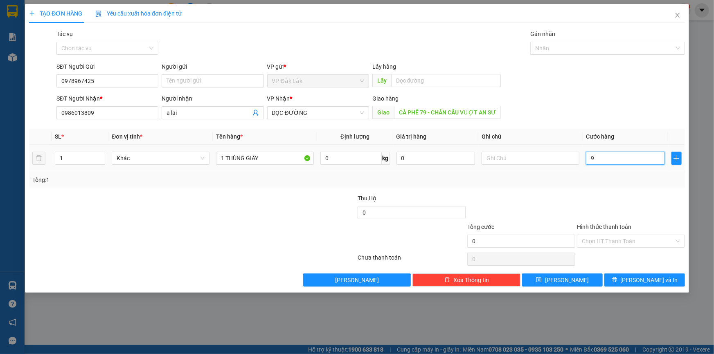
type input "9"
type input "90"
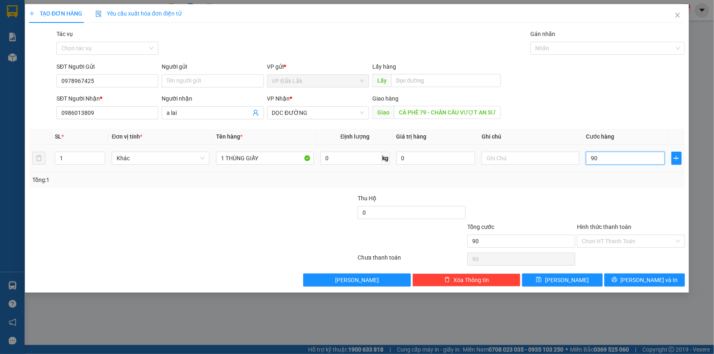
type input "900"
click at [597, 241] on input "Hình thức thanh toán" at bounding box center [628, 241] width 92 height 12
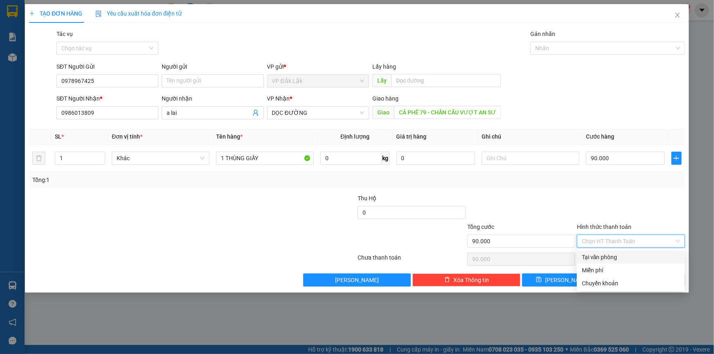
click at [606, 261] on div "Tại văn phòng" at bounding box center [631, 257] width 98 height 9
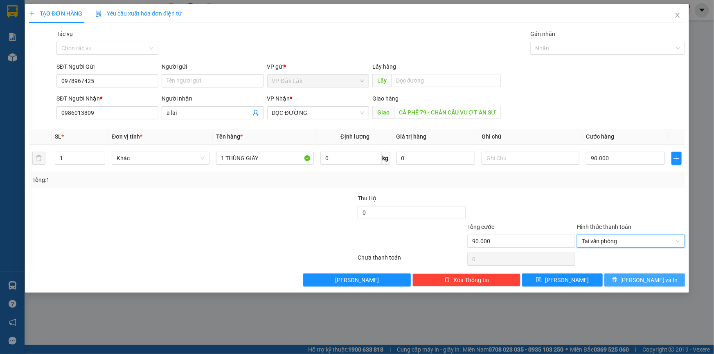
click at [617, 277] on icon "printer" at bounding box center [615, 280] width 6 height 6
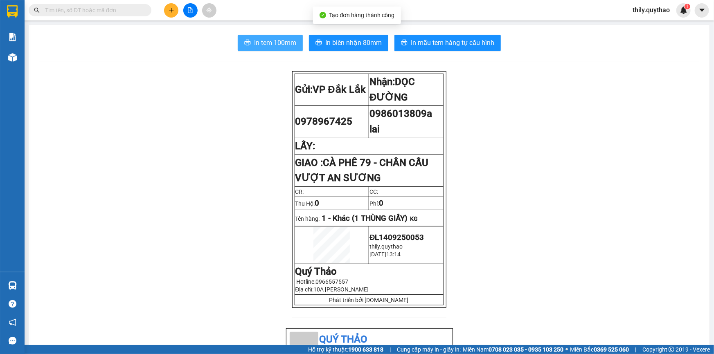
drag, startPoint x: 278, startPoint y: 32, endPoint x: 274, endPoint y: 38, distance: 6.8
click at [274, 39] on span "In tem 100mm" at bounding box center [275, 43] width 42 height 10
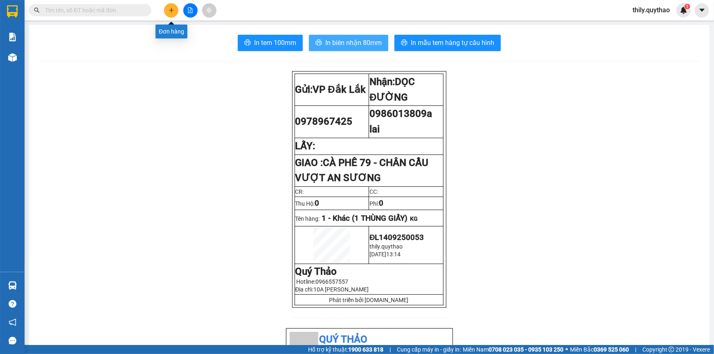
click at [176, 11] on button at bounding box center [171, 10] width 14 height 14
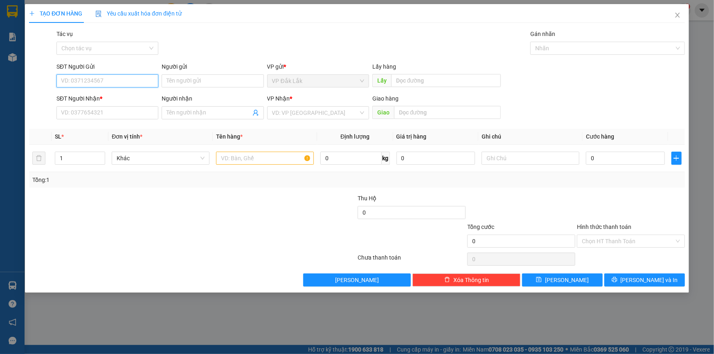
click at [97, 82] on input "SĐT Người Gửi" at bounding box center [107, 80] width 102 height 13
click at [343, 110] on input "search" at bounding box center [315, 113] width 86 height 12
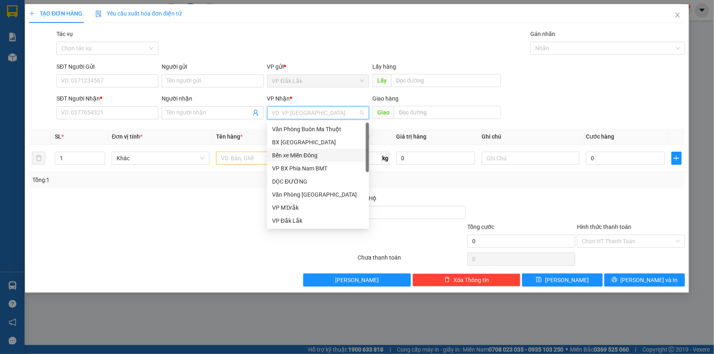
click at [335, 155] on div "Bến xe Miền Đông" at bounding box center [318, 155] width 92 height 9
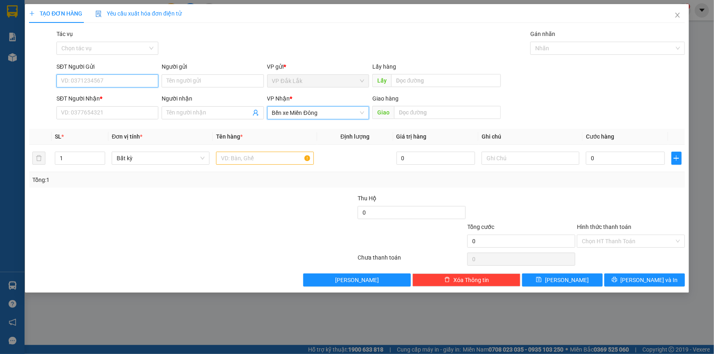
click at [94, 78] on input "SĐT Người Gửi" at bounding box center [107, 80] width 102 height 13
click at [78, 97] on div "0335910911" at bounding box center [107, 97] width 92 height 9
drag, startPoint x: 115, startPoint y: 81, endPoint x: 51, endPoint y: 81, distance: 64.2
click at [51, 81] on div "SĐT Người Gửi 0335910911 Người gửi Tên người gửi VP gửi * VP Đắk Lắk Lấy hàng L…" at bounding box center [356, 76] width 657 height 29
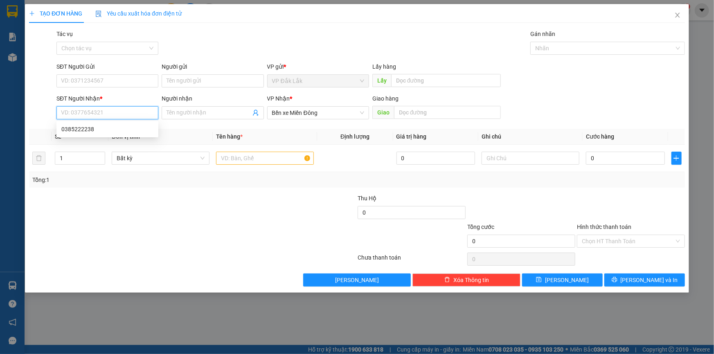
paste input "0335910911"
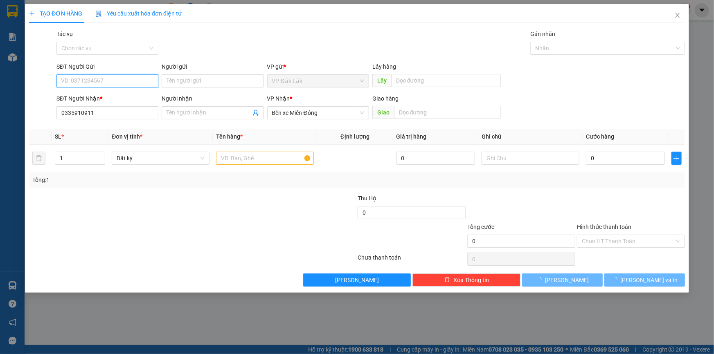
click at [100, 80] on input "SĐT Người Gửi" at bounding box center [107, 80] width 102 height 13
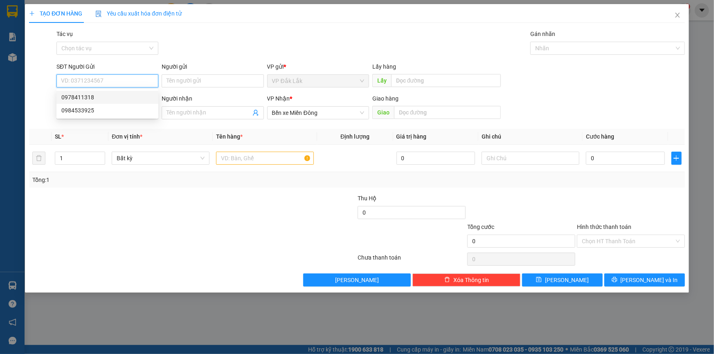
click at [88, 98] on div "0978411318" at bounding box center [107, 97] width 92 height 9
click at [295, 157] on input "text" at bounding box center [265, 158] width 98 height 13
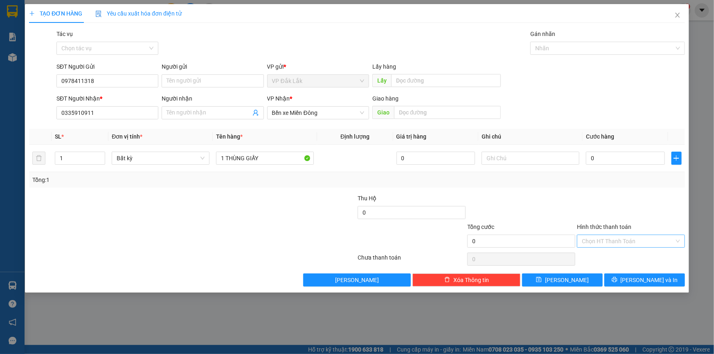
click at [610, 237] on input "Hình thức thanh toán" at bounding box center [628, 241] width 92 height 12
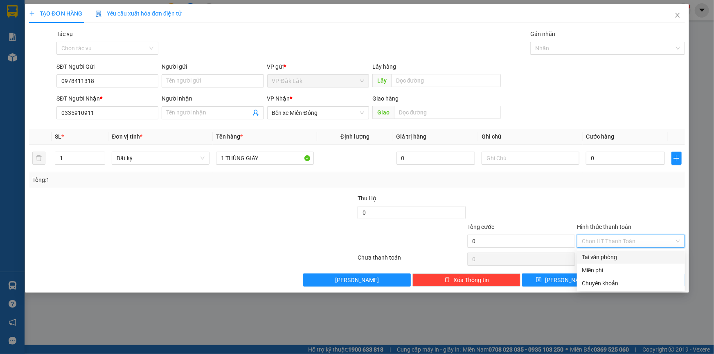
click at [617, 258] on div "Tại văn phòng" at bounding box center [631, 257] width 98 height 9
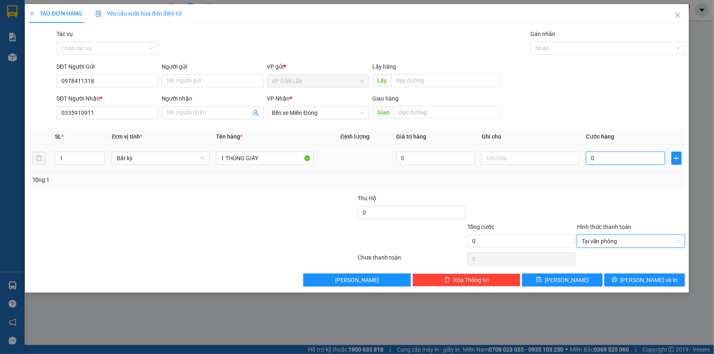
click at [587, 157] on input "0" at bounding box center [625, 158] width 79 height 13
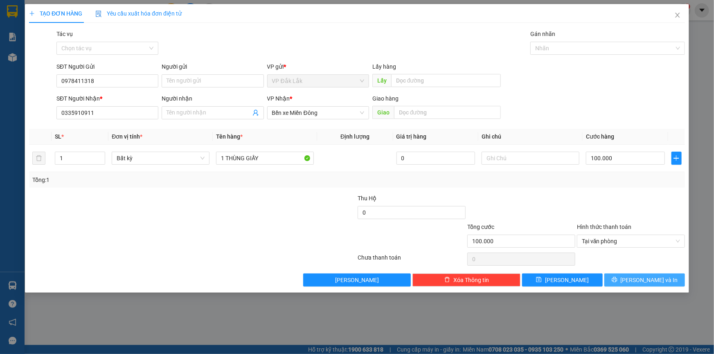
click at [640, 281] on span "[PERSON_NAME] và In" at bounding box center [649, 280] width 57 height 9
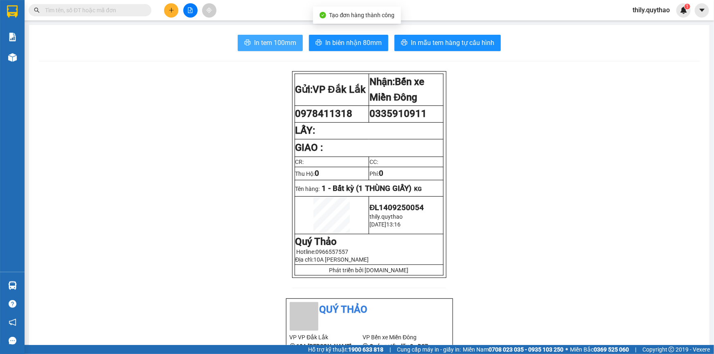
click at [287, 46] on span "In tem 100mm" at bounding box center [275, 43] width 42 height 10
